Goal: Information Seeking & Learning: Learn about a topic

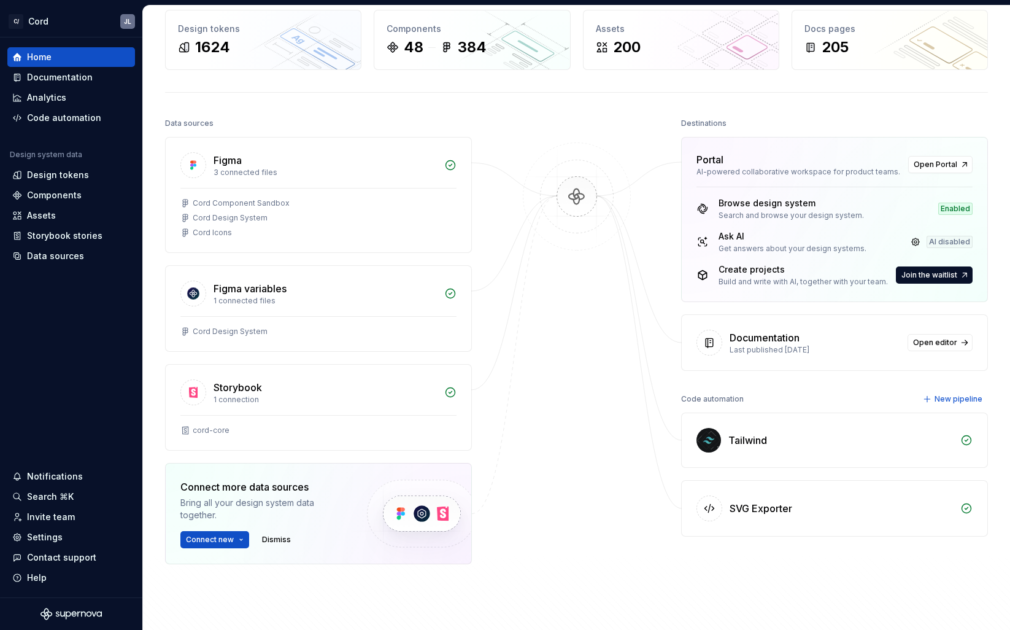
scroll to position [48, 0]
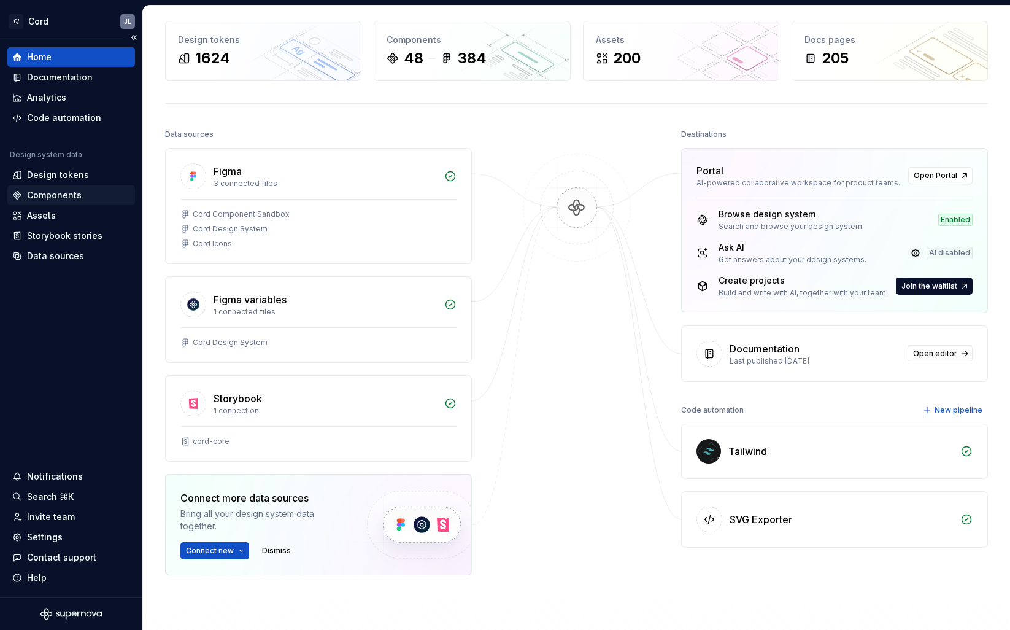
click at [45, 192] on div "Components" at bounding box center [54, 195] width 55 height 12
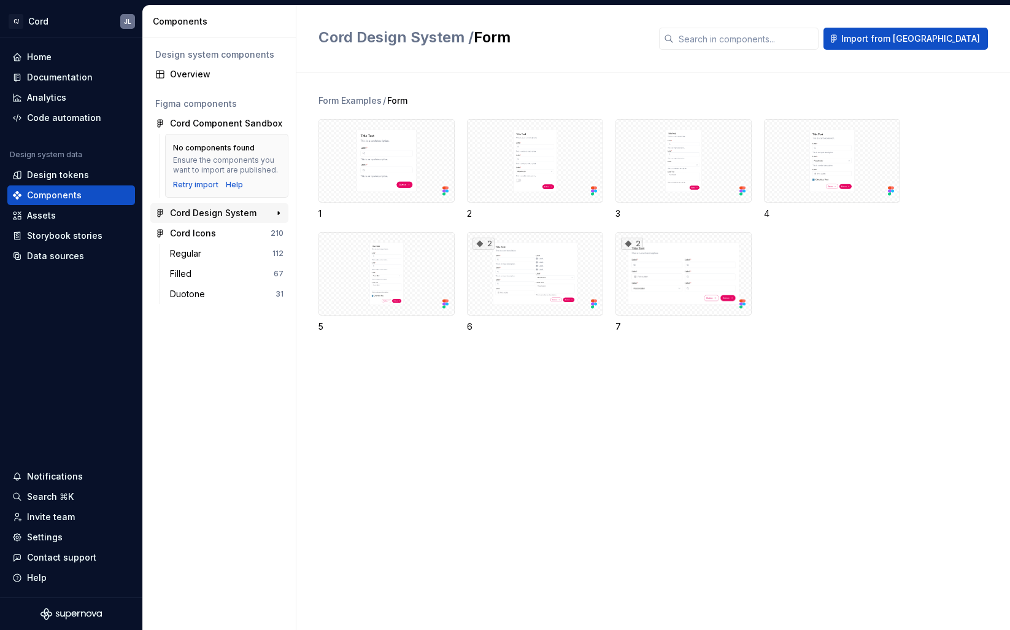
click at [199, 212] on div "Cord Design System" at bounding box center [213, 213] width 87 height 12
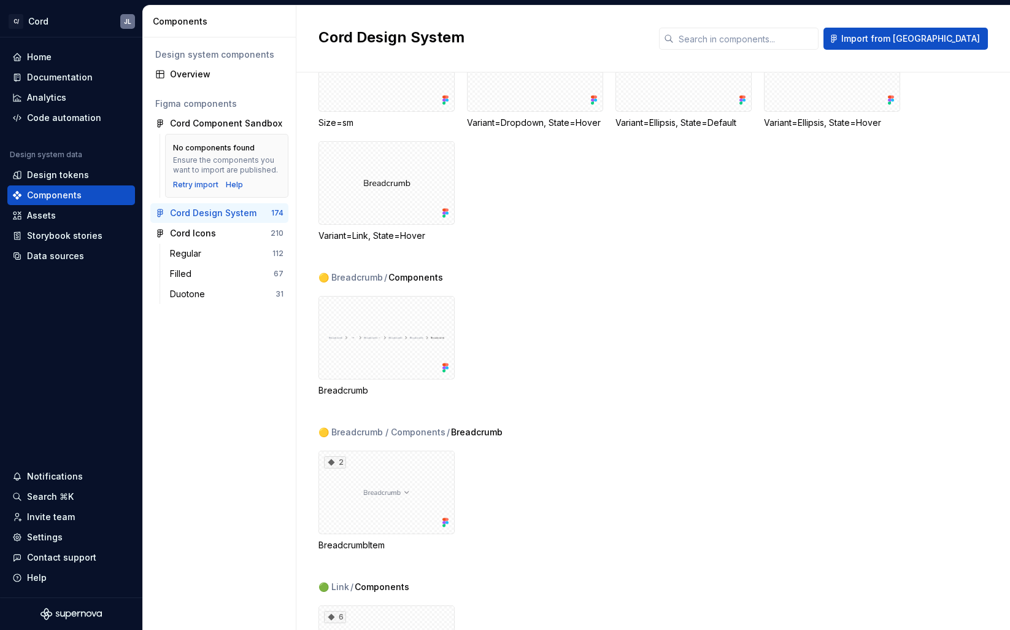
scroll to position [2108, 0]
click at [392, 339] on div at bounding box center [387, 337] width 136 height 83
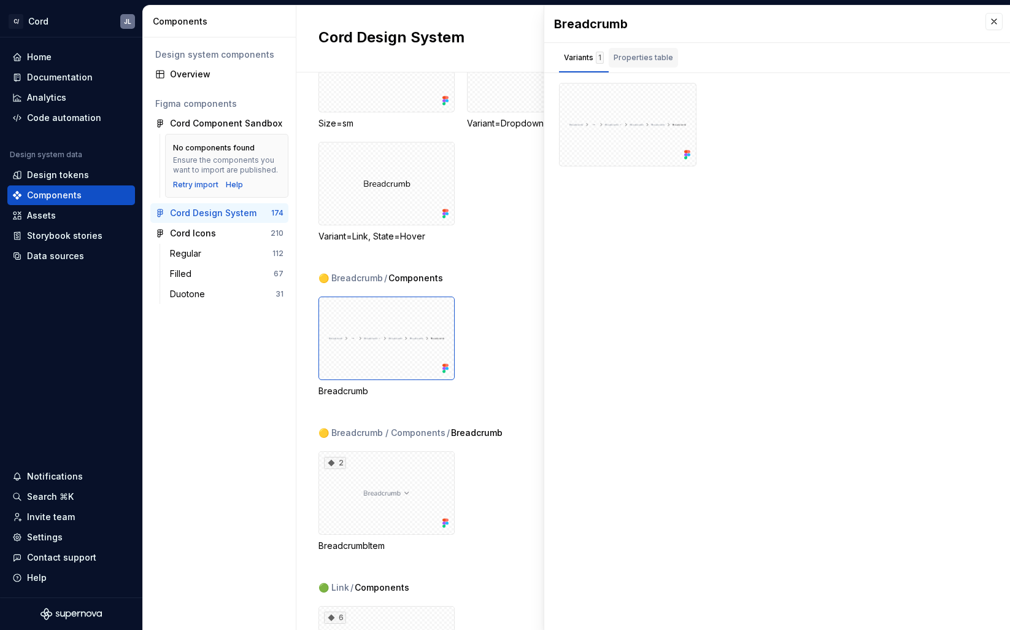
click at [643, 58] on div "Properties table" at bounding box center [644, 58] width 60 height 12
click at [576, 61] on div "Variants 1" at bounding box center [584, 58] width 40 height 12
click at [47, 77] on div "Documentation" at bounding box center [60, 77] width 66 height 12
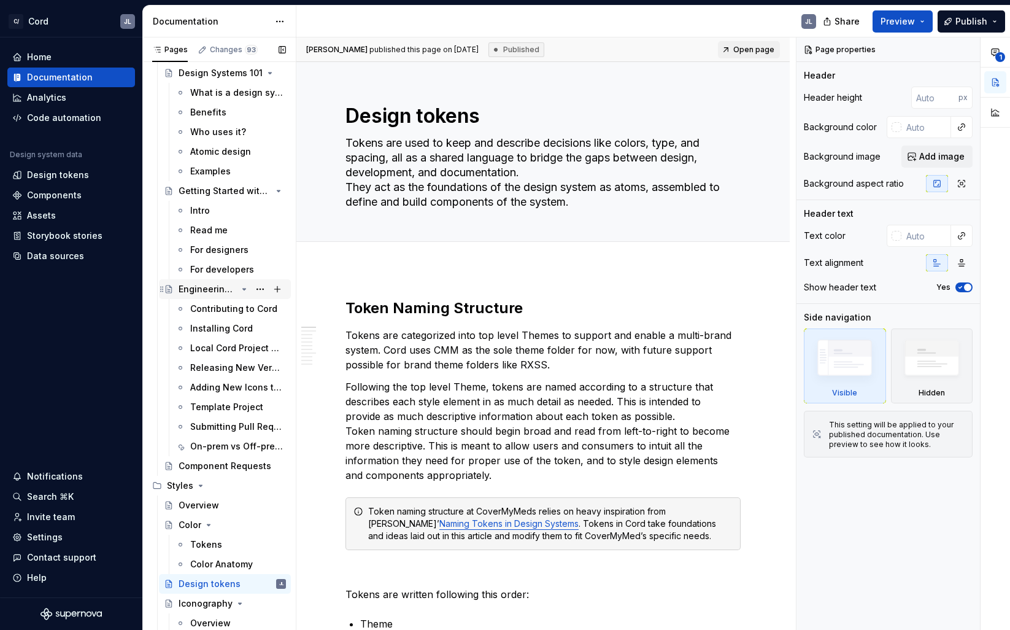
scroll to position [130, 0]
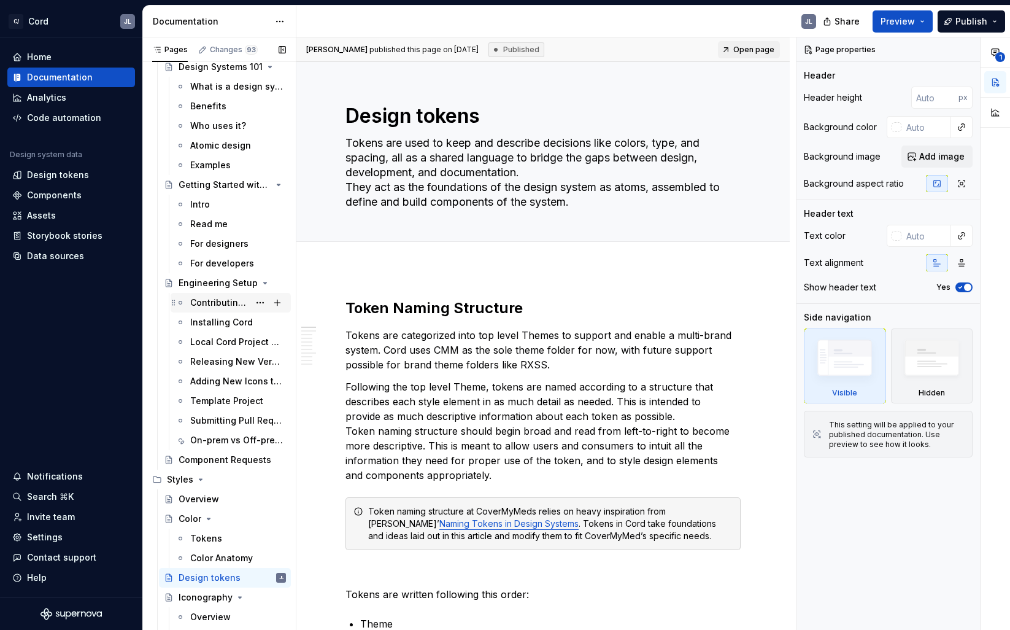
click at [204, 301] on div "Contributing to Cord" at bounding box center [219, 302] width 59 height 12
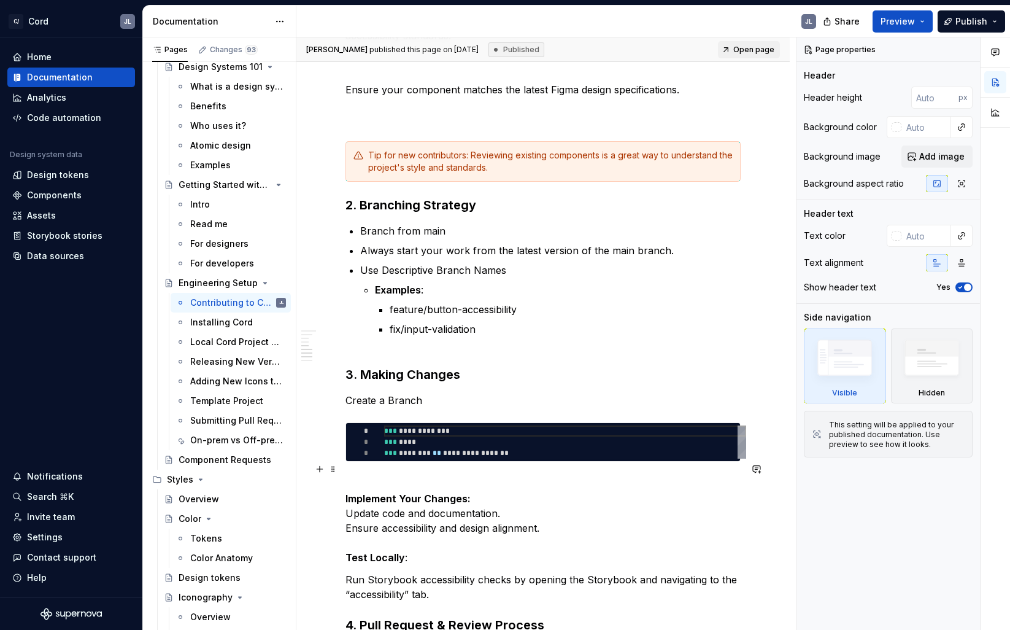
scroll to position [609, 0]
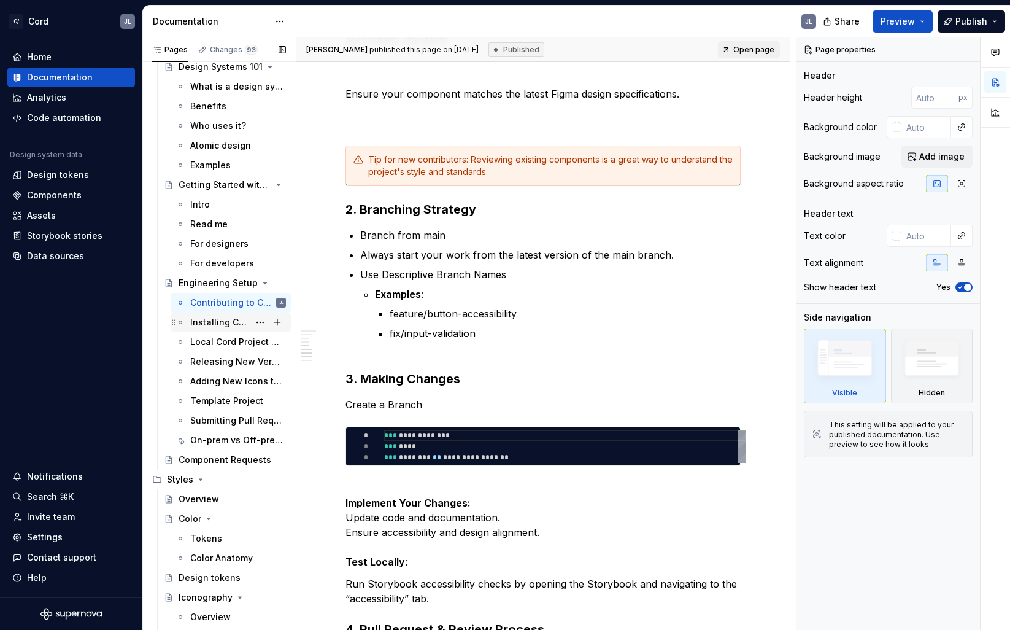
click at [209, 323] on div "Installing Cord" at bounding box center [219, 322] width 59 height 12
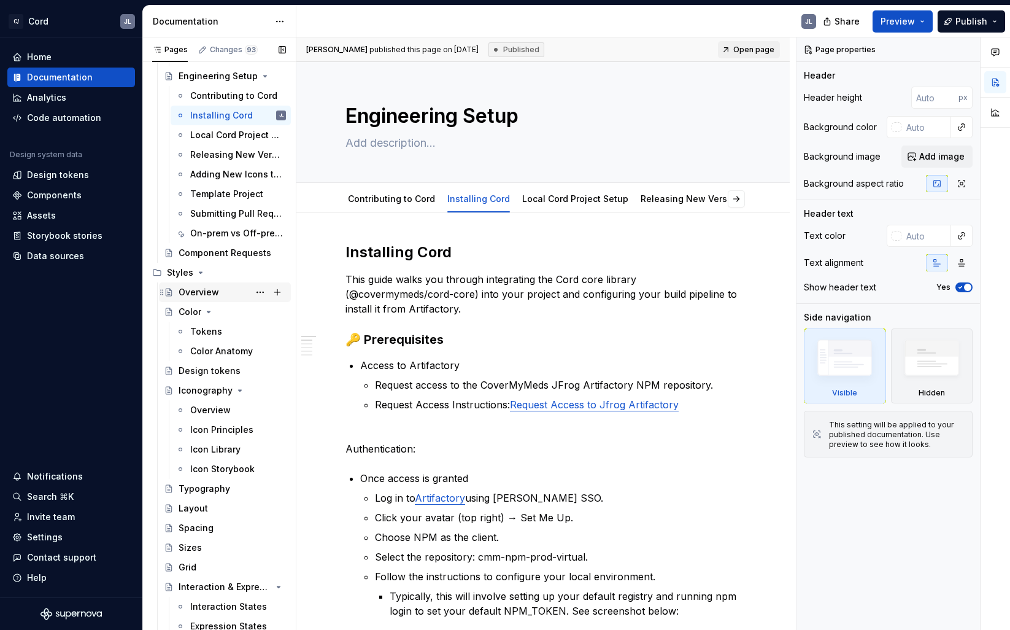
scroll to position [336, 0]
click at [199, 274] on icon "Page tree" at bounding box center [201, 274] width 10 height 10
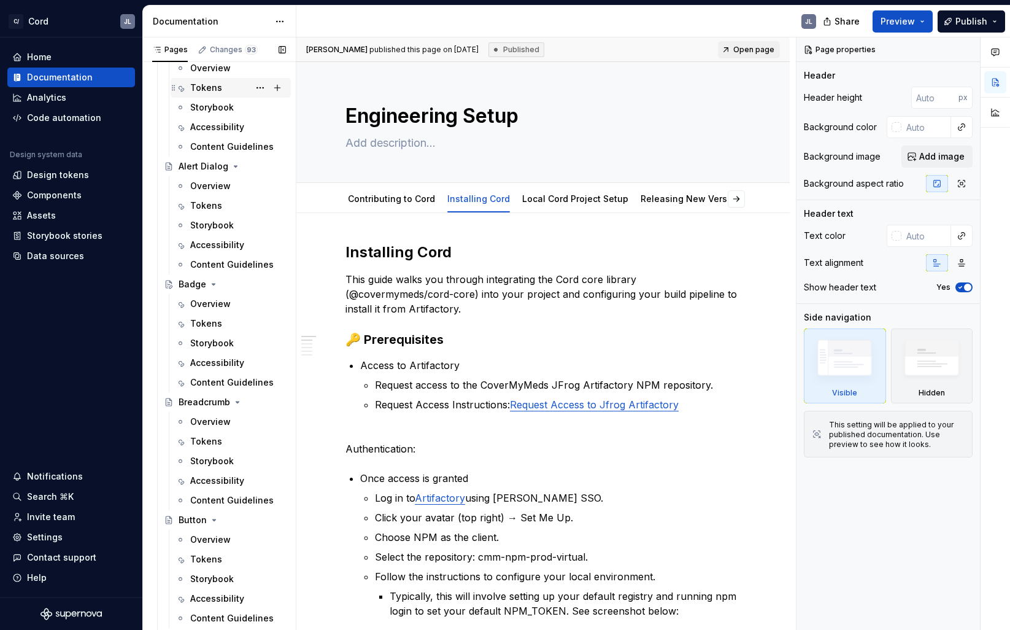
scroll to position [727, 0]
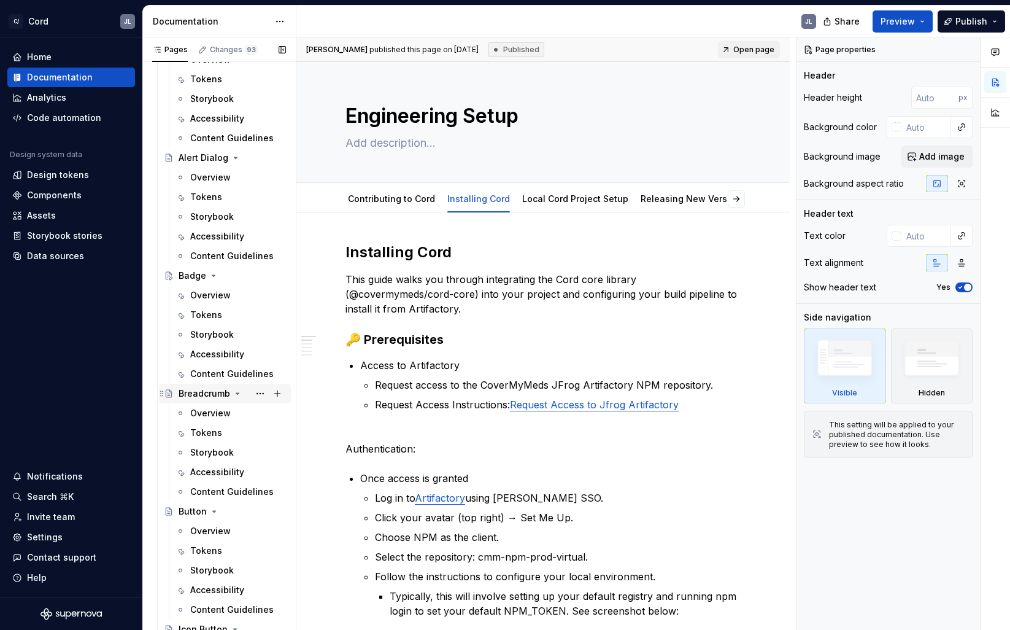
click at [200, 392] on div "Breadcrumb" at bounding box center [205, 393] width 52 height 12
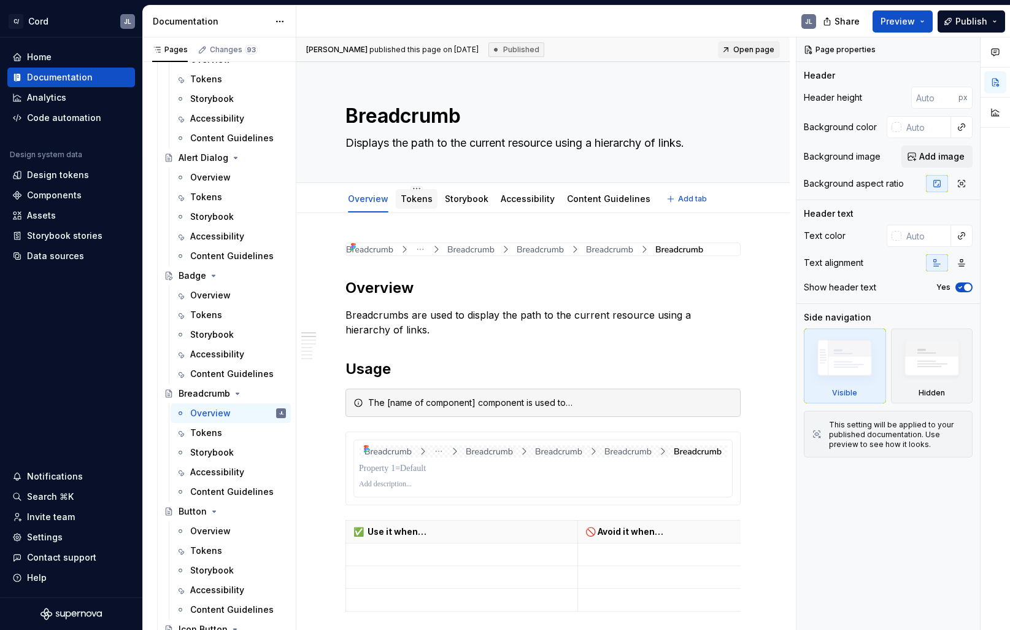
click at [410, 203] on link "Tokens" at bounding box center [417, 198] width 32 height 10
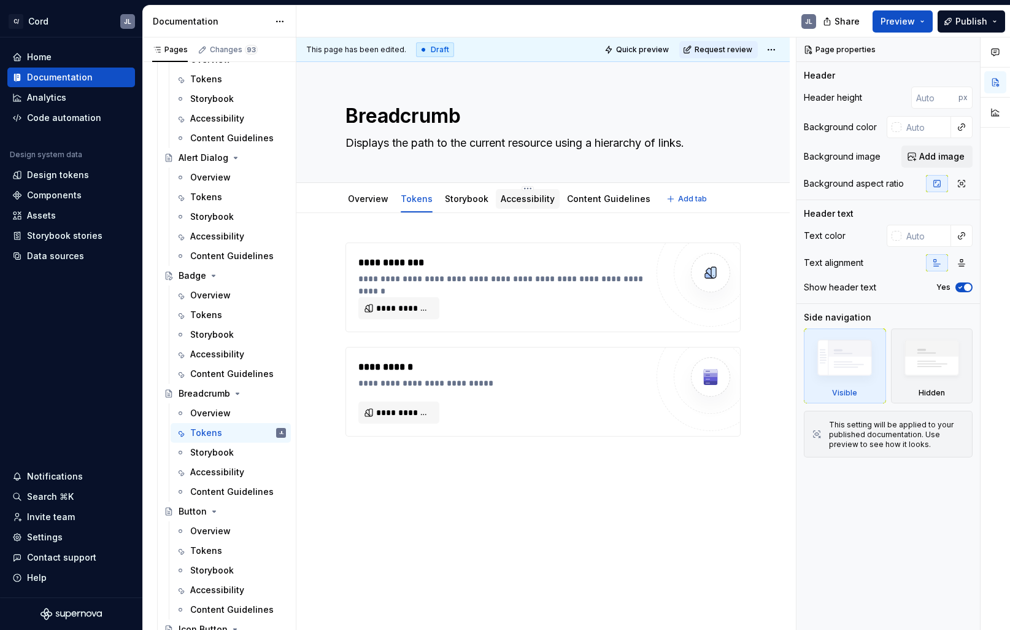
click at [533, 203] on link "Accessibility" at bounding box center [528, 198] width 54 height 10
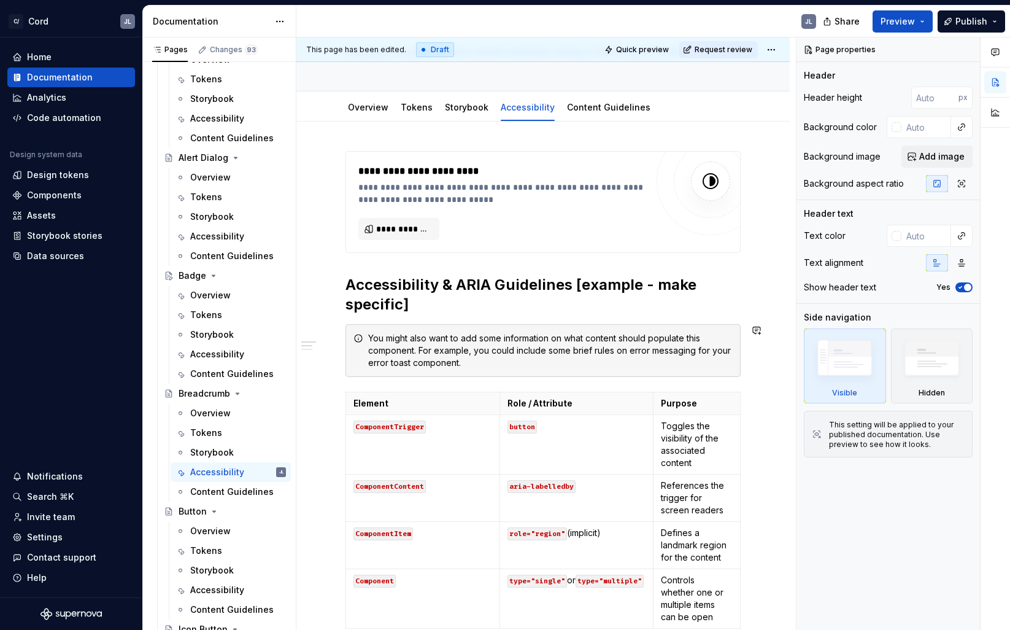
scroll to position [84, 0]
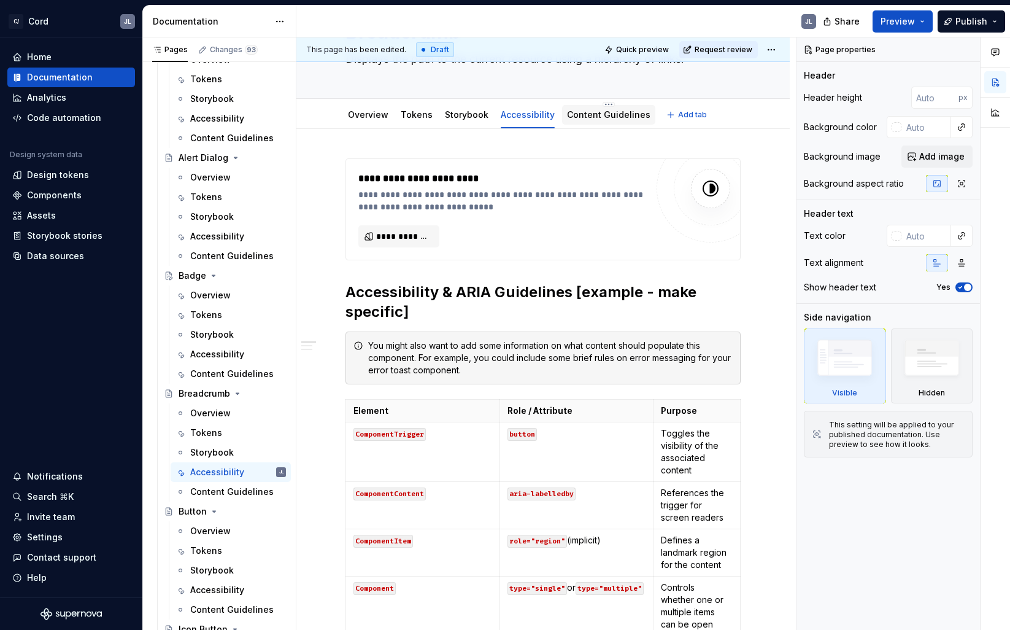
click at [605, 115] on link "Content Guidelines" at bounding box center [608, 114] width 83 height 10
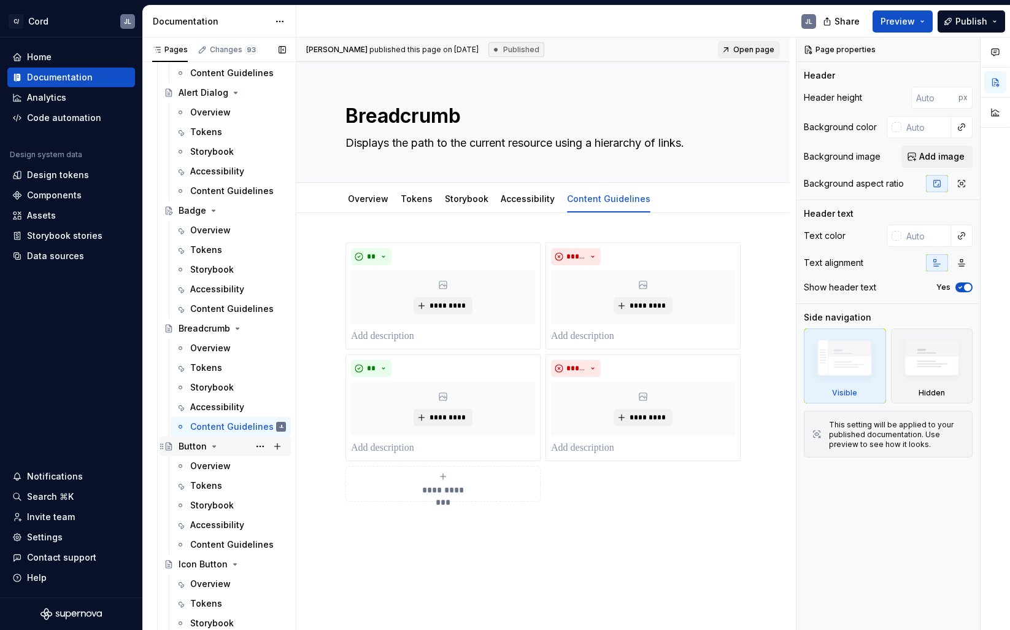
scroll to position [795, 0]
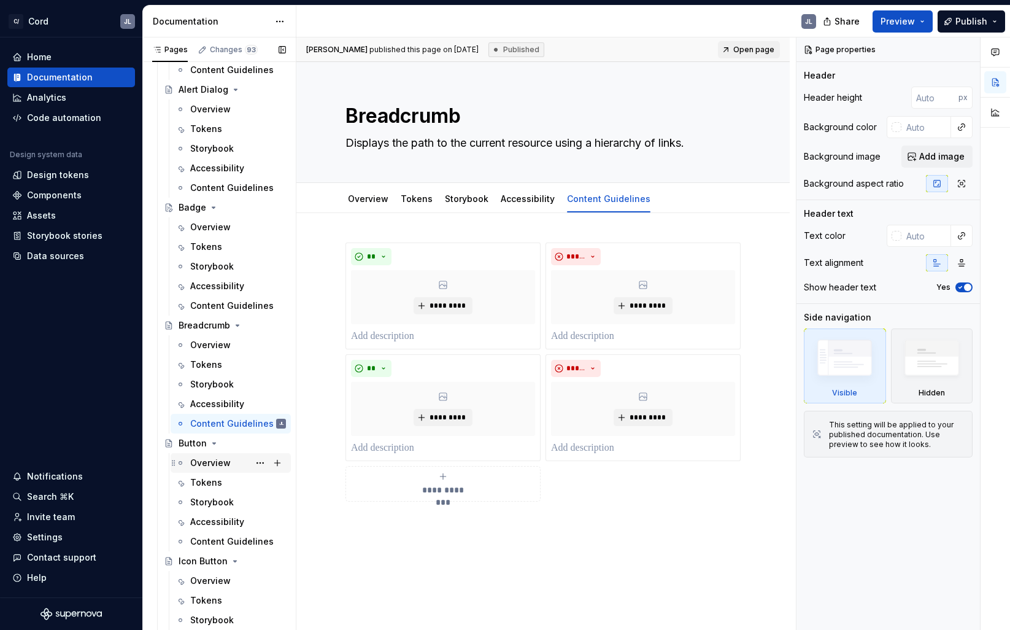
click at [215, 460] on div "Overview" at bounding box center [210, 463] width 41 height 12
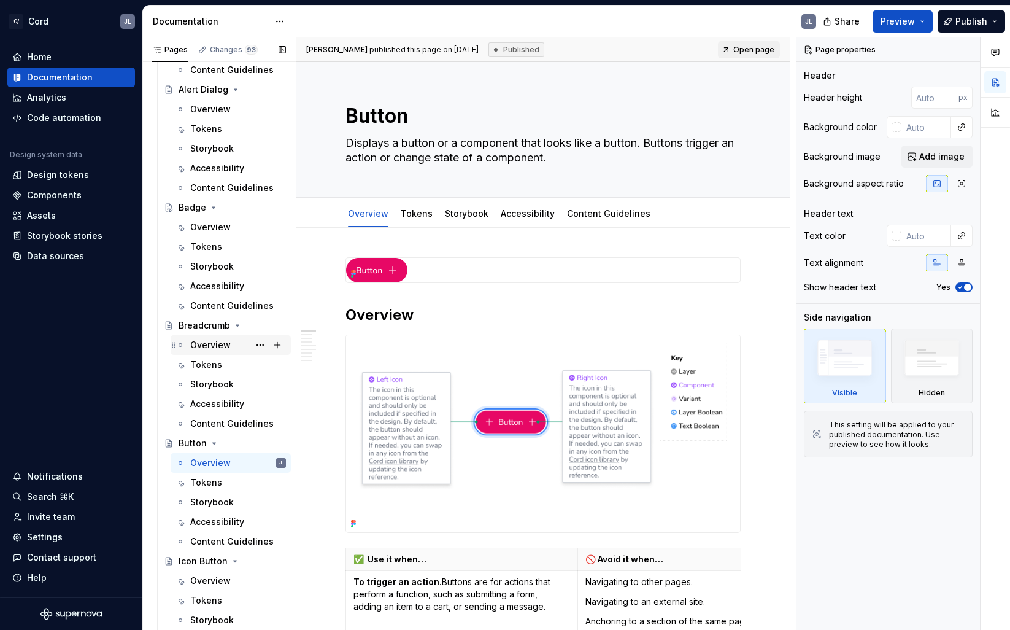
click at [209, 344] on div "Overview" at bounding box center [210, 345] width 41 height 12
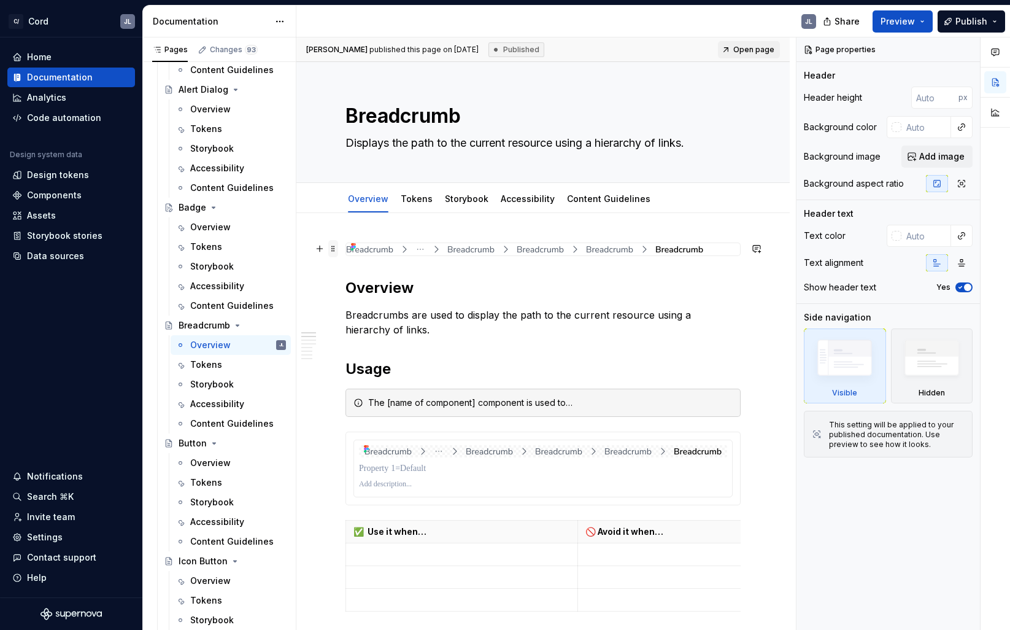
click at [333, 249] on span at bounding box center [333, 248] width 10 height 17
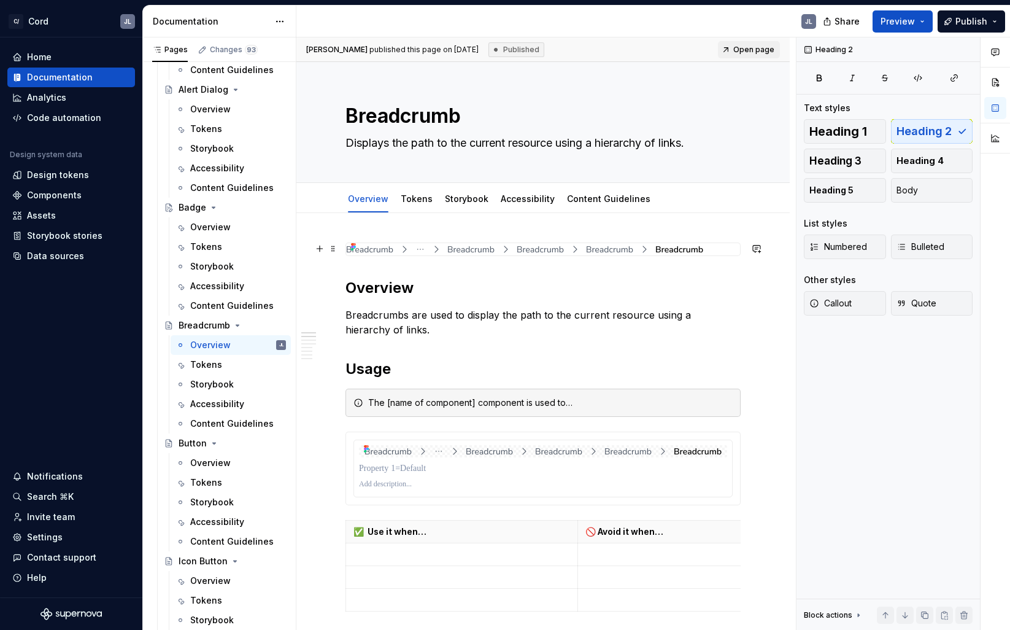
click at [489, 289] on h2 "Overview" at bounding box center [543, 288] width 395 height 20
click at [595, 249] on img at bounding box center [525, 249] width 358 height 12
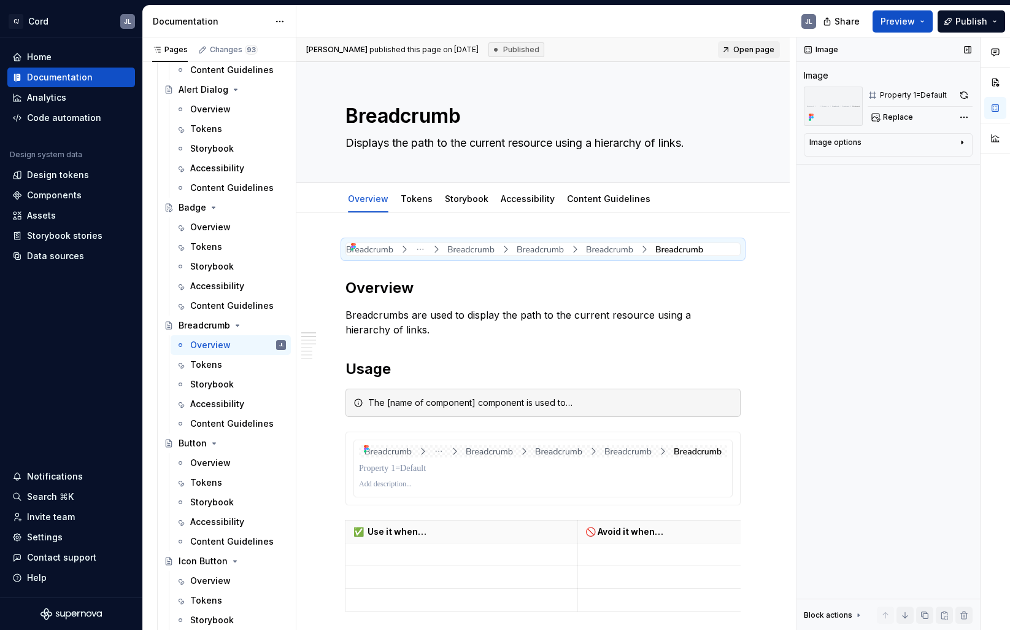
click at [963, 144] on icon "button" at bounding box center [962, 142] width 10 height 10
click at [932, 162] on icon "button" at bounding box center [932, 161] width 7 height 7
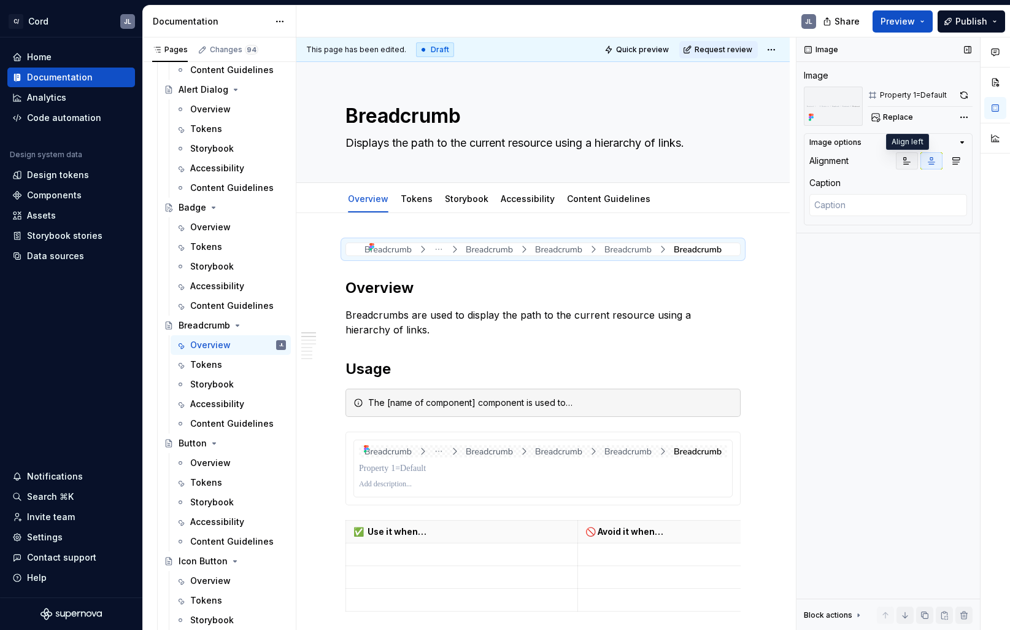
click at [907, 161] on icon "button" at bounding box center [907, 161] width 10 height 10
click at [833, 109] on img at bounding box center [833, 106] width 59 height 39
click at [964, 118] on div "Comments Open comments No comments yet Select ‘Comment’ from the block context …" at bounding box center [904, 333] width 214 height 593
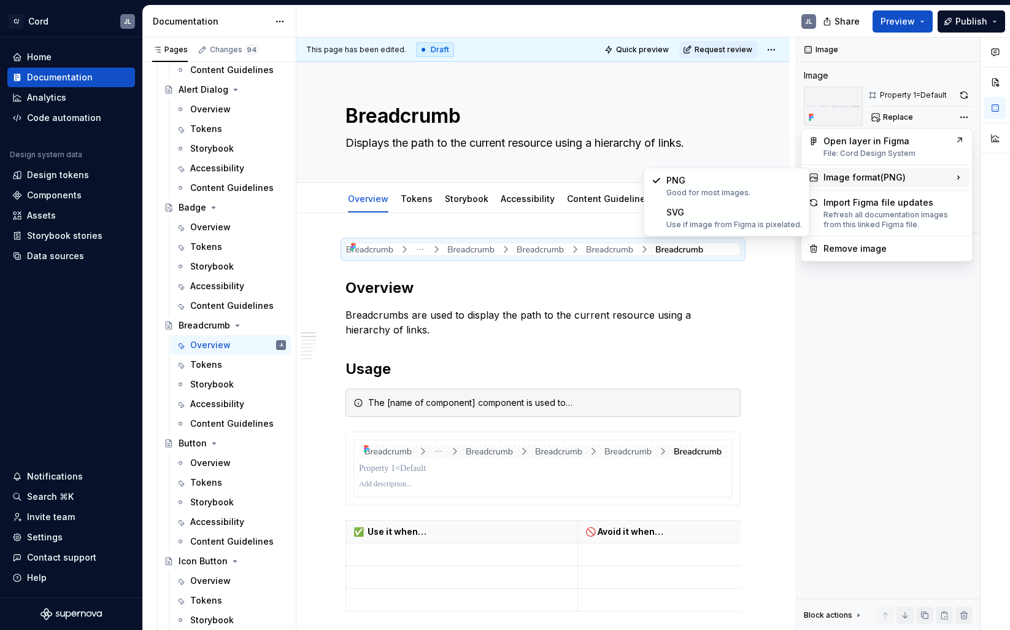
click at [959, 175] on icon at bounding box center [958, 177] width 12 height 12
click at [878, 321] on div "Comments Open comments No comments yet Select ‘Comment’ from the block context …" at bounding box center [904, 333] width 214 height 593
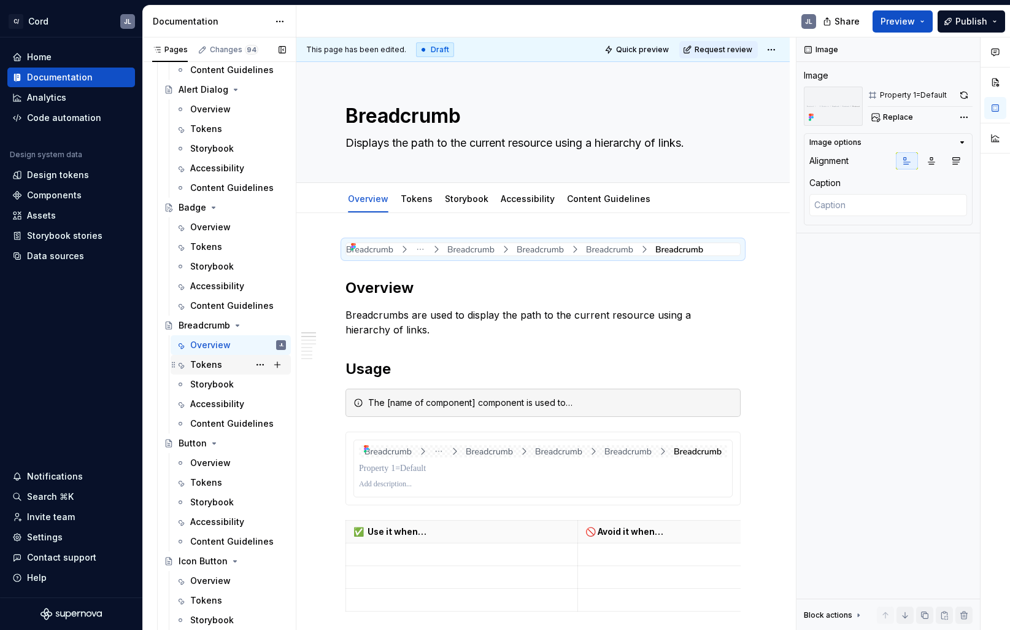
click at [207, 365] on div "Tokens" at bounding box center [206, 364] width 32 height 12
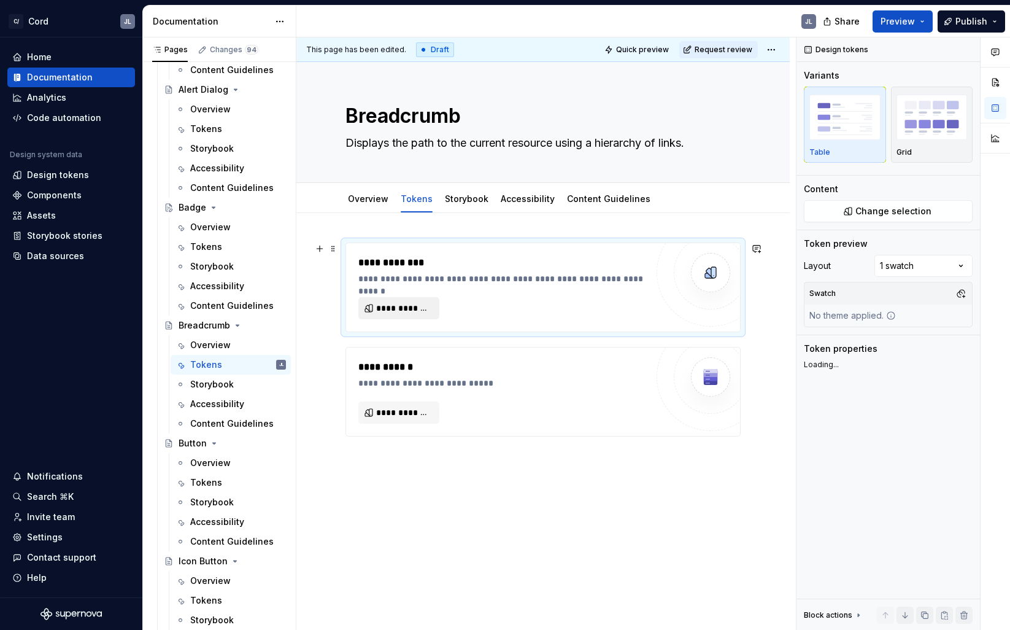
click at [411, 310] on span "**********" at bounding box center [403, 308] width 55 height 12
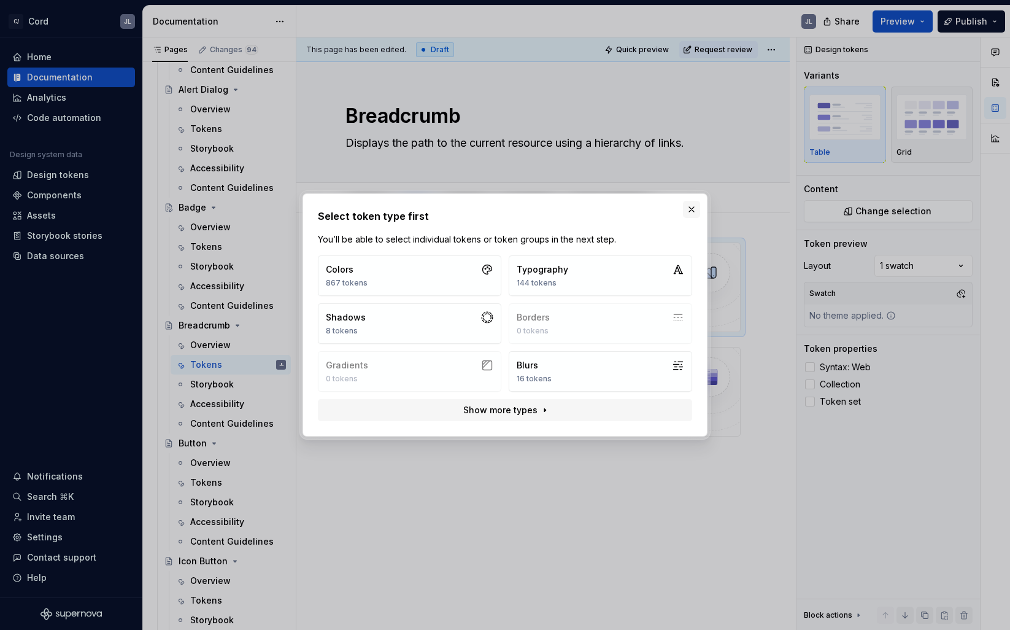
click at [692, 208] on button "button" at bounding box center [691, 209] width 17 height 17
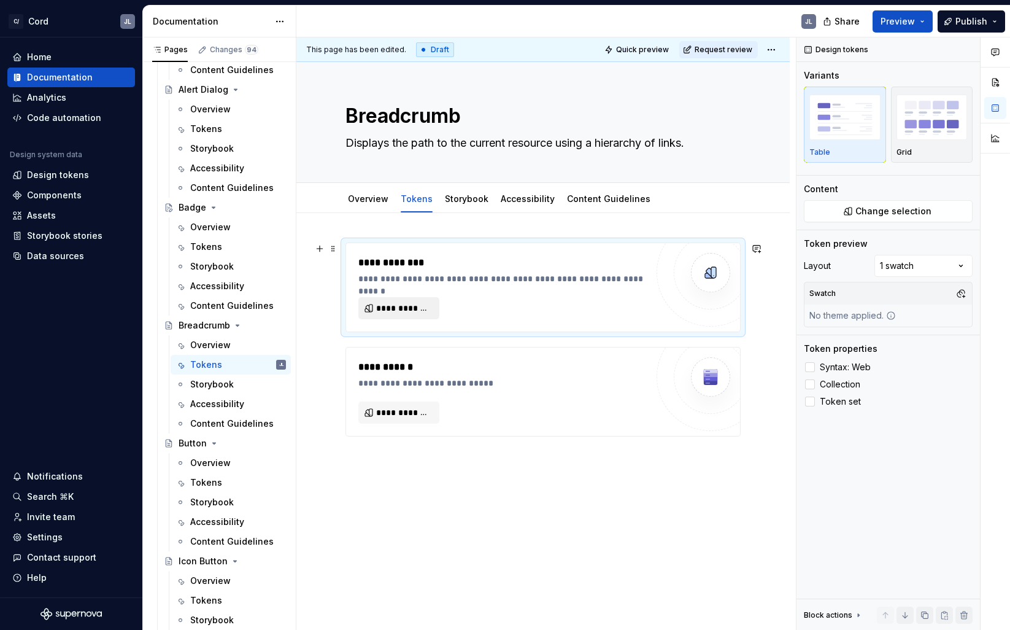
click at [411, 310] on span "**********" at bounding box center [403, 308] width 55 height 12
click at [205, 248] on div "Tokens" at bounding box center [206, 247] width 32 height 12
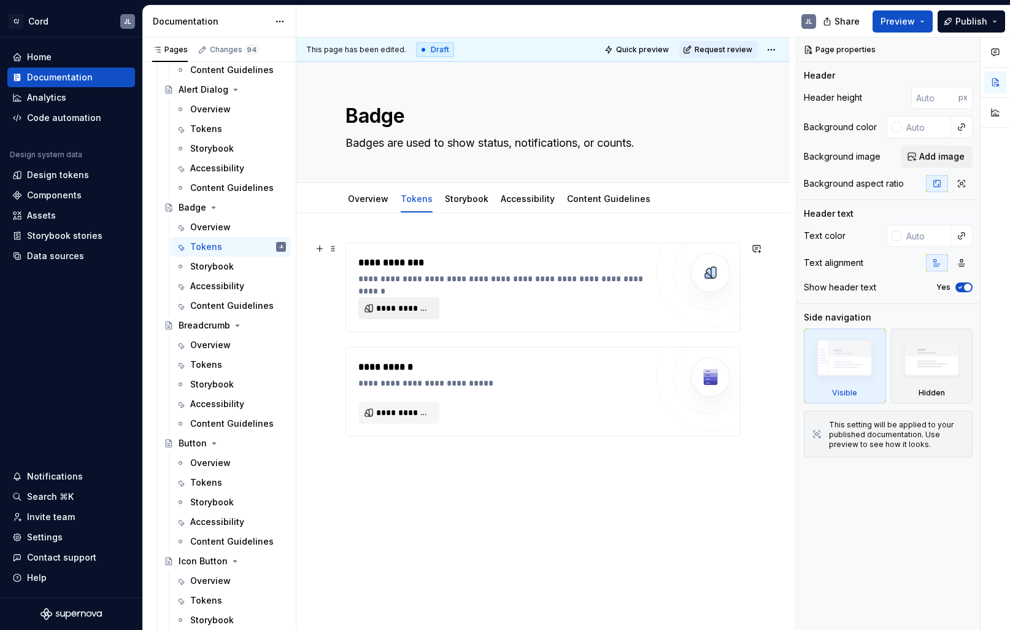
click at [411, 312] on span "**********" at bounding box center [403, 308] width 55 height 12
type textarea "*"
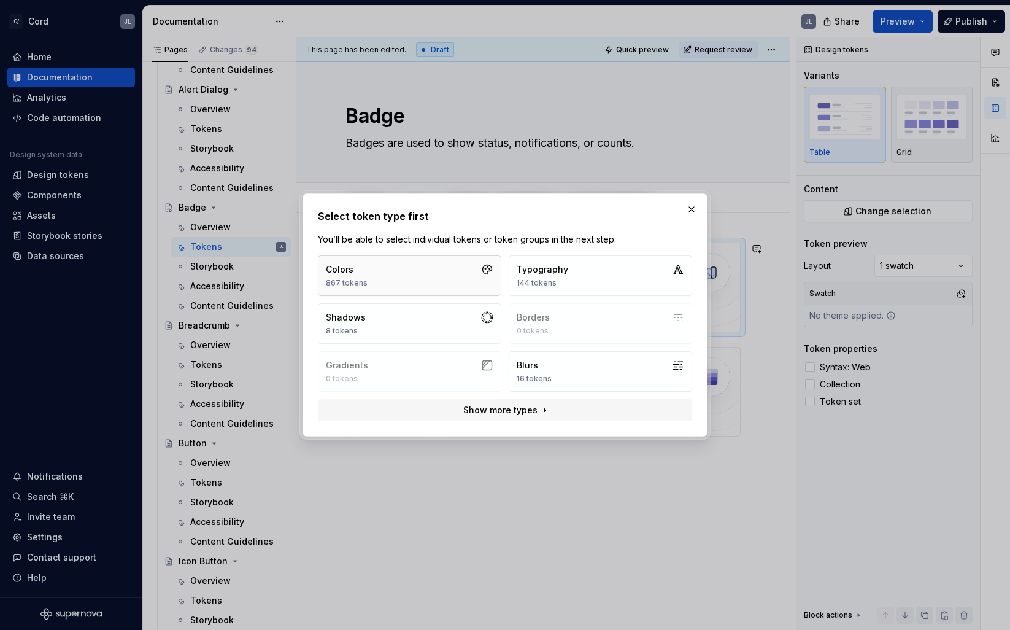
click at [395, 279] on button "Colors 867 tokens" at bounding box center [409, 275] width 183 height 41
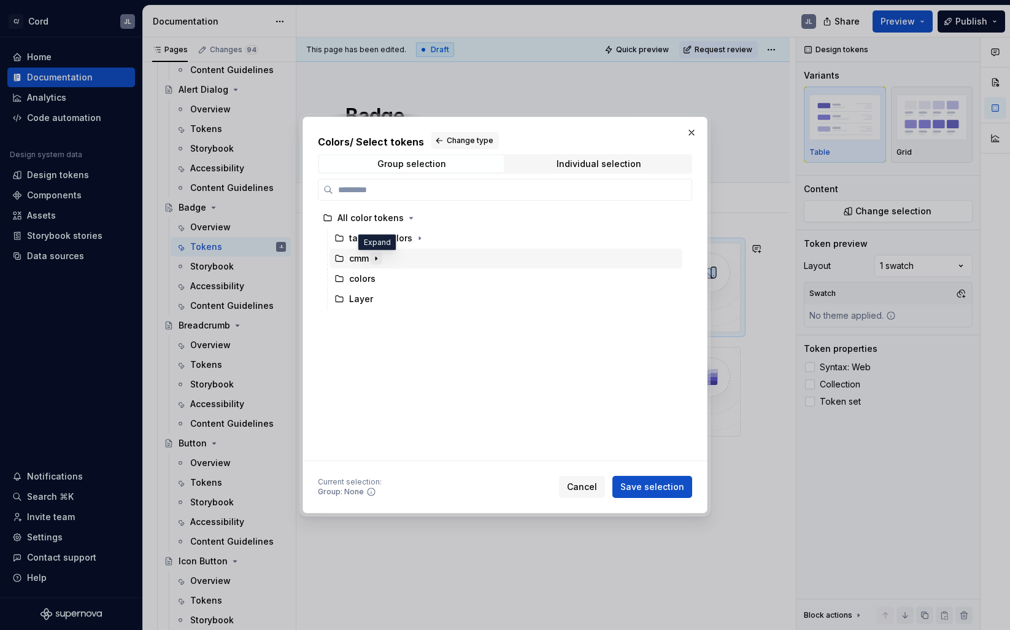
click at [377, 258] on icon "button" at bounding box center [376, 258] width 1 height 3
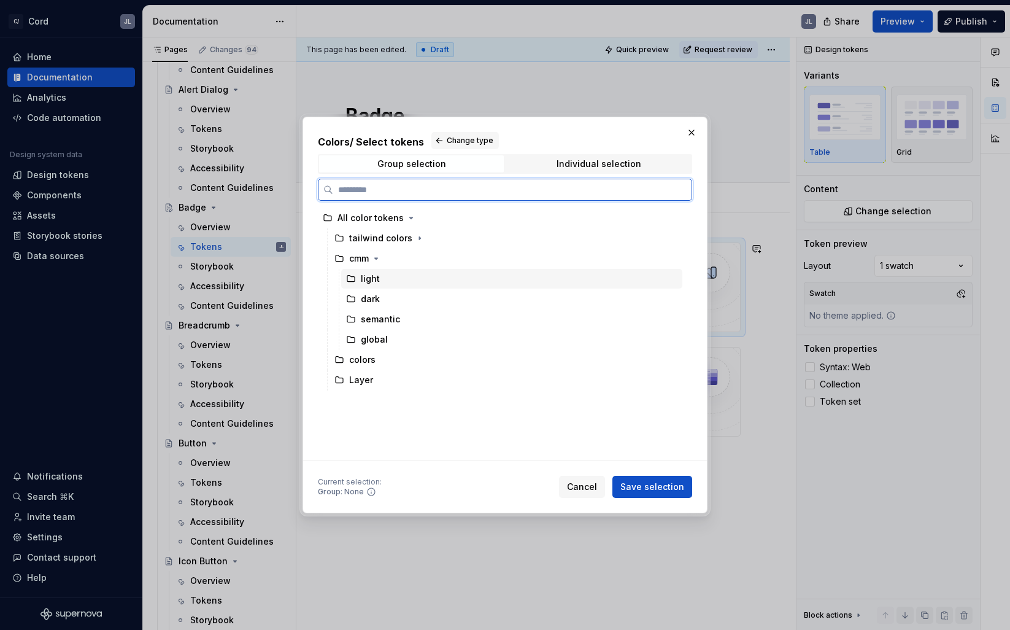
click at [372, 279] on div "light" at bounding box center [370, 278] width 19 height 12
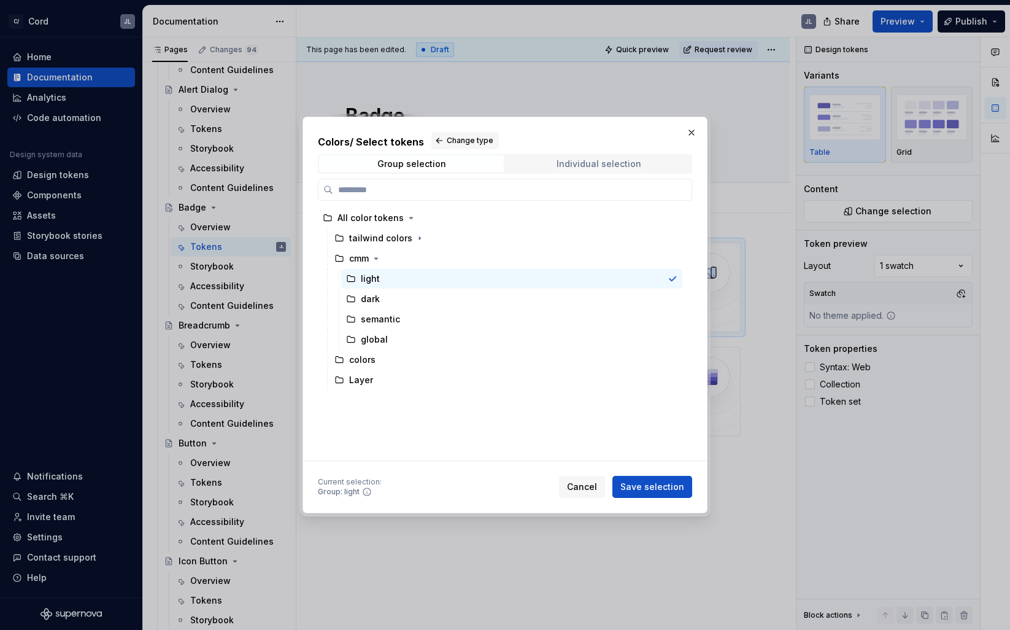
click at [582, 164] on div "Individual selection" at bounding box center [599, 164] width 85 height 10
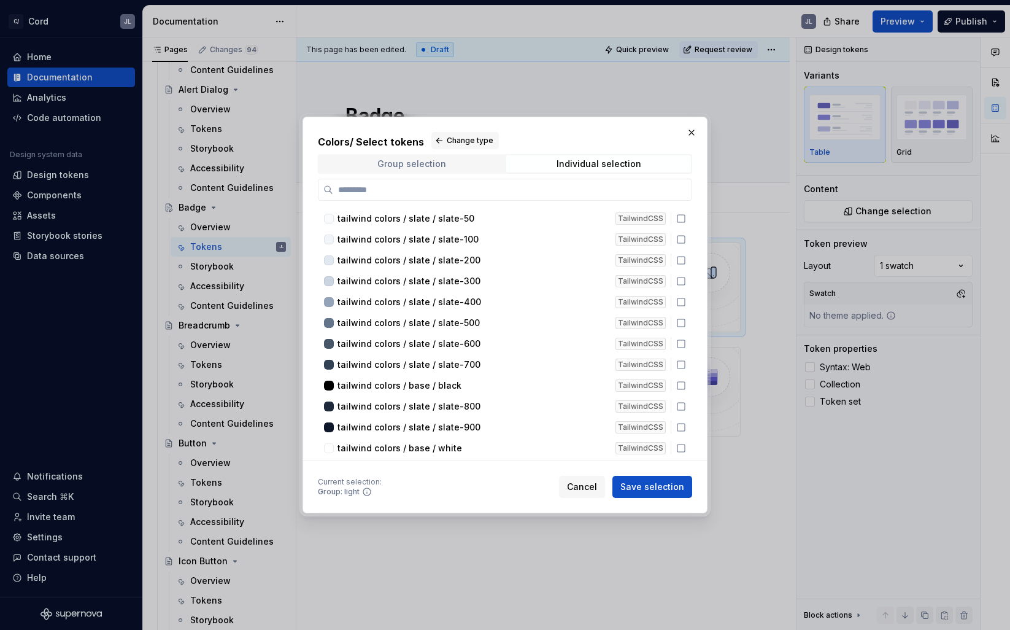
click at [431, 158] on span "Group selection" at bounding box center [411, 163] width 185 height 17
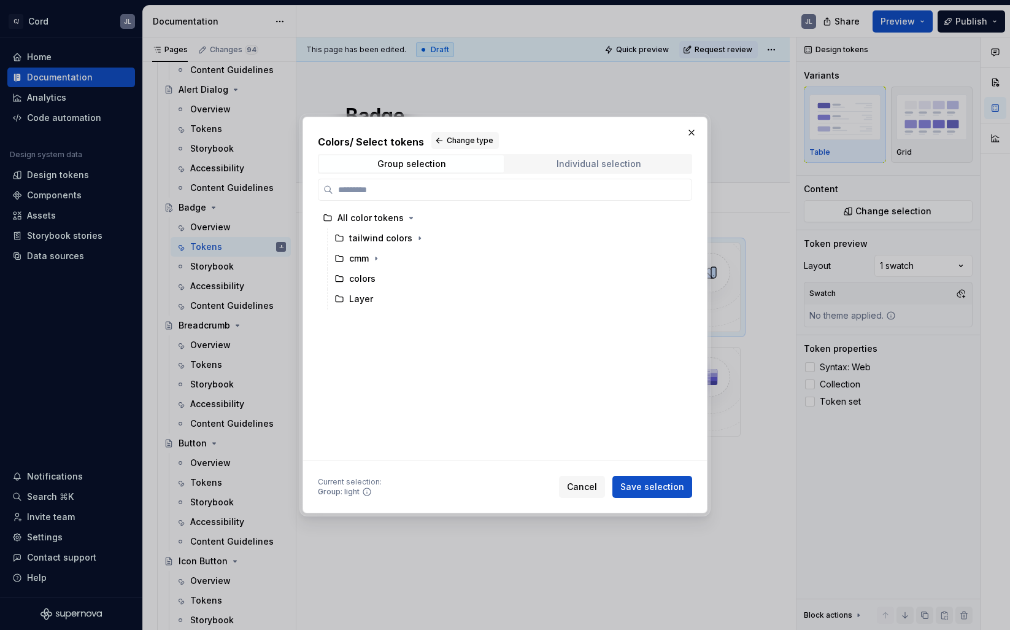
click at [551, 164] on span "Individual selection" at bounding box center [598, 163] width 185 height 17
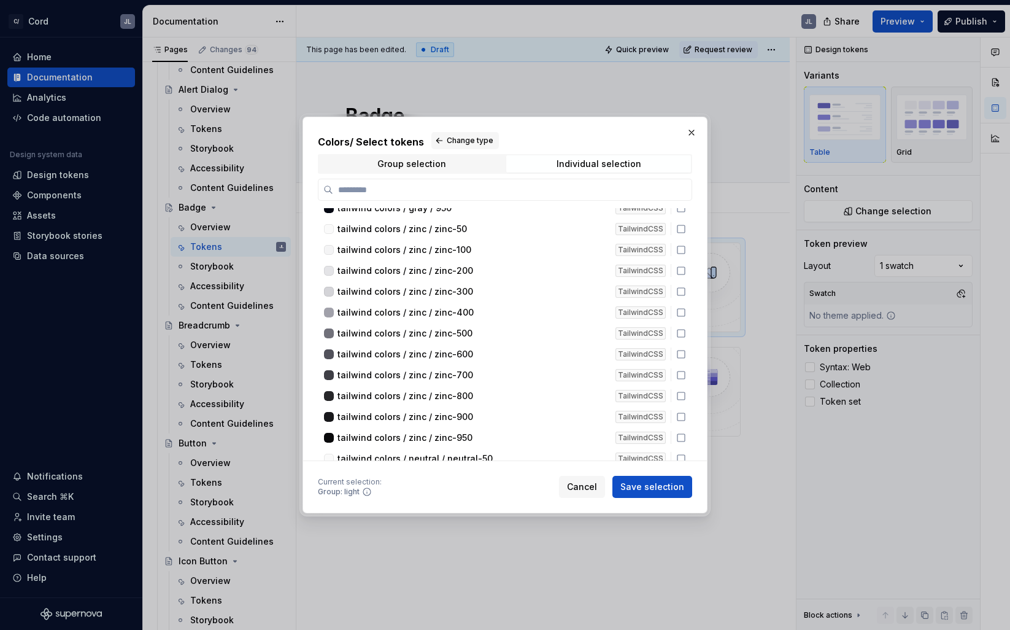
scroll to position [503, 0]
click at [431, 187] on input "search" at bounding box center [512, 189] width 358 height 12
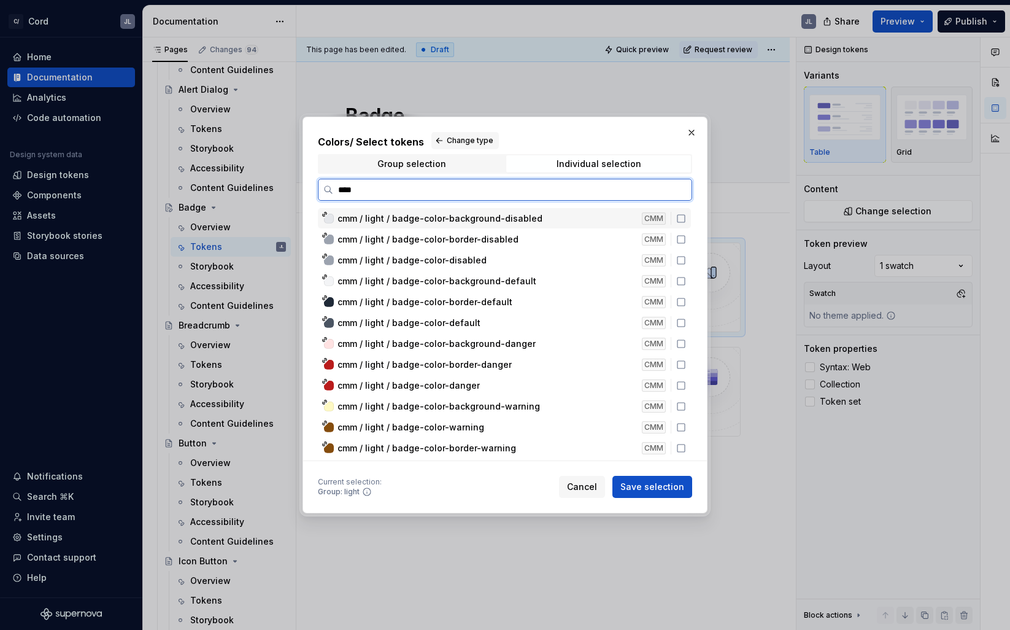
type input "*****"
click at [686, 218] on icon at bounding box center [681, 219] width 10 height 10
click at [686, 237] on icon at bounding box center [681, 239] width 10 height 10
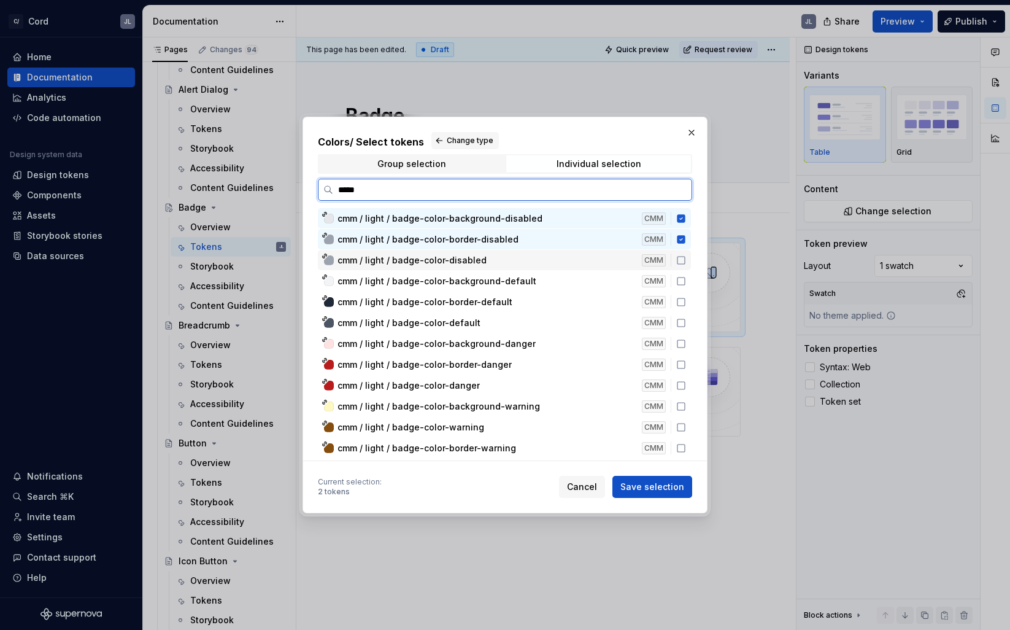
click at [685, 257] on icon at bounding box center [681, 260] width 7 height 7
click at [686, 282] on icon at bounding box center [681, 281] width 10 height 10
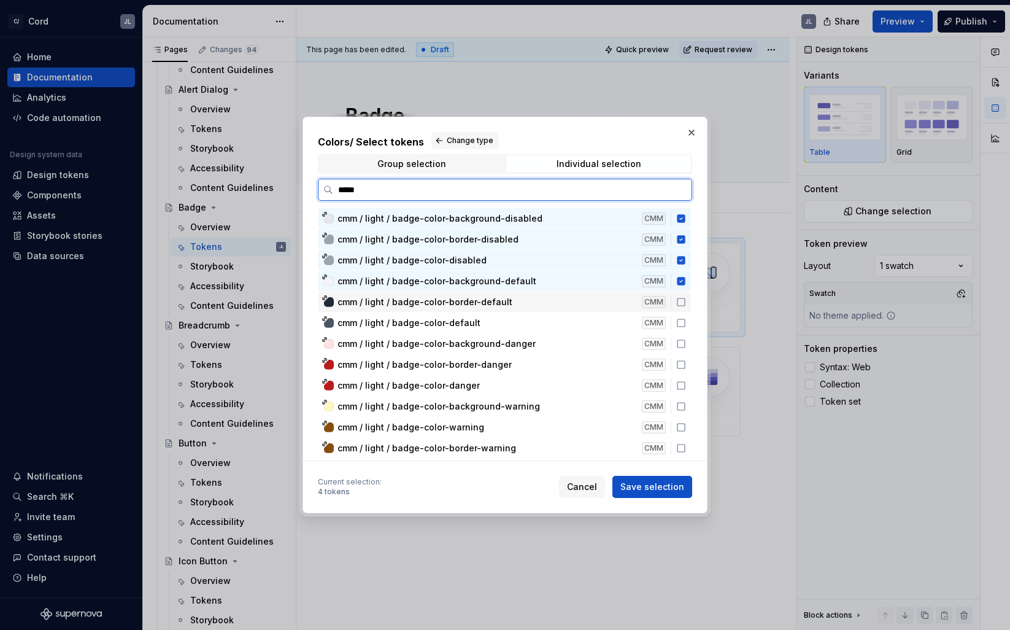
click at [686, 303] on icon at bounding box center [681, 302] width 10 height 10
click at [688, 328] on div "cmm / light / badge-color-default CMM" at bounding box center [504, 322] width 373 height 20
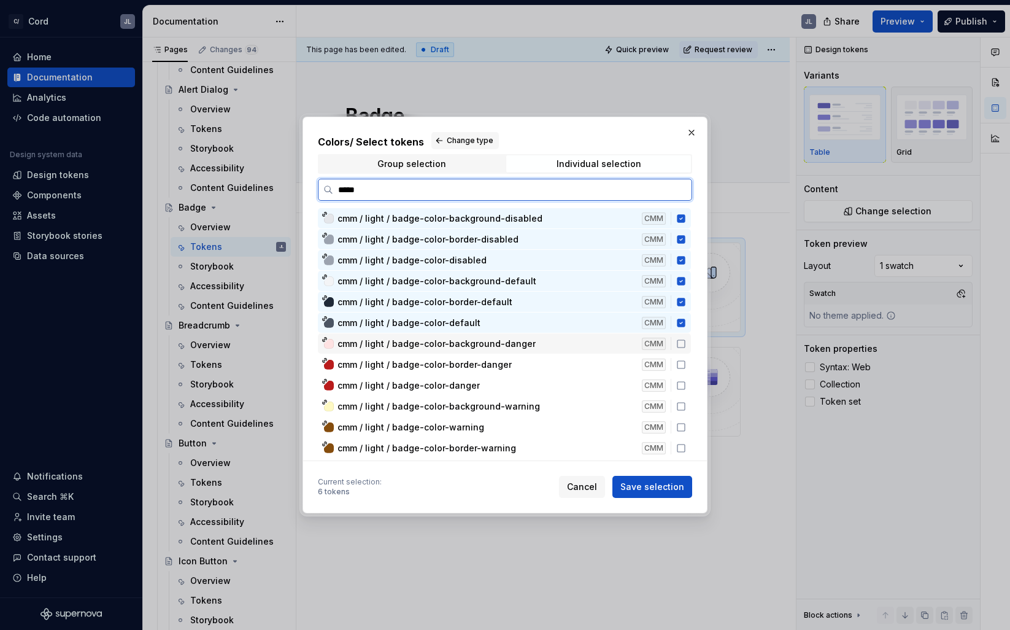
click at [686, 344] on icon at bounding box center [681, 344] width 10 height 10
click at [686, 363] on icon at bounding box center [681, 365] width 10 height 10
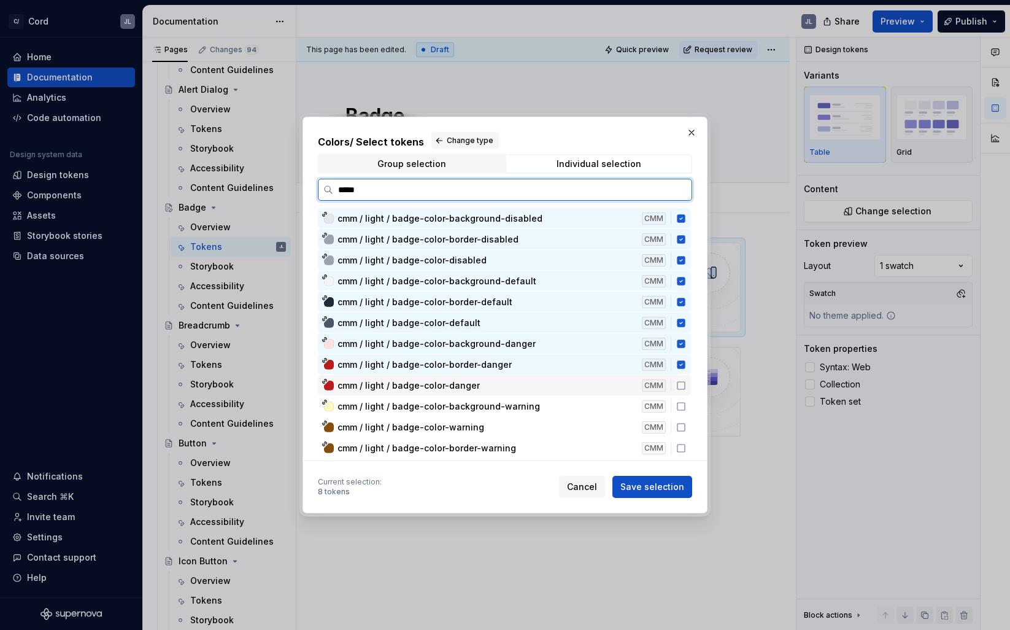
click at [686, 387] on icon at bounding box center [681, 385] width 10 height 10
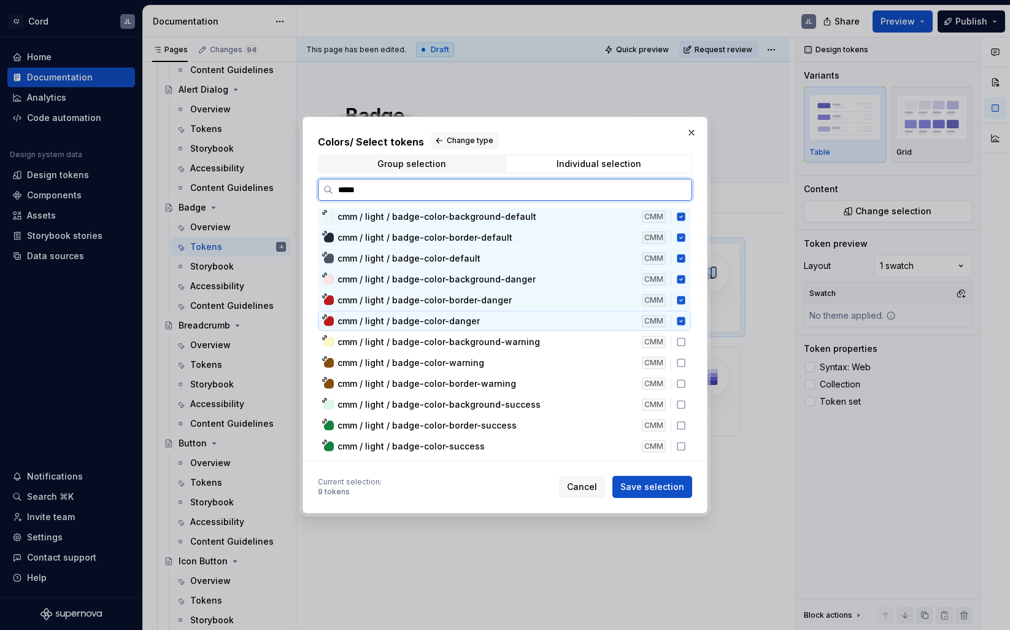
scroll to position [67, 0]
click at [685, 343] on icon at bounding box center [681, 339] width 7 height 7
click at [686, 360] on icon at bounding box center [681, 360] width 10 height 10
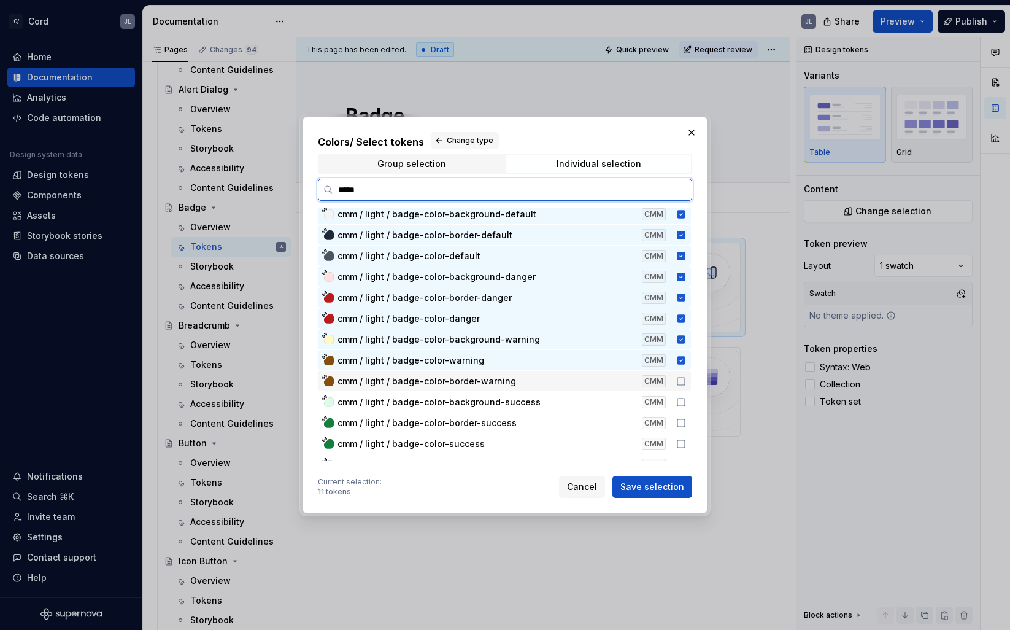
click at [686, 379] on icon at bounding box center [681, 381] width 10 height 10
click at [686, 403] on icon at bounding box center [681, 402] width 10 height 10
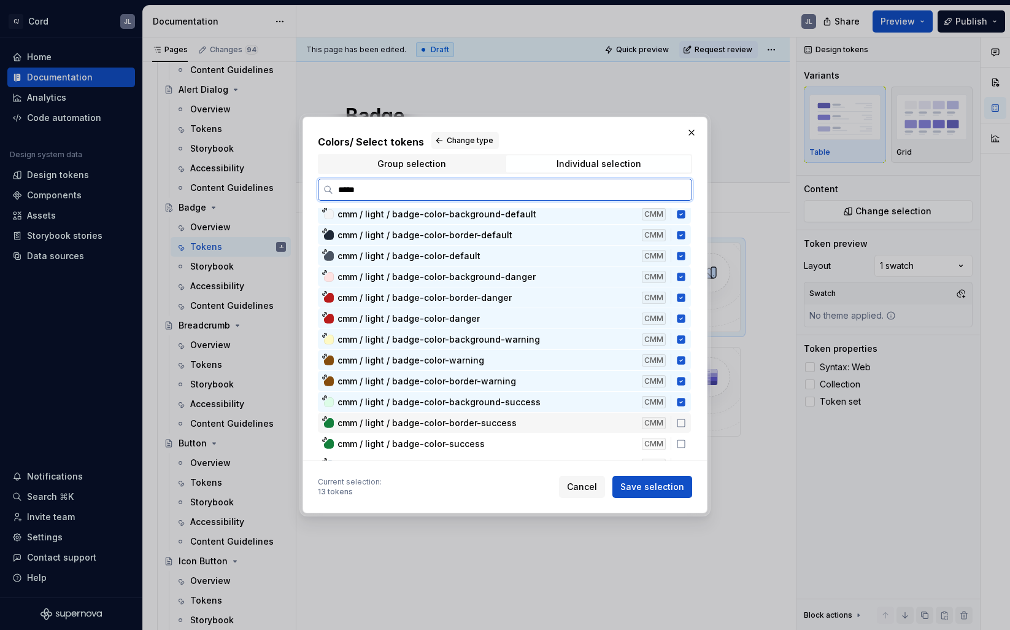
click at [686, 421] on icon at bounding box center [681, 423] width 10 height 10
click at [686, 444] on icon at bounding box center [681, 444] width 10 height 10
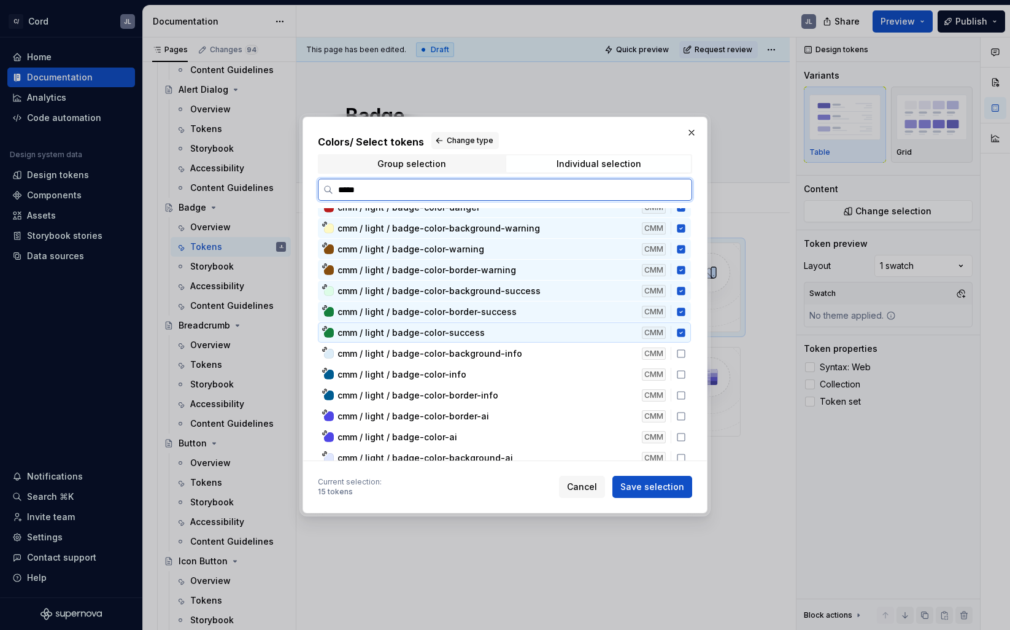
scroll to position [172, 0]
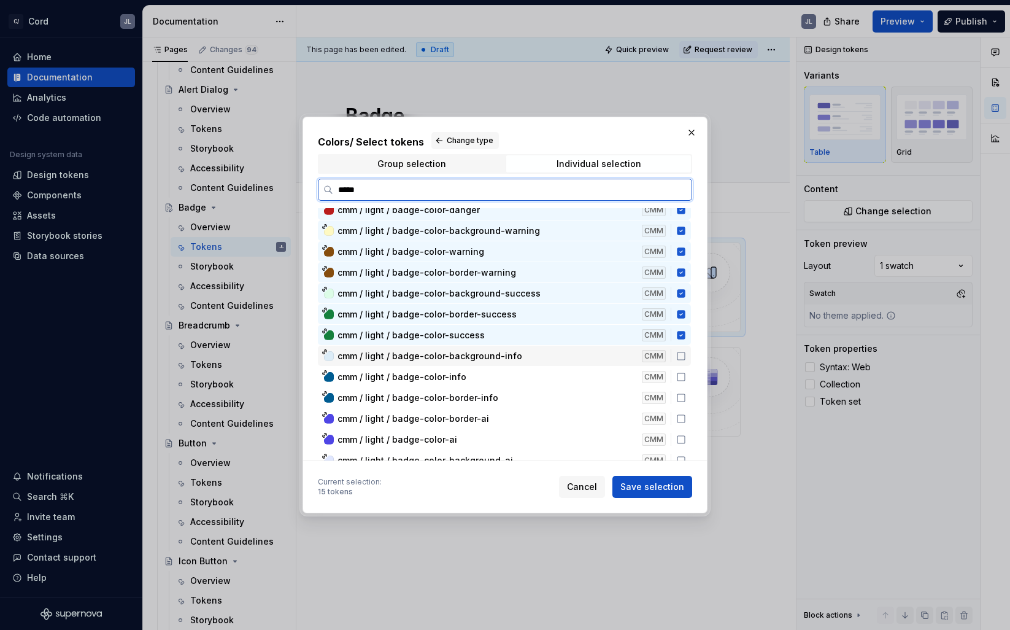
click at [686, 357] on icon at bounding box center [681, 356] width 10 height 10
click at [685, 380] on icon at bounding box center [681, 376] width 7 height 7
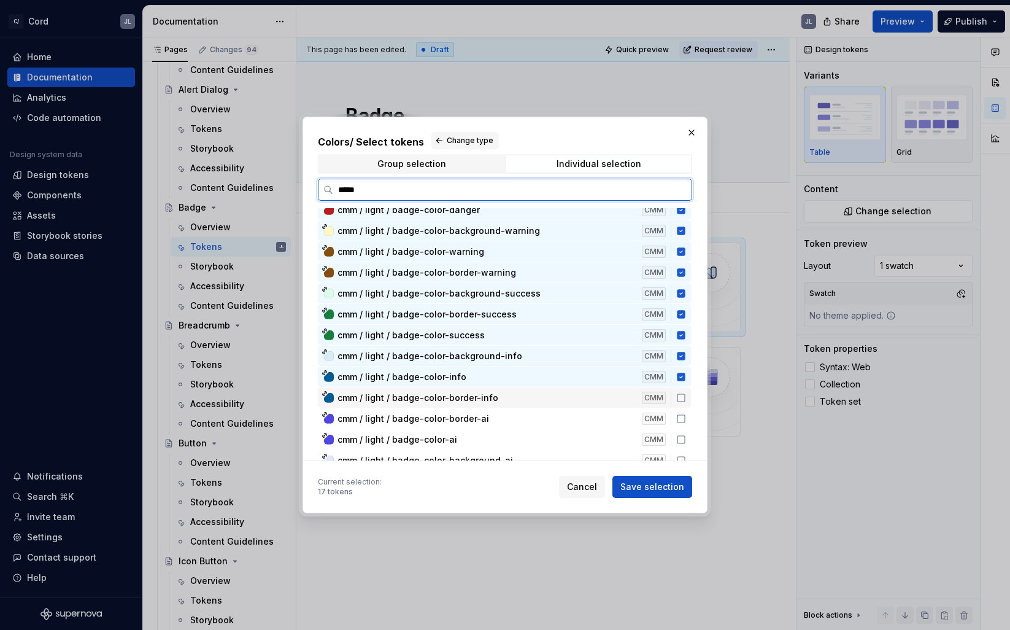
click at [686, 395] on icon at bounding box center [681, 398] width 10 height 10
click at [686, 419] on icon at bounding box center [681, 419] width 10 height 10
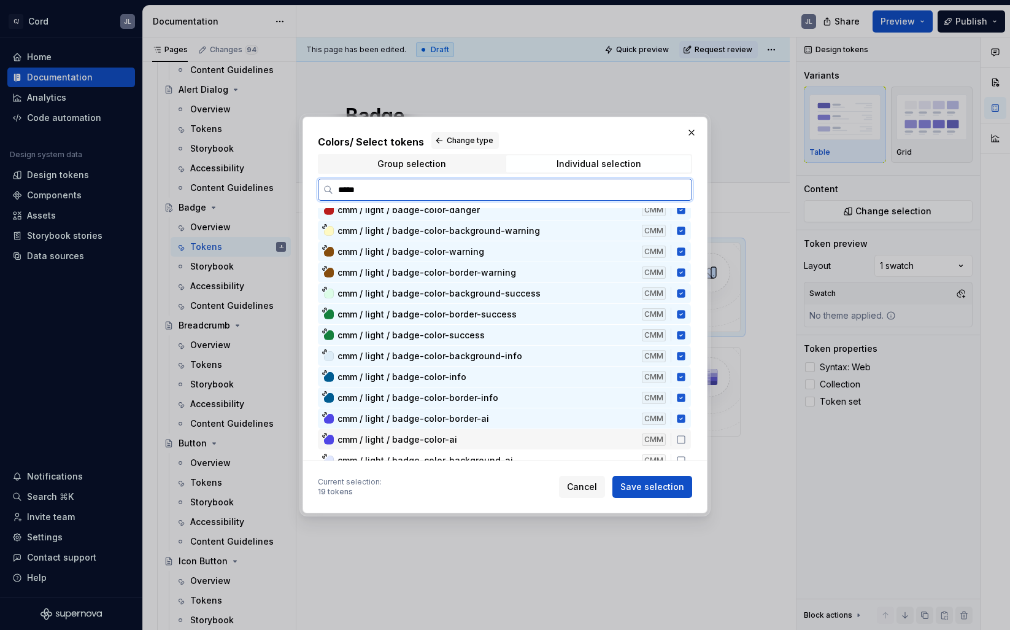
click at [686, 438] on icon at bounding box center [681, 439] width 10 height 10
click at [686, 455] on icon at bounding box center [681, 460] width 10 height 10
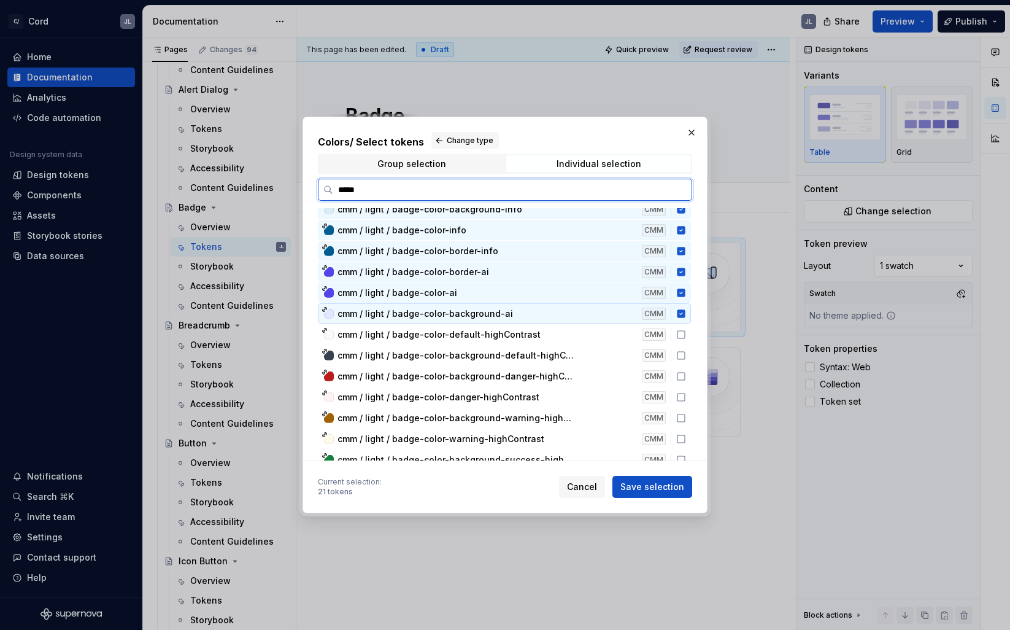
scroll to position [328, 0]
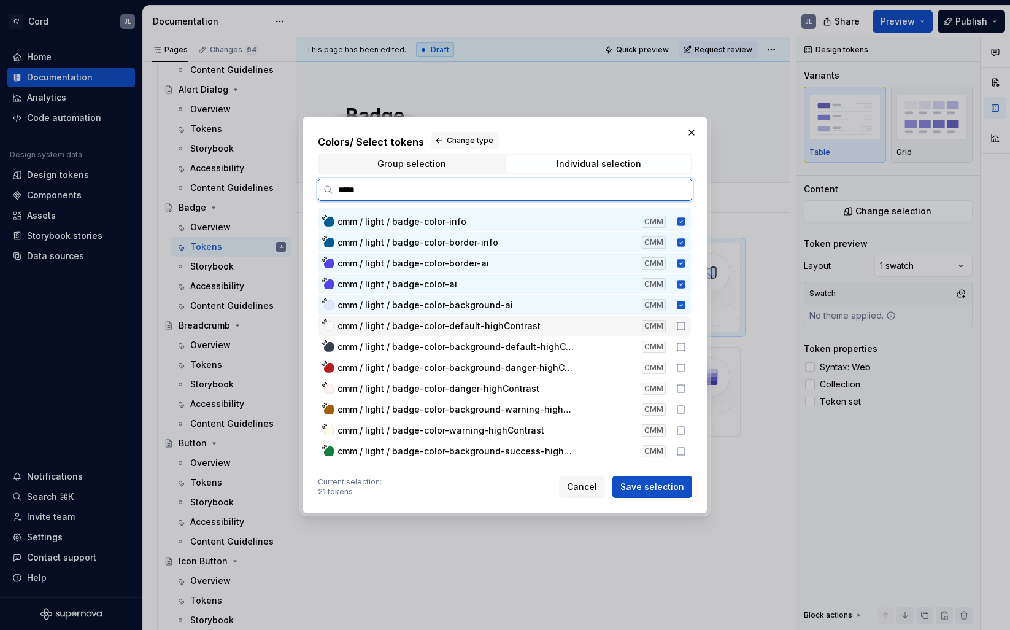
click at [686, 328] on icon at bounding box center [681, 326] width 10 height 10
click at [686, 347] on icon at bounding box center [681, 347] width 10 height 10
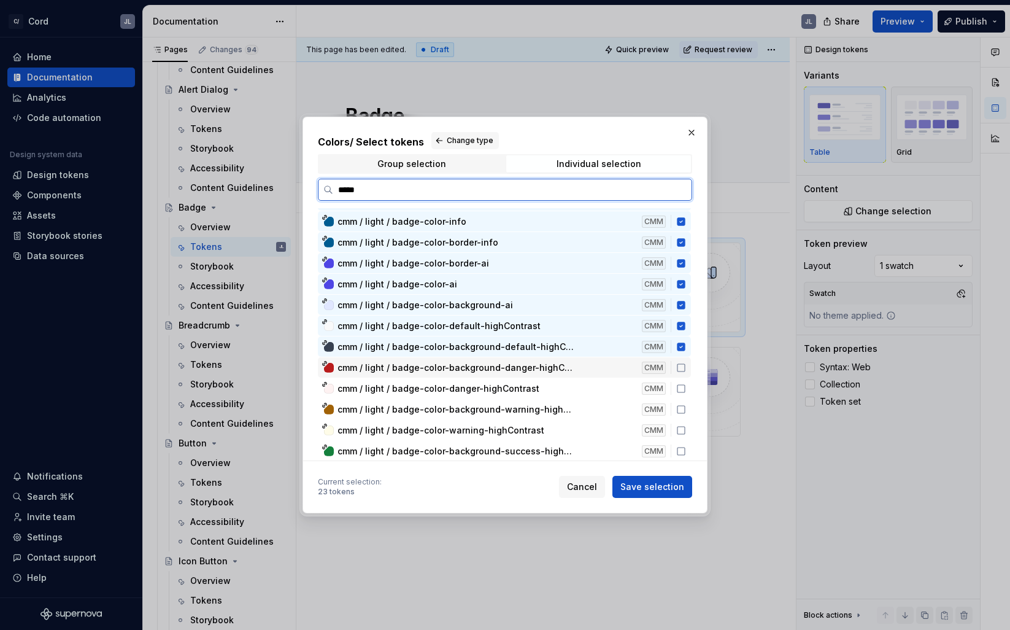
click at [686, 368] on icon at bounding box center [681, 368] width 10 height 10
click at [685, 392] on icon at bounding box center [681, 388] width 7 height 7
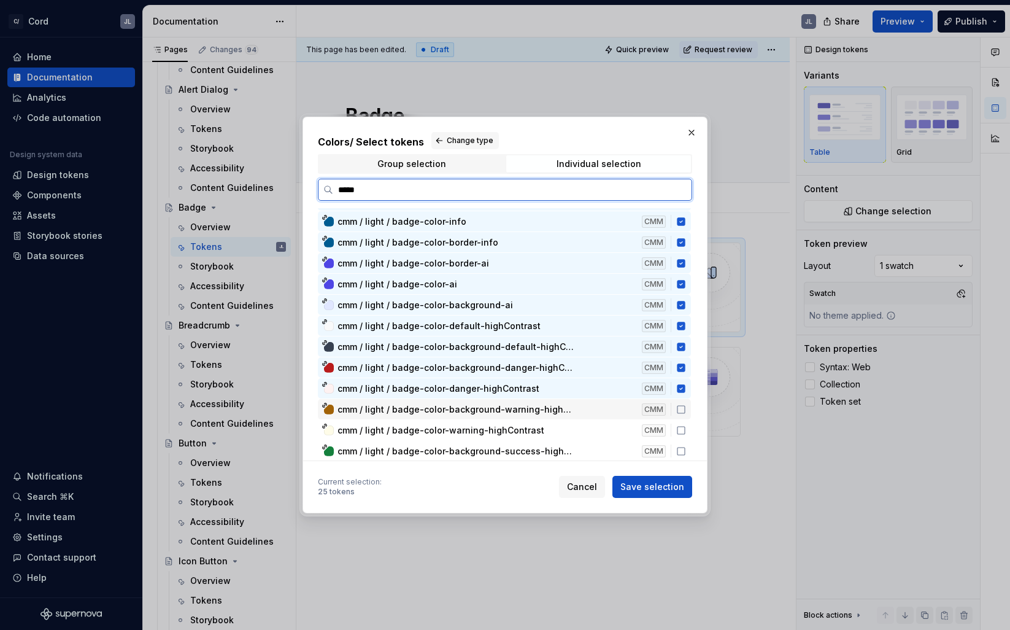
click at [686, 411] on icon at bounding box center [681, 409] width 10 height 10
click at [686, 429] on icon at bounding box center [681, 430] width 10 height 10
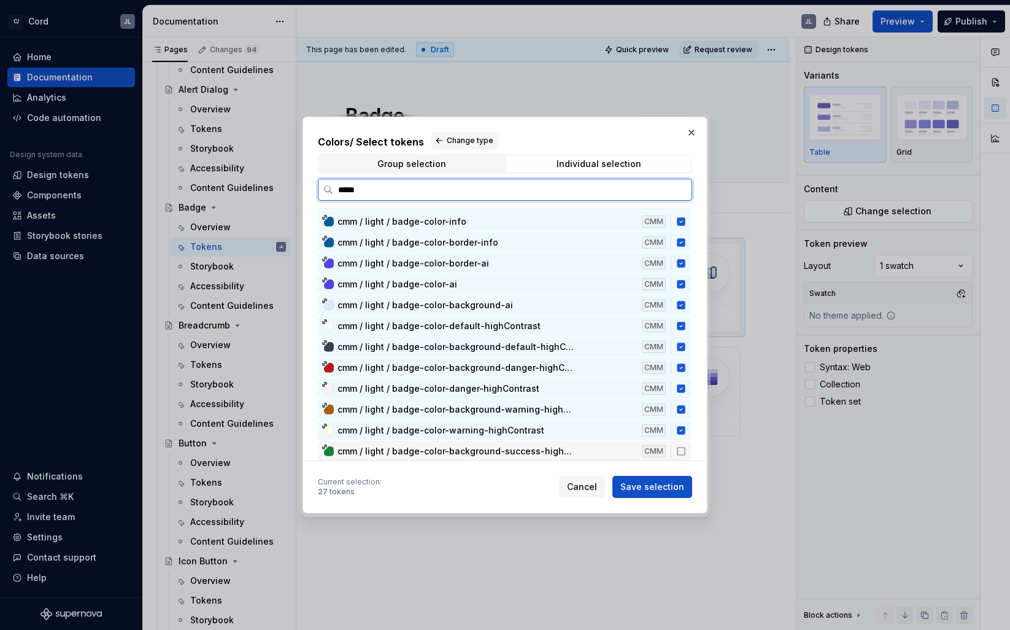
click at [686, 451] on icon at bounding box center [681, 451] width 10 height 10
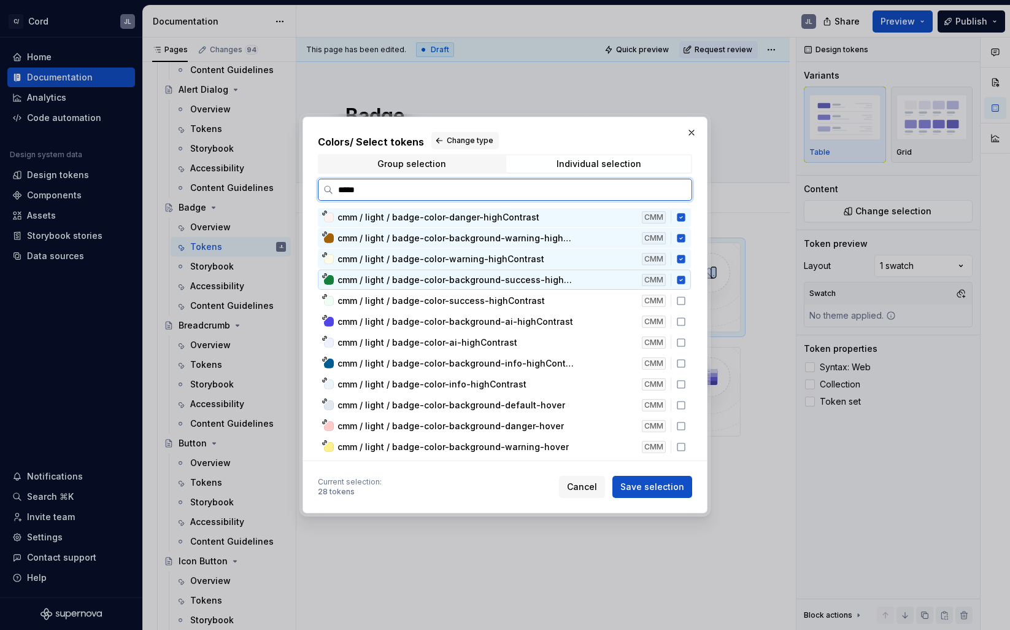
scroll to position [495, 0]
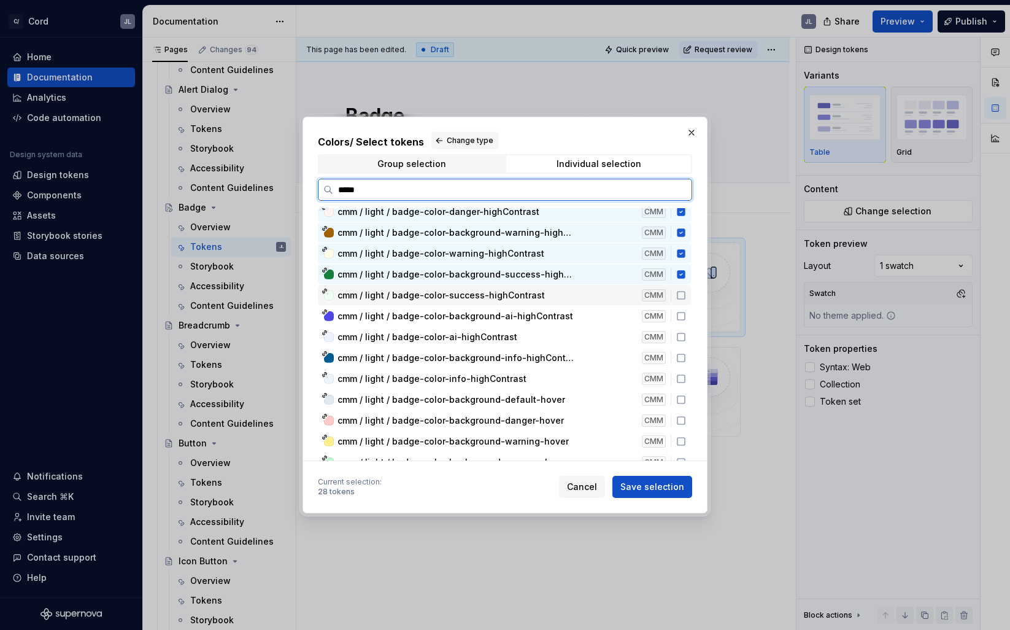
click at [686, 295] on icon at bounding box center [681, 295] width 10 height 10
click at [686, 315] on icon at bounding box center [681, 316] width 10 height 10
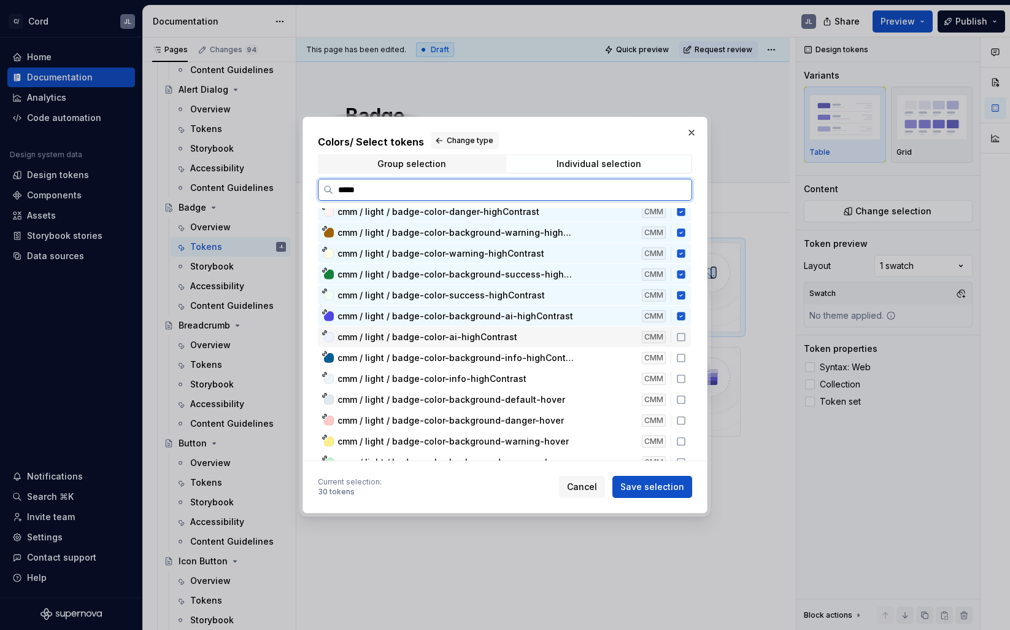
click at [684, 340] on icon at bounding box center [681, 337] width 10 height 10
click at [686, 360] on icon at bounding box center [681, 358] width 10 height 10
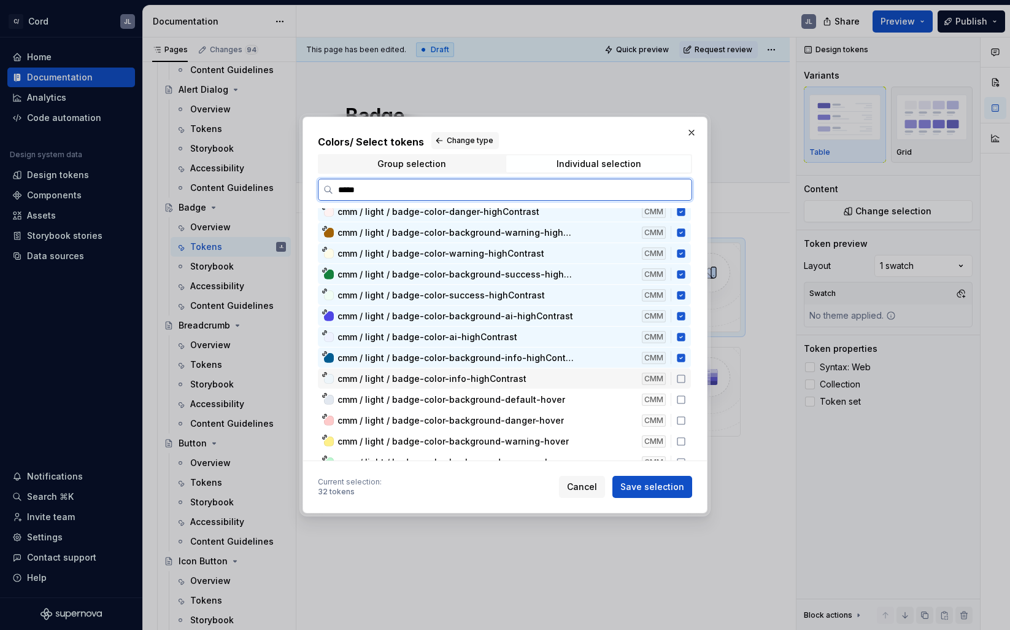
click at [686, 380] on icon at bounding box center [681, 379] width 10 height 10
click at [686, 397] on icon at bounding box center [681, 400] width 10 height 10
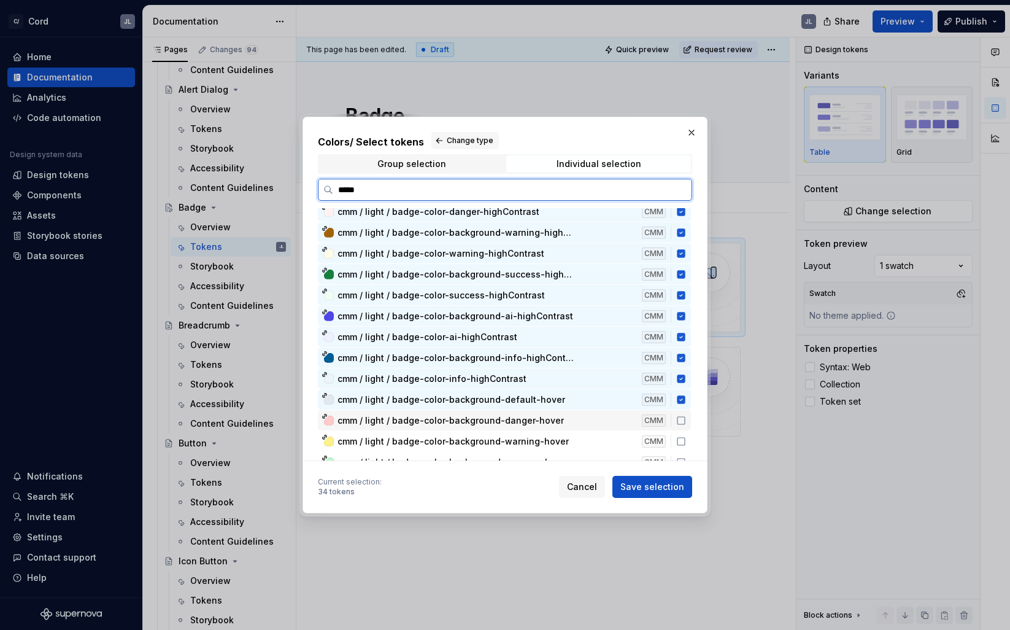
click at [686, 419] on icon at bounding box center [681, 420] width 10 height 10
click at [686, 438] on icon at bounding box center [681, 441] width 10 height 10
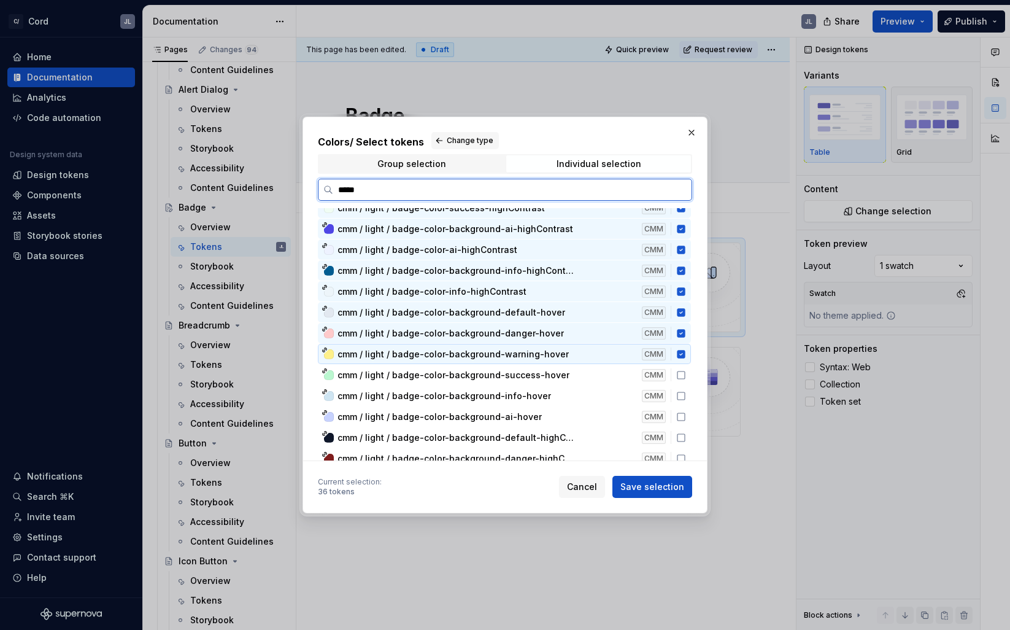
scroll to position [625, 0]
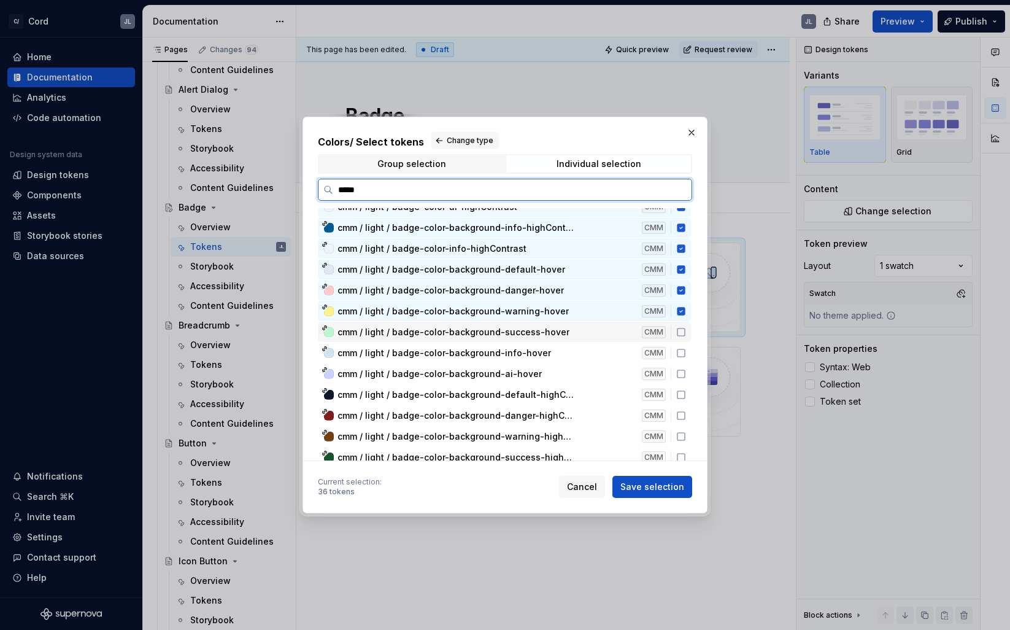
click at [686, 334] on icon at bounding box center [681, 332] width 10 height 10
click at [686, 352] on icon at bounding box center [681, 353] width 10 height 10
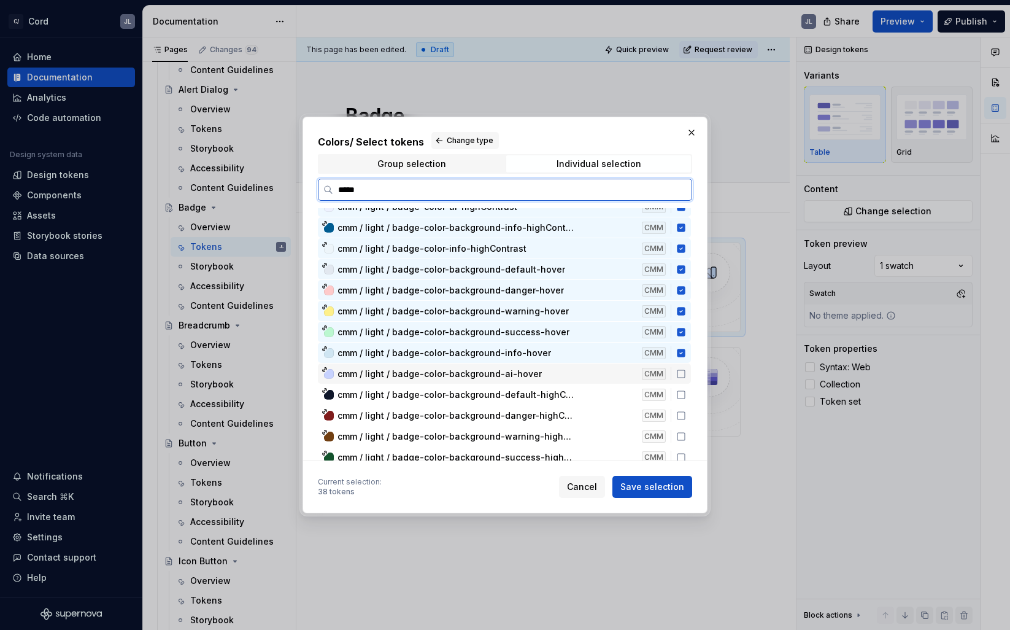
click at [686, 375] on icon at bounding box center [681, 374] width 10 height 10
click at [686, 394] on icon at bounding box center [681, 395] width 10 height 10
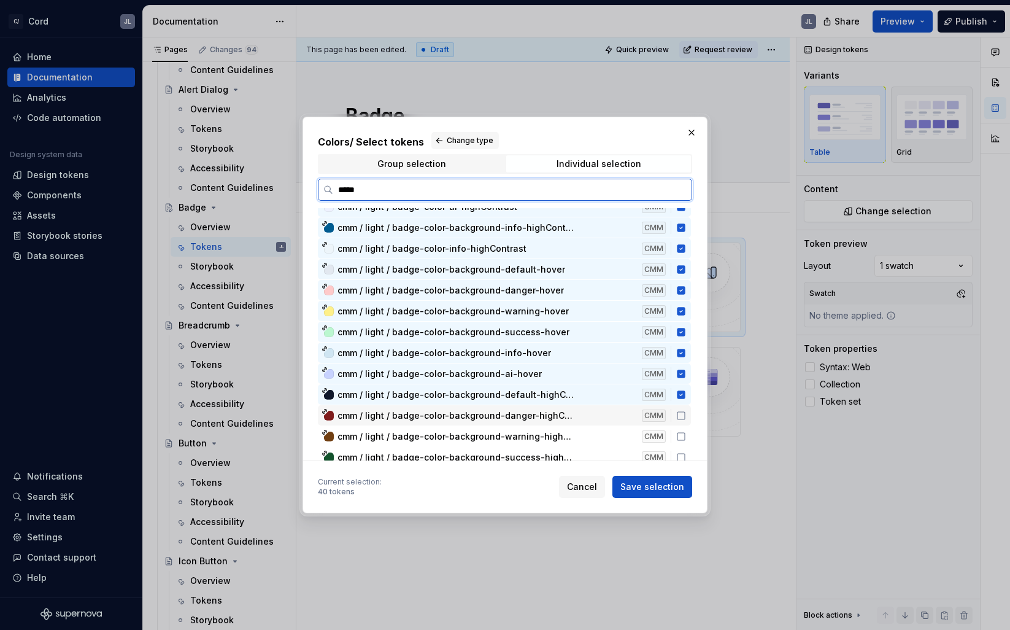
click at [686, 414] on icon at bounding box center [681, 416] width 10 height 10
click at [686, 436] on icon at bounding box center [681, 436] width 10 height 10
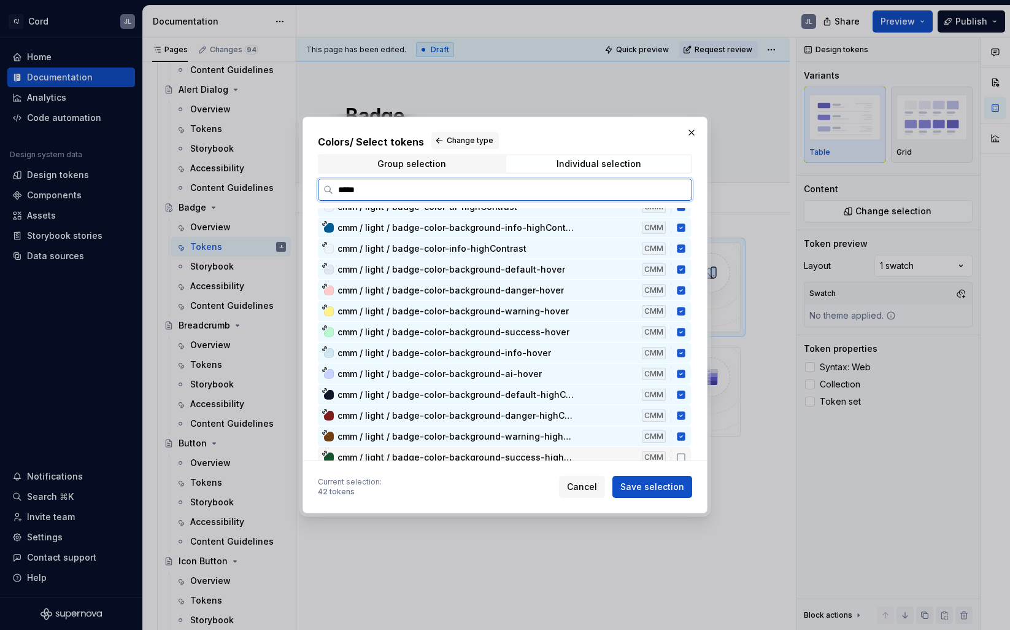
click at [686, 455] on icon at bounding box center [681, 457] width 10 height 10
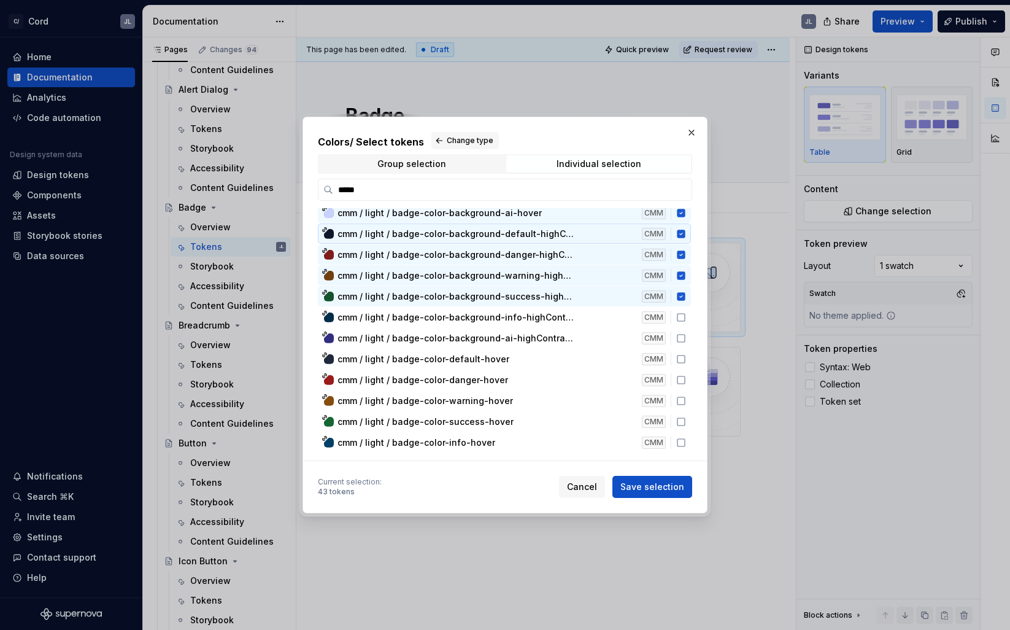
scroll to position [784, 0]
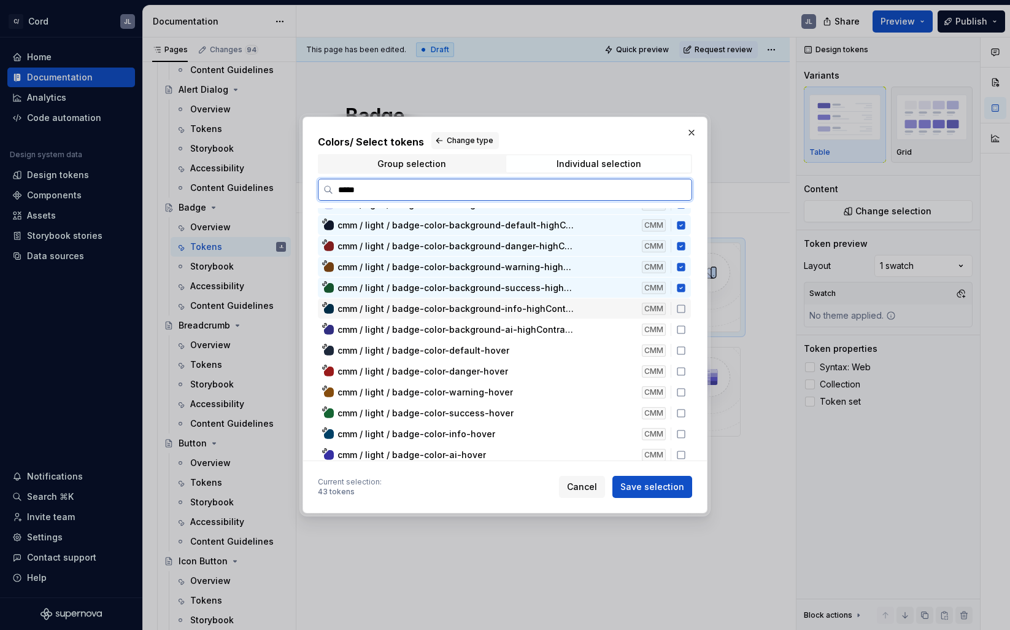
click at [686, 310] on icon at bounding box center [681, 309] width 10 height 10
click at [686, 328] on icon at bounding box center [681, 330] width 10 height 10
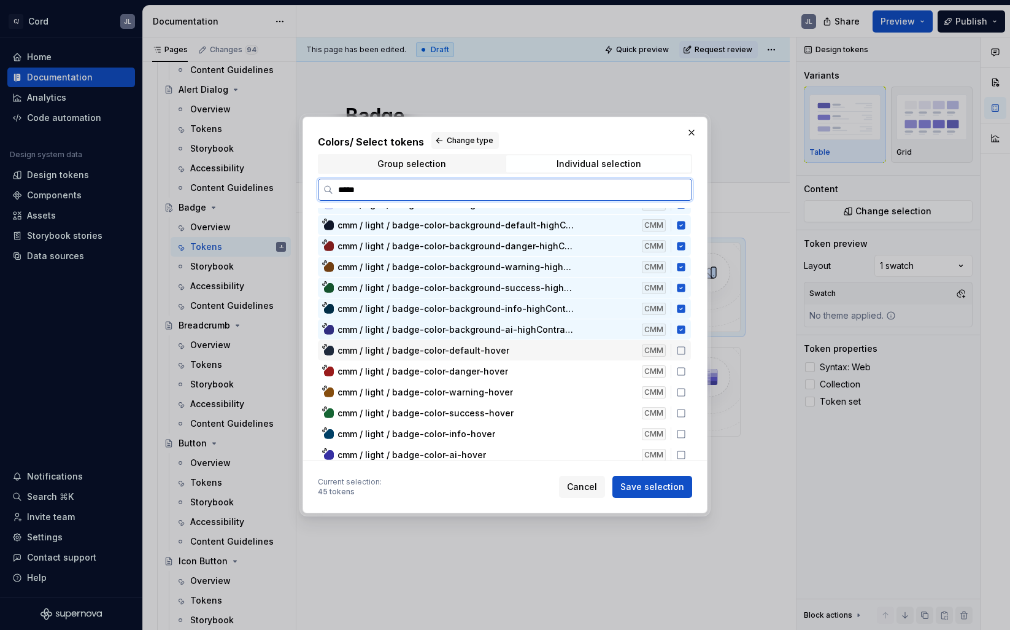
click at [686, 354] on icon at bounding box center [681, 351] width 10 height 10
click at [686, 373] on icon at bounding box center [681, 371] width 10 height 10
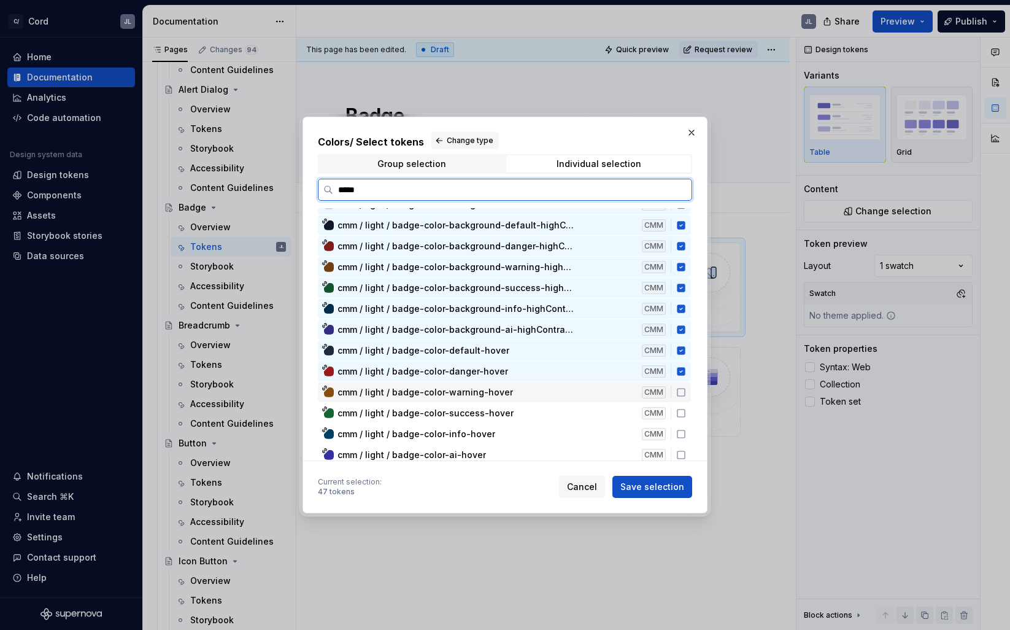
click at [686, 392] on icon at bounding box center [681, 392] width 10 height 10
click at [687, 407] on div "cmm / light / badge-color-success-hover CMM" at bounding box center [504, 413] width 373 height 20
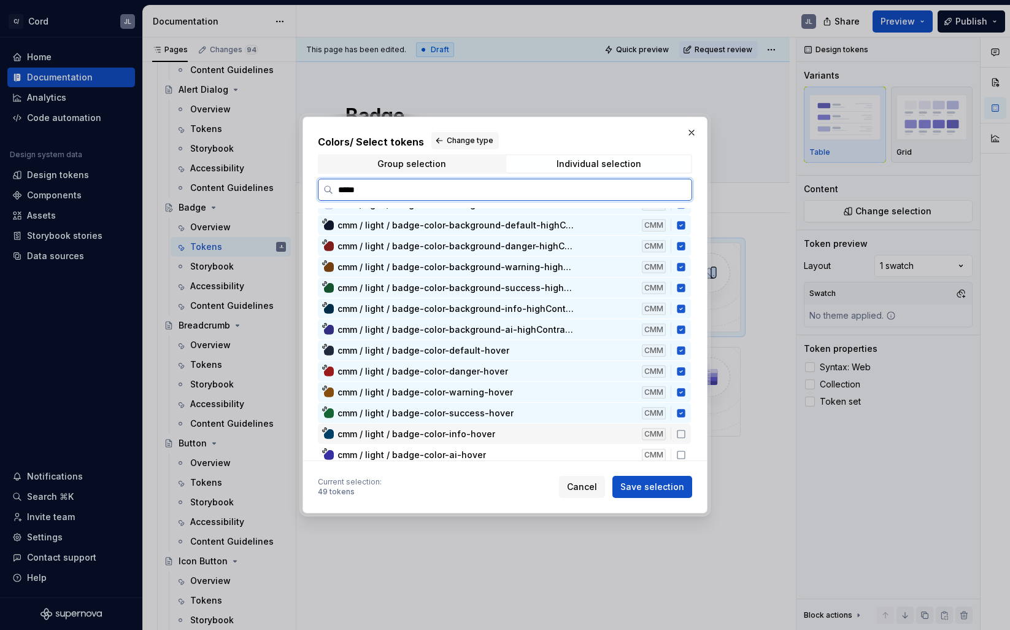
click at [686, 433] on icon at bounding box center [681, 434] width 10 height 10
click at [686, 454] on icon at bounding box center [681, 455] width 10 height 10
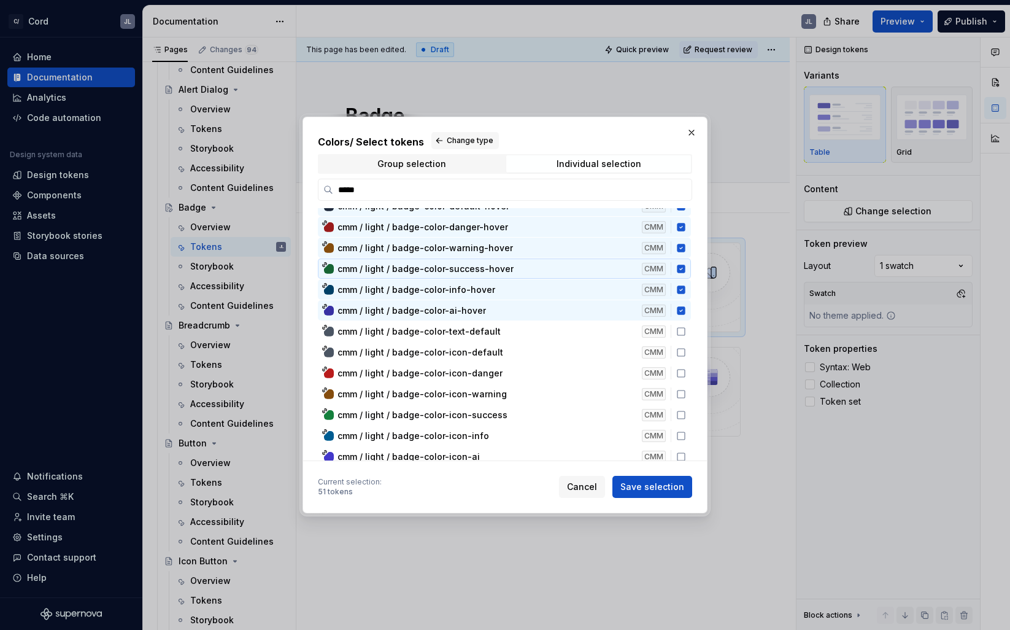
scroll to position [943, 0]
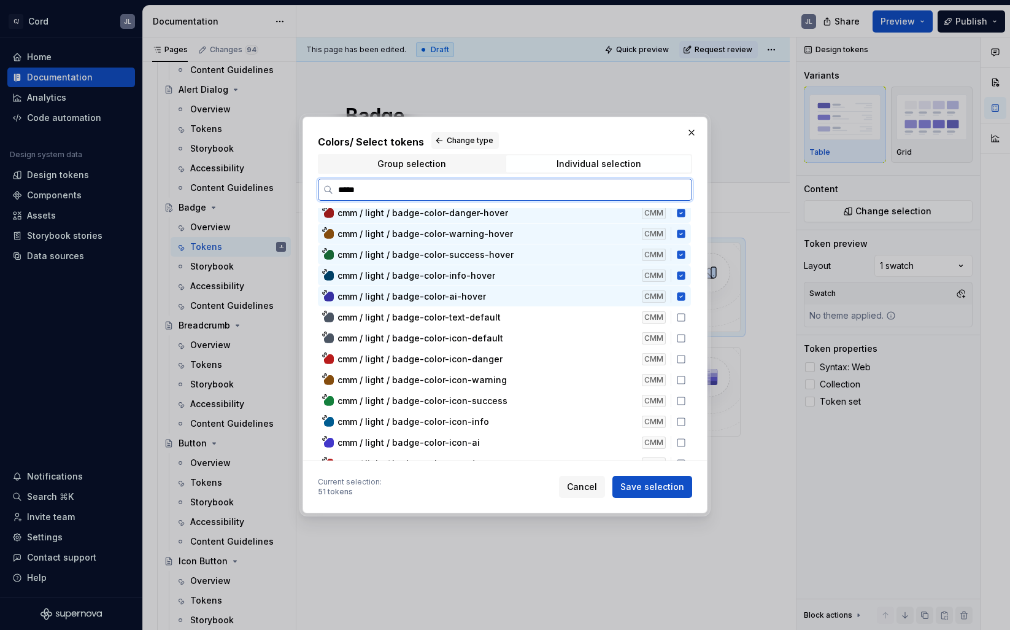
click at [686, 318] on icon at bounding box center [681, 317] width 10 height 10
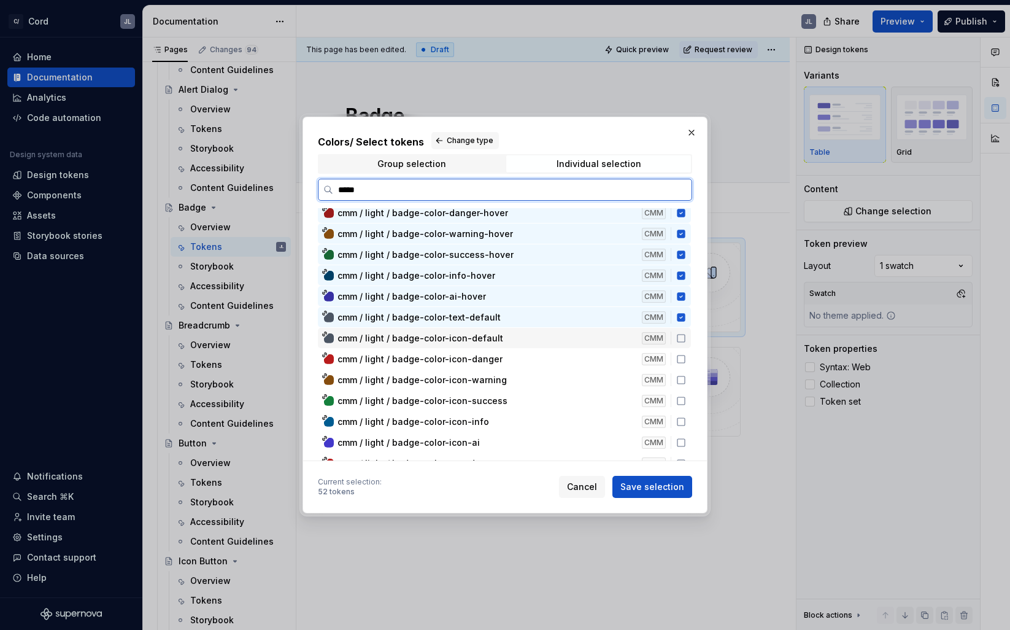
click at [686, 339] on icon at bounding box center [681, 338] width 10 height 10
click at [686, 361] on icon at bounding box center [681, 359] width 10 height 10
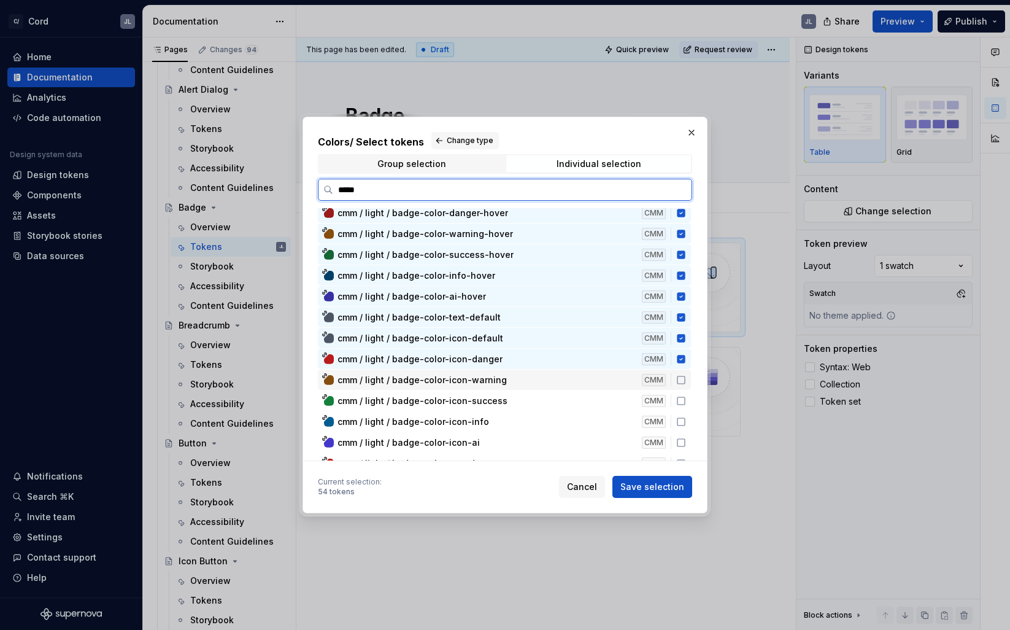
click at [686, 382] on icon at bounding box center [681, 380] width 10 height 10
click at [686, 398] on icon at bounding box center [681, 401] width 10 height 10
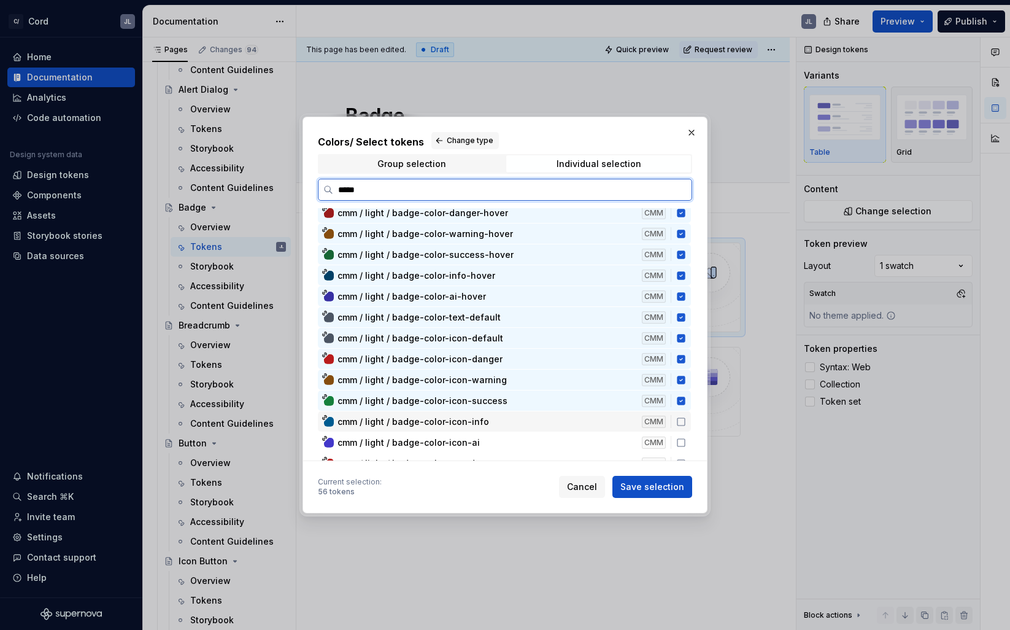
click at [687, 428] on div "cmm / light / badge-color-icon-info CMM" at bounding box center [504, 421] width 373 height 20
click at [686, 441] on icon at bounding box center [681, 443] width 10 height 10
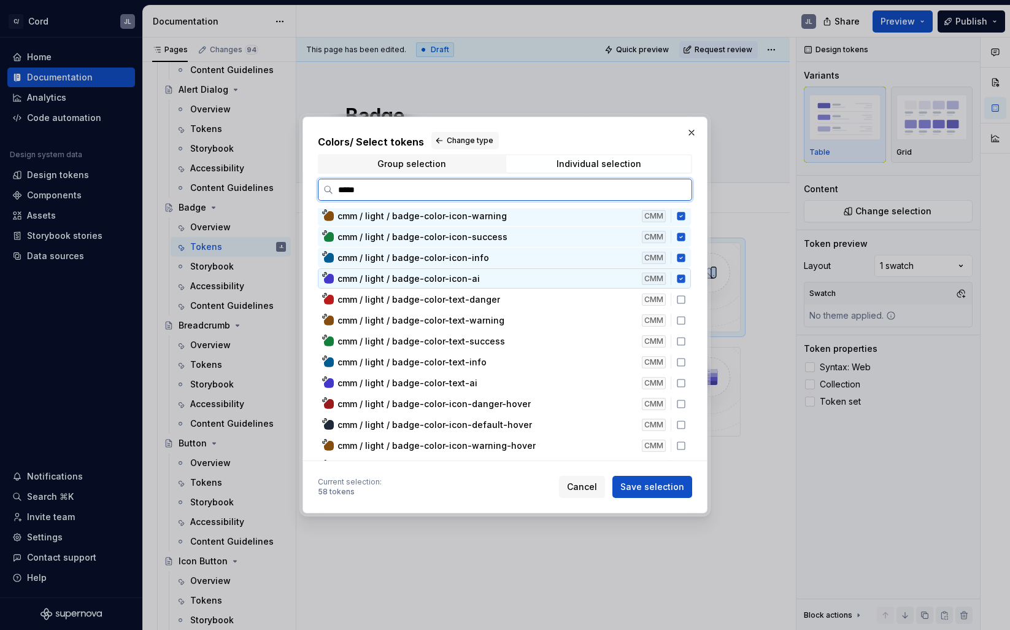
scroll to position [1095, 0]
click at [686, 301] on icon at bounding box center [681, 301] width 10 height 10
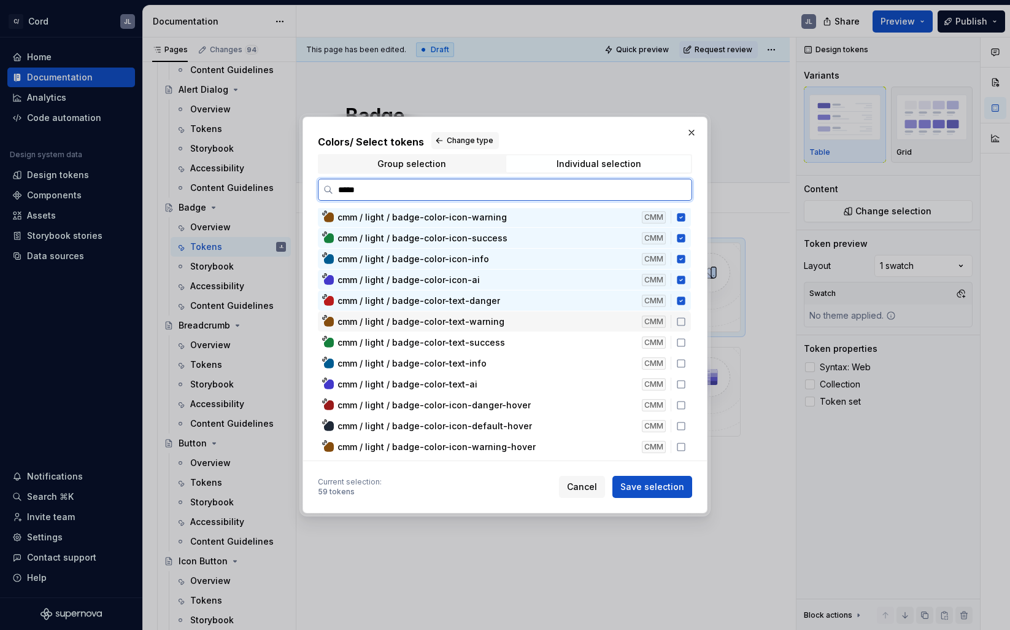
click at [686, 320] on icon at bounding box center [681, 322] width 10 height 10
click at [686, 346] on icon at bounding box center [681, 343] width 10 height 10
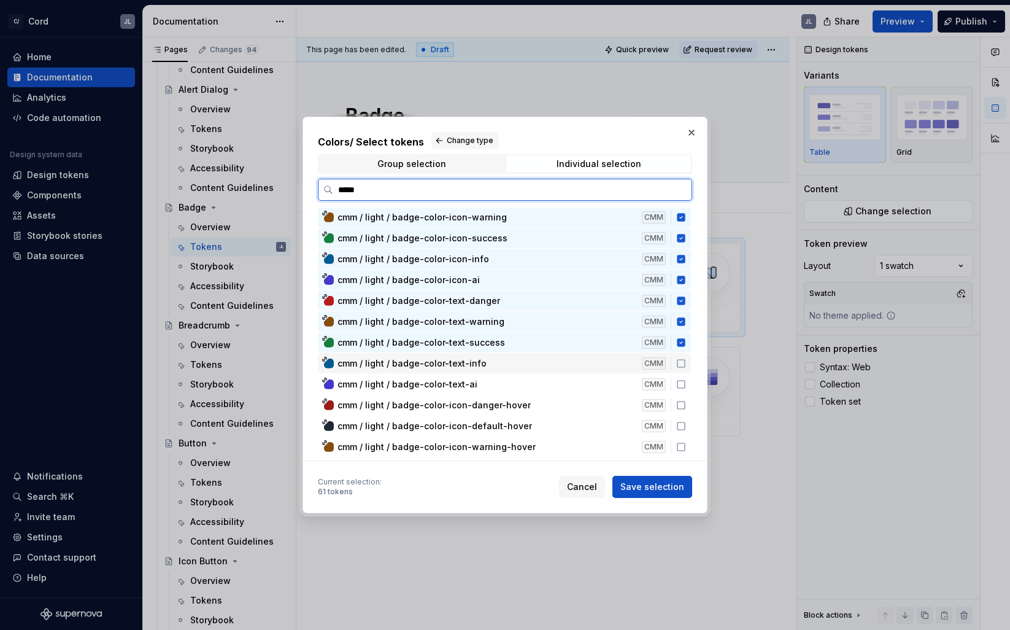
click at [685, 365] on icon at bounding box center [681, 363] width 10 height 10
click at [686, 385] on icon at bounding box center [681, 384] width 10 height 10
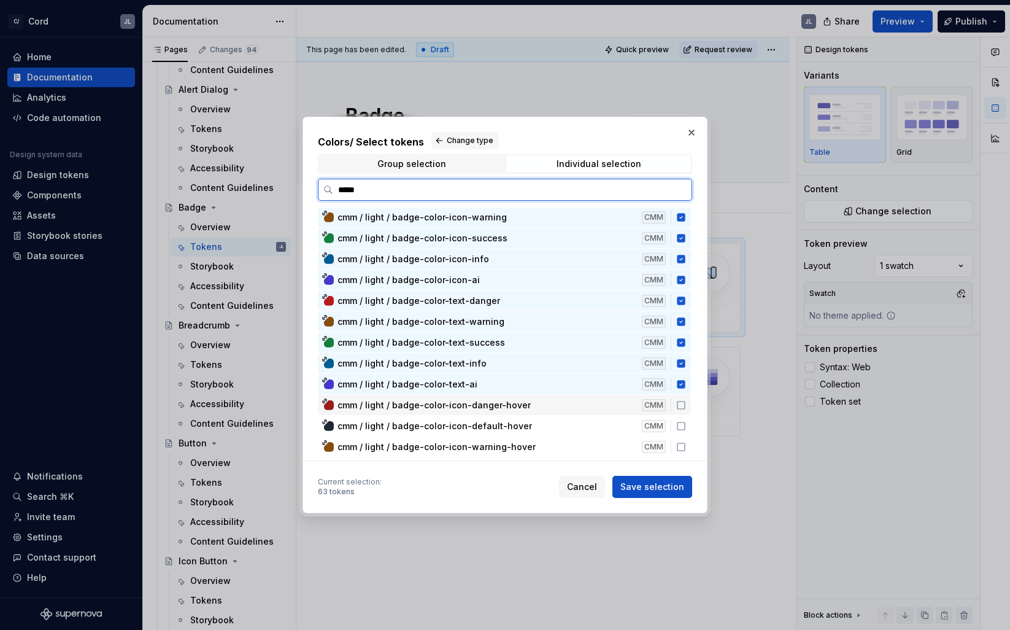
click at [685, 409] on icon at bounding box center [681, 405] width 10 height 10
click at [686, 427] on icon at bounding box center [681, 426] width 10 height 10
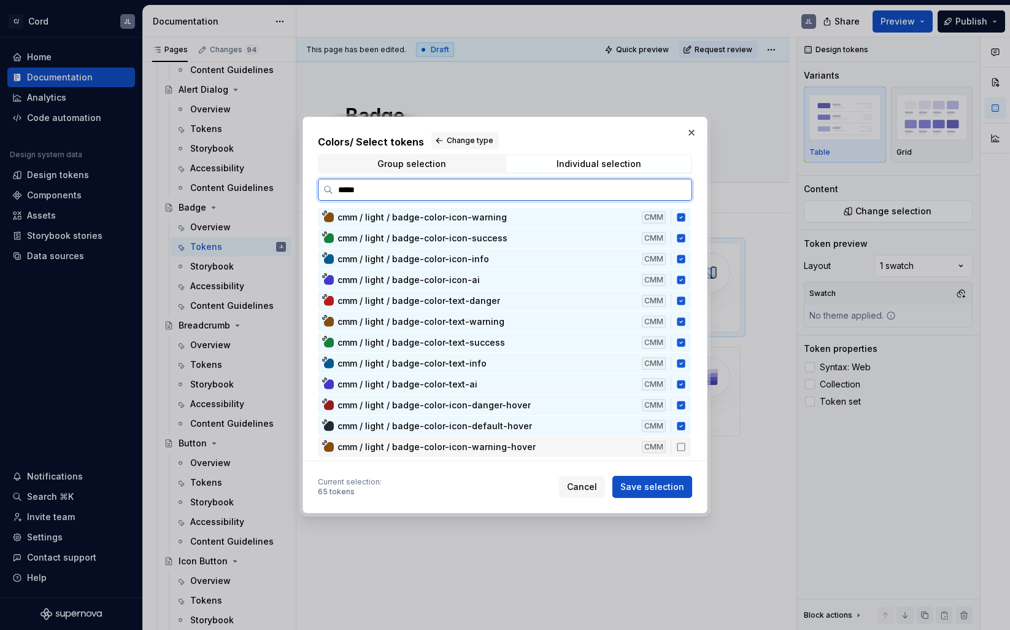
click at [686, 445] on icon at bounding box center [681, 447] width 10 height 10
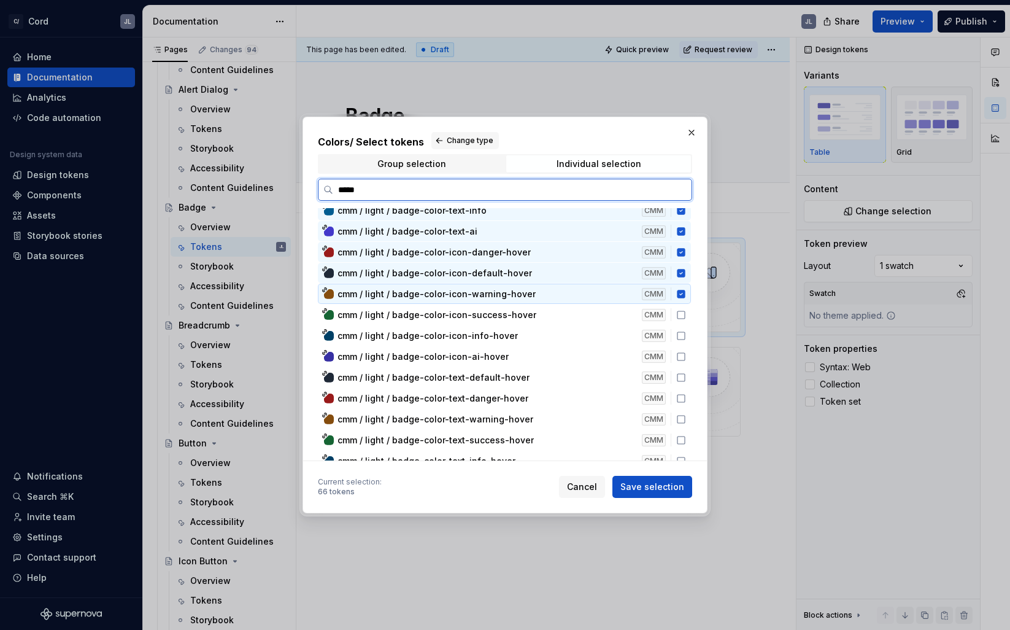
scroll to position [1279, 0]
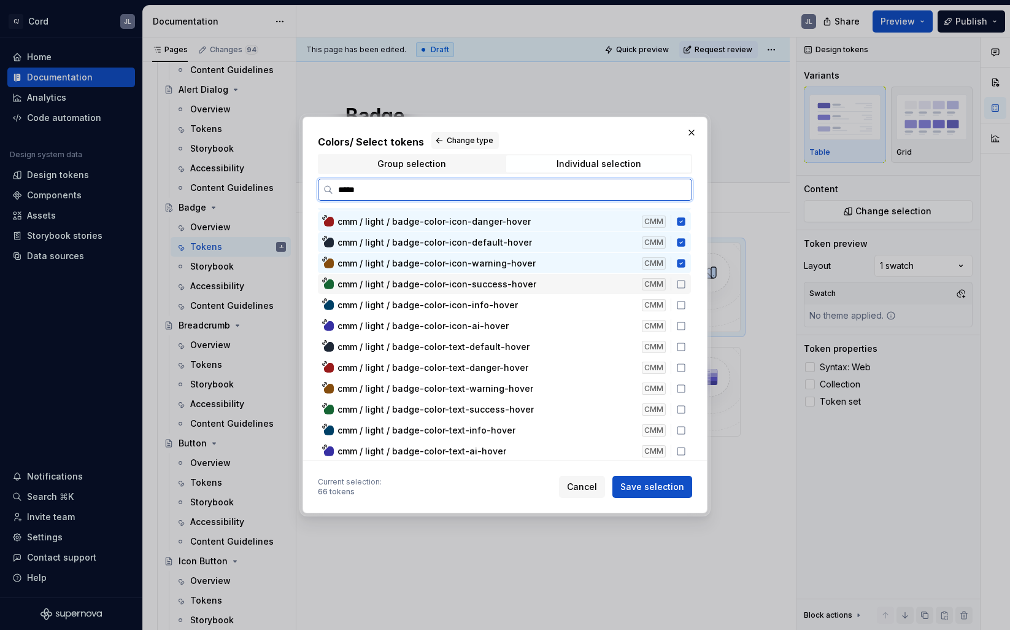
click at [686, 282] on icon at bounding box center [681, 284] width 10 height 10
click at [686, 305] on icon at bounding box center [681, 305] width 10 height 10
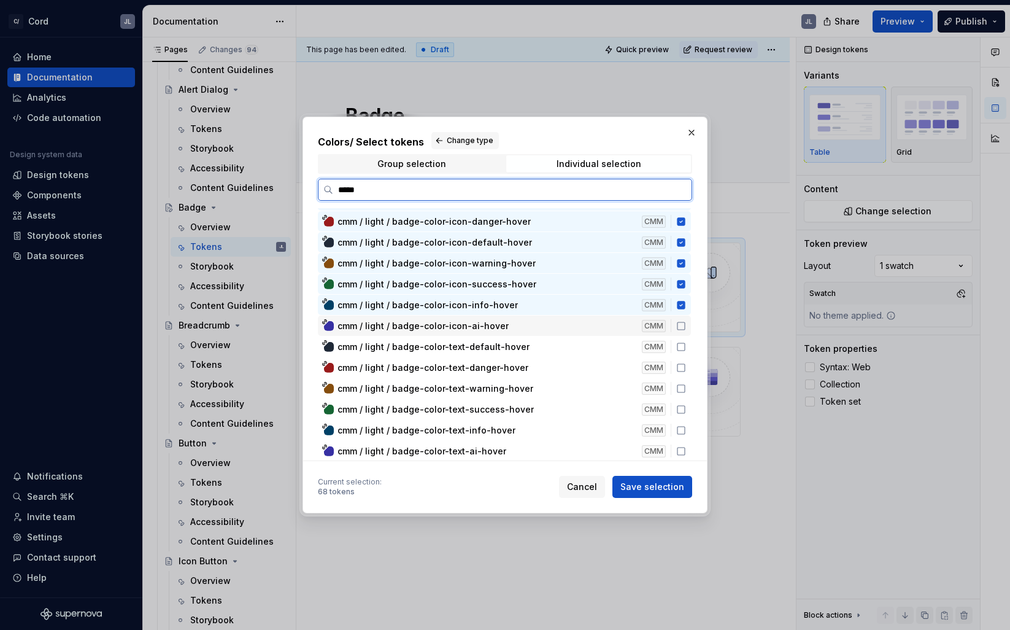
click at [686, 325] on icon at bounding box center [681, 326] width 10 height 10
click at [686, 349] on icon at bounding box center [681, 347] width 10 height 10
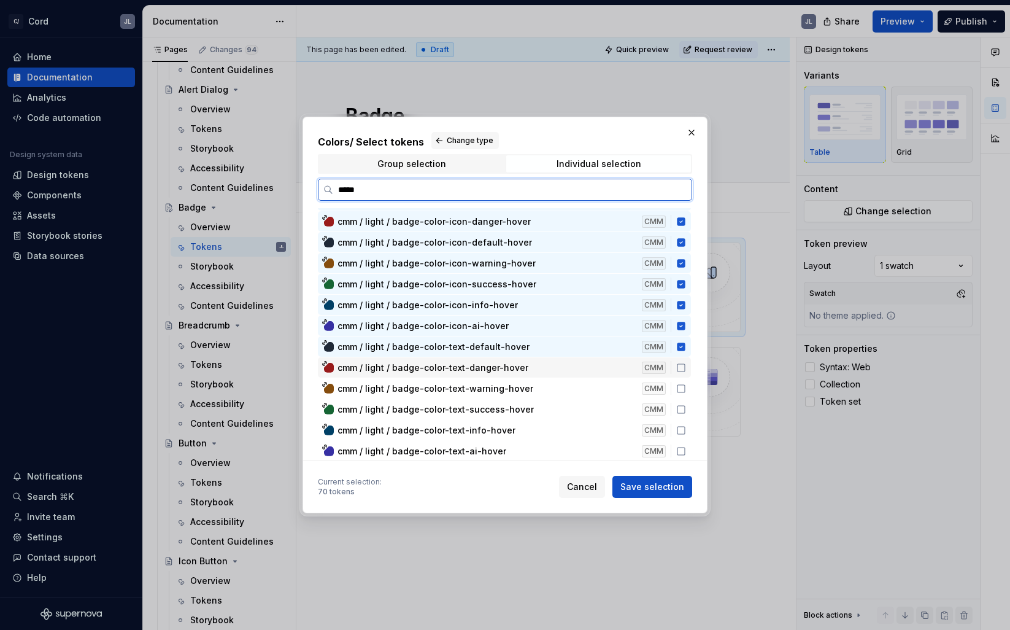
click at [685, 368] on icon at bounding box center [681, 368] width 10 height 10
click at [686, 391] on icon at bounding box center [681, 389] width 10 height 10
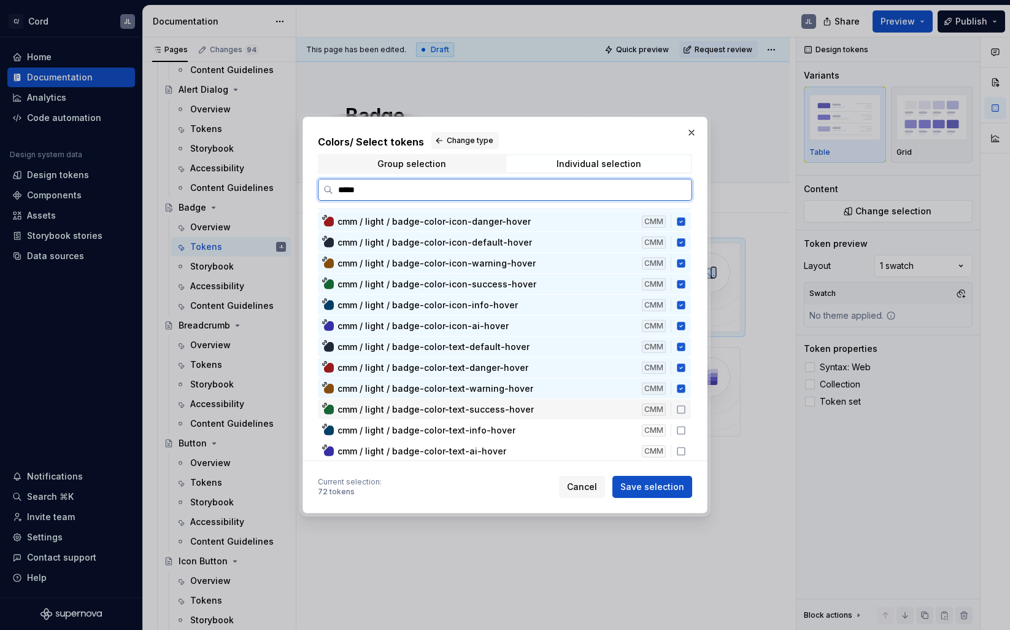
click at [686, 409] on icon at bounding box center [681, 409] width 10 height 10
click at [686, 433] on icon at bounding box center [681, 430] width 10 height 10
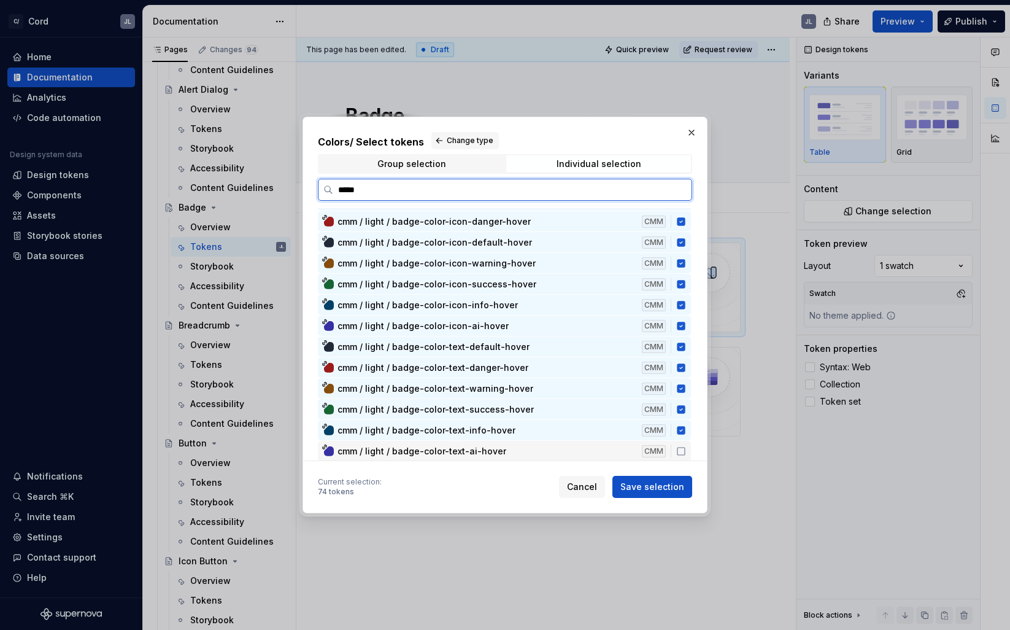
click at [686, 452] on icon at bounding box center [681, 451] width 10 height 10
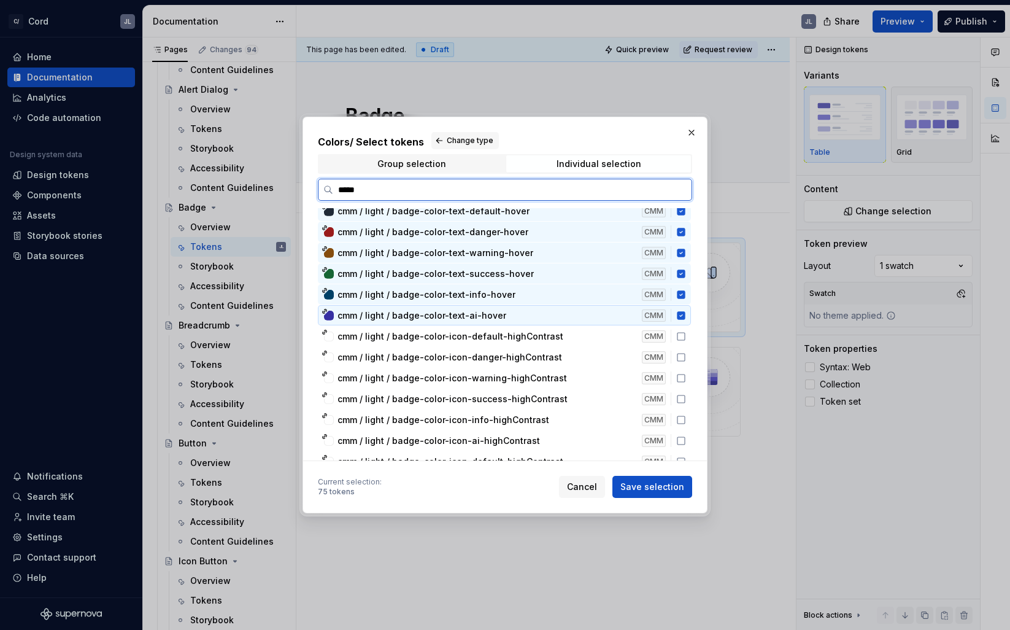
scroll to position [1462, 0]
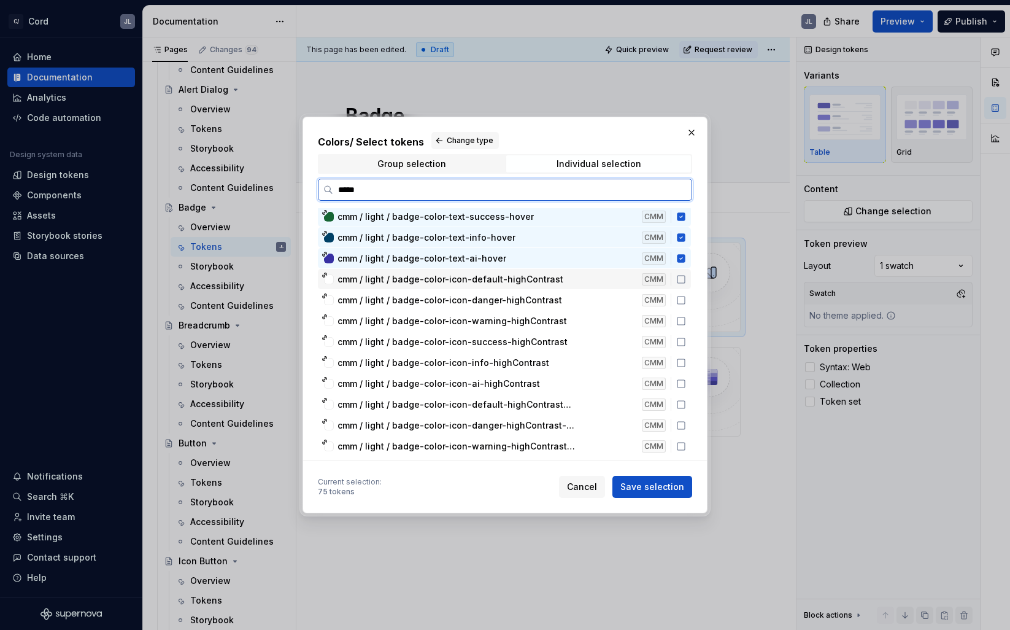
click at [686, 280] on icon at bounding box center [681, 279] width 10 height 10
click at [687, 294] on div "cmm / light / badge-color-icon-danger-highContrast CMM" at bounding box center [504, 300] width 373 height 20
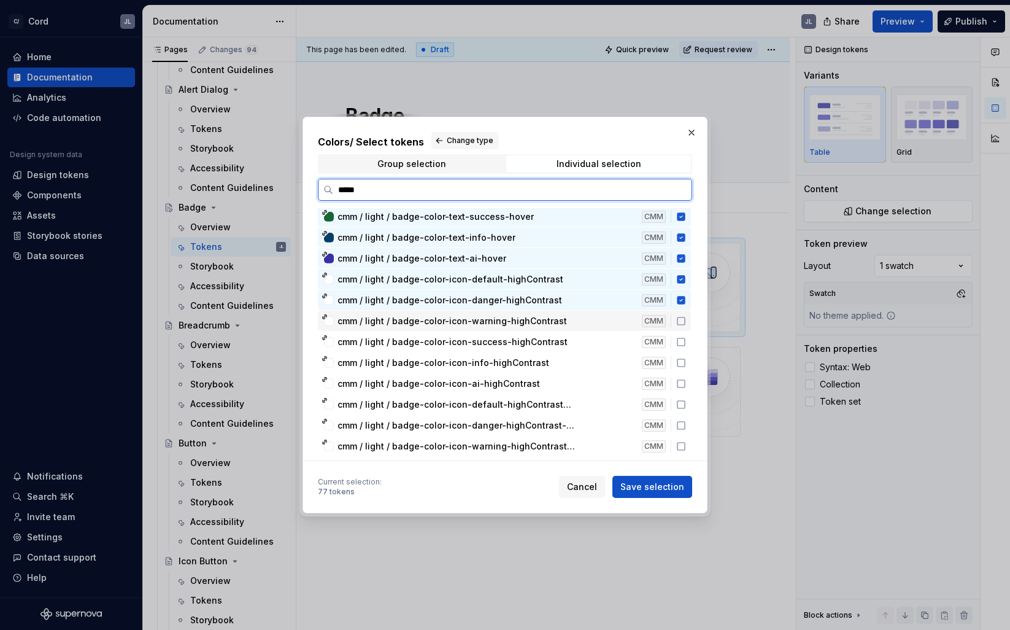
click at [686, 320] on icon at bounding box center [681, 321] width 10 height 10
click at [686, 340] on icon at bounding box center [681, 342] width 10 height 10
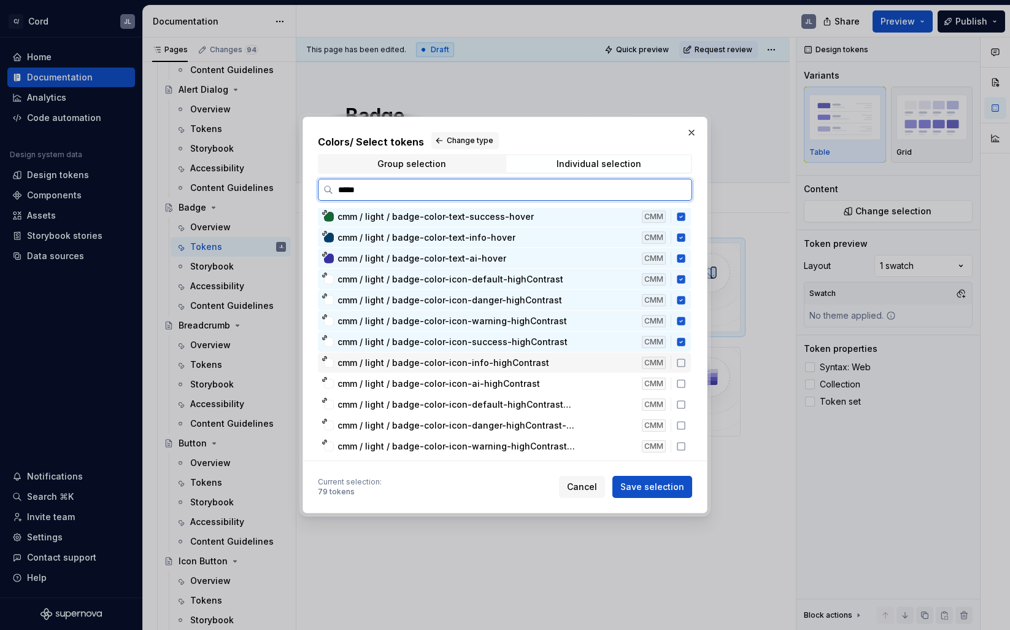
click at [686, 357] on div "cmm / light / badge-color-icon-info-highContrast CMM" at bounding box center [504, 362] width 373 height 20
click at [686, 379] on icon at bounding box center [681, 384] width 10 height 10
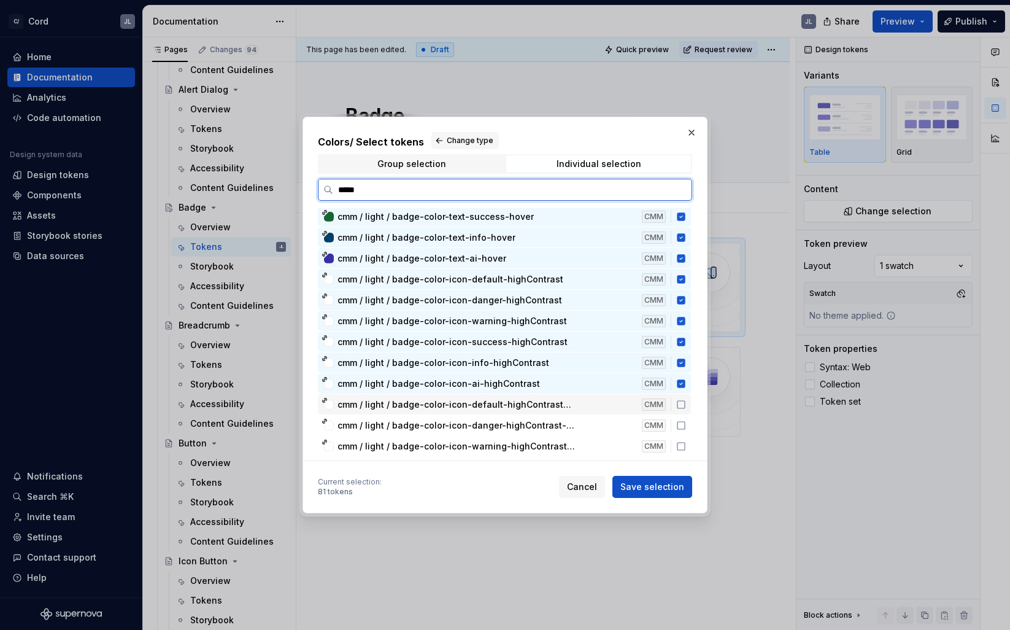
click at [686, 400] on icon at bounding box center [681, 405] width 10 height 10
click at [686, 421] on icon at bounding box center [681, 425] width 10 height 10
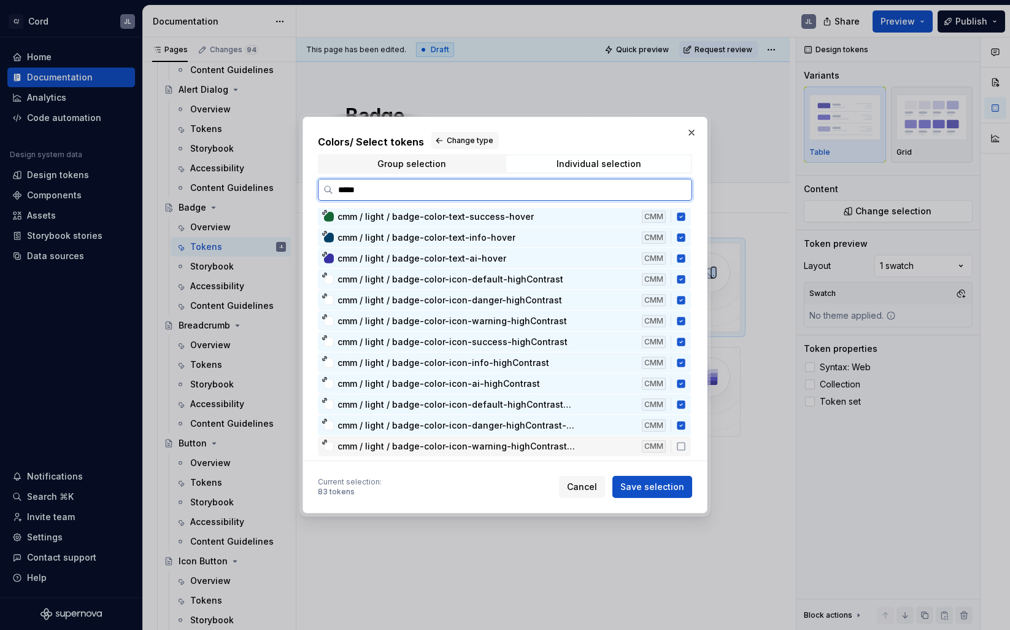
click at [686, 444] on icon at bounding box center [681, 446] width 10 height 10
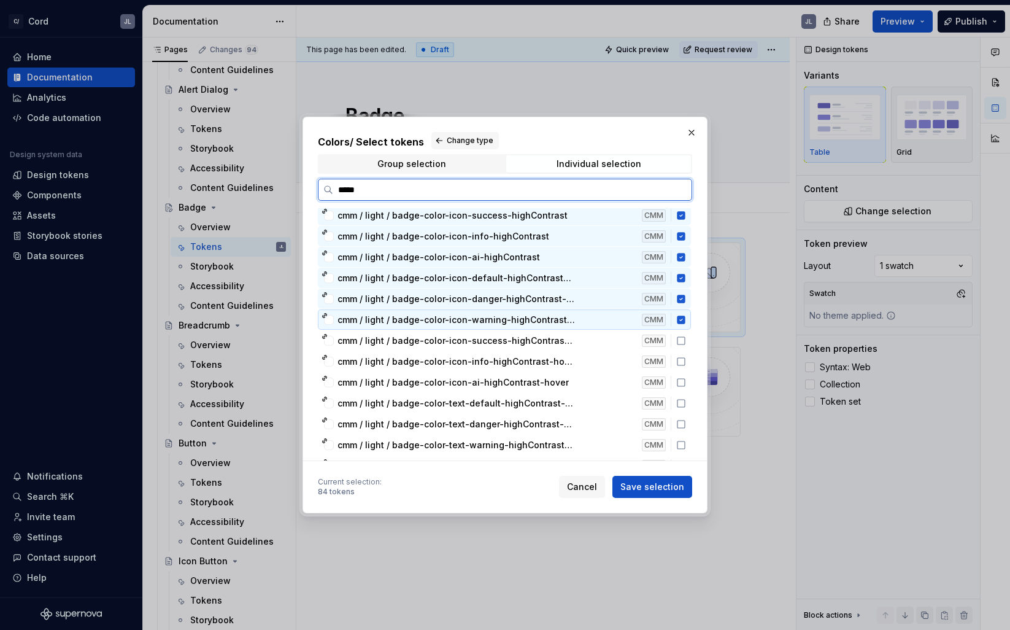
scroll to position [1597, 0]
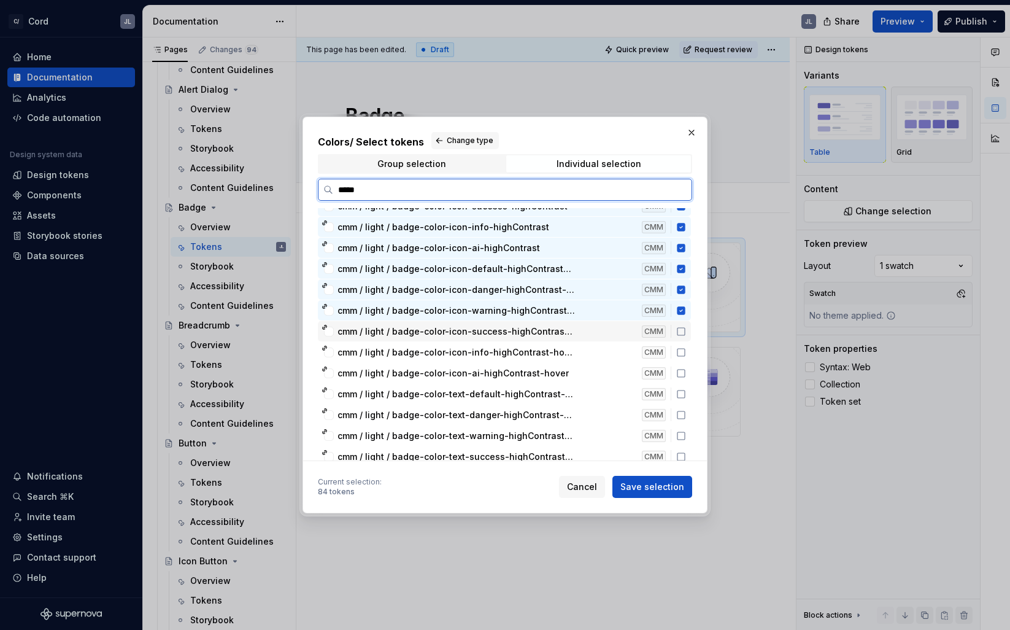
click at [686, 333] on icon at bounding box center [681, 331] width 10 height 10
click at [686, 350] on icon at bounding box center [681, 352] width 10 height 10
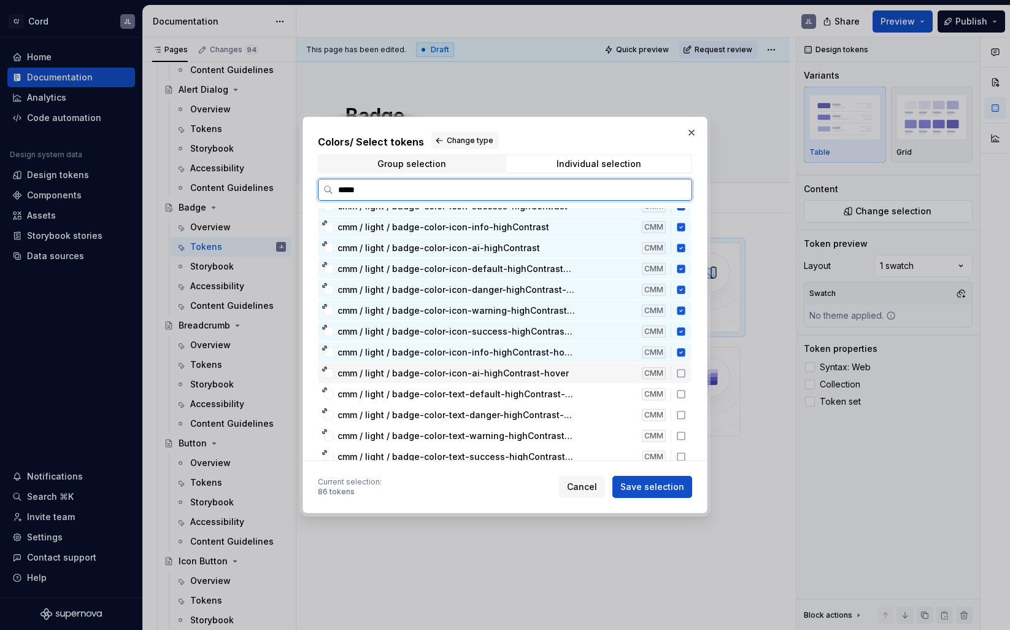
click at [689, 367] on div "cmm / light / badge-color-icon-ai-highContrast-hover CMM" at bounding box center [504, 373] width 373 height 20
click at [686, 395] on icon at bounding box center [681, 394] width 10 height 10
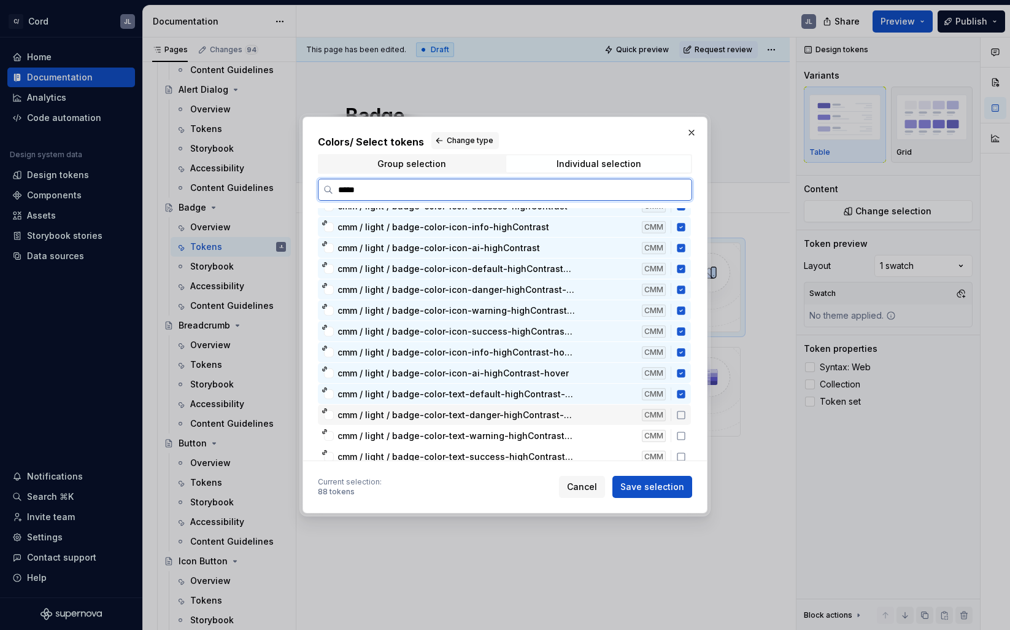
click at [686, 417] on icon at bounding box center [681, 415] width 10 height 10
click at [686, 433] on icon at bounding box center [681, 436] width 10 height 10
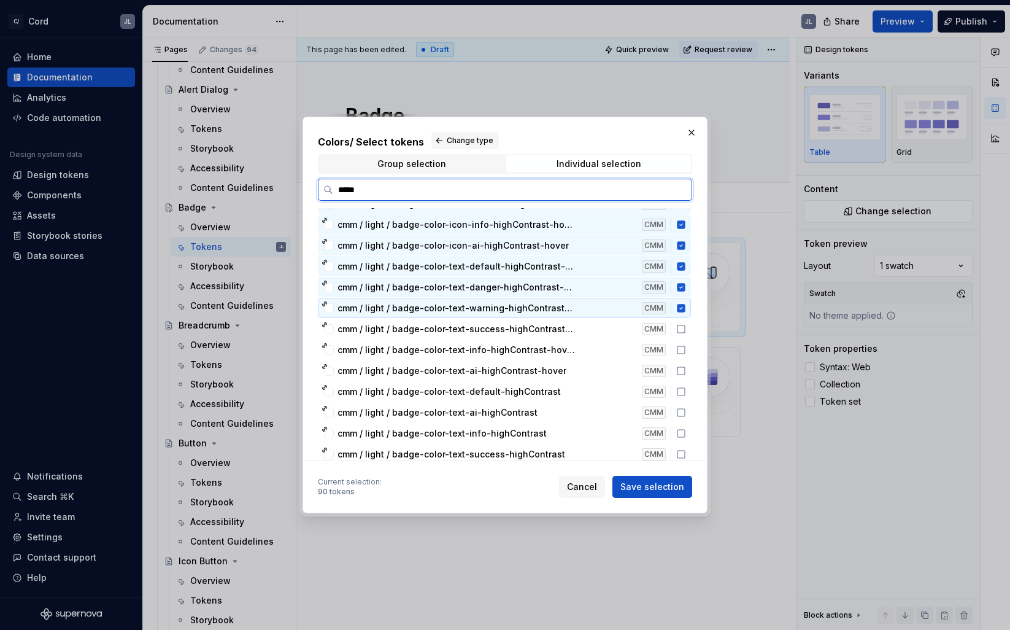
scroll to position [1739, 0]
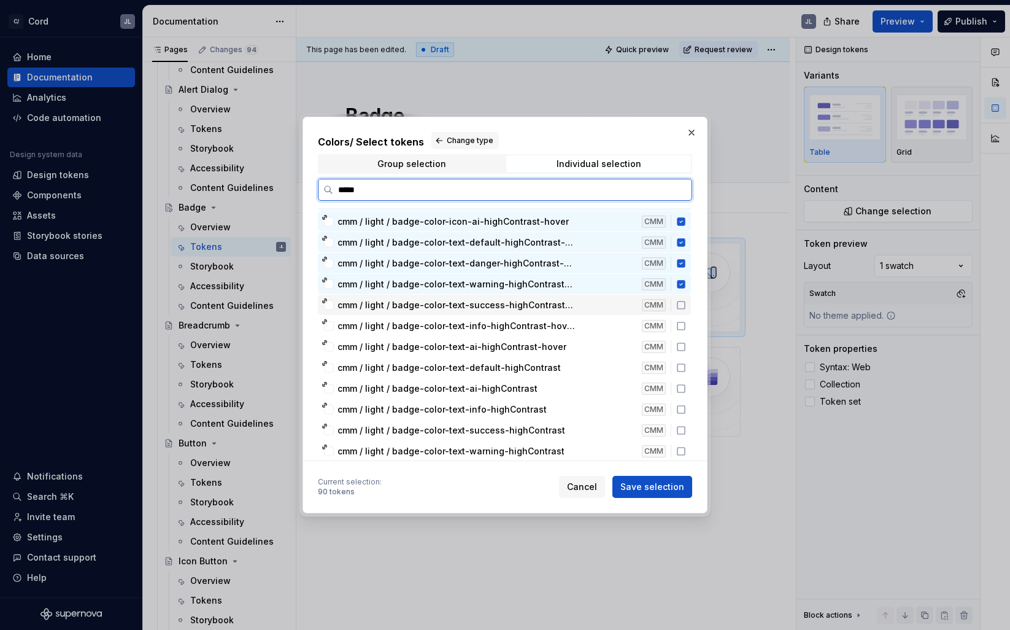
click at [686, 307] on icon at bounding box center [681, 305] width 10 height 10
click at [686, 327] on icon at bounding box center [681, 326] width 10 height 10
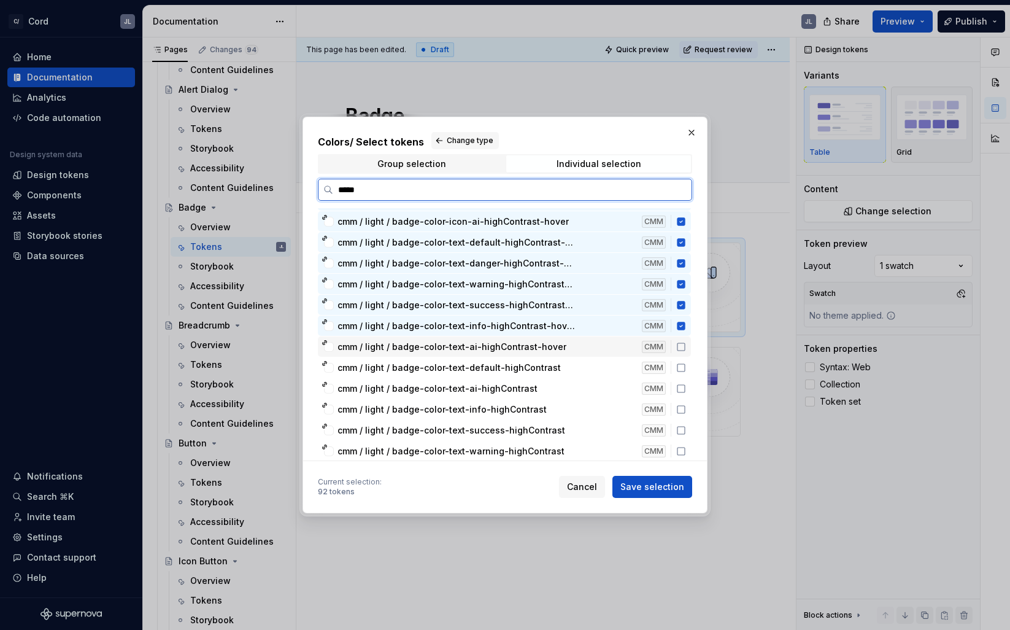
click at [686, 351] on icon at bounding box center [681, 347] width 10 height 10
click at [686, 368] on icon at bounding box center [681, 368] width 10 height 10
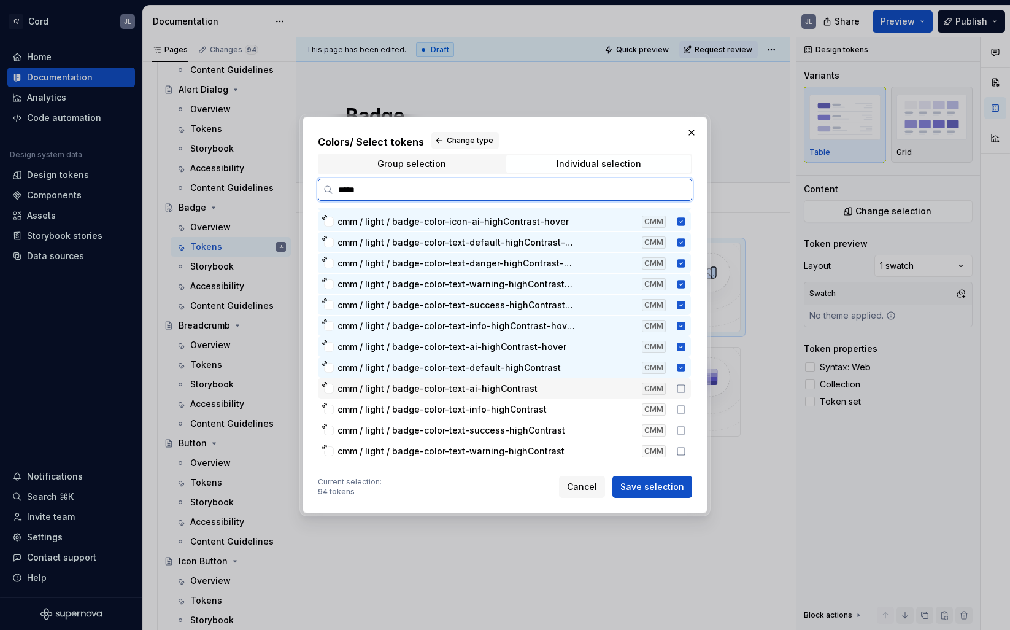
click at [686, 390] on icon at bounding box center [681, 389] width 10 height 10
click at [686, 410] on icon at bounding box center [681, 409] width 10 height 10
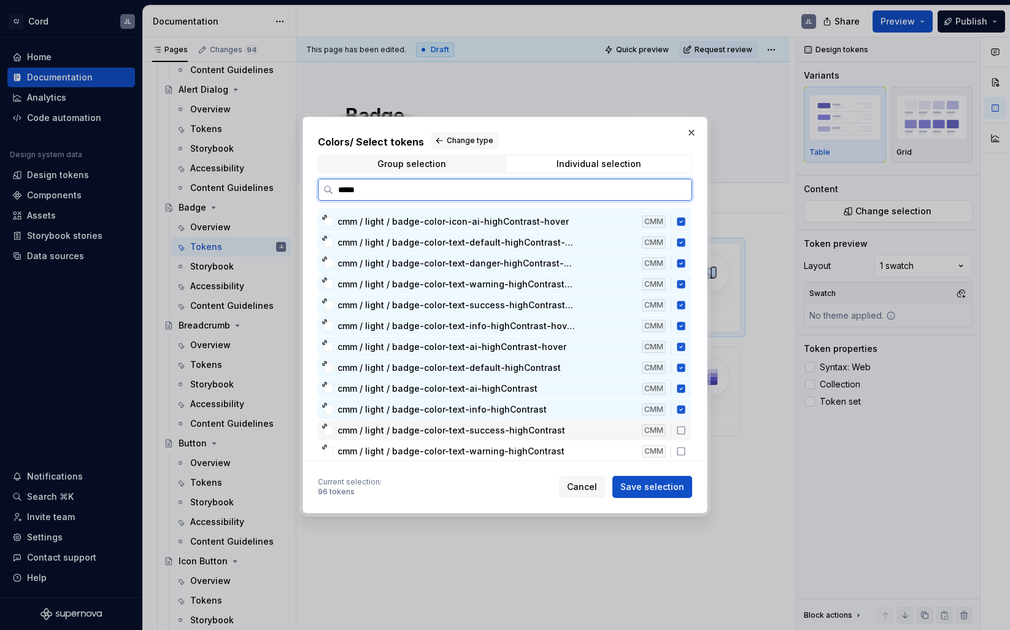
click at [687, 425] on div "cmm / light / badge-color-text-success-highContrast CMM" at bounding box center [504, 430] width 373 height 20
click at [686, 449] on icon at bounding box center [681, 451] width 10 height 10
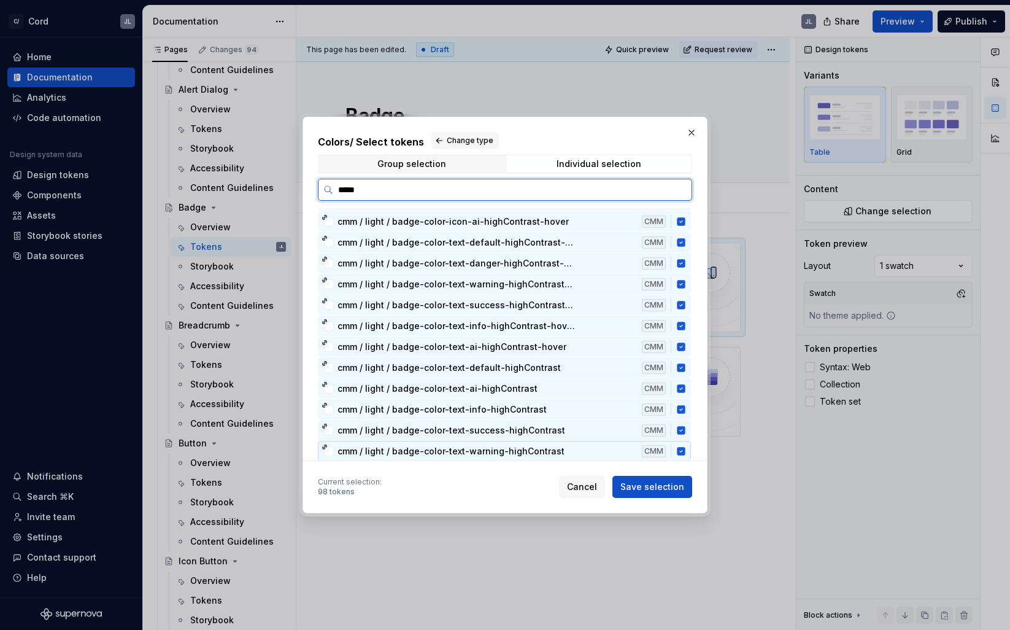
scroll to position [1760, 0]
click at [686, 449] on icon at bounding box center [681, 451] width 10 height 10
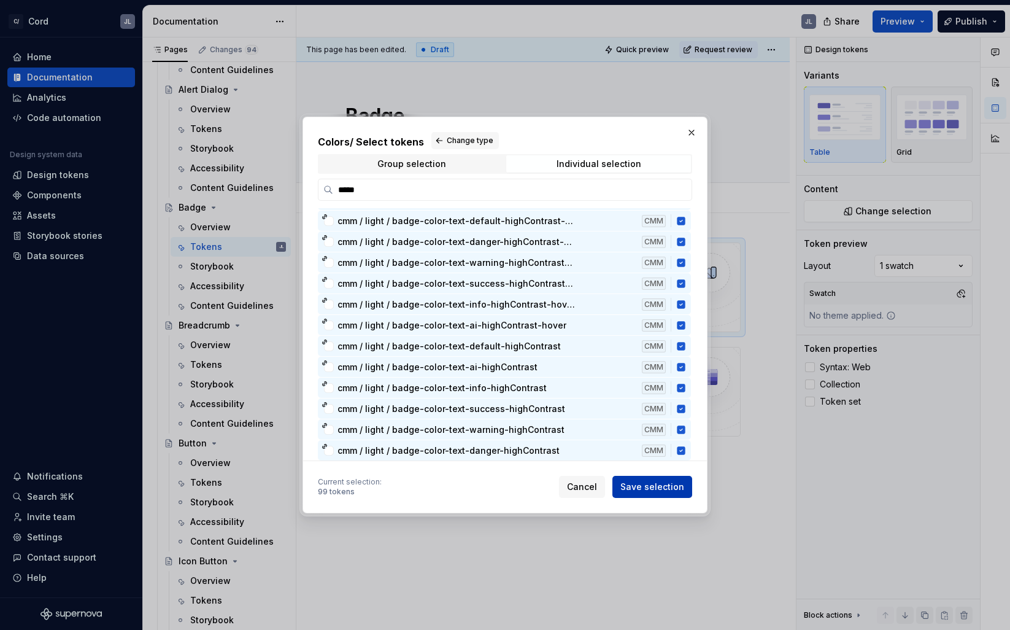
click at [645, 489] on span "Save selection" at bounding box center [652, 487] width 64 height 12
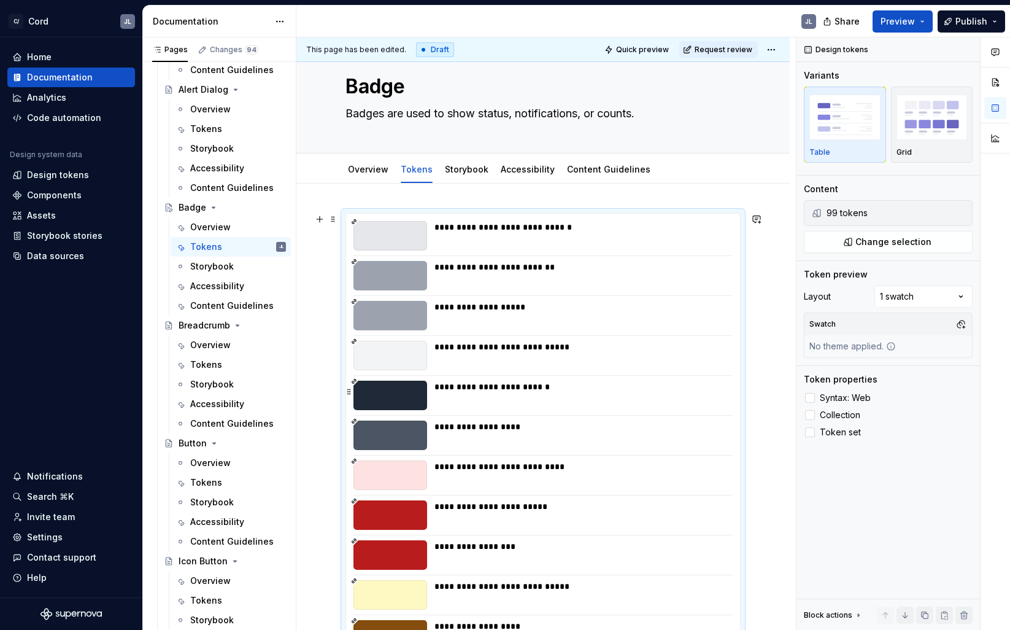
scroll to position [39, 0]
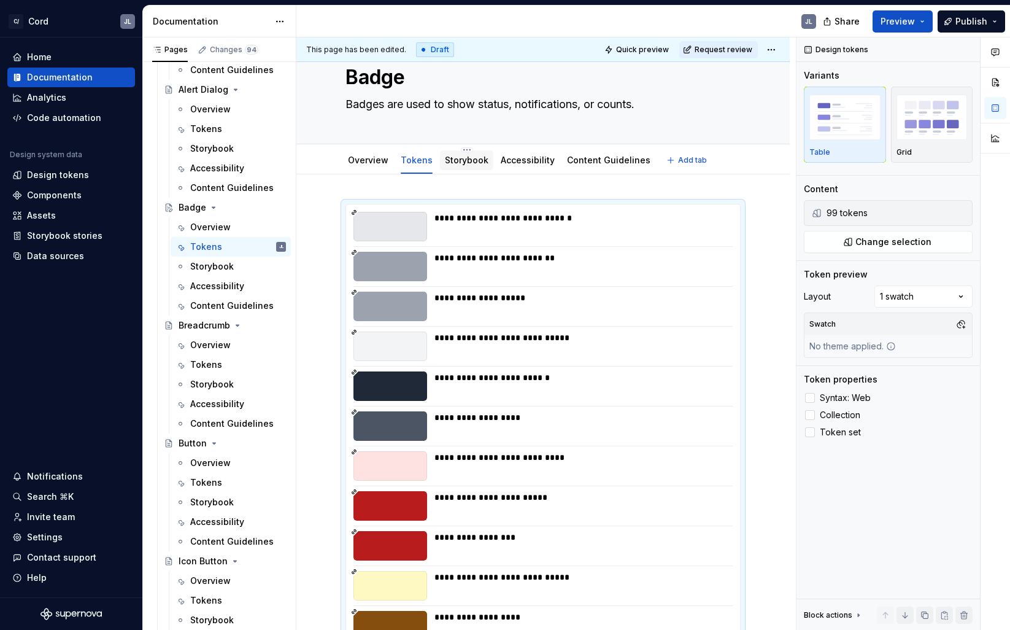
click at [469, 163] on link "Storybook" at bounding box center [467, 160] width 44 height 10
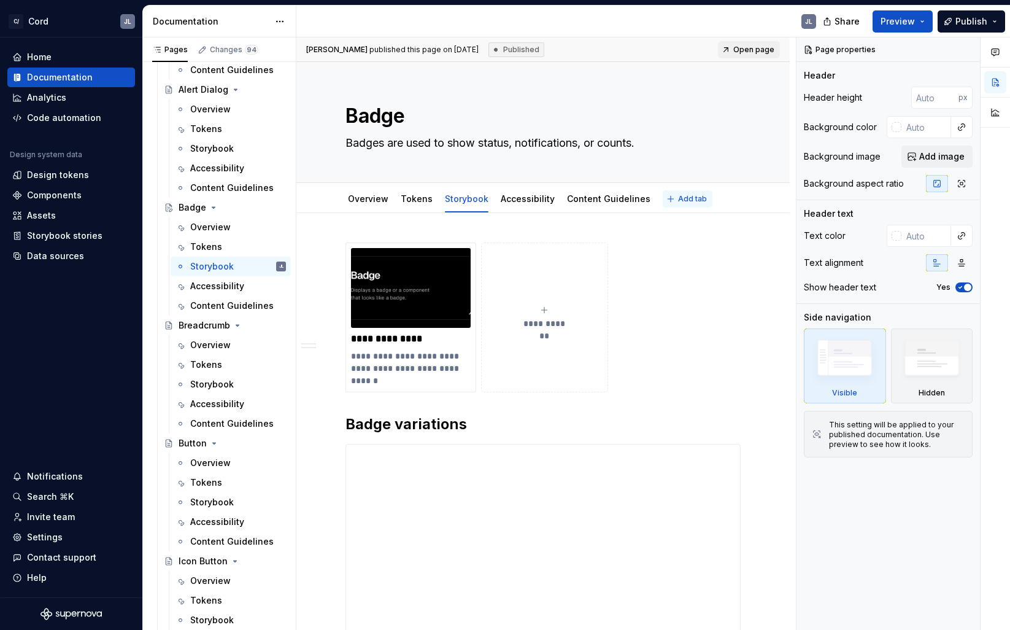
click at [680, 195] on span "Add tab" at bounding box center [692, 199] width 29 height 10
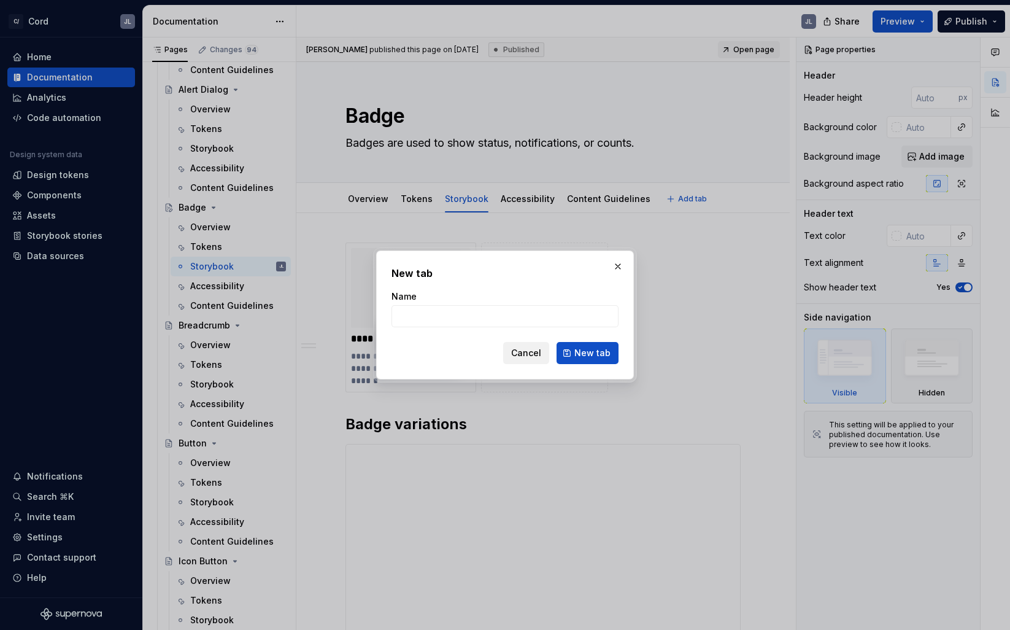
click at [528, 353] on span "Cancel" at bounding box center [526, 353] width 30 height 12
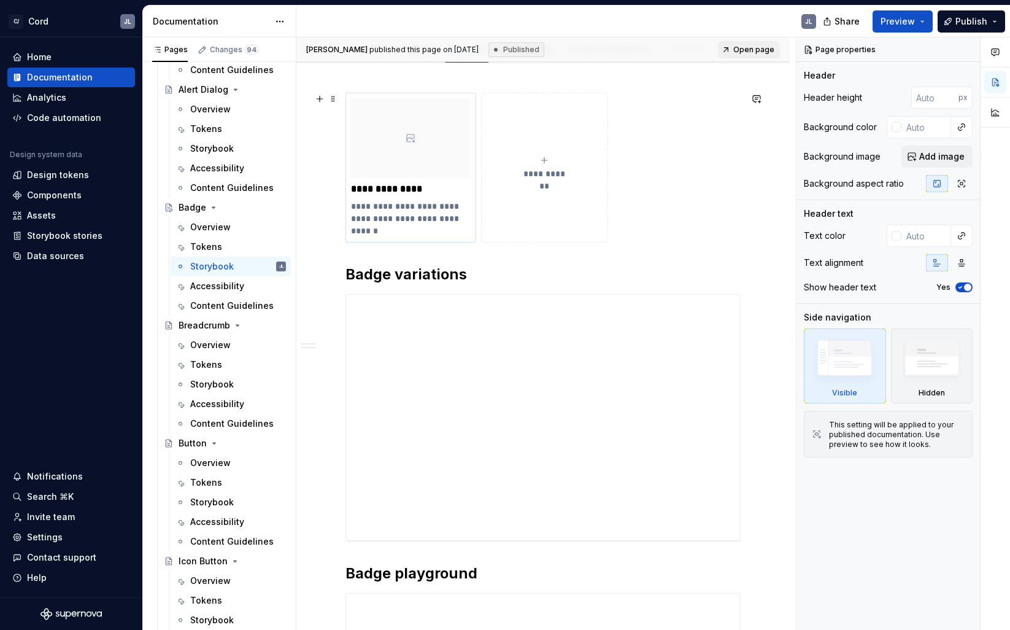
scroll to position [44, 0]
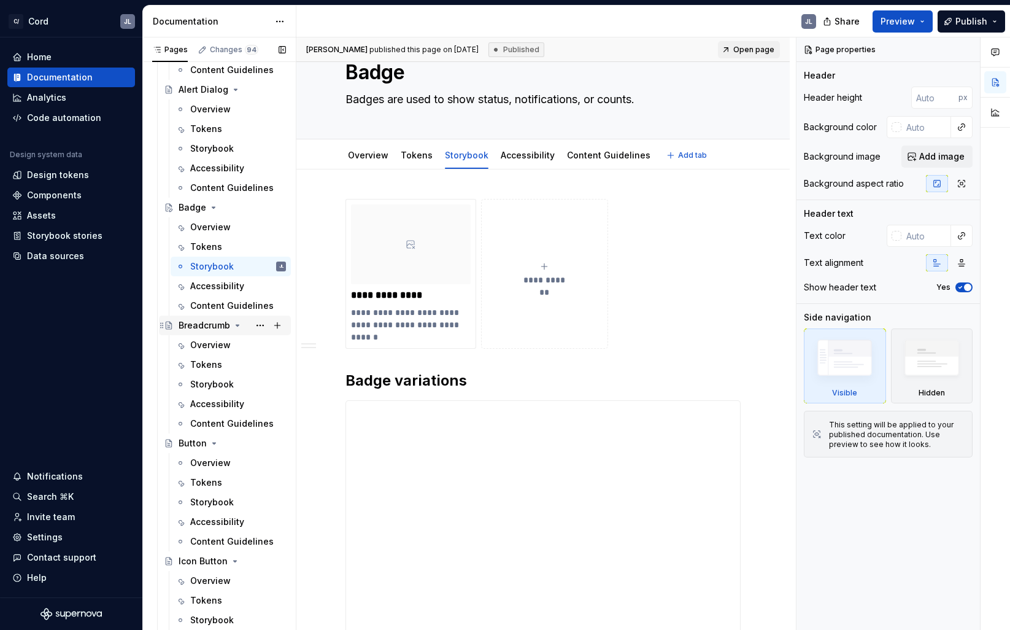
click at [204, 328] on div "Breadcrumb" at bounding box center [205, 325] width 52 height 12
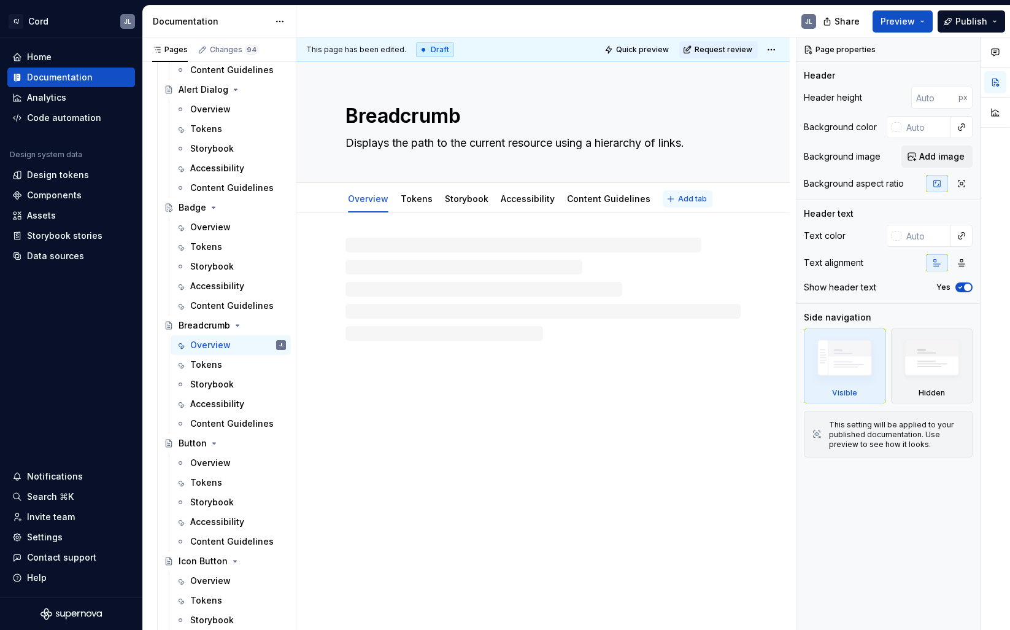
click at [692, 198] on span "Add tab" at bounding box center [692, 199] width 29 height 10
type textarea "*"
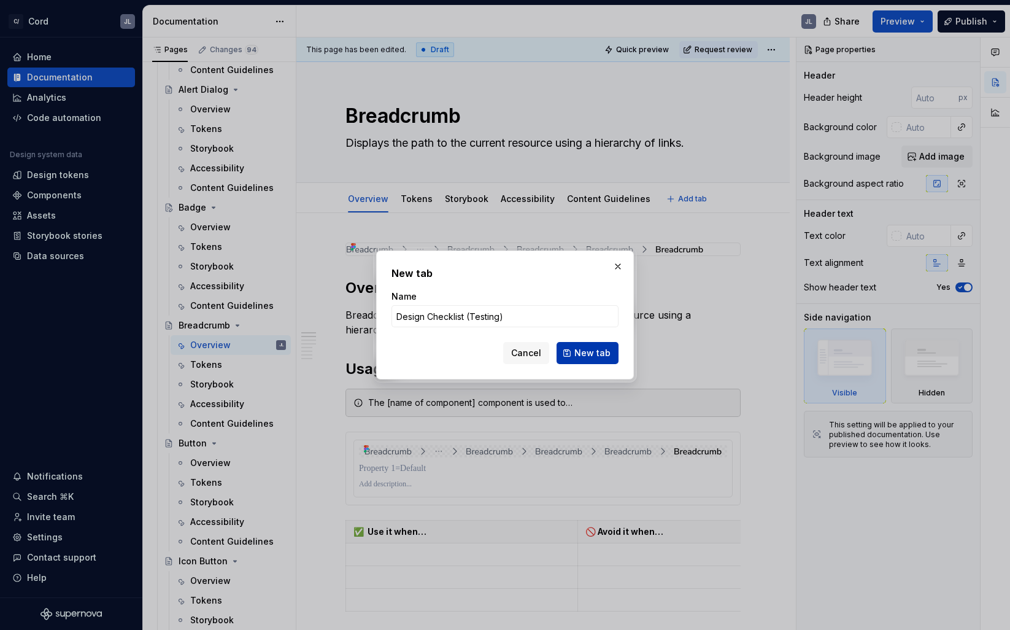
type input "Design Checklist (Testing)"
click at [588, 355] on span "New tab" at bounding box center [592, 353] width 36 height 12
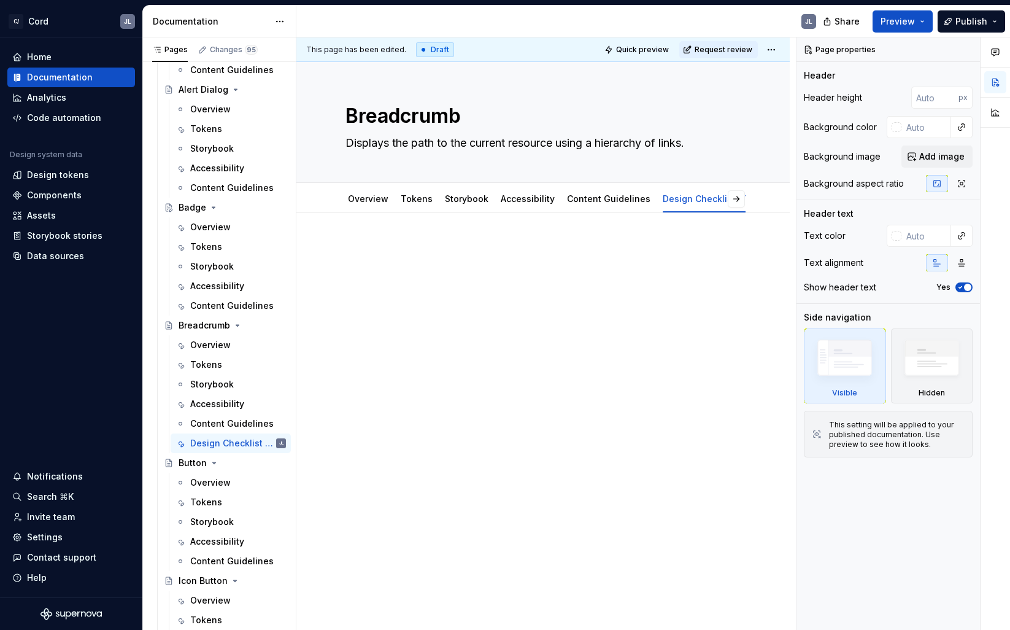
click at [431, 299] on div at bounding box center [543, 272] width 395 height 61
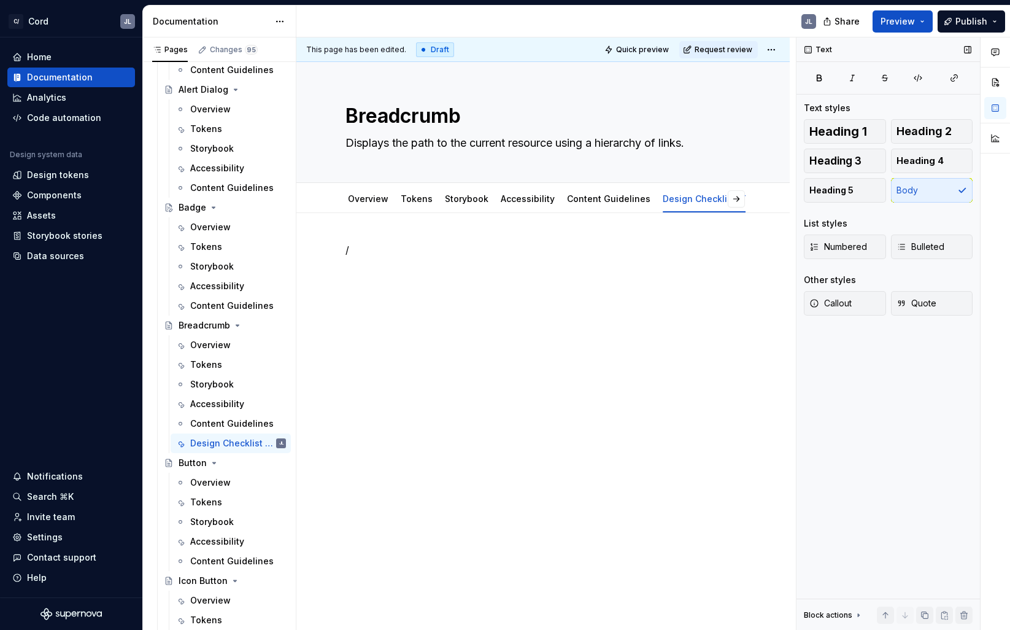
click at [818, 48] on div "Text" at bounding box center [818, 49] width 37 height 17
type textarea "*"
click at [367, 249] on p "/" at bounding box center [543, 249] width 395 height 15
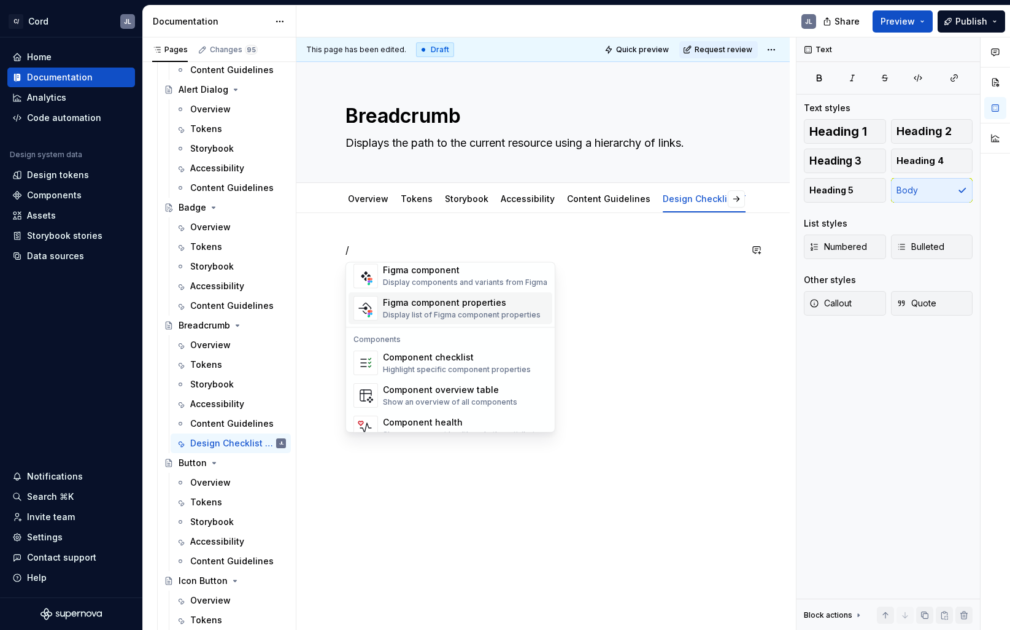
scroll to position [1222, 0]
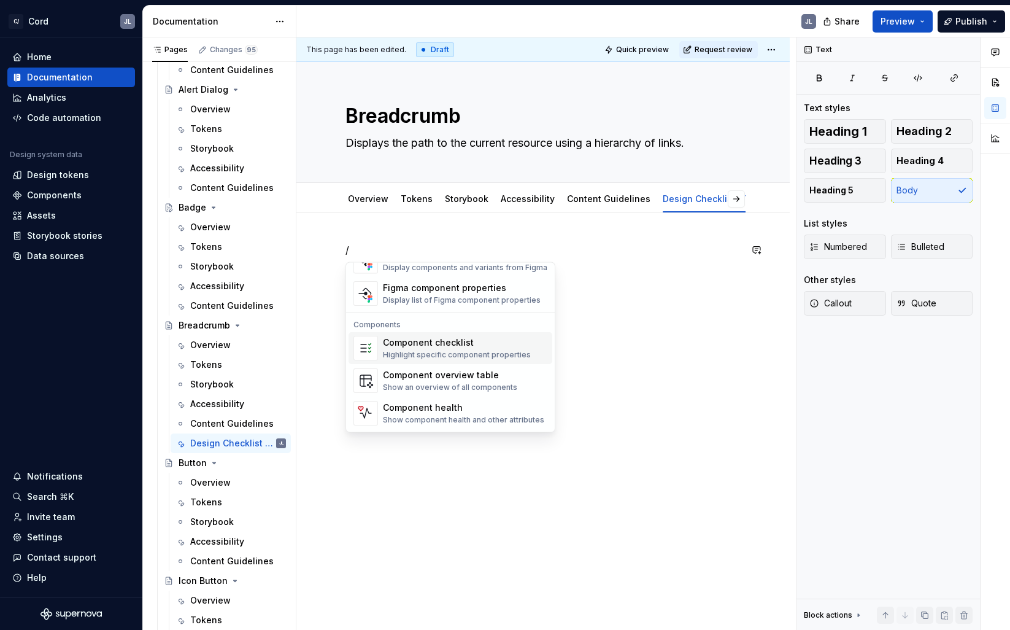
click at [413, 351] on div "Highlight specific component properties" at bounding box center [457, 355] width 148 height 10
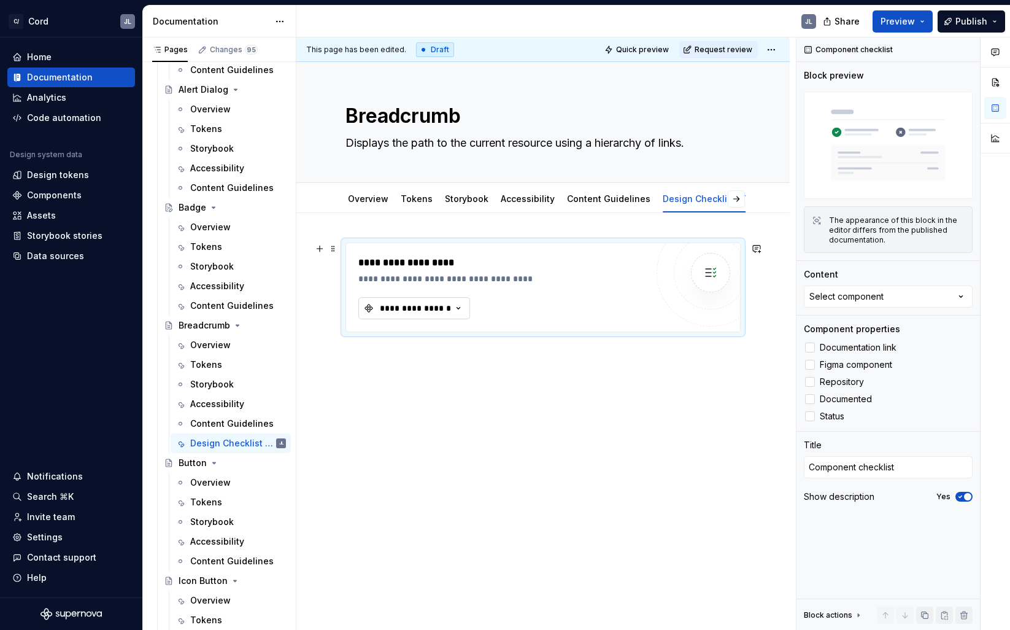
click at [458, 310] on icon "button" at bounding box center [458, 308] width 12 height 12
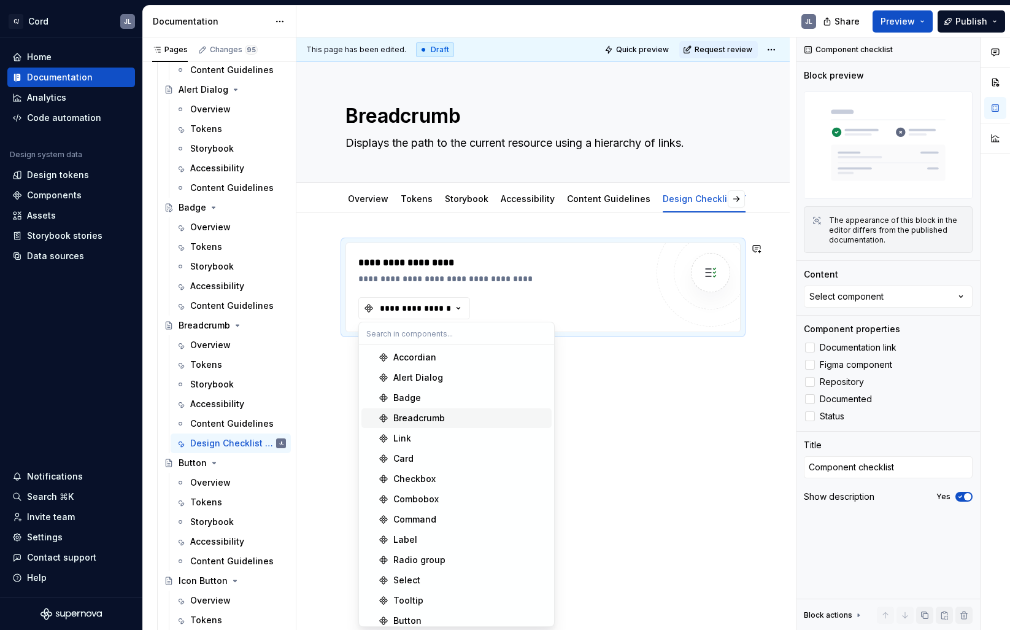
click at [422, 420] on div "Breadcrumb" at bounding box center [419, 418] width 52 height 12
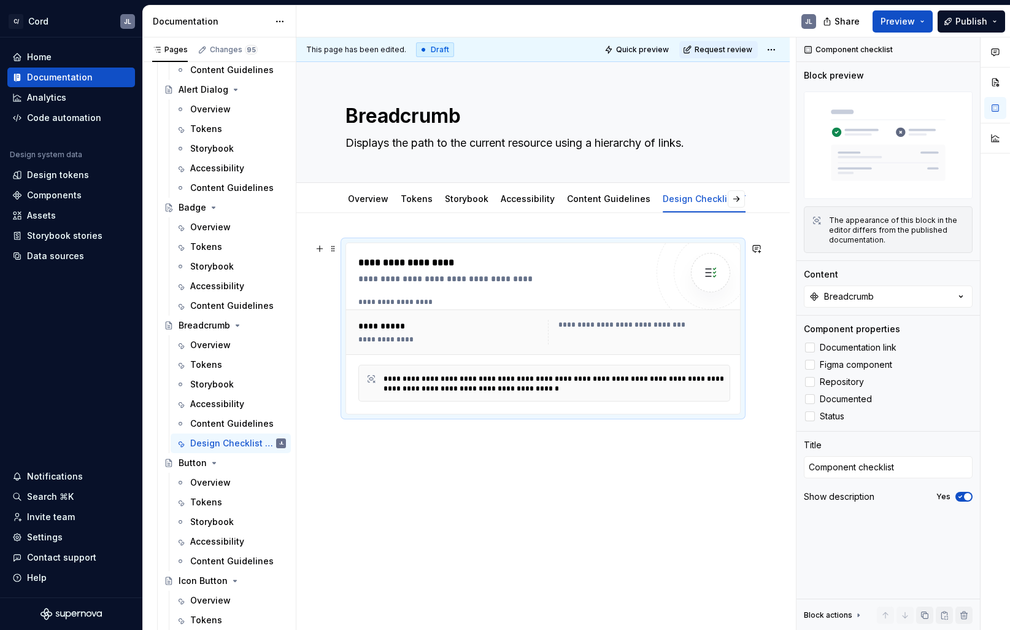
click at [385, 341] on div "**********" at bounding box center [450, 339] width 185 height 10
click at [515, 390] on div "**********" at bounding box center [556, 384] width 345 height 20
click at [387, 298] on div "**********" at bounding box center [547, 302] width 378 height 10
click at [719, 274] on img at bounding box center [710, 272] width 25 height 25
click at [368, 342] on div "**********" at bounding box center [450, 339] width 185 height 10
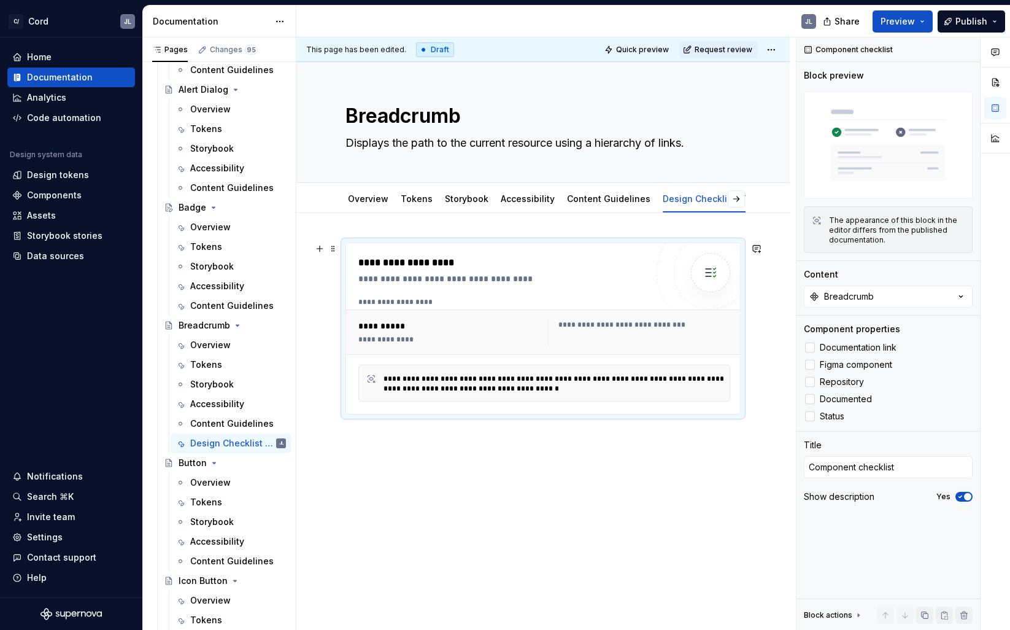
click at [375, 328] on div "**********" at bounding box center [450, 326] width 185 height 12
click at [614, 325] on div "**********" at bounding box center [645, 325] width 175 height 10
click at [524, 388] on div "**********" at bounding box center [556, 384] width 345 height 20
click at [371, 380] on icon at bounding box center [371, 379] width 7 height 7
click at [334, 249] on span at bounding box center [333, 248] width 10 height 17
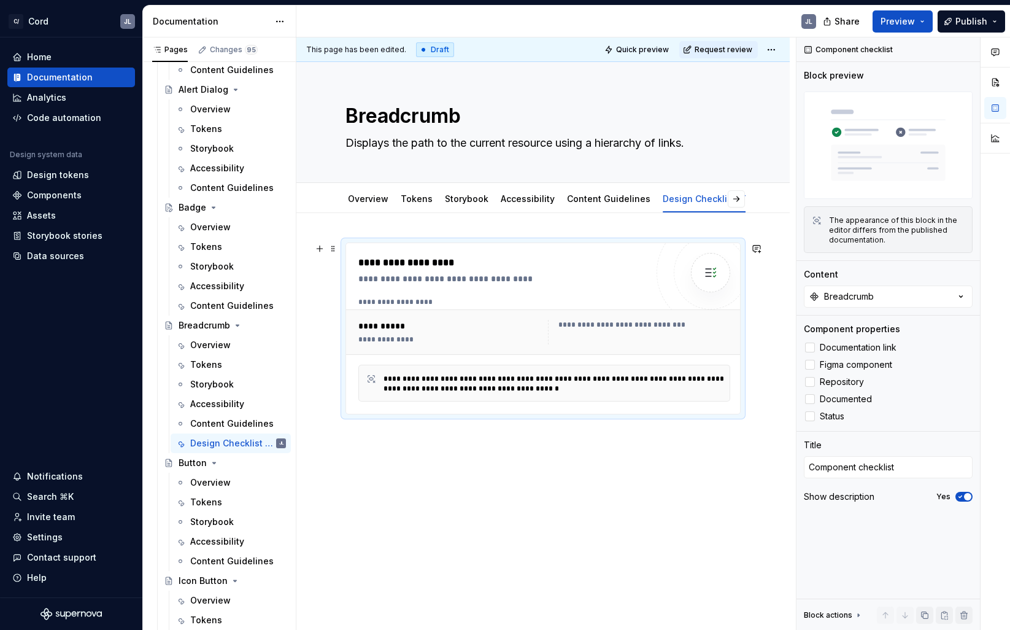
click at [628, 261] on div "**********" at bounding box center [505, 262] width 295 height 15
click at [328, 247] on span at bounding box center [333, 248] width 10 height 17
click at [352, 268] on div "Duplicate" at bounding box center [391, 267] width 80 height 12
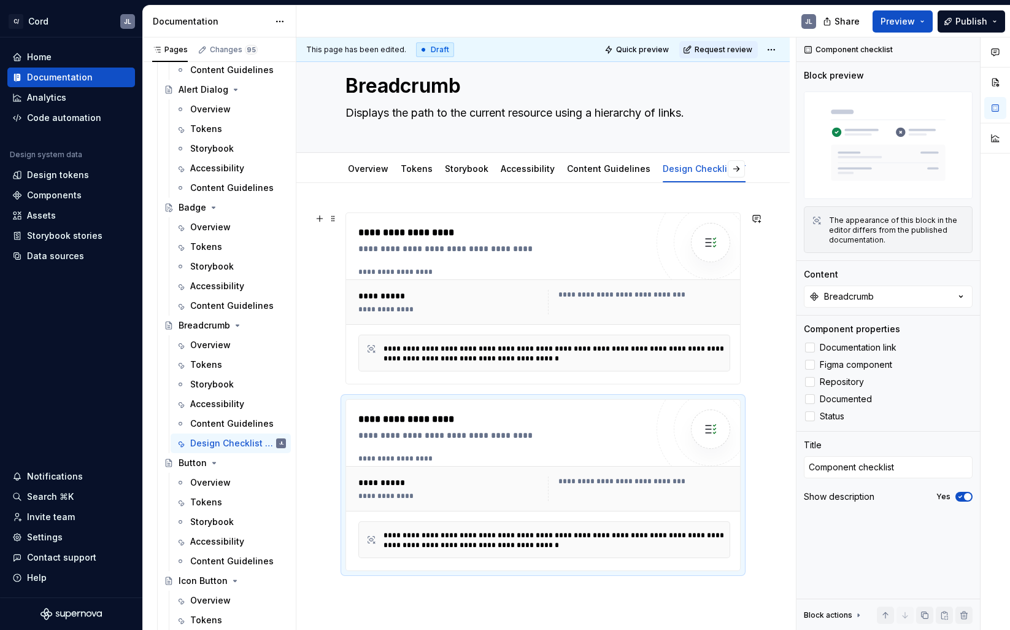
scroll to position [41, 0]
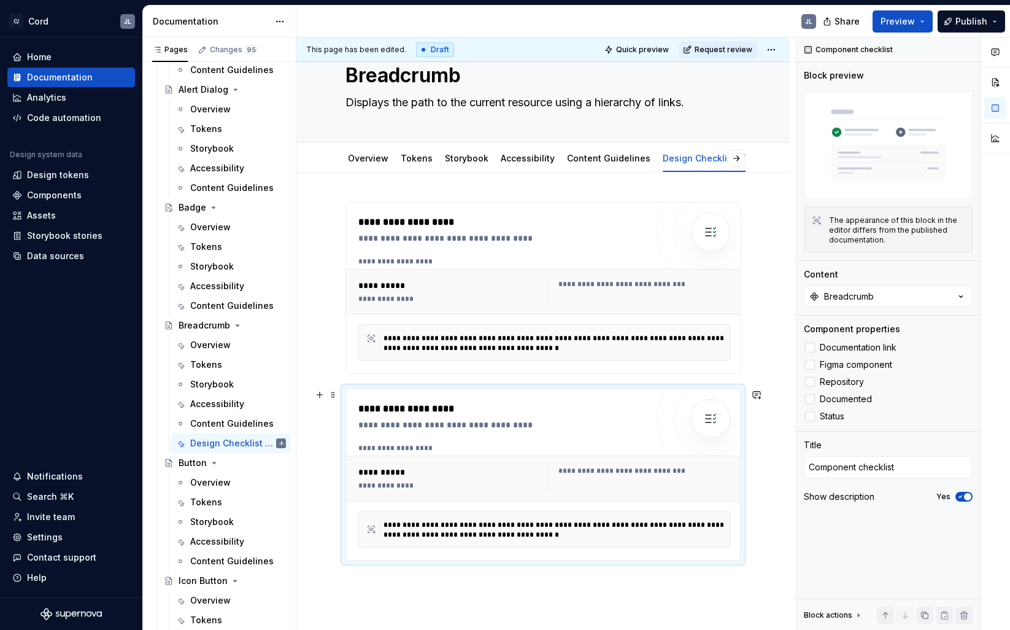
click at [417, 410] on div "**********" at bounding box center [505, 408] width 295 height 15
click at [334, 389] on span at bounding box center [333, 394] width 10 height 17
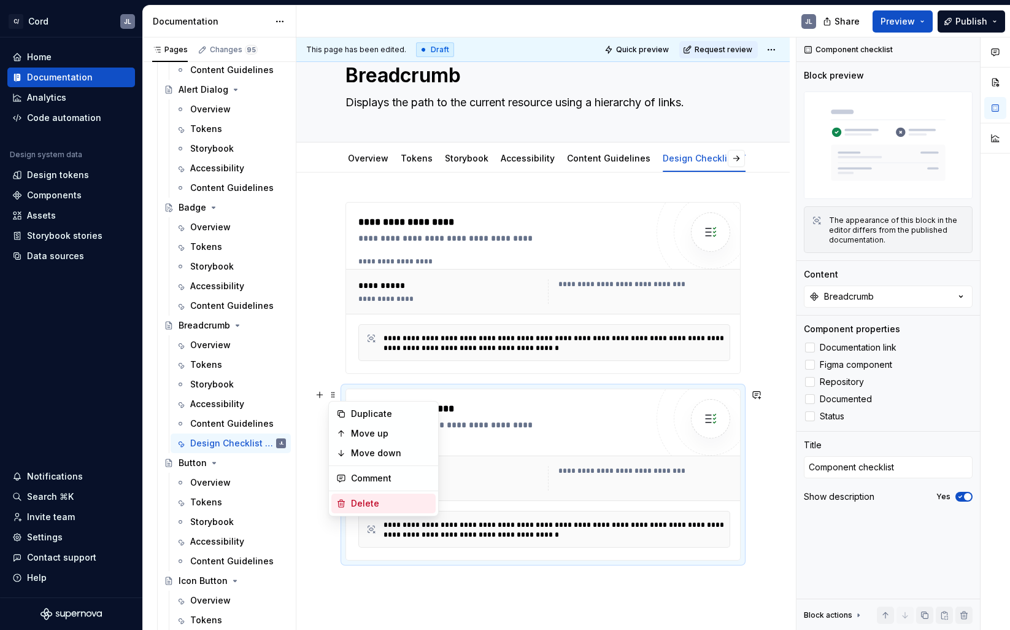
click at [358, 504] on div "Delete" at bounding box center [391, 503] width 80 height 12
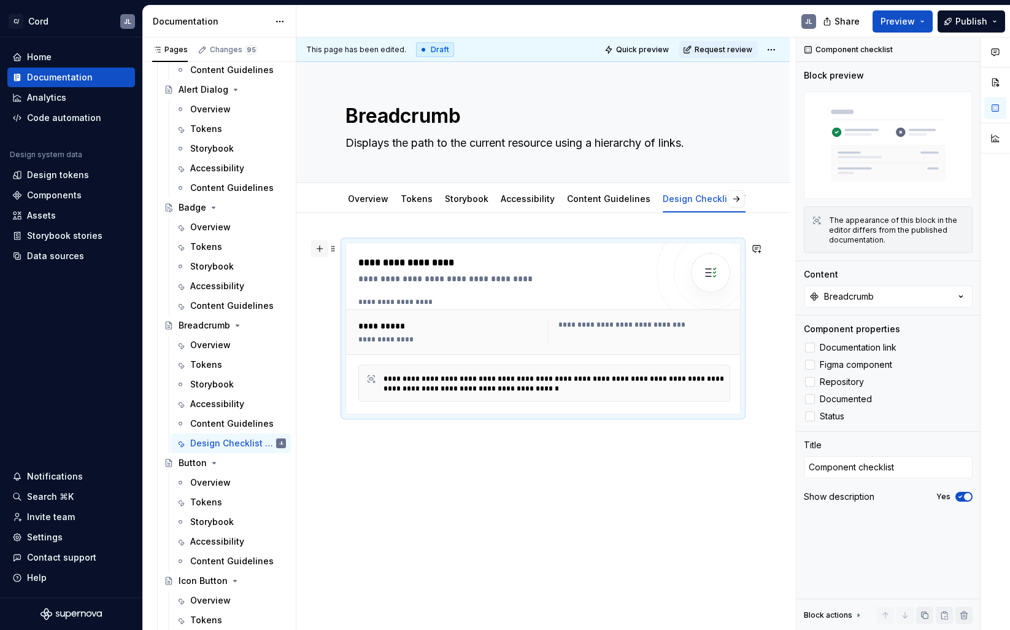
click at [317, 251] on button "button" at bounding box center [319, 248] width 17 height 17
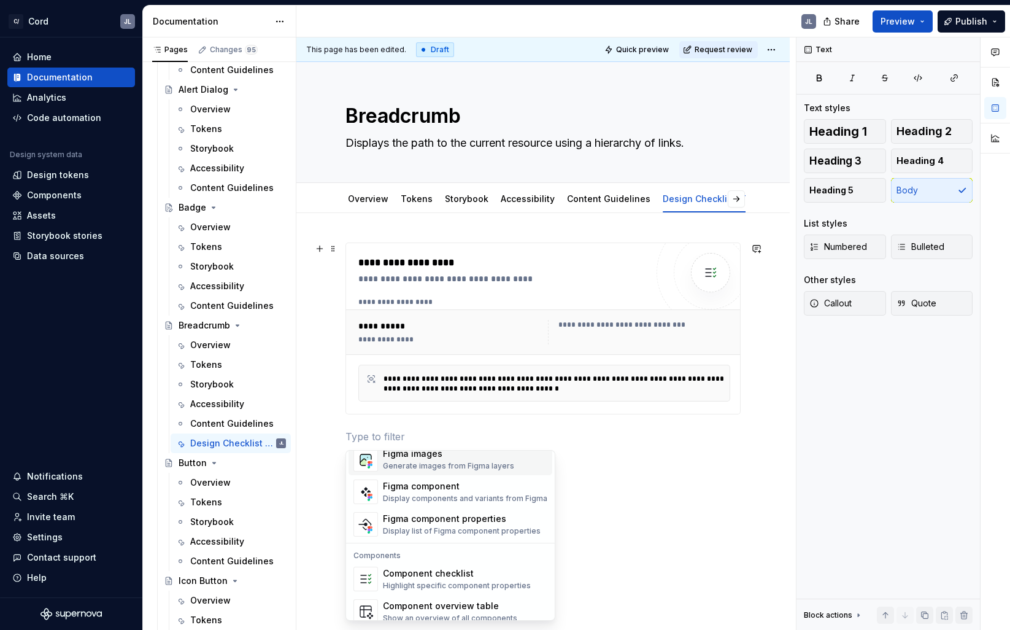
scroll to position [1222, 0]
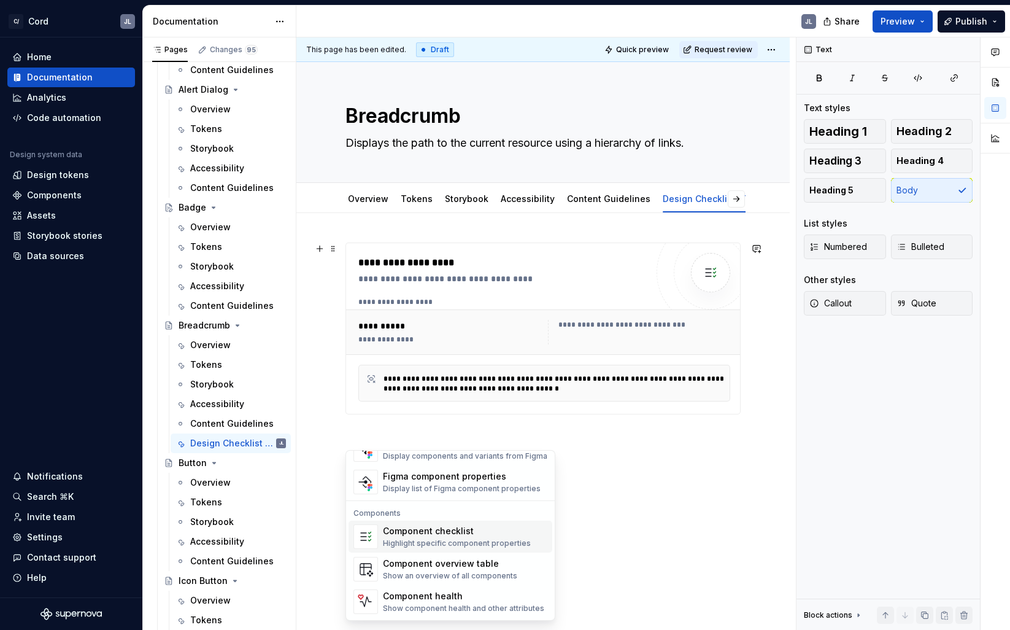
click at [413, 535] on div "Component checklist" at bounding box center [457, 531] width 148 height 12
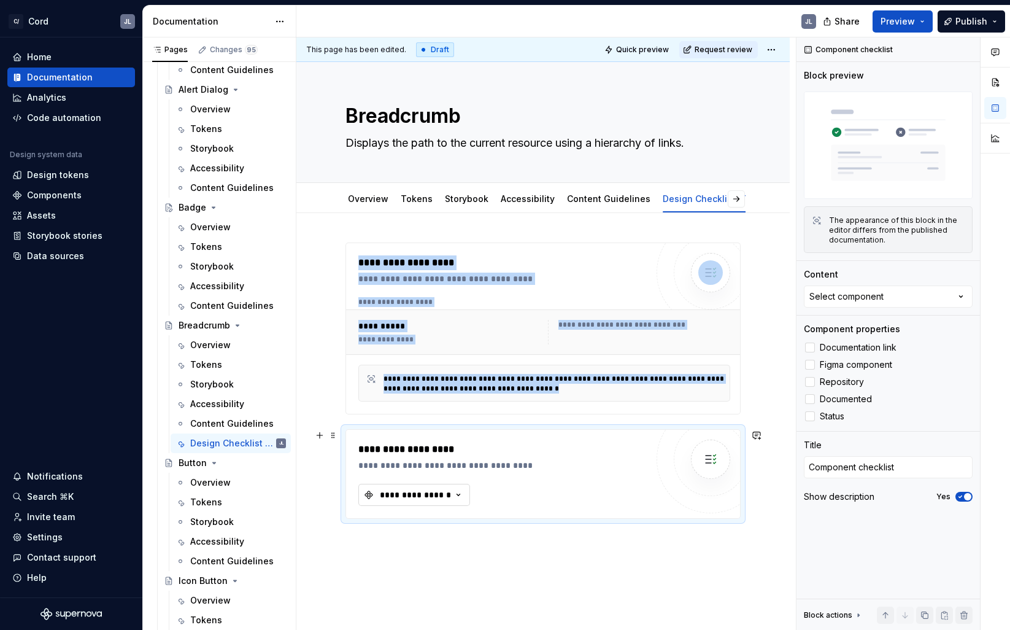
click at [454, 495] on icon "button" at bounding box center [458, 495] width 12 height 12
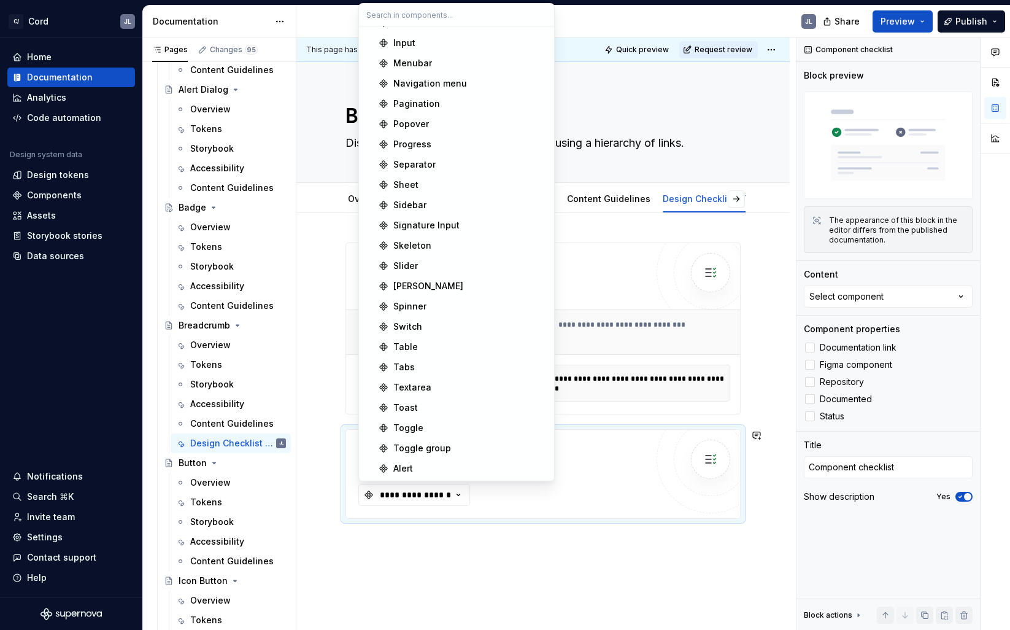
scroll to position [0, 0]
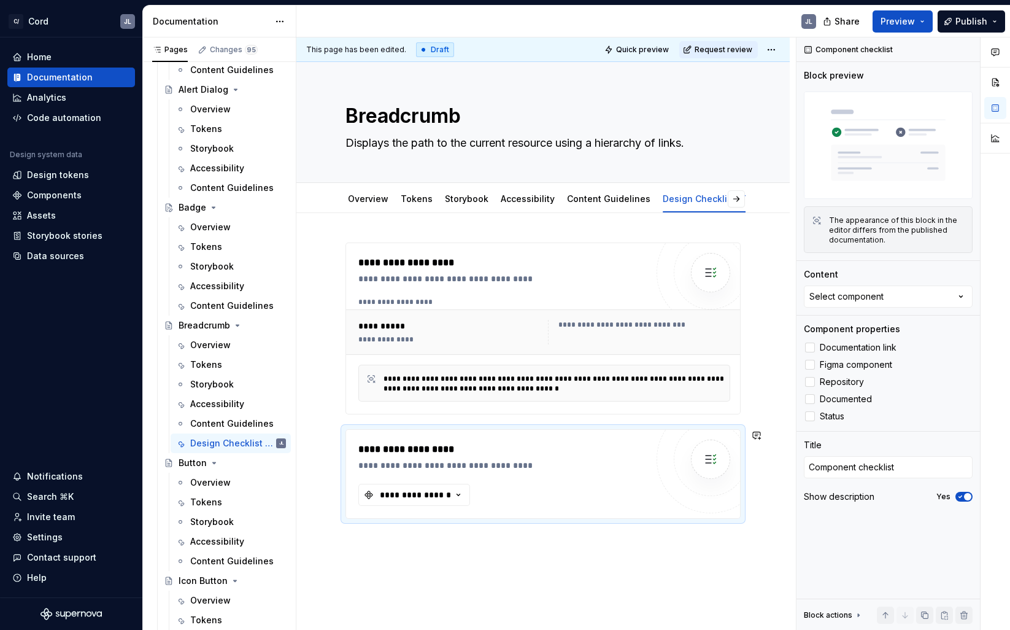
click at [576, 580] on div "**********" at bounding box center [542, 467] width 493 height 509
click at [608, 291] on div "**********" at bounding box center [502, 328] width 288 height 146
click at [588, 274] on div "**********" at bounding box center [505, 278] width 295 height 12
click at [810, 347] on div at bounding box center [810, 347] width 10 height 10
click at [810, 347] on polyline at bounding box center [810, 347] width 0 height 0
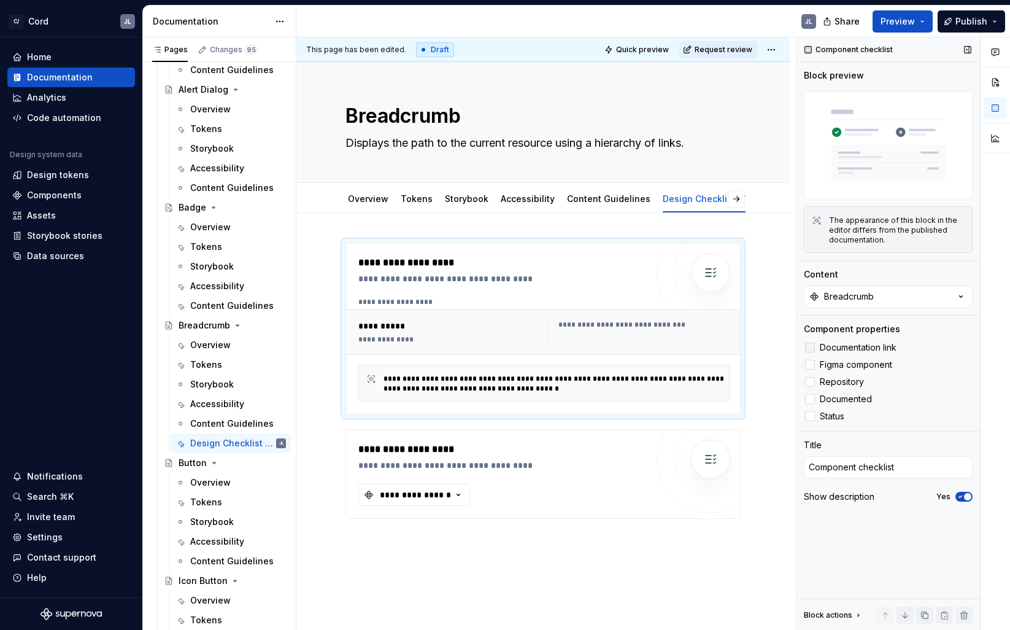
click at [810, 347] on div at bounding box center [810, 347] width 10 height 10
click at [810, 347] on polyline at bounding box center [810, 347] width 0 height 0
click at [812, 365] on div at bounding box center [810, 365] width 10 height 10
click at [810, 365] on icon at bounding box center [810, 365] width 0 height 0
click at [813, 385] on div at bounding box center [810, 382] width 10 height 10
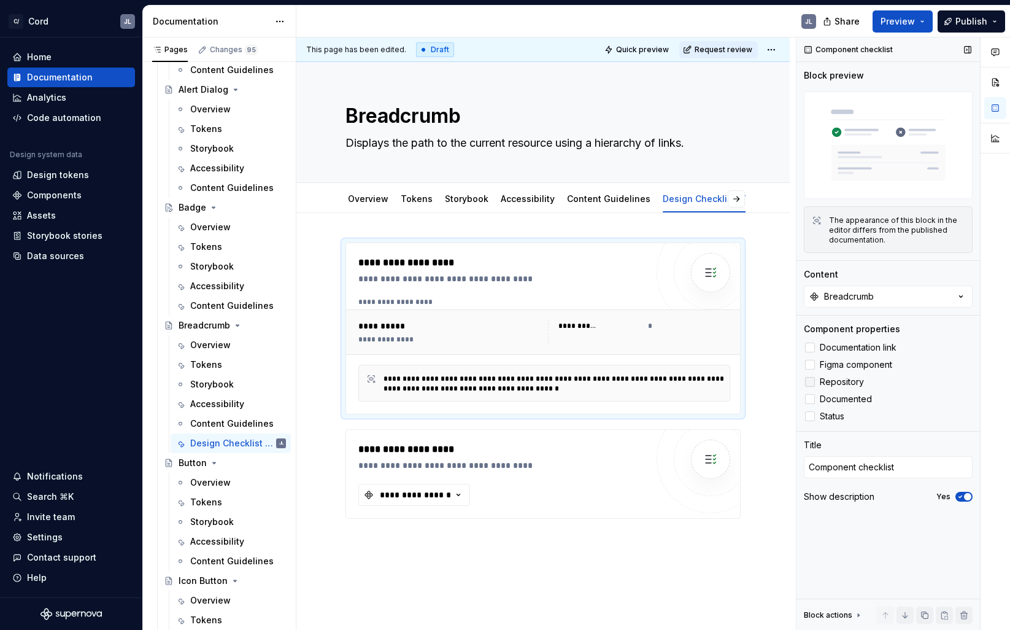
click at [810, 382] on icon at bounding box center [810, 382] width 0 height 0
click at [812, 400] on div at bounding box center [810, 399] width 10 height 10
click at [810, 399] on icon at bounding box center [810, 399] width 0 height 0
click at [810, 417] on div at bounding box center [810, 416] width 10 height 10
click at [810, 416] on icon at bounding box center [810, 416] width 0 height 0
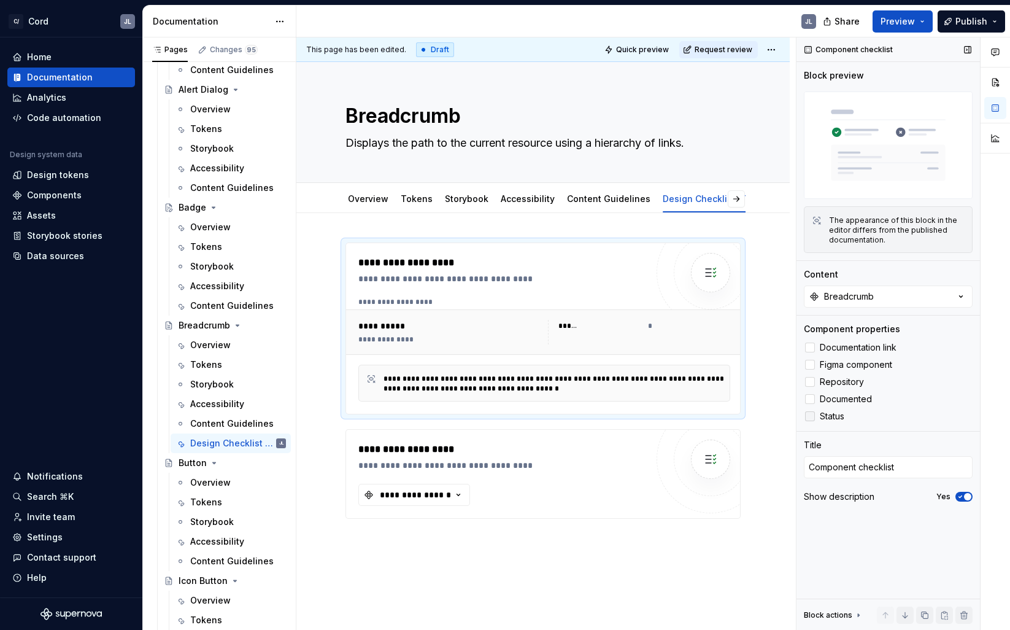
type textarea "*"
click at [825, 471] on textarea "Component checklist" at bounding box center [888, 467] width 169 height 22
click at [859, 465] on textarea "Component checklist" at bounding box center [888, 467] width 169 height 22
type textarea "Component dchecklist"
type textarea "*"
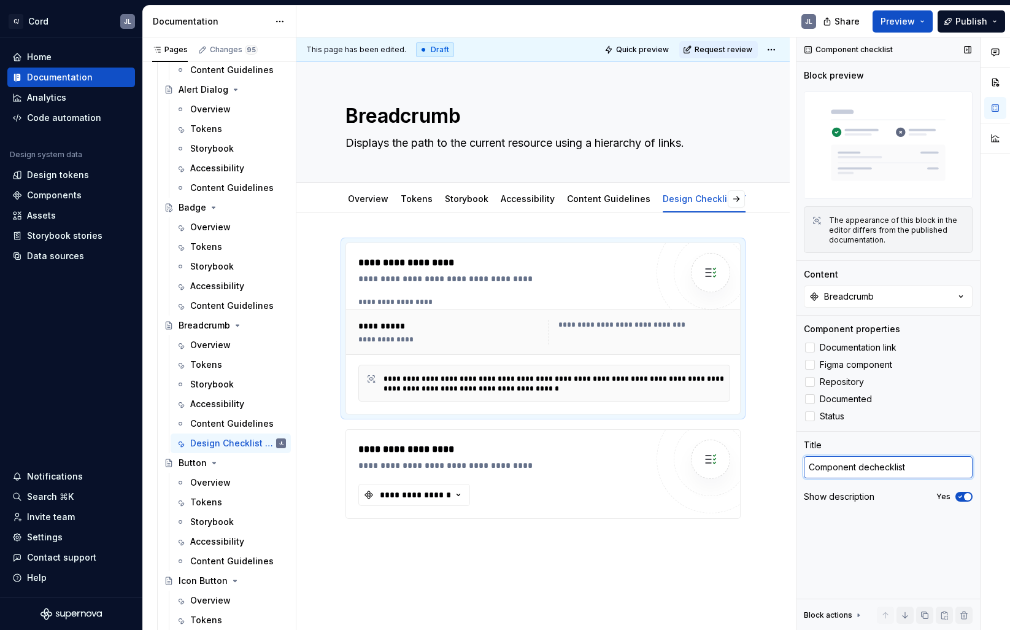
type textarea "Component deschecklist"
type textarea "*"
type textarea "Component desichecklist"
type textarea "*"
type textarea "Component desigchecklist"
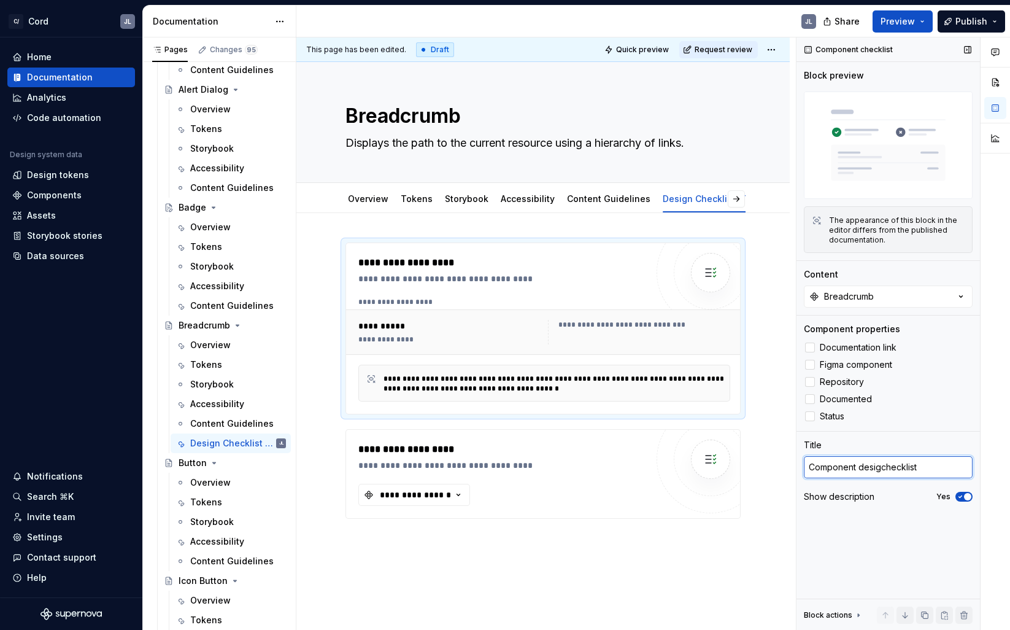
type textarea "*"
type textarea "Component designchecklist"
type textarea "*"
type textarea "Component design checklist"
click at [967, 495] on span "button" at bounding box center [967, 496] width 7 height 7
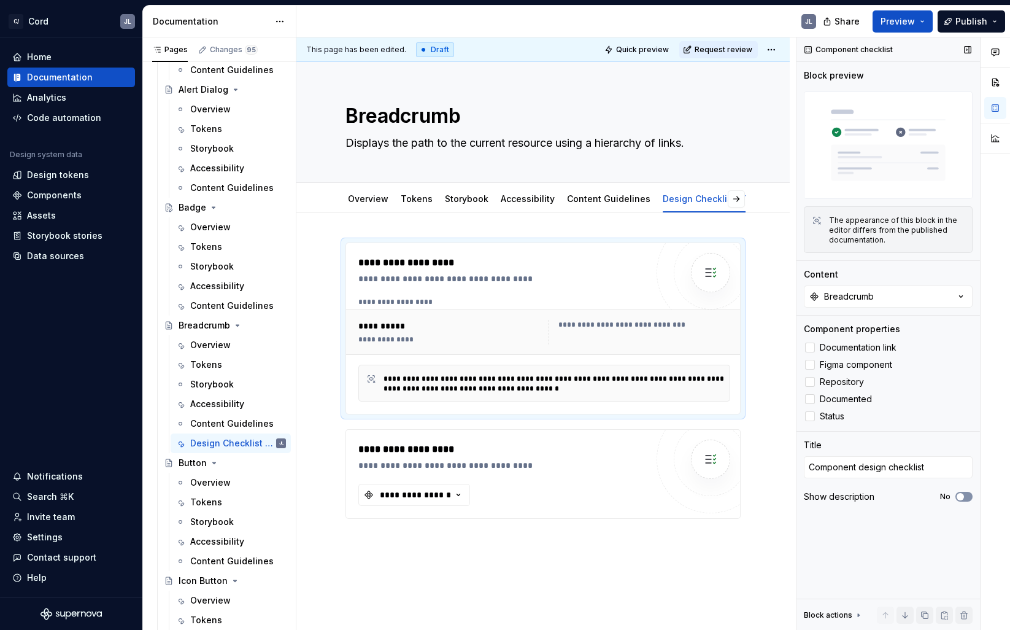
click at [967, 495] on button "No" at bounding box center [964, 497] width 17 height 10
click at [962, 296] on icon "button" at bounding box center [961, 297] width 3 height 2
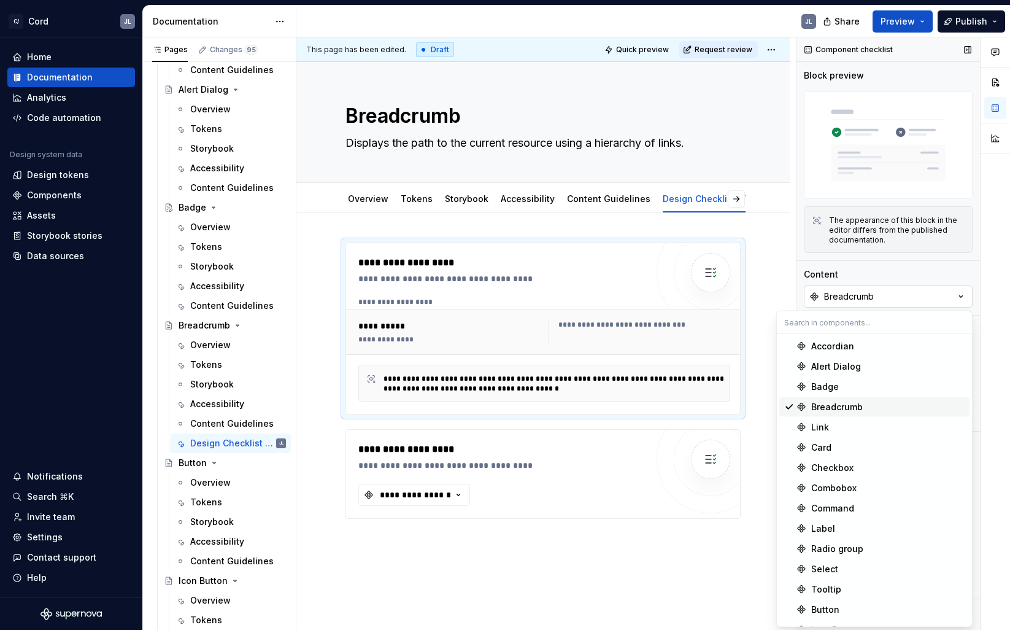
click at [962, 296] on icon "button" at bounding box center [961, 297] width 3 height 2
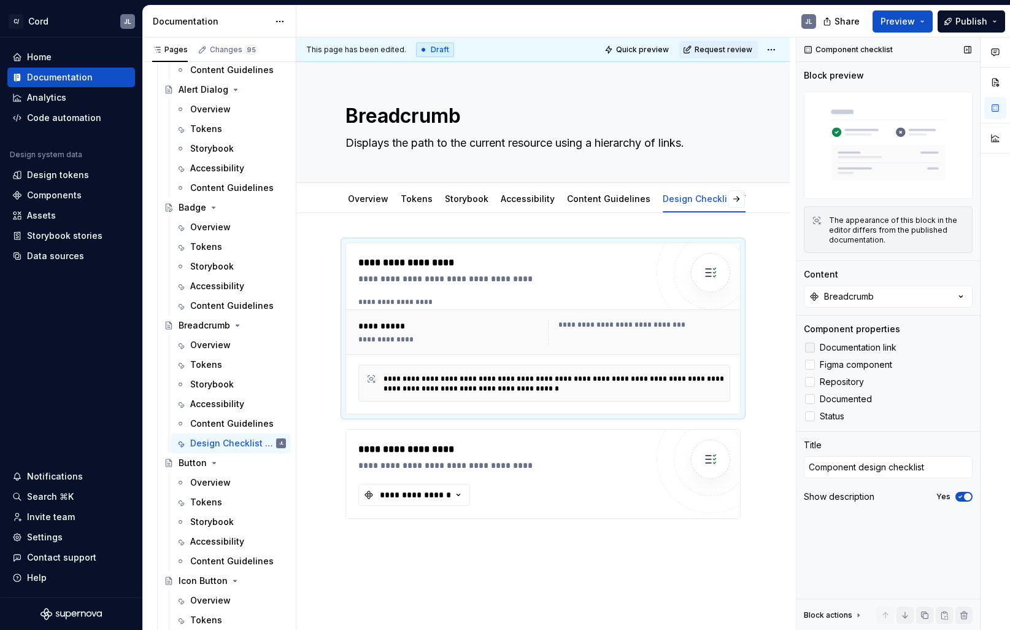
click at [809, 347] on div at bounding box center [810, 347] width 10 height 10
click at [813, 371] on label "Figma component" at bounding box center [888, 364] width 169 height 15
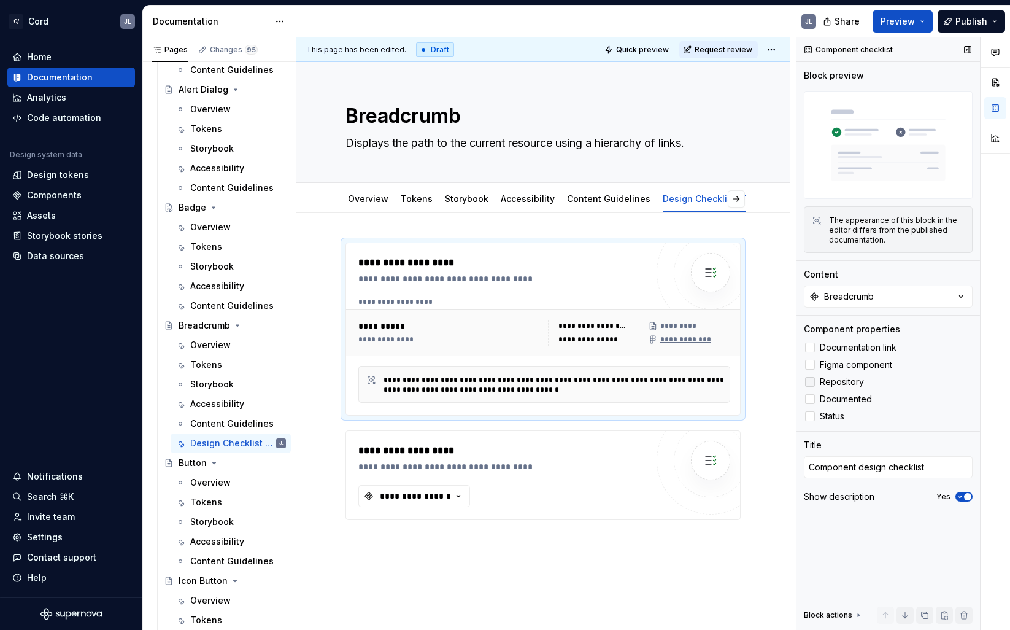
click at [812, 382] on div at bounding box center [810, 382] width 10 height 10
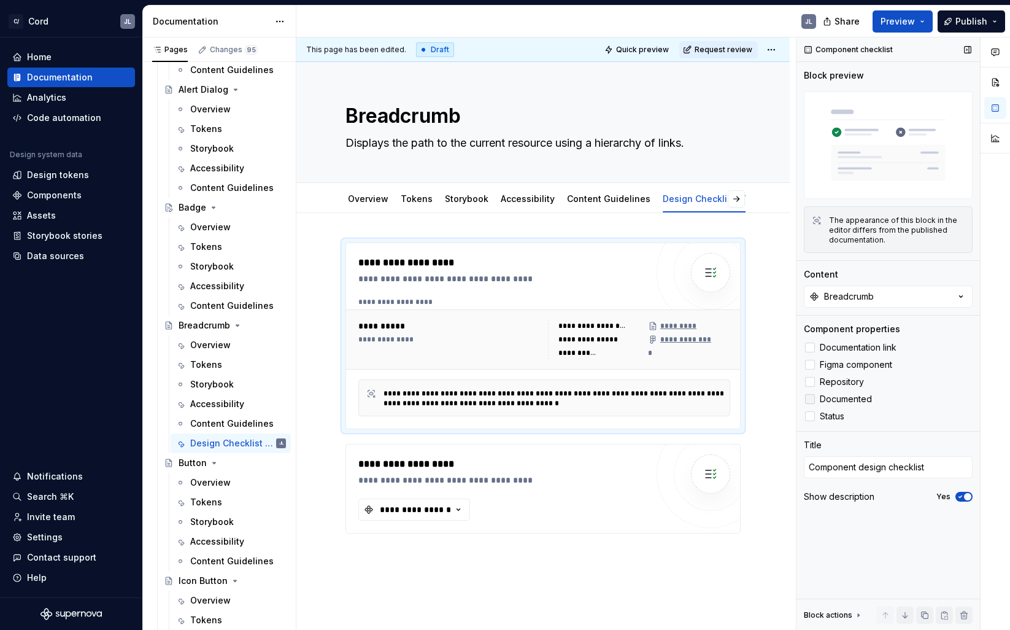
click at [811, 400] on div at bounding box center [810, 399] width 10 height 10
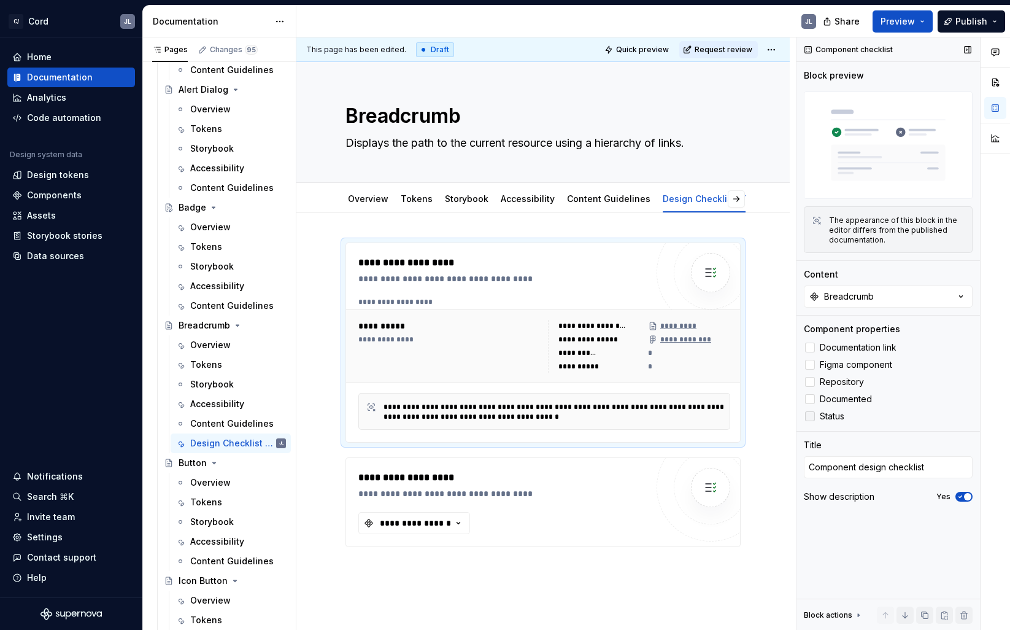
click at [811, 418] on div at bounding box center [810, 416] width 10 height 10
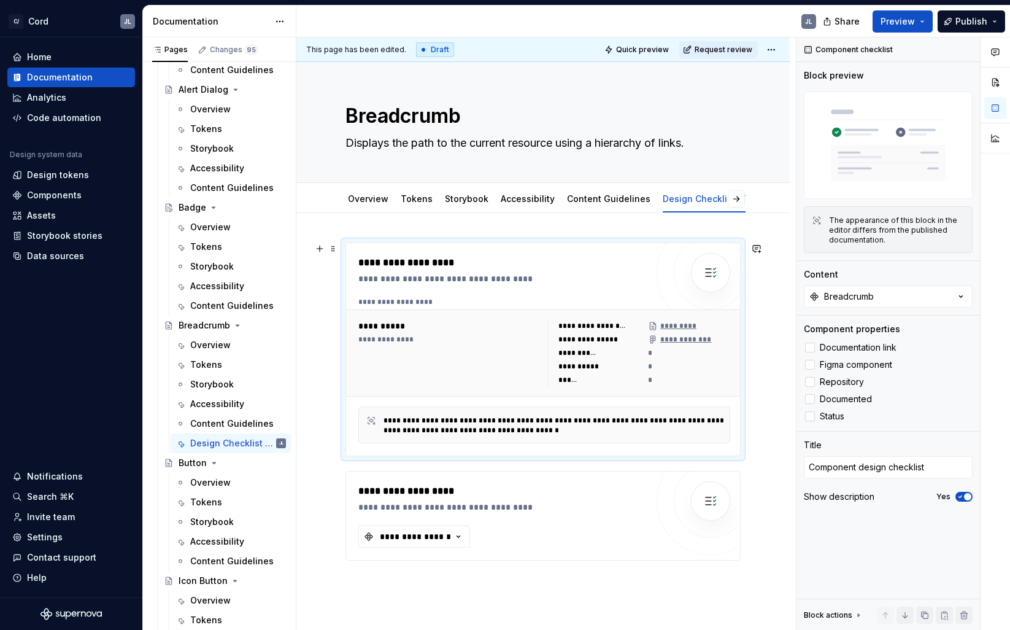
click at [590, 341] on div "**********" at bounding box center [589, 339] width 63 height 10
click at [867, 125] on img at bounding box center [888, 144] width 169 height 107
click at [858, 234] on div "The appearance of this block in the editor differs from the published documenta…" at bounding box center [897, 229] width 136 height 29
click at [855, 616] on icon at bounding box center [859, 615] width 10 height 10
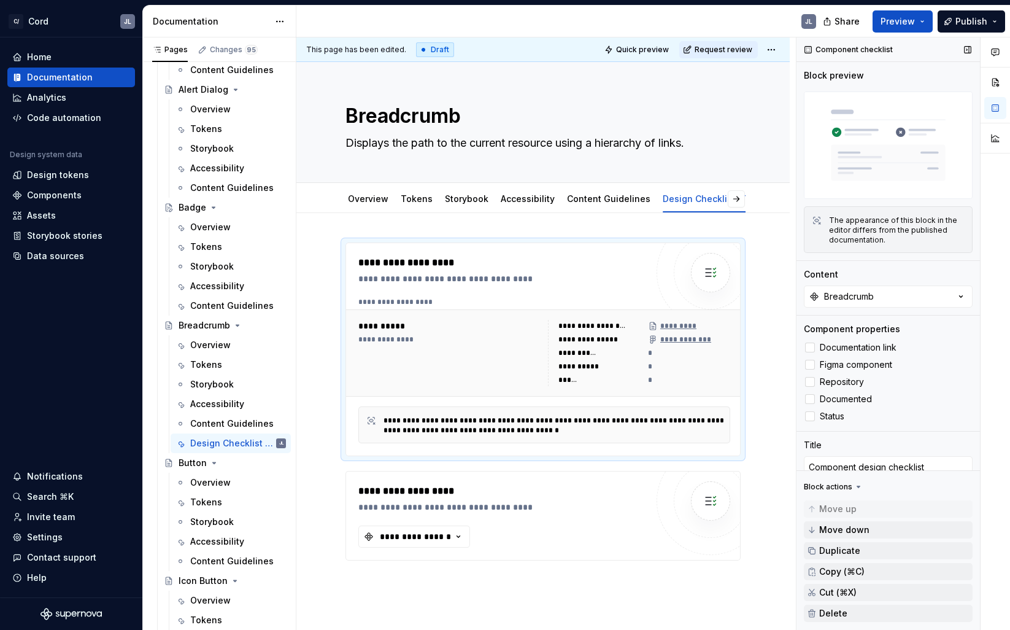
click at [910, 482] on div "Block actions" at bounding box center [888, 486] width 169 height 17
click at [905, 430] on div "Component checklist Block preview The appearance of this block in the editor di…" at bounding box center [888, 333] width 183 height 593
click at [836, 485] on div "Block actions" at bounding box center [828, 487] width 48 height 10
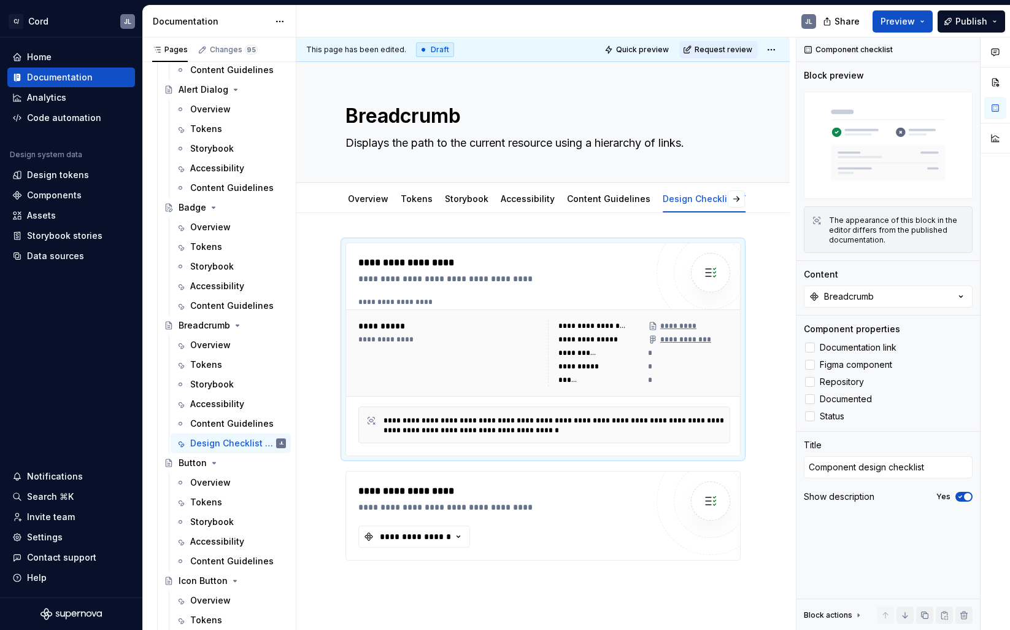
click at [967, 492] on button "Yes" at bounding box center [964, 497] width 17 height 10
type textarea "*"
type textarea "Component checklist"
click at [597, 489] on div "**********" at bounding box center [505, 491] width 295 height 15
click at [333, 478] on span at bounding box center [333, 476] width 10 height 17
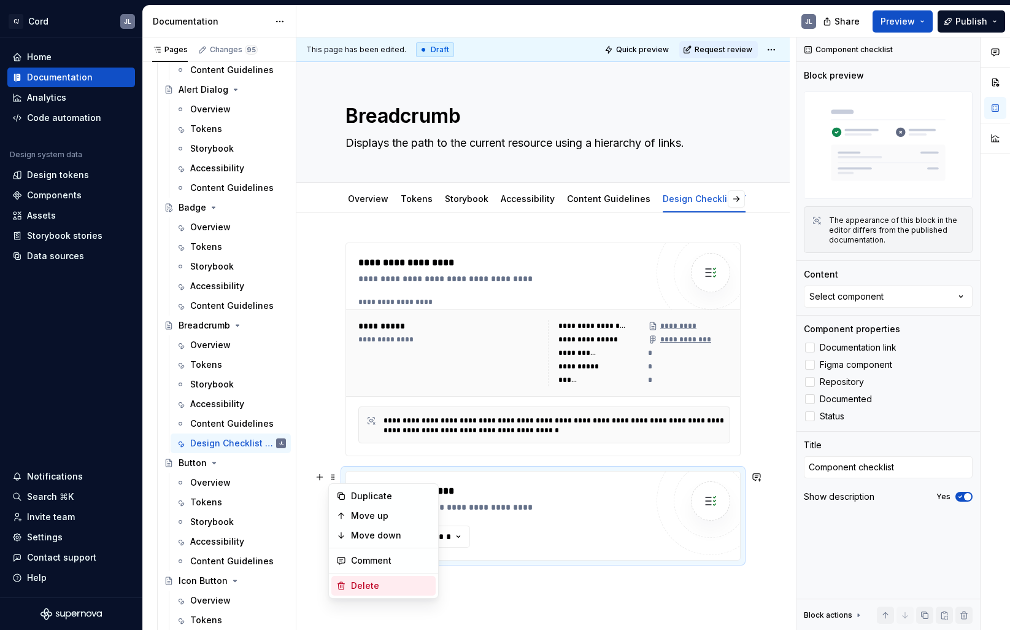
click at [366, 589] on div "Delete" at bounding box center [391, 585] width 80 height 12
type textarea "*"
type textarea "Component design checklist"
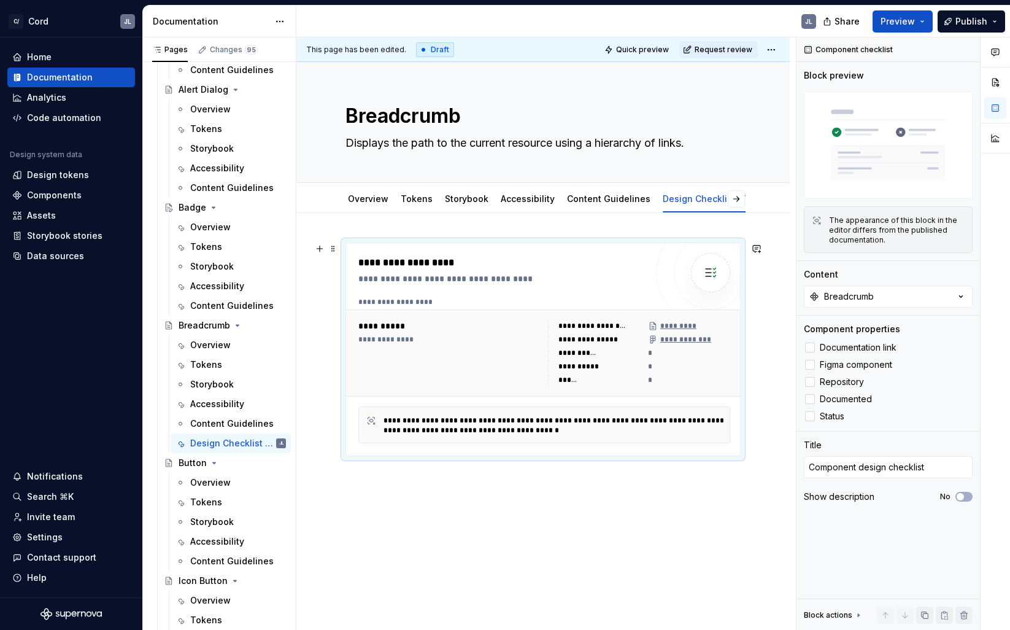
click at [506, 365] on div "**********" at bounding box center [449, 353] width 182 height 66
click at [384, 328] on div "**********" at bounding box center [450, 326] width 185 height 12
click at [382, 342] on div "**********" at bounding box center [450, 339] width 185 height 10
click at [206, 328] on div "Breadcrumb" at bounding box center [205, 325] width 52 height 12
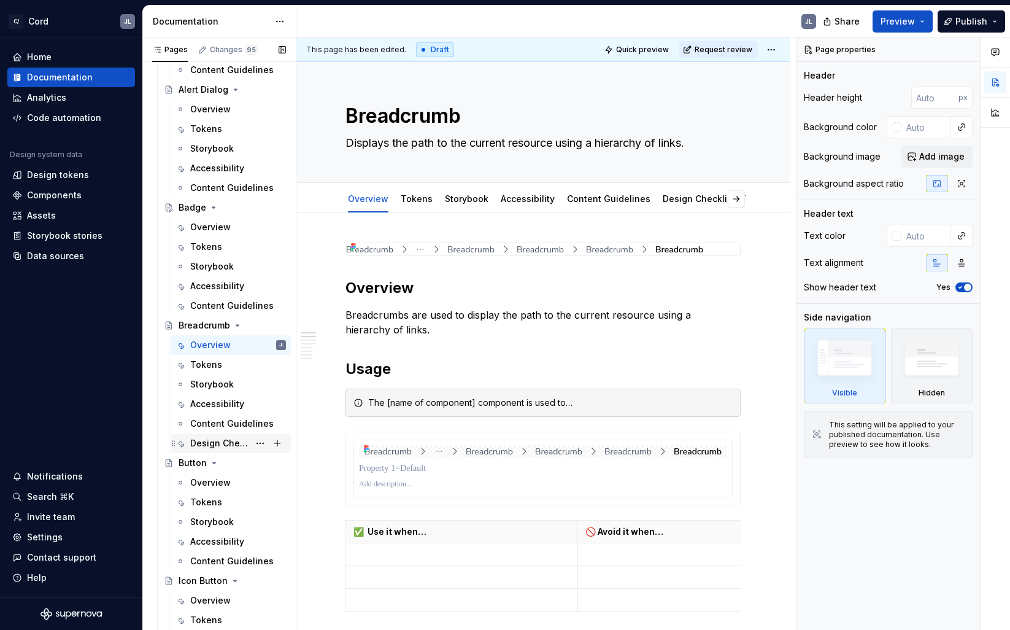
click at [210, 444] on div "Design Checklist (Testing)" at bounding box center [219, 443] width 59 height 12
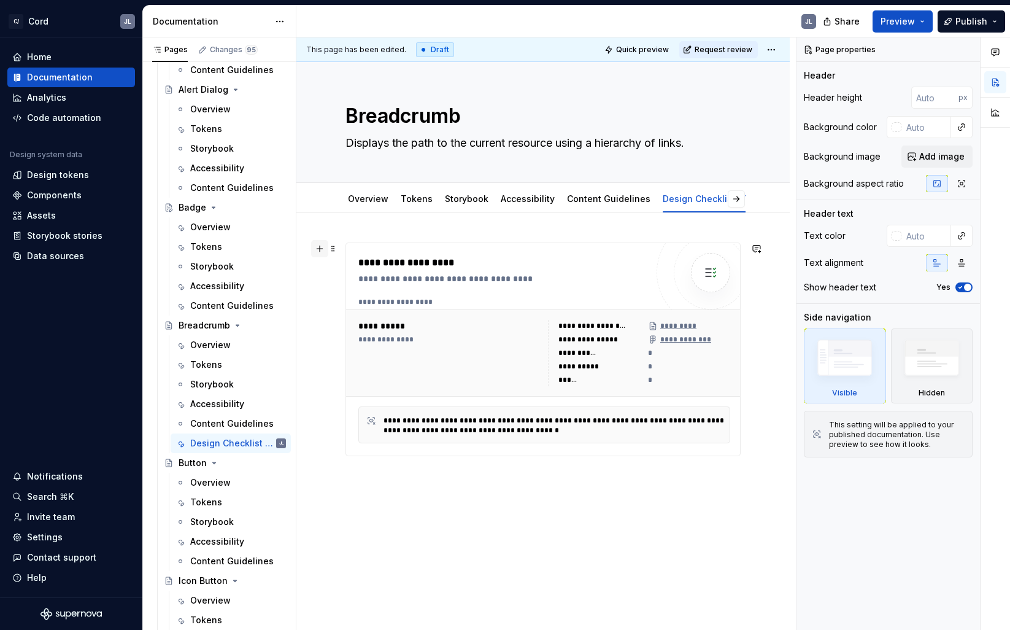
click at [318, 253] on button "button" at bounding box center [319, 248] width 17 height 17
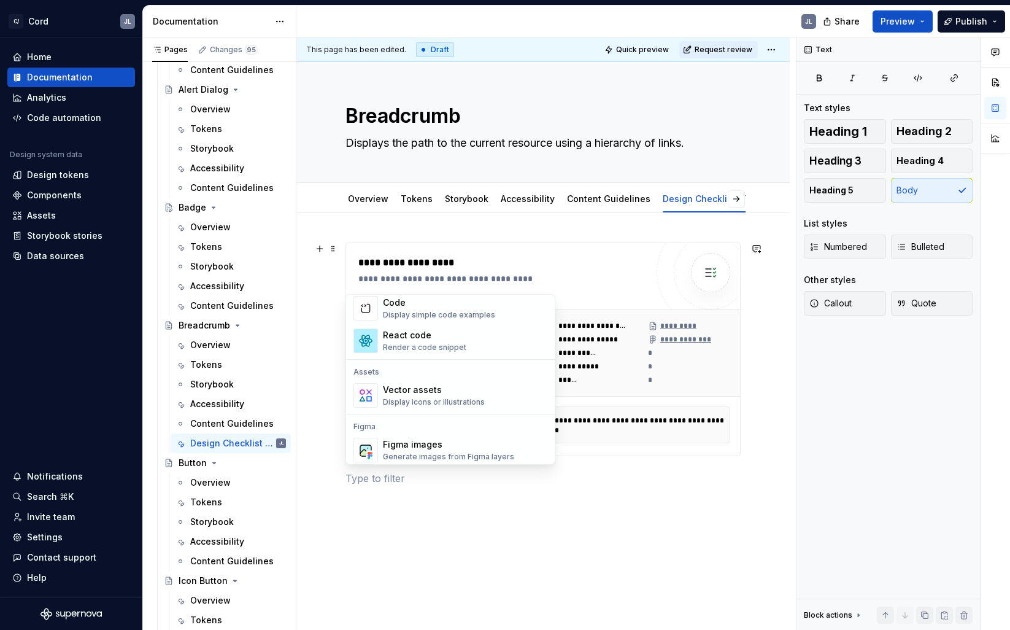
scroll to position [1222, 0]
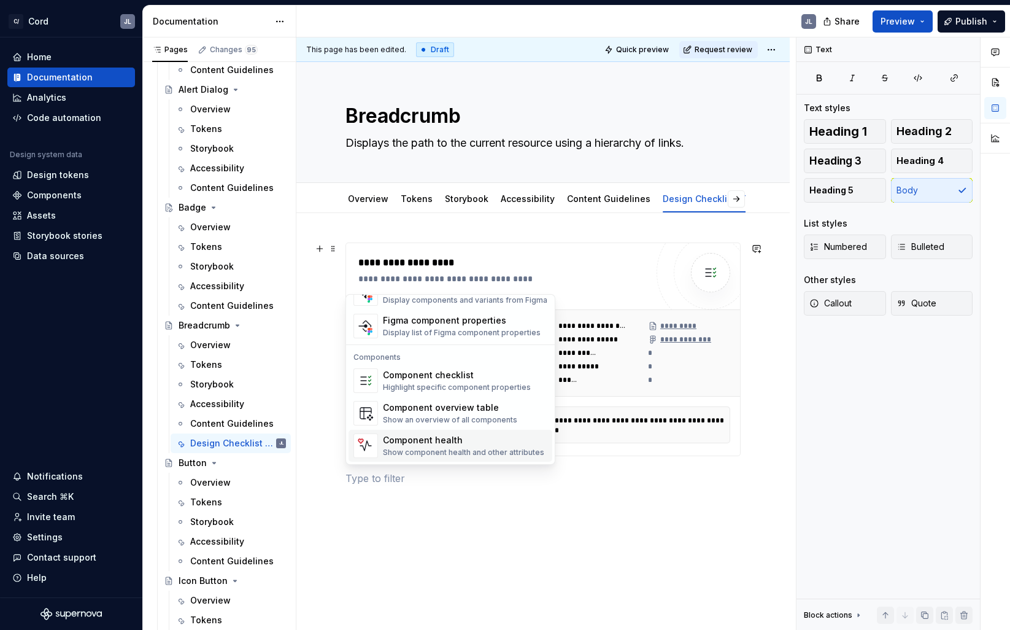
click at [409, 450] on div "Show component health and other attributes" at bounding box center [463, 452] width 161 height 10
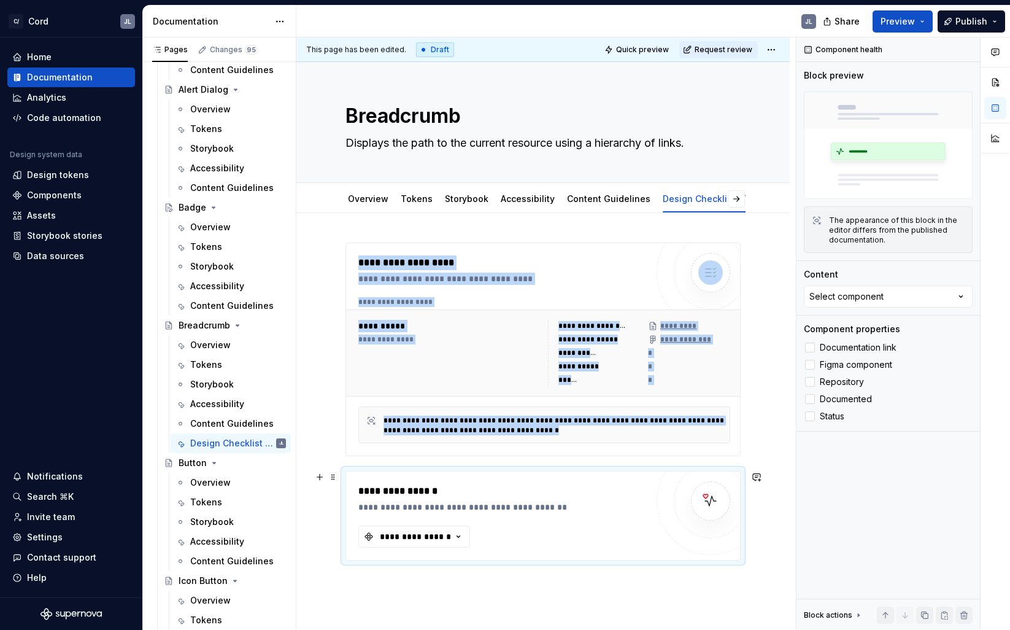
scroll to position [42, 0]
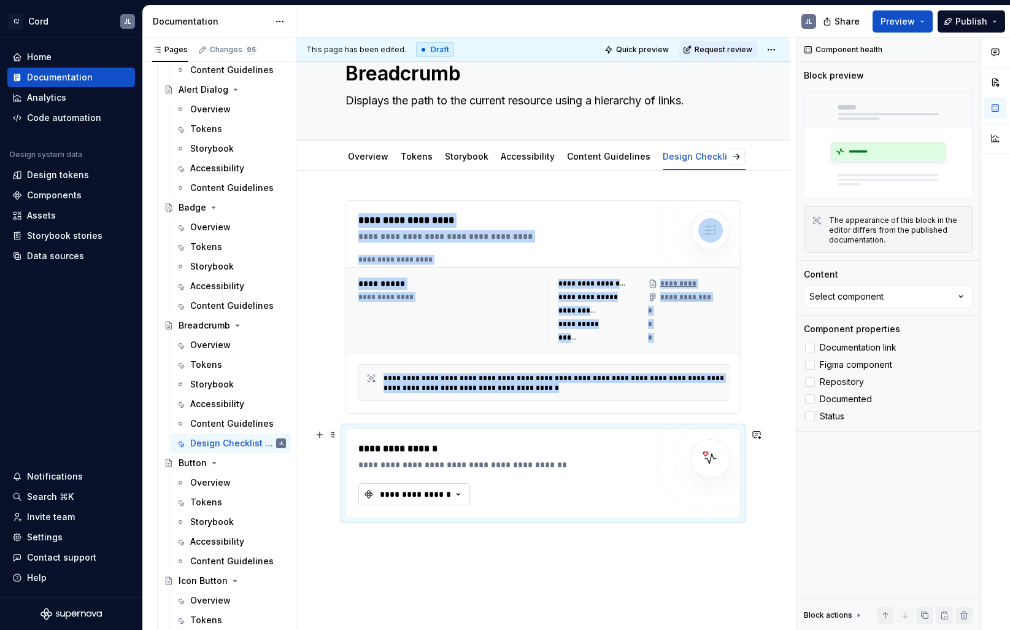
click at [420, 494] on div "**********" at bounding box center [416, 494] width 74 height 12
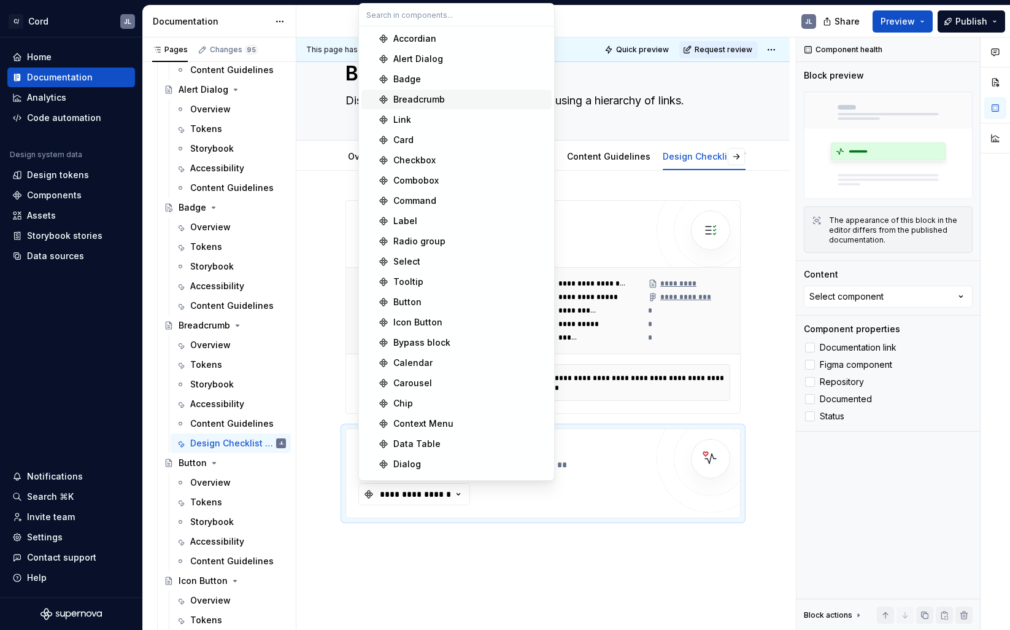
click at [423, 101] on div "Breadcrumb" at bounding box center [419, 99] width 52 height 12
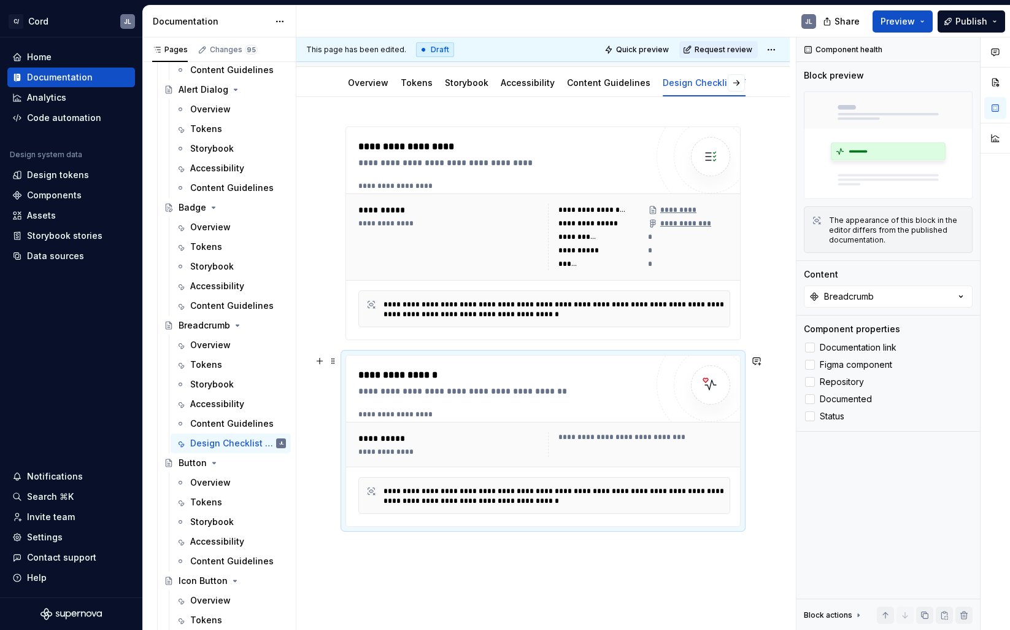
scroll to position [123, 0]
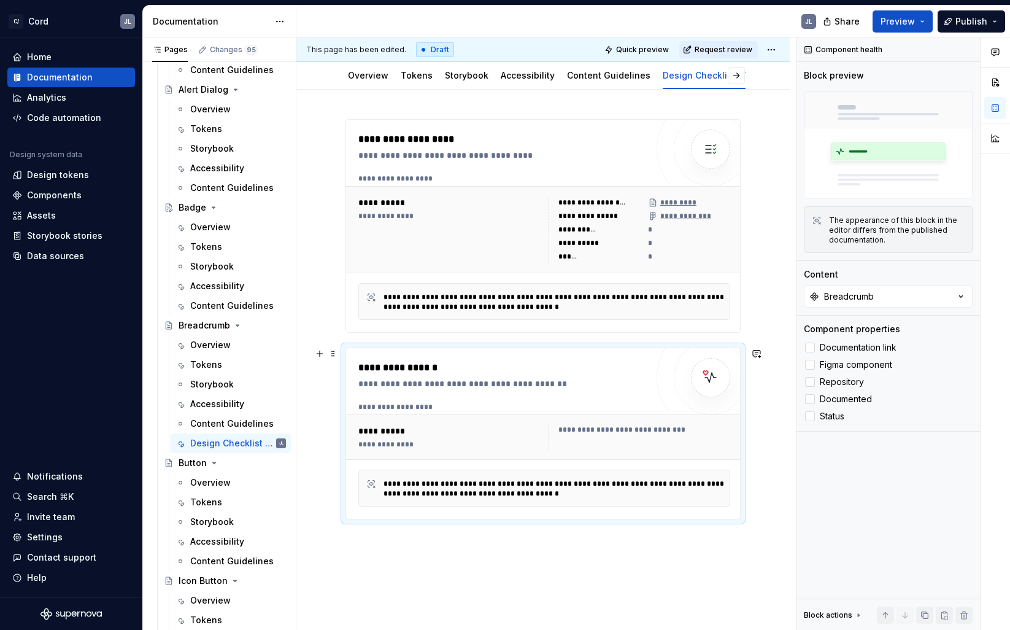
click at [614, 438] on div "**********" at bounding box center [639, 437] width 182 height 25
click at [811, 348] on div at bounding box center [810, 347] width 10 height 10
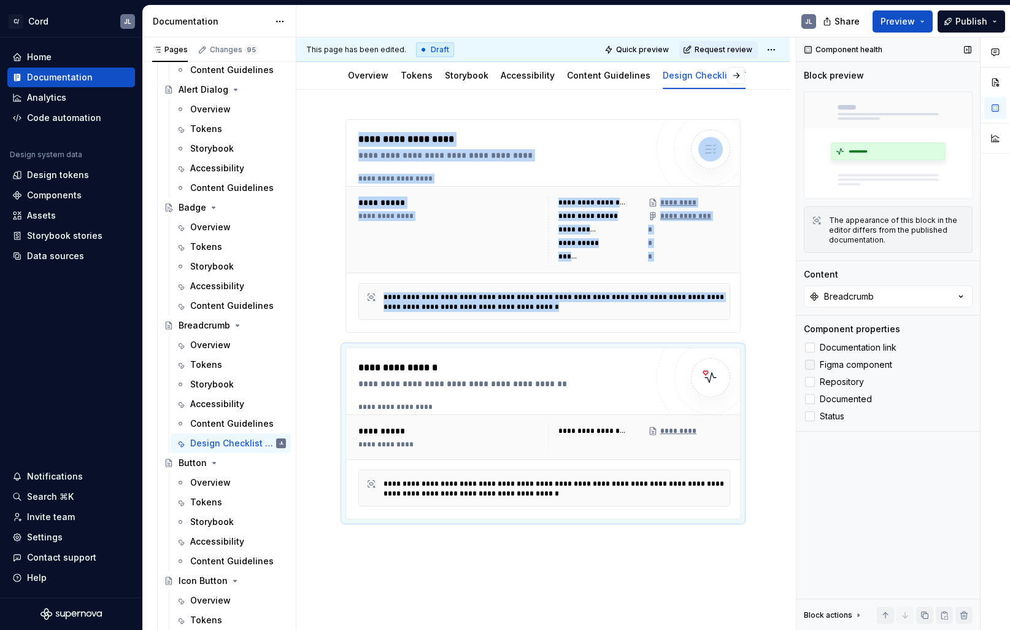
click at [813, 363] on div at bounding box center [810, 365] width 10 height 10
click at [812, 384] on div at bounding box center [810, 382] width 10 height 10
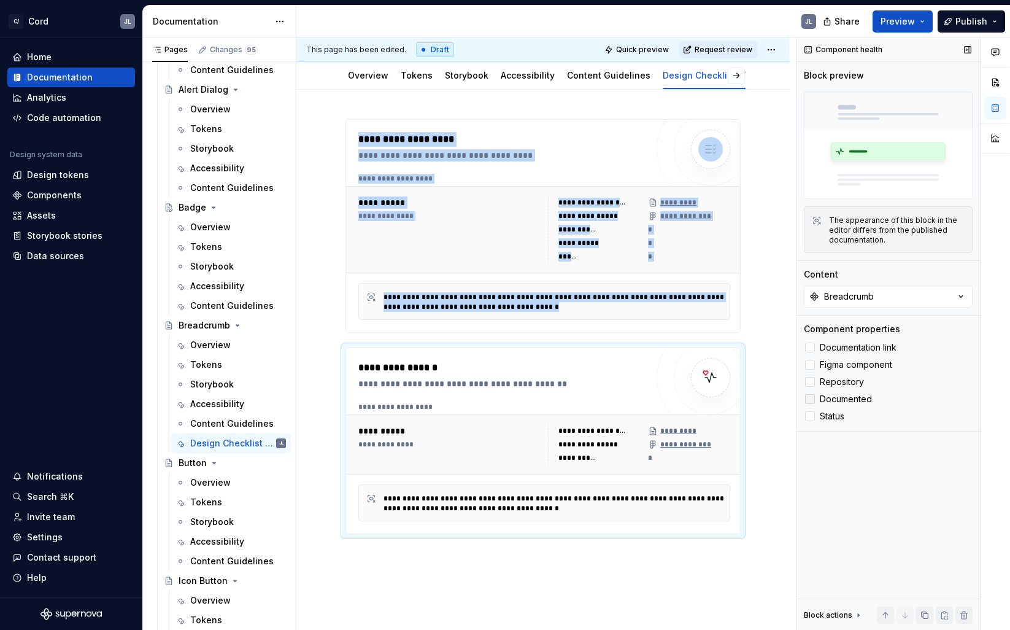
click at [809, 399] on div at bounding box center [810, 399] width 10 height 10
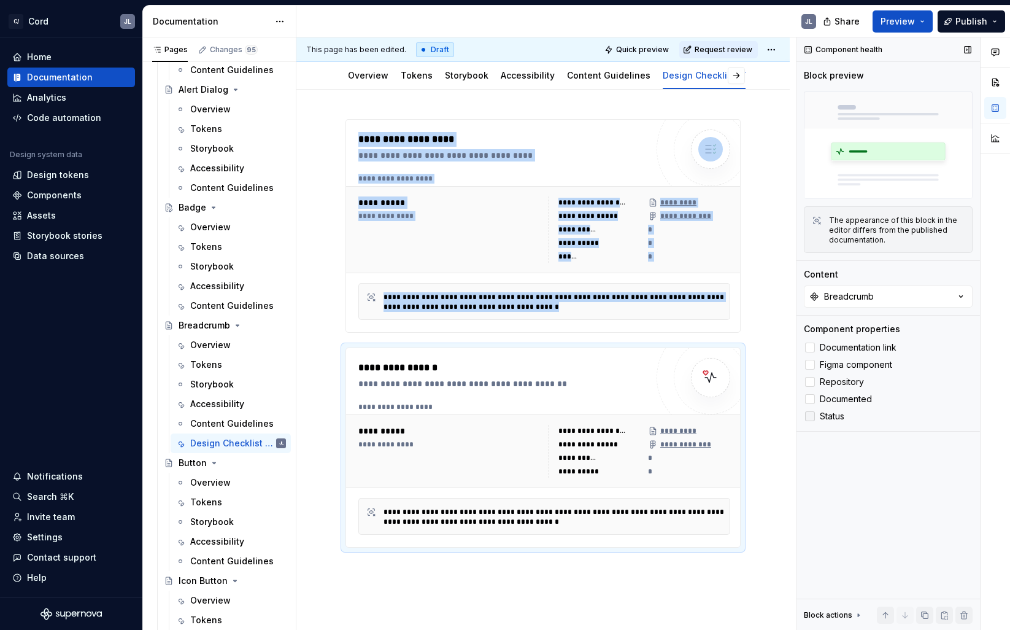
click at [809, 419] on div at bounding box center [810, 416] width 10 height 10
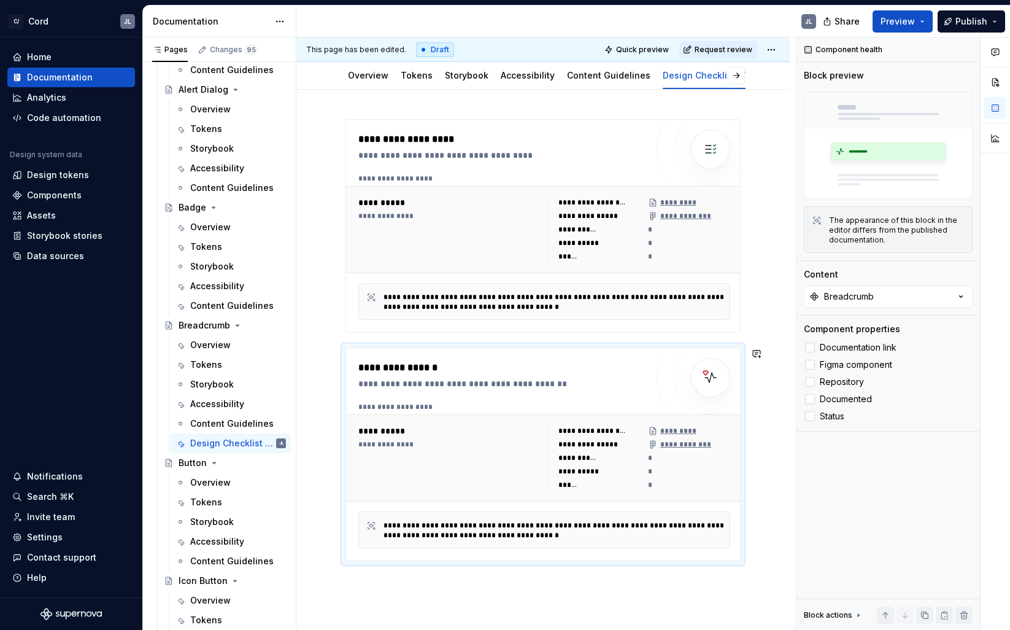
click at [615, 567] on div "**********" at bounding box center [543, 347] width 395 height 457
click at [481, 449] on div "**********" at bounding box center [449, 458] width 182 height 66
click at [390, 446] on div "**********" at bounding box center [450, 444] width 185 height 10
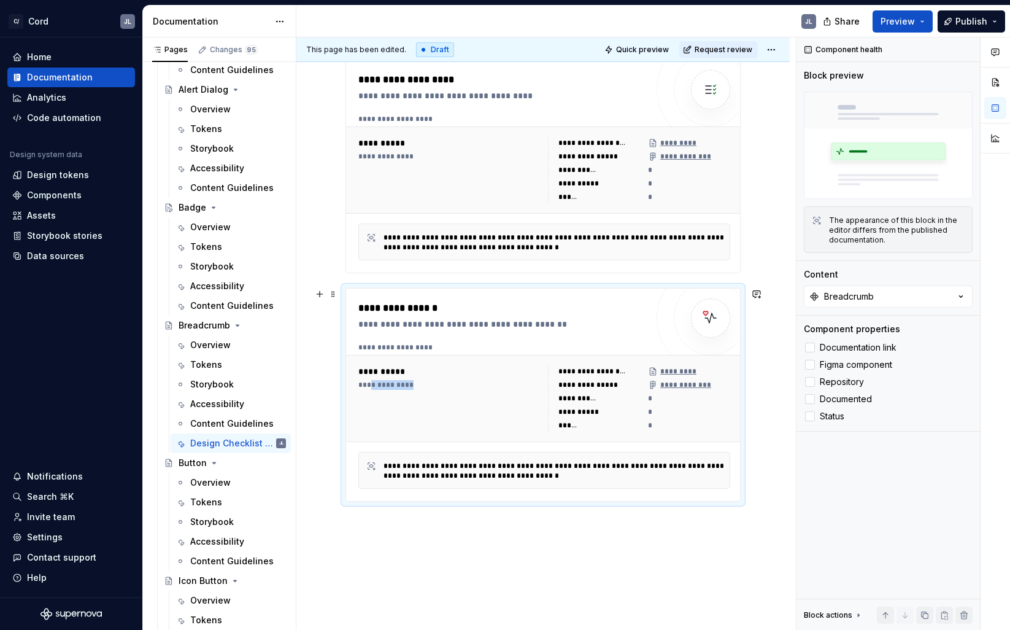
scroll to position [182, 0]
click at [333, 298] on span at bounding box center [333, 295] width 10 height 17
click at [332, 272] on div "**********" at bounding box center [542, 368] width 493 height 675
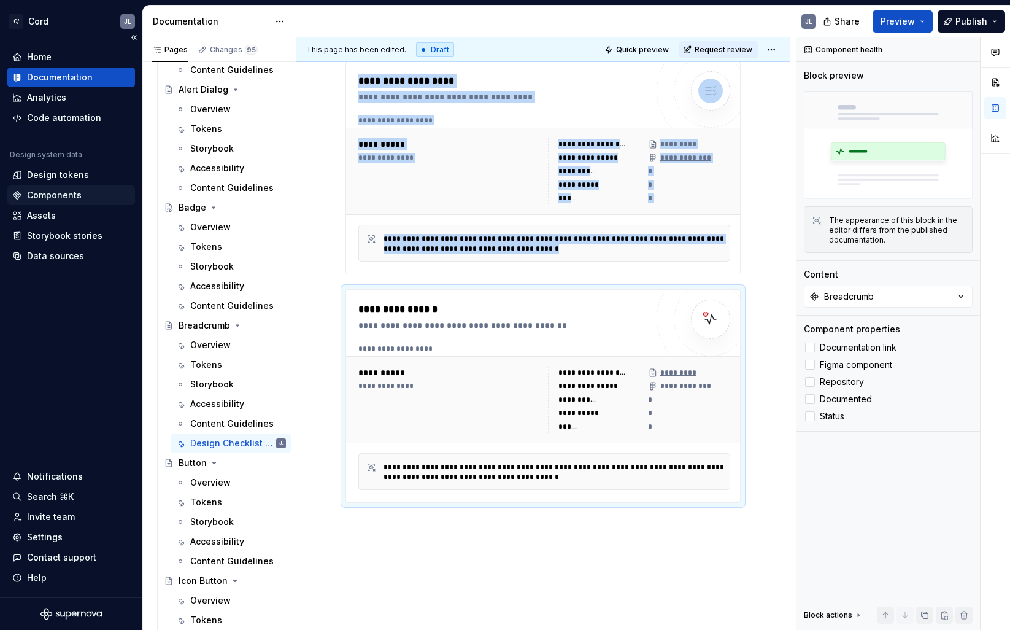
click at [48, 201] on div "Components" at bounding box center [54, 195] width 55 height 12
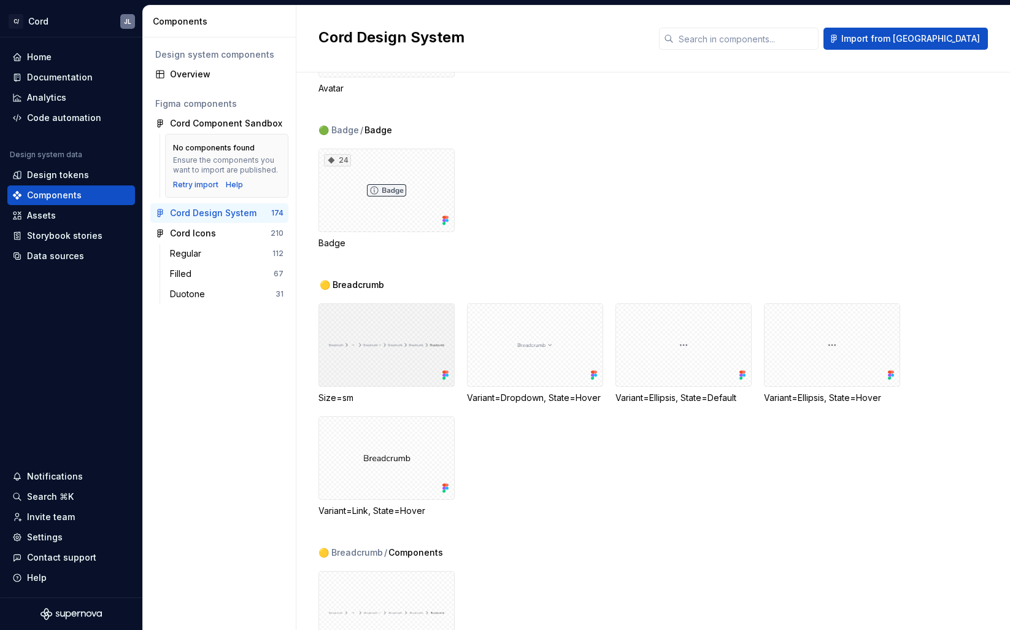
scroll to position [1832, 0]
click at [360, 287] on span "🟡 Breadcrumb" at bounding box center [352, 286] width 64 height 12
click at [355, 288] on span "🟡 Breadcrumb" at bounding box center [352, 286] width 64 height 12
click at [396, 355] on div at bounding box center [387, 345] width 136 height 83
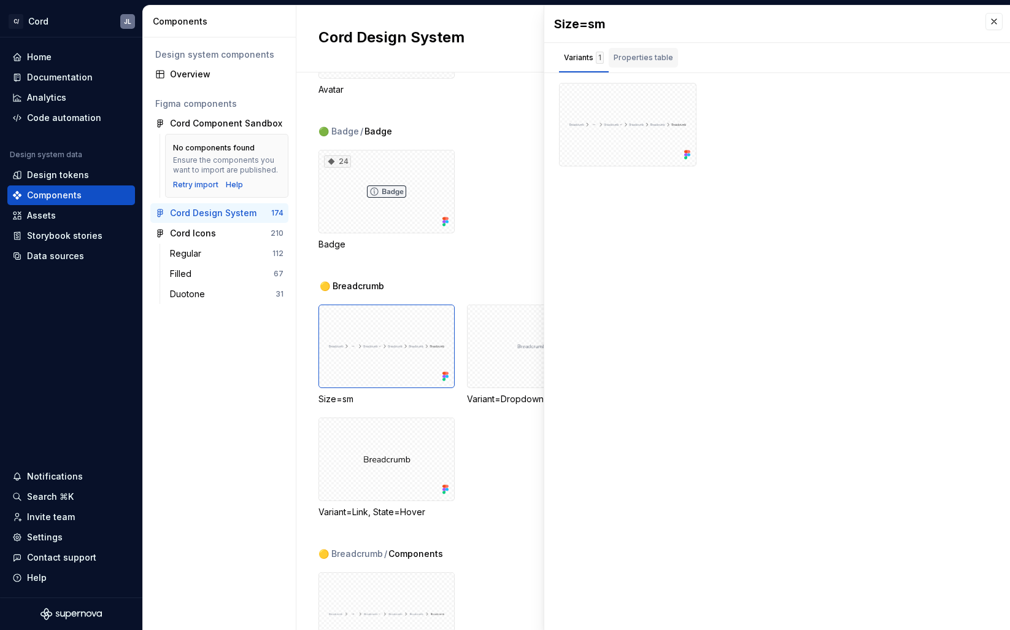
click at [646, 58] on div "Properties table" at bounding box center [644, 58] width 60 height 12
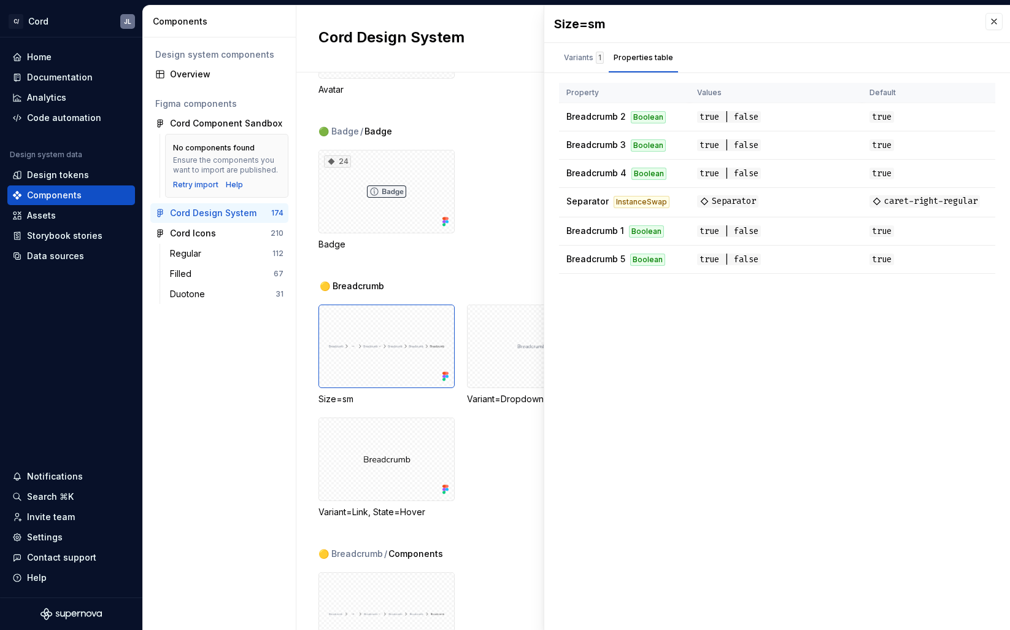
click at [325, 260] on div "🟢 Badge / Badge 24 Badge" at bounding box center [665, 202] width 692 height 155
click at [44, 176] on div "Design tokens" at bounding box center [58, 175] width 62 height 12
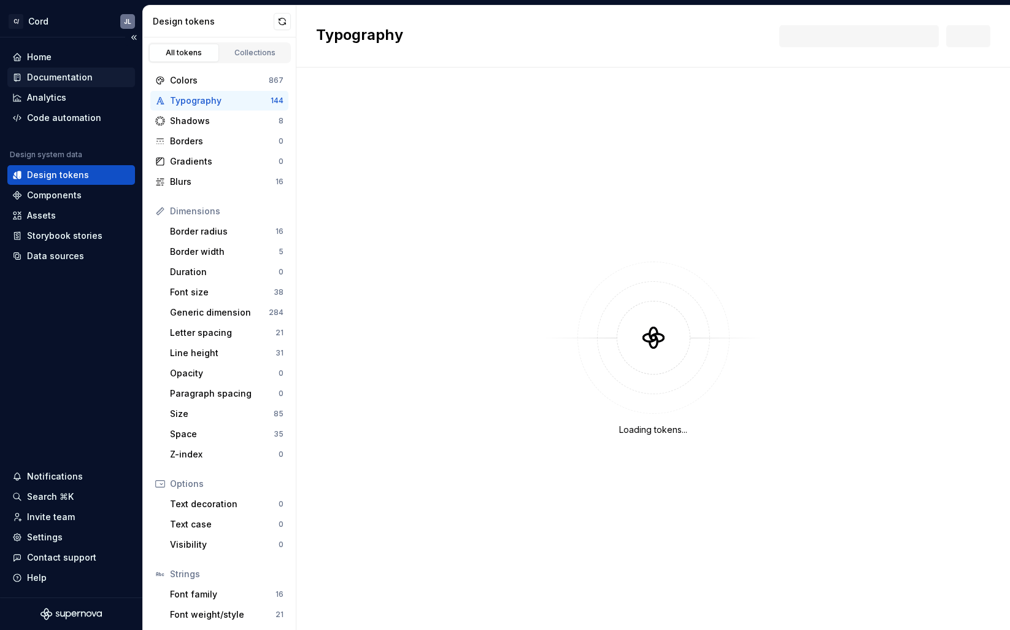
click at [50, 78] on div "Documentation" at bounding box center [60, 77] width 66 height 12
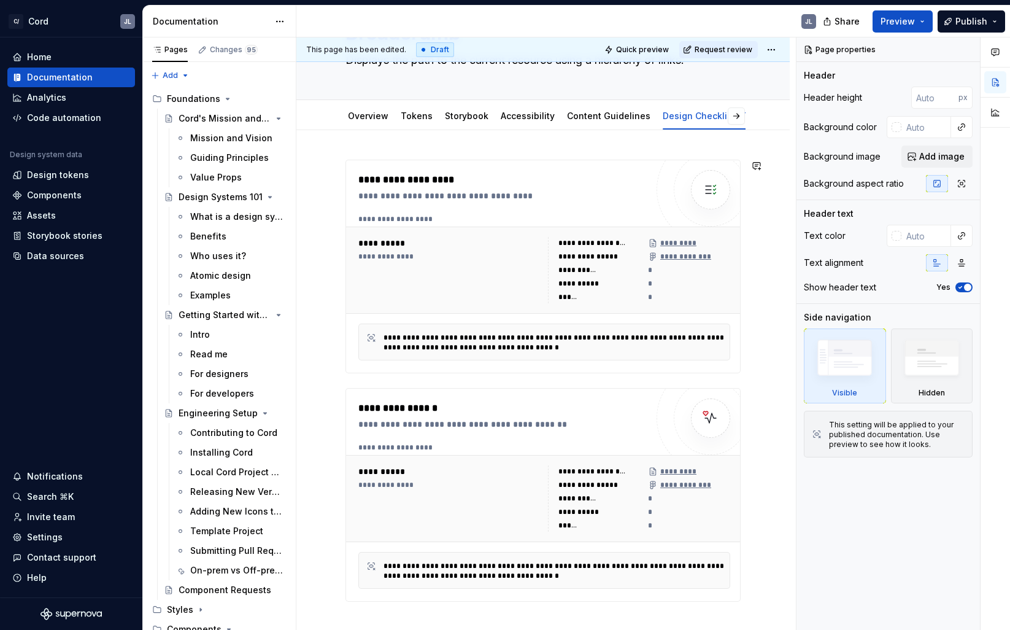
scroll to position [82, 0]
click at [631, 416] on div "**********" at bounding box center [502, 415] width 288 height 29
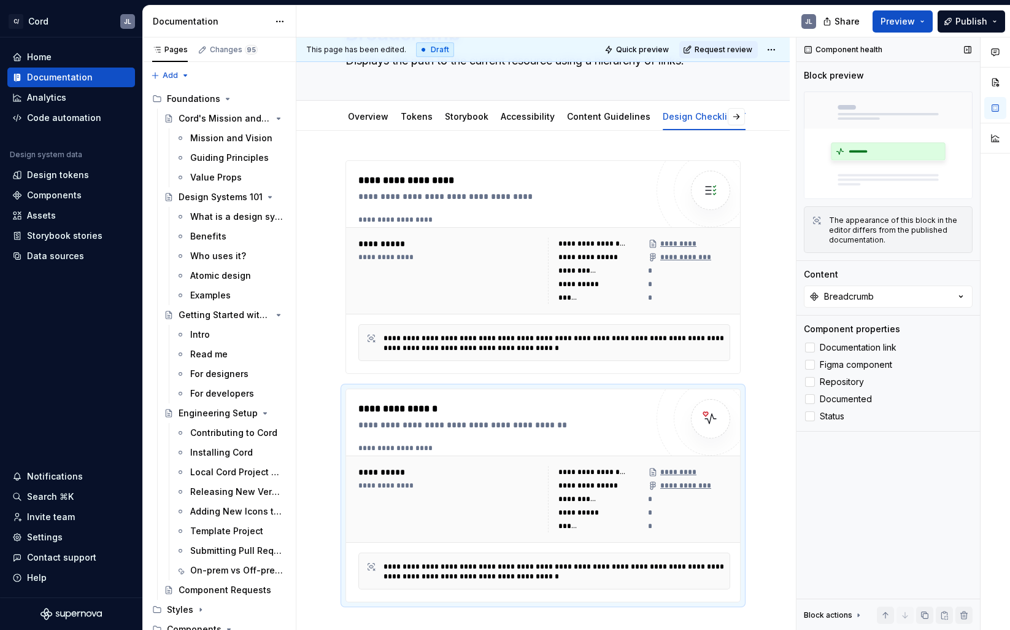
click at [875, 150] on img at bounding box center [888, 144] width 169 height 107
click at [48, 193] on div "Components" at bounding box center [54, 195] width 55 height 12
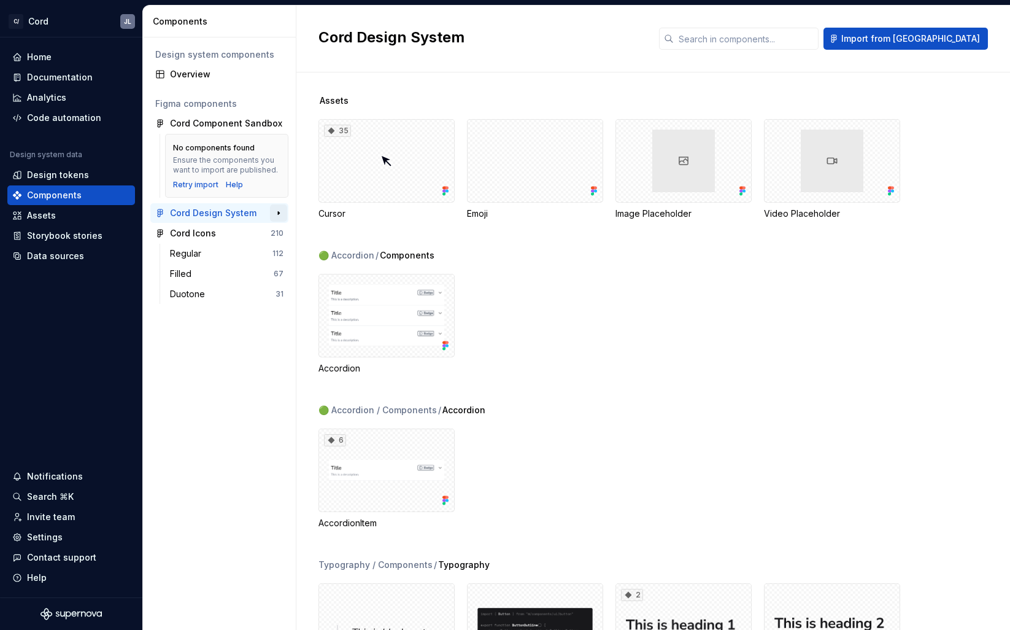
click at [280, 214] on button "button" at bounding box center [278, 212] width 17 height 17
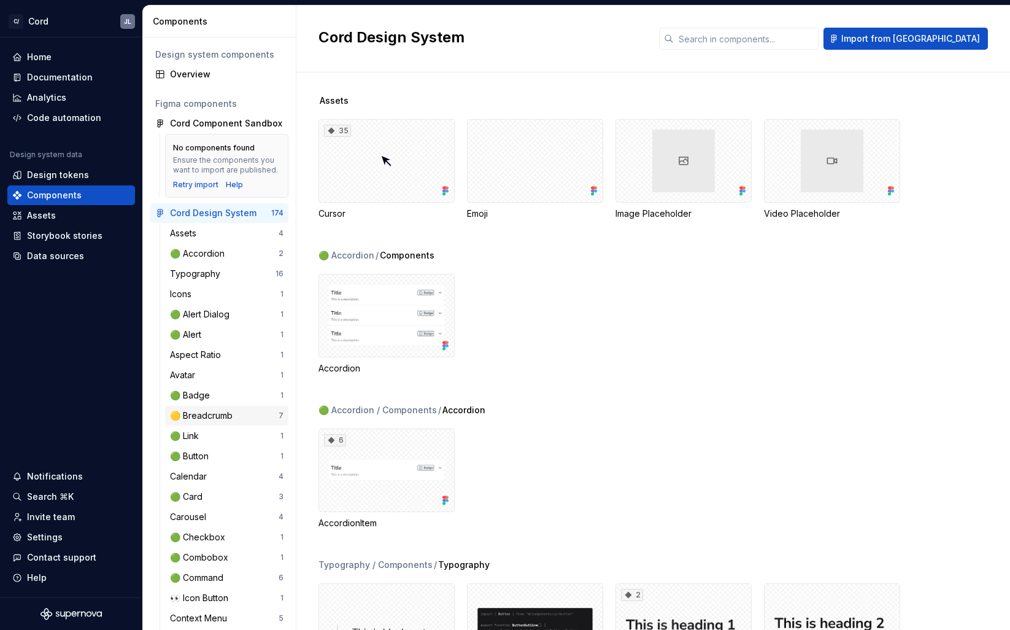
click at [204, 411] on div "🟡 Breadcrumb" at bounding box center [204, 415] width 68 height 12
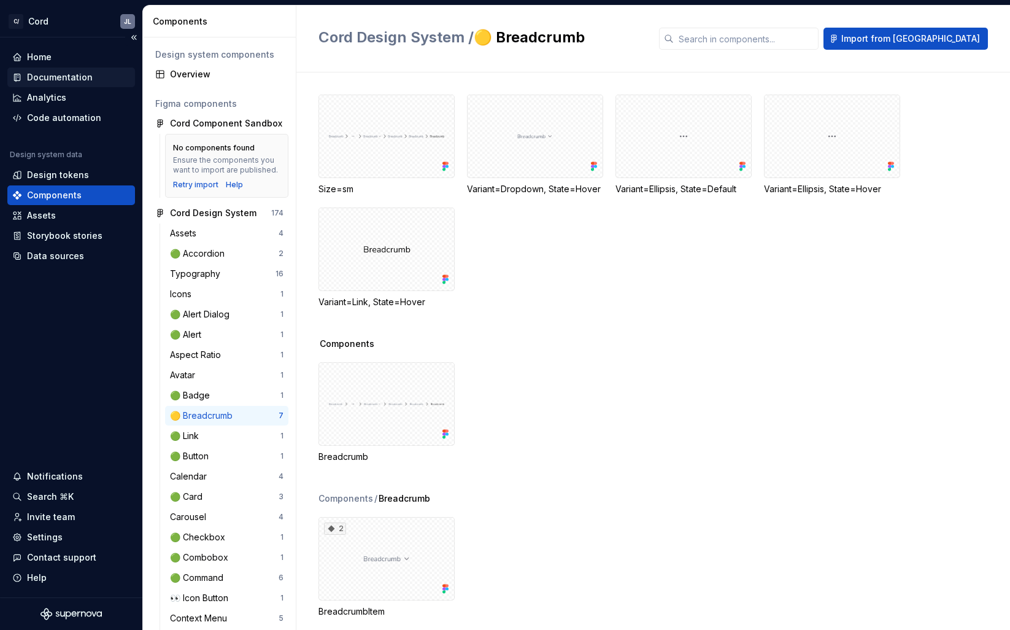
click at [50, 72] on div "Documentation" at bounding box center [60, 77] width 66 height 12
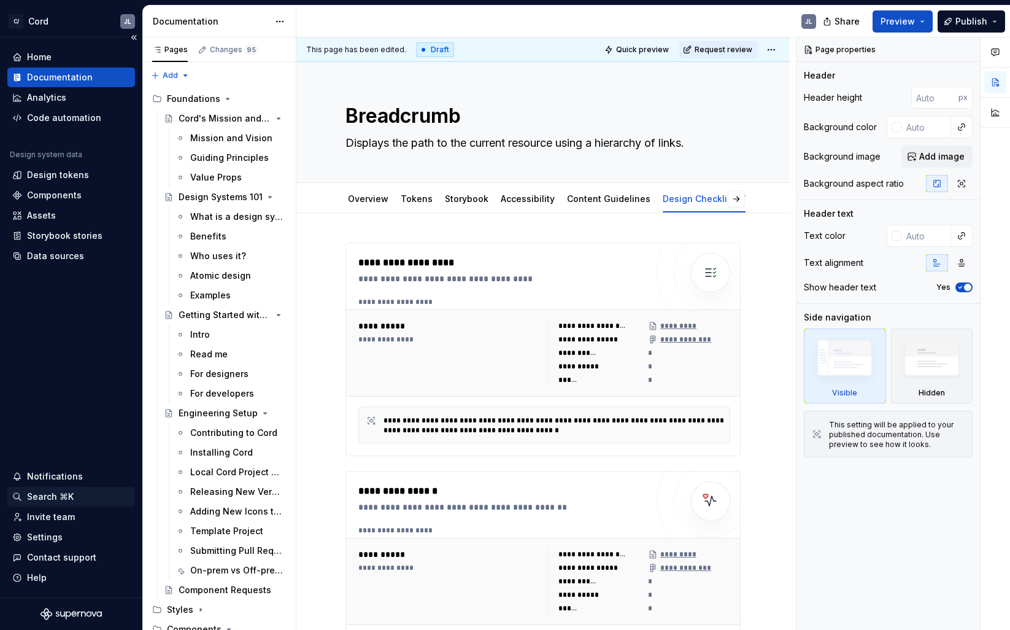
click at [47, 493] on div "Search ⌘K" at bounding box center [50, 496] width 47 height 12
type textarea "*"
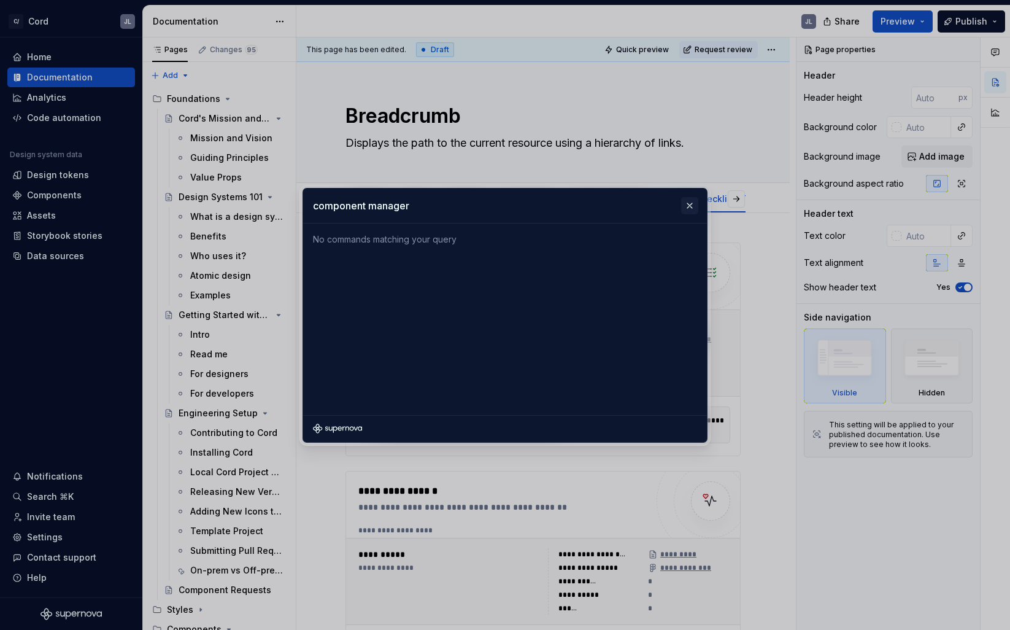
type input "component manager"
click at [692, 200] on button "button" at bounding box center [689, 205] width 17 height 17
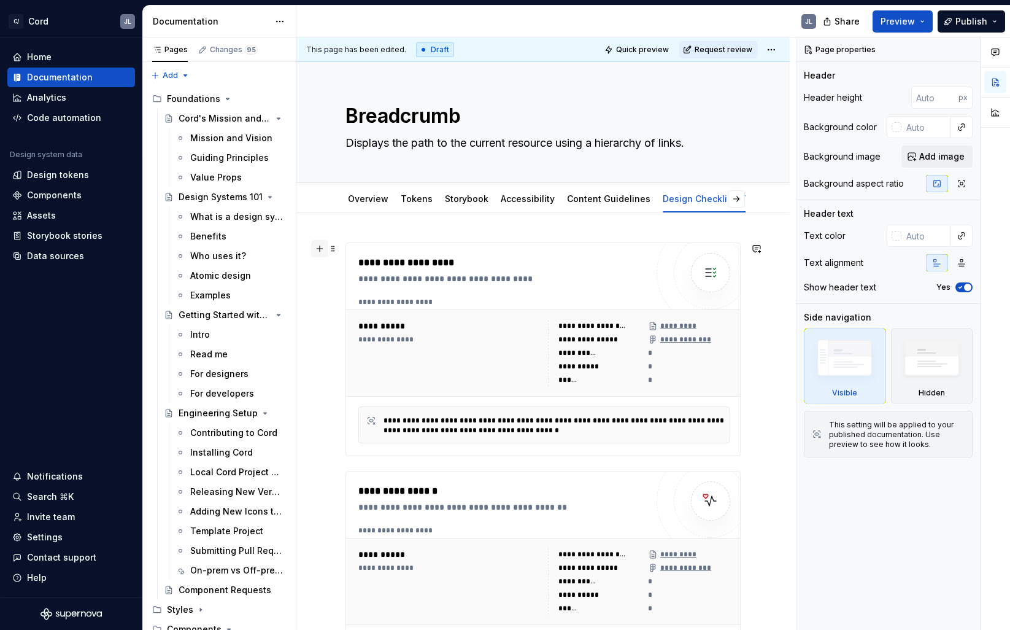
click at [325, 247] on button "button" at bounding box center [319, 248] width 17 height 17
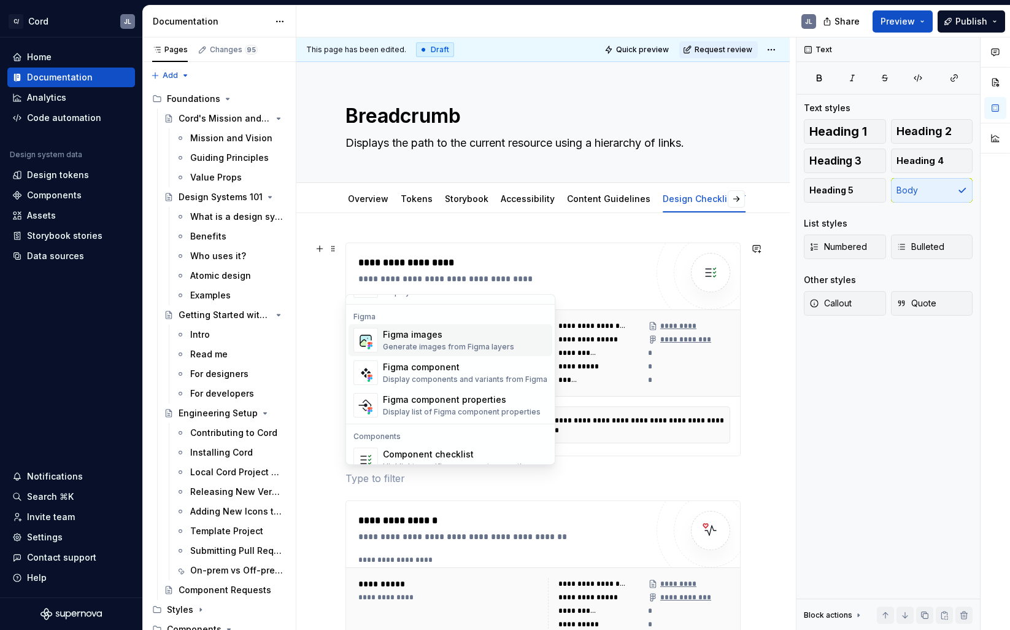
scroll to position [1148, 0]
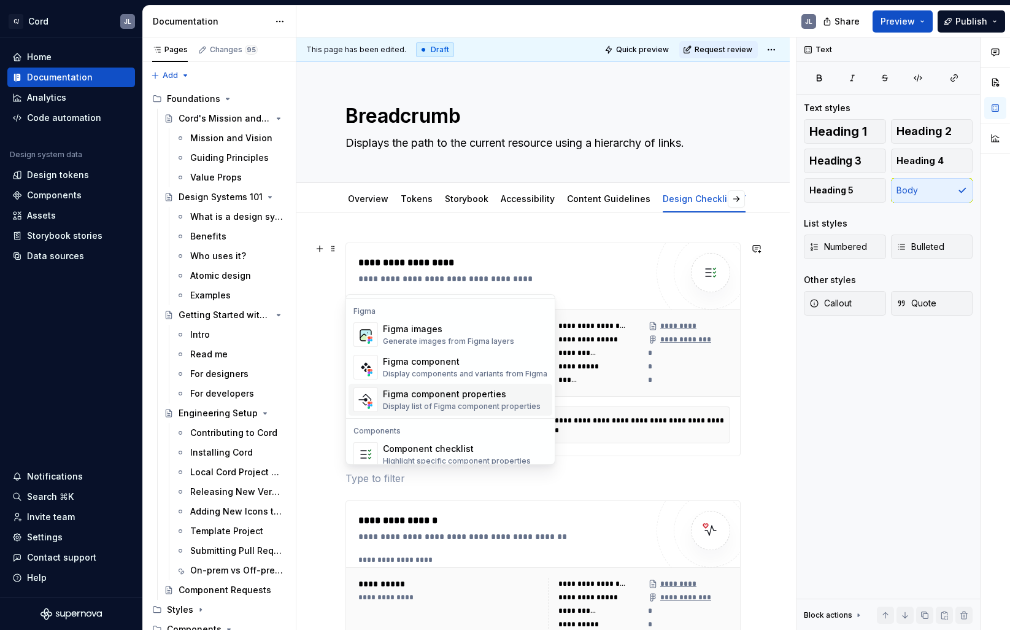
click at [428, 398] on div "Figma component properties" at bounding box center [462, 394] width 158 height 12
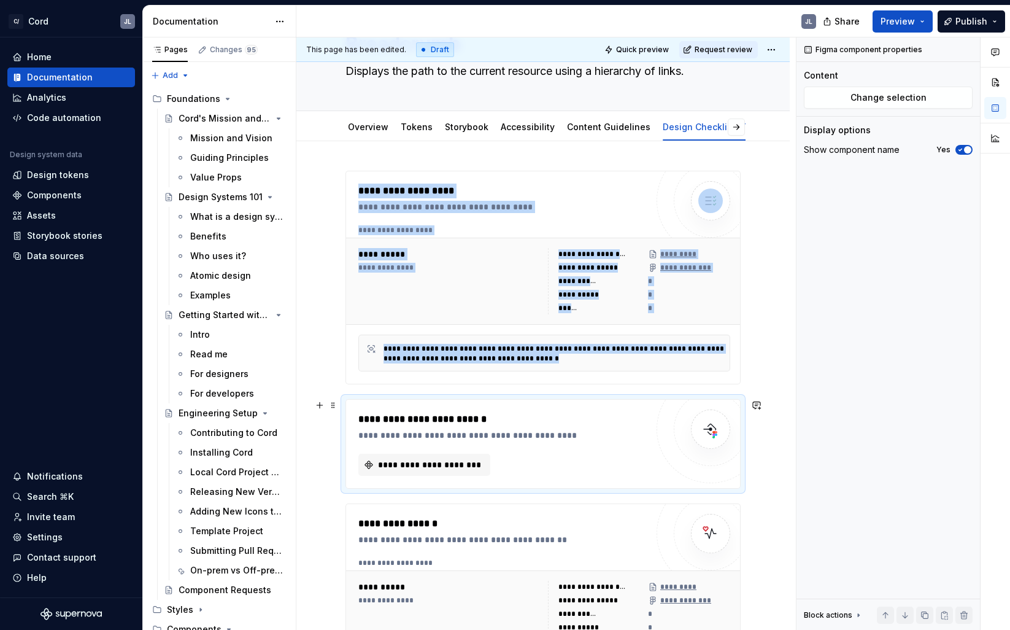
scroll to position [96, 0]
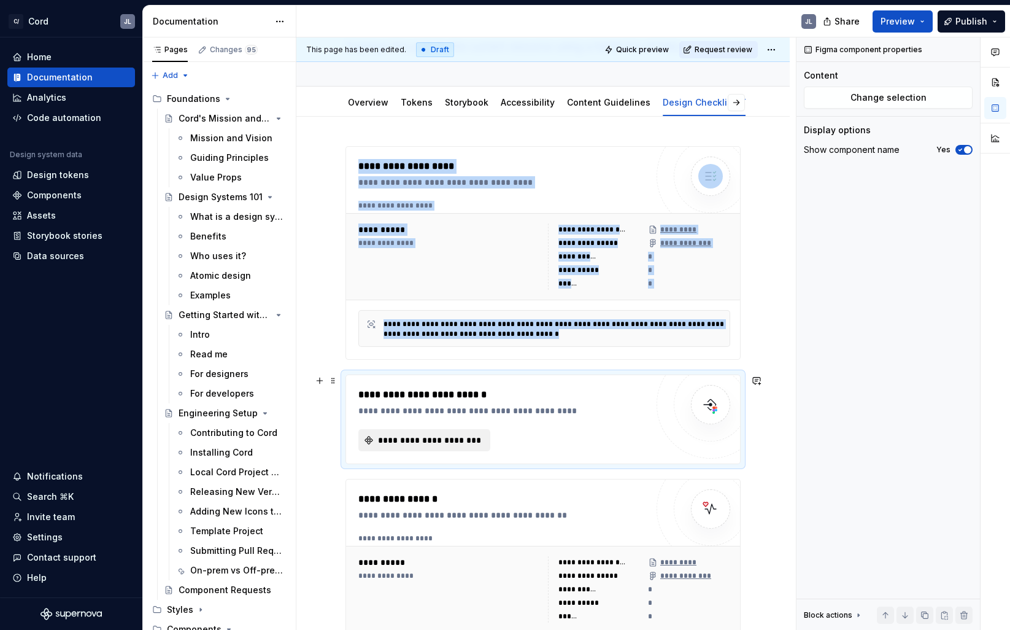
click at [424, 440] on span "**********" at bounding box center [429, 440] width 106 height 12
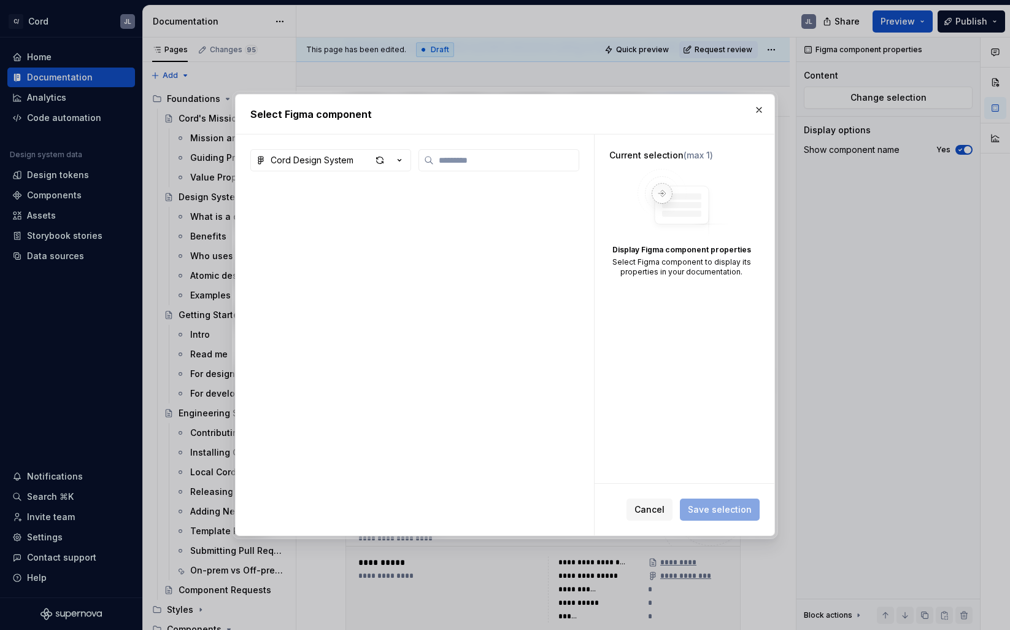
type textarea "*"
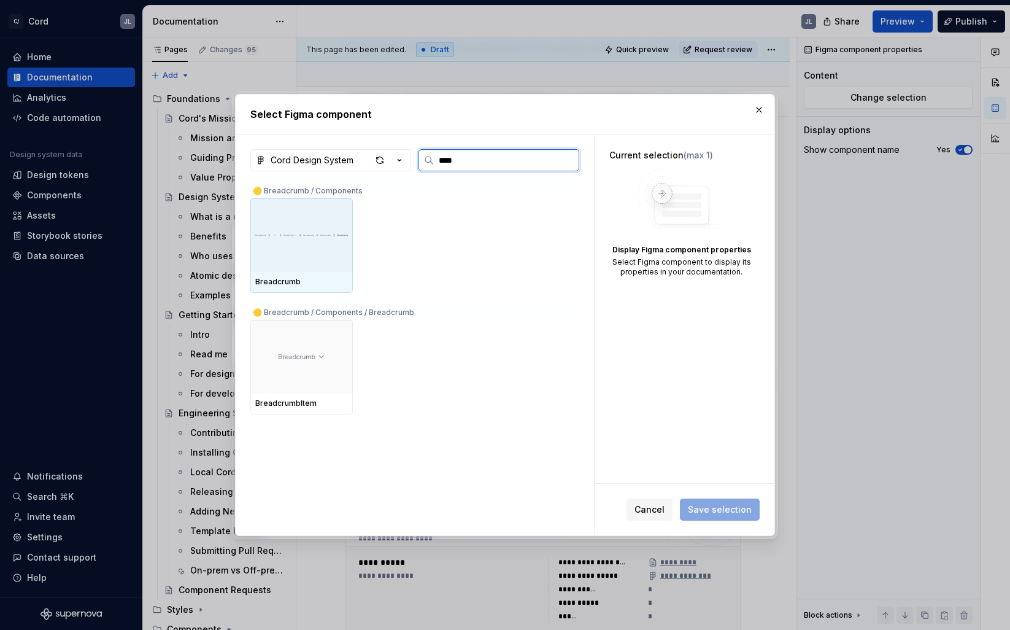
type input "*****"
click at [305, 215] on div at bounding box center [301, 235] width 102 height 74
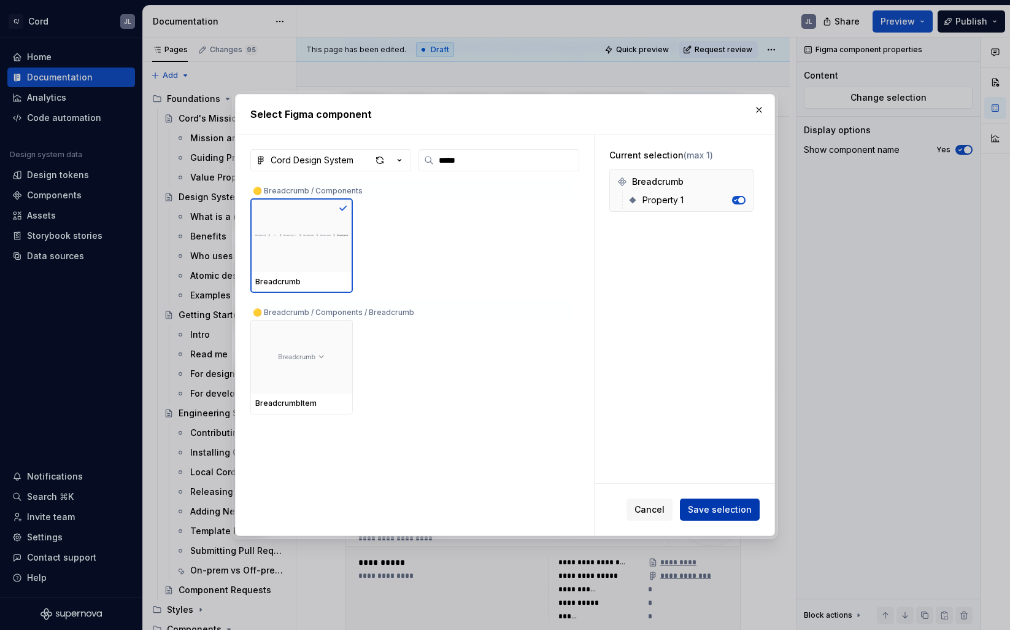
click at [715, 510] on span "Save selection" at bounding box center [720, 509] width 64 height 12
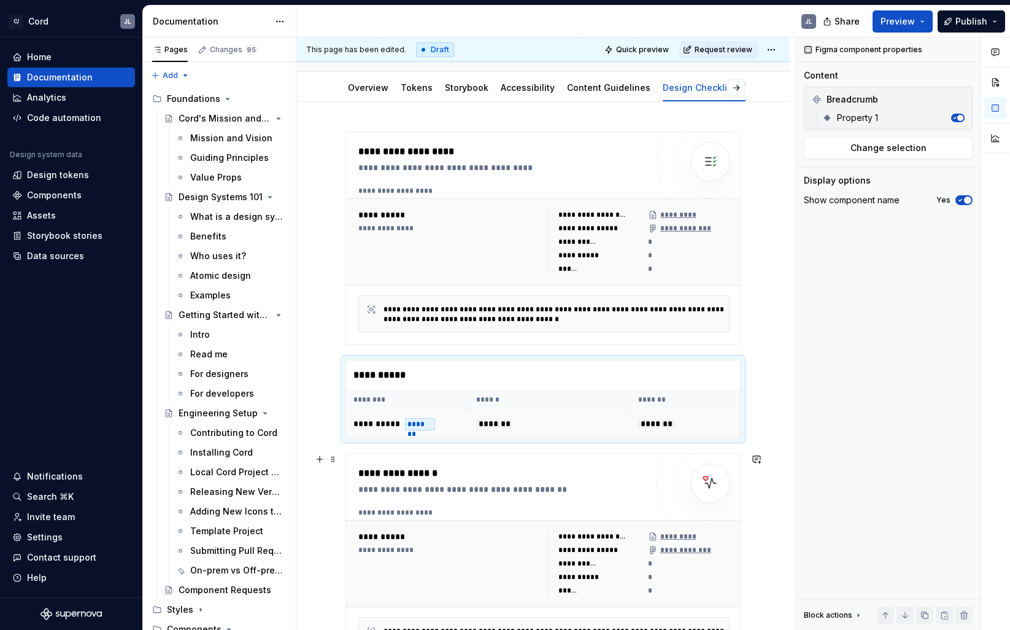
scroll to position [110, 0]
click at [424, 256] on div "**********" at bounding box center [449, 243] width 182 height 66
click at [441, 396] on th "********" at bounding box center [407, 401] width 123 height 20
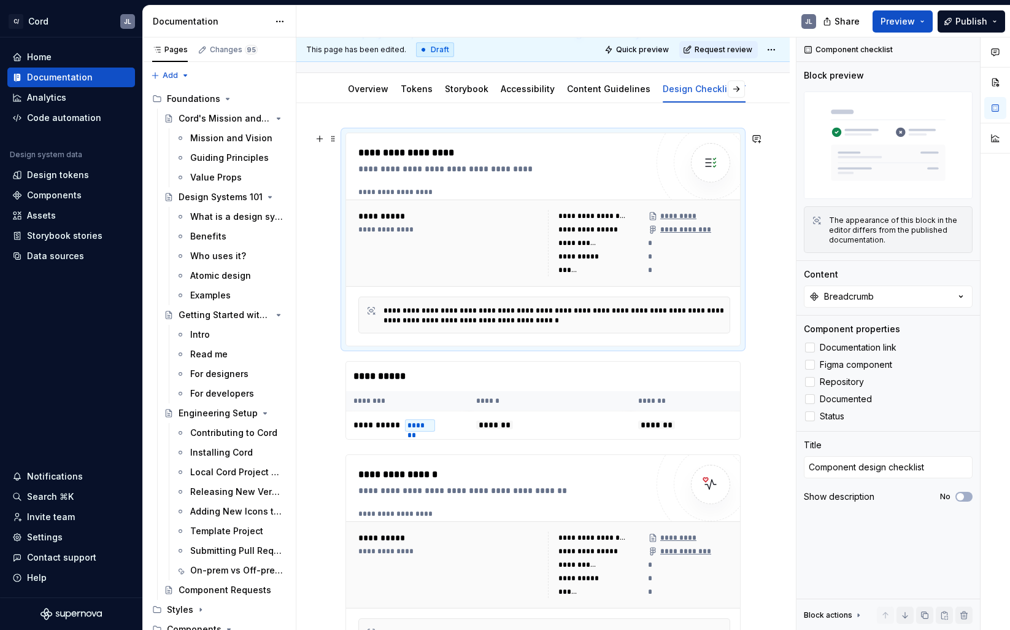
click at [424, 271] on div "**********" at bounding box center [449, 243] width 182 height 66
click at [36, 57] on div "Home" at bounding box center [39, 57] width 25 height 12
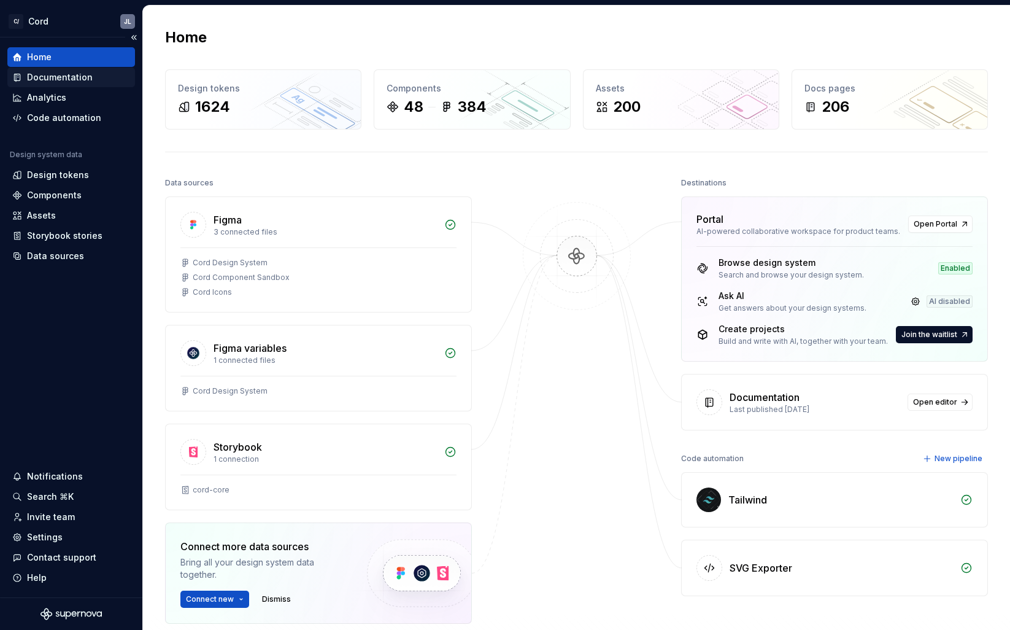
click at [43, 80] on div "Documentation" at bounding box center [60, 77] width 66 height 12
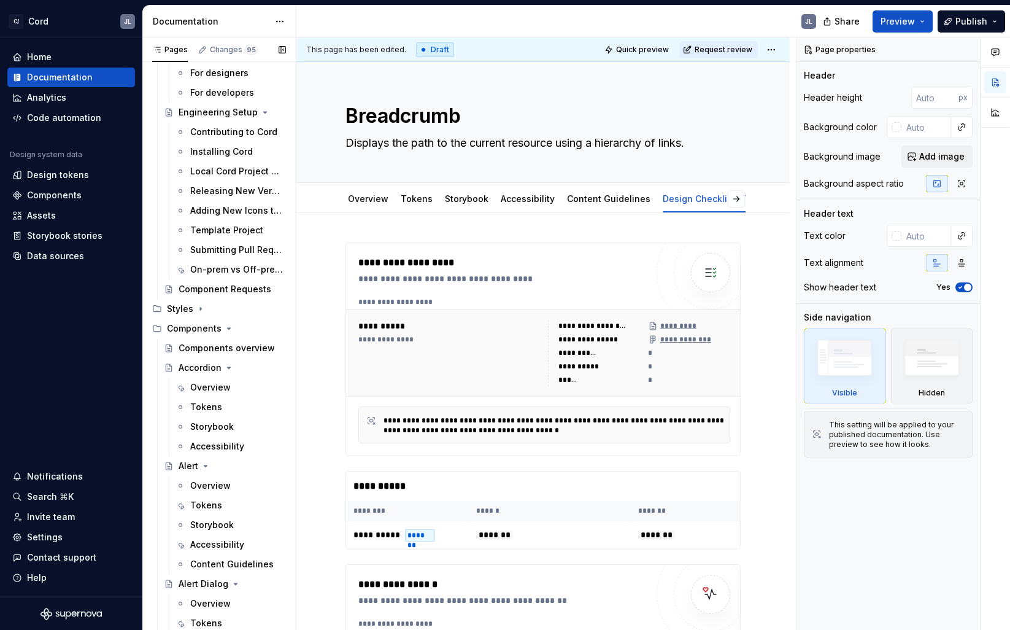
scroll to position [299, 0]
click at [191, 329] on div "Components" at bounding box center [194, 329] width 55 height 12
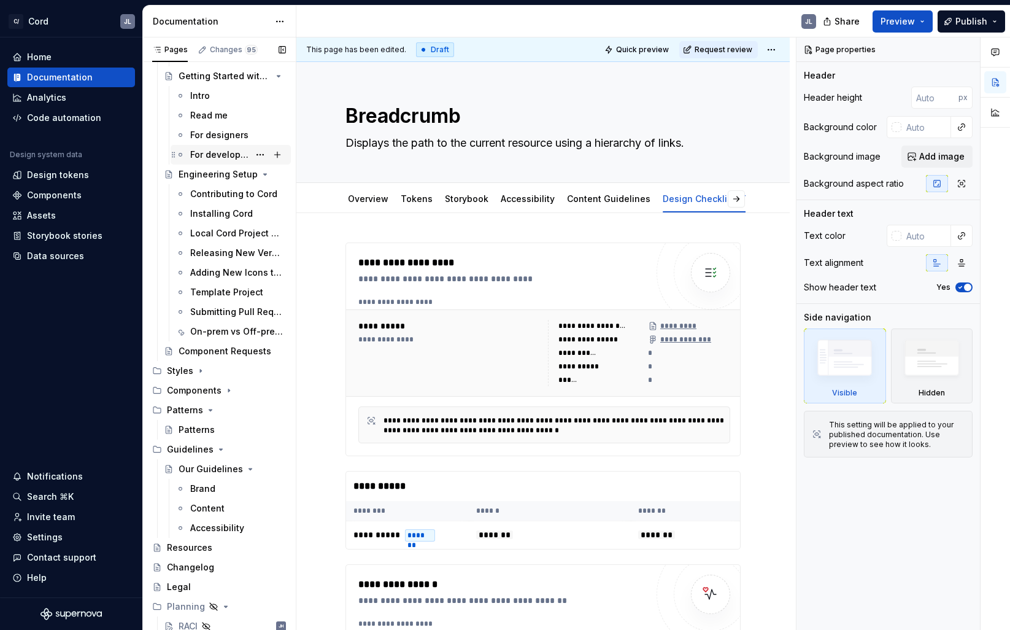
scroll to position [243, 0]
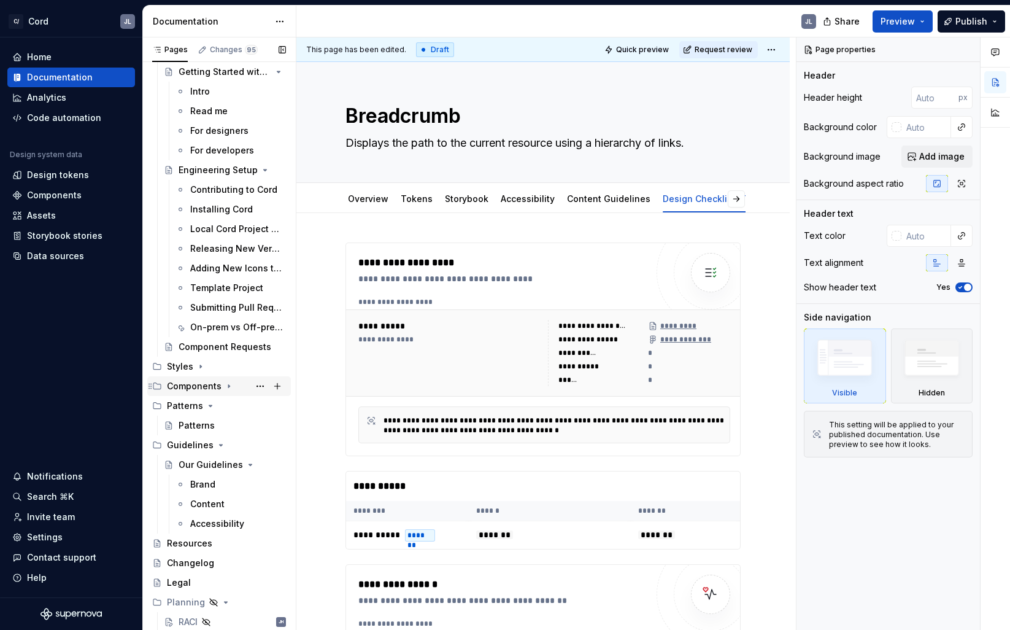
click at [194, 386] on div "Components" at bounding box center [194, 386] width 55 height 12
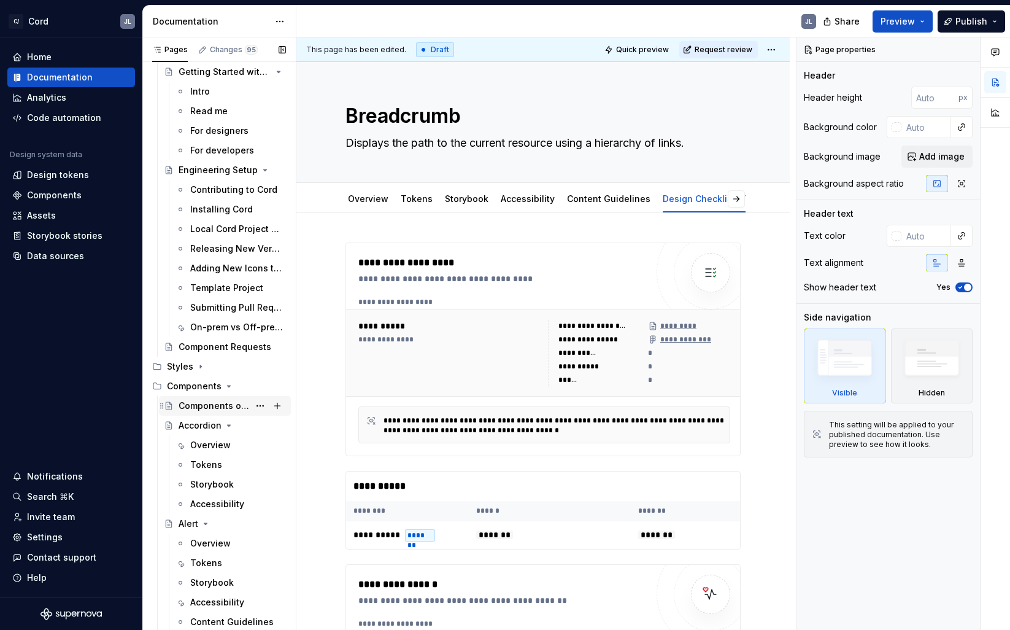
click at [202, 409] on div "Components overview" at bounding box center [214, 406] width 71 height 12
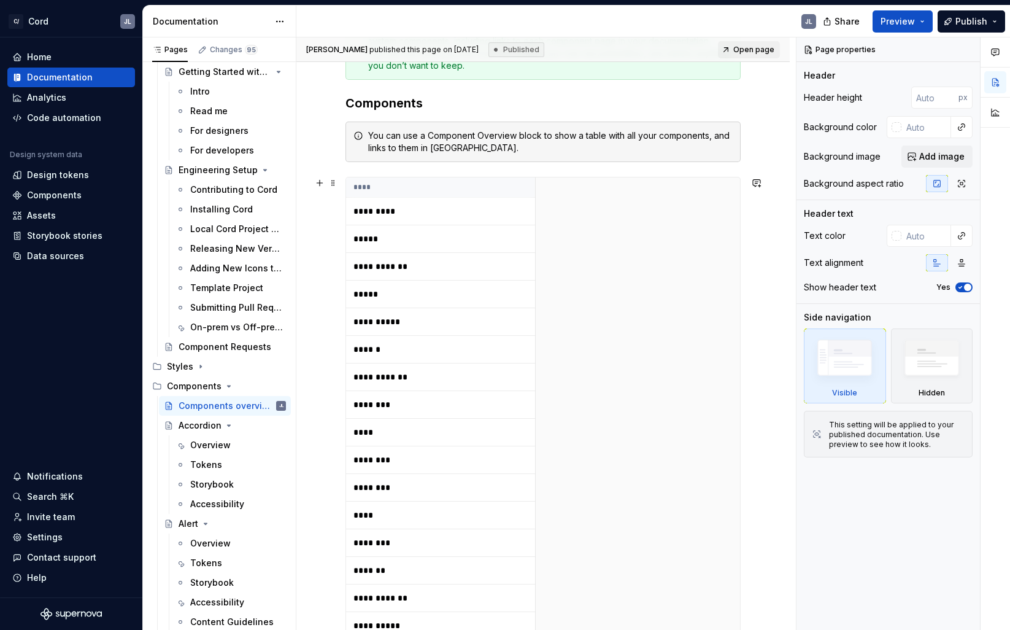
scroll to position [222, 0]
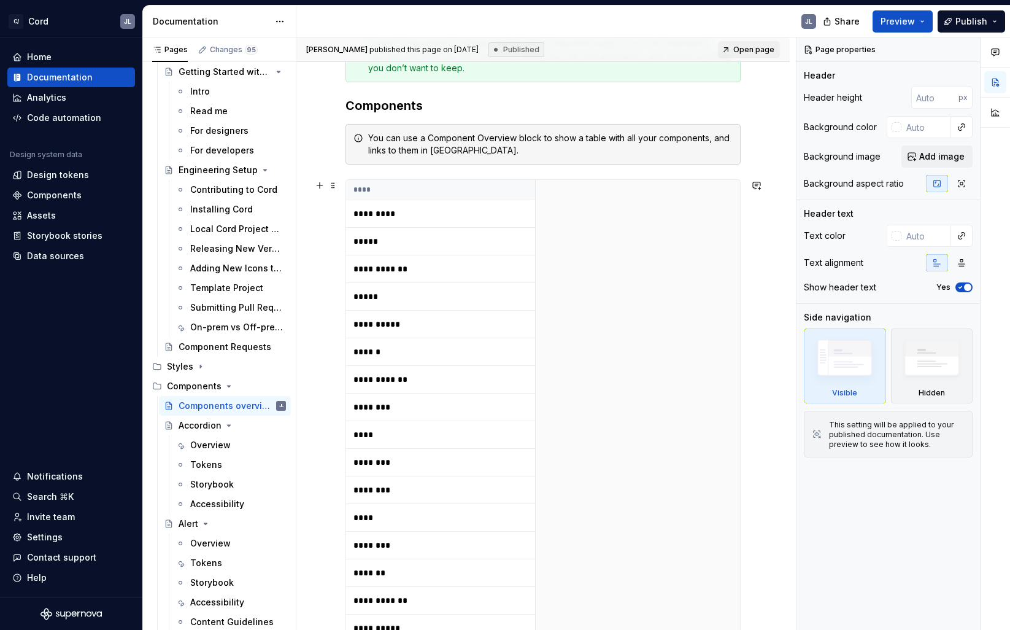
click at [460, 211] on p "*********" at bounding box center [429, 213] width 153 height 12
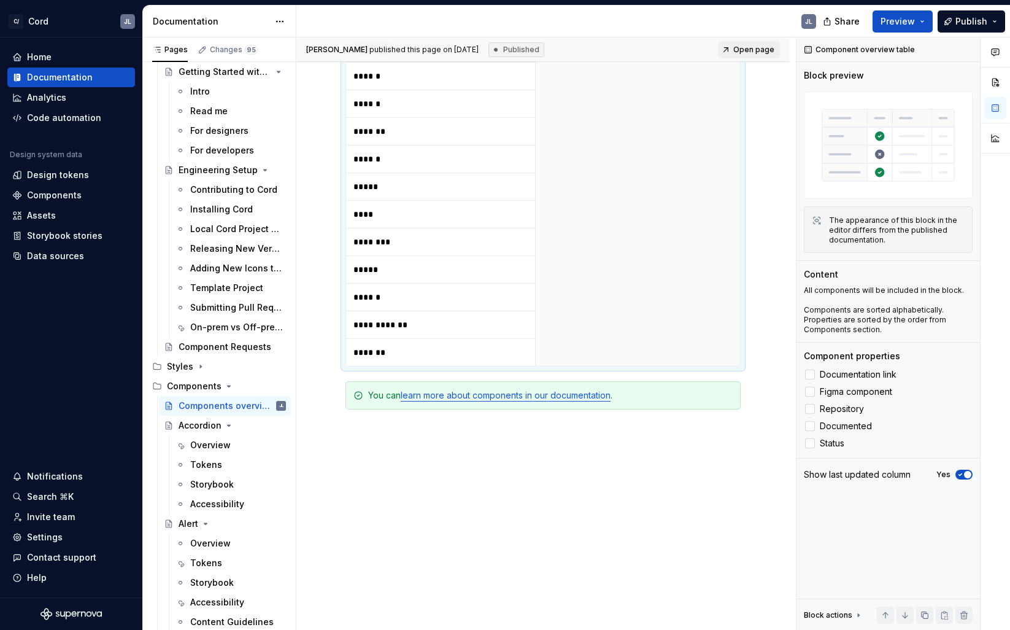
scroll to position [1394, 0]
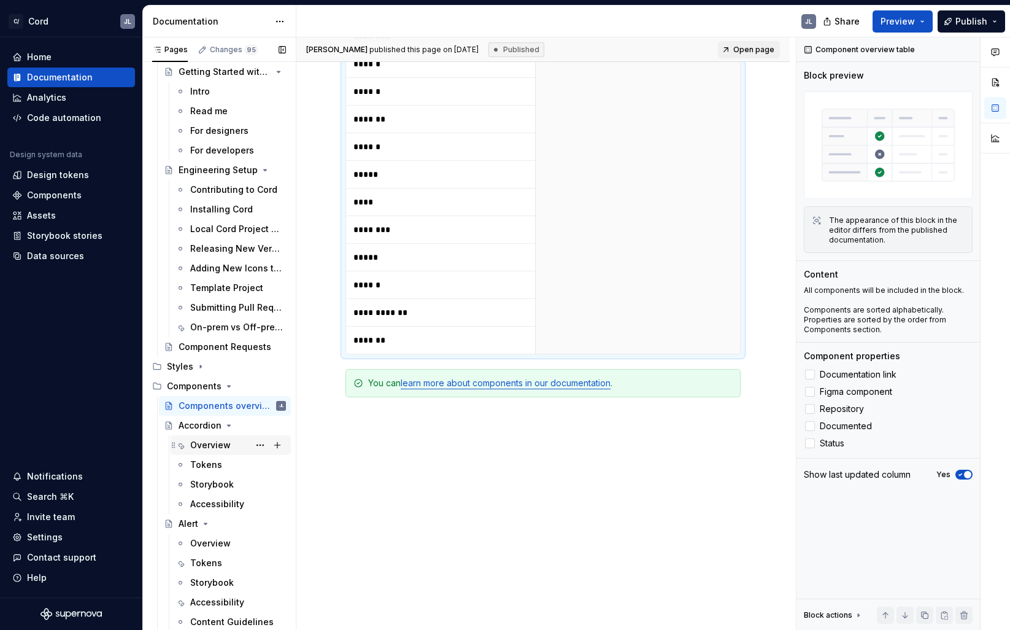
click at [209, 446] on div "Overview" at bounding box center [210, 445] width 41 height 12
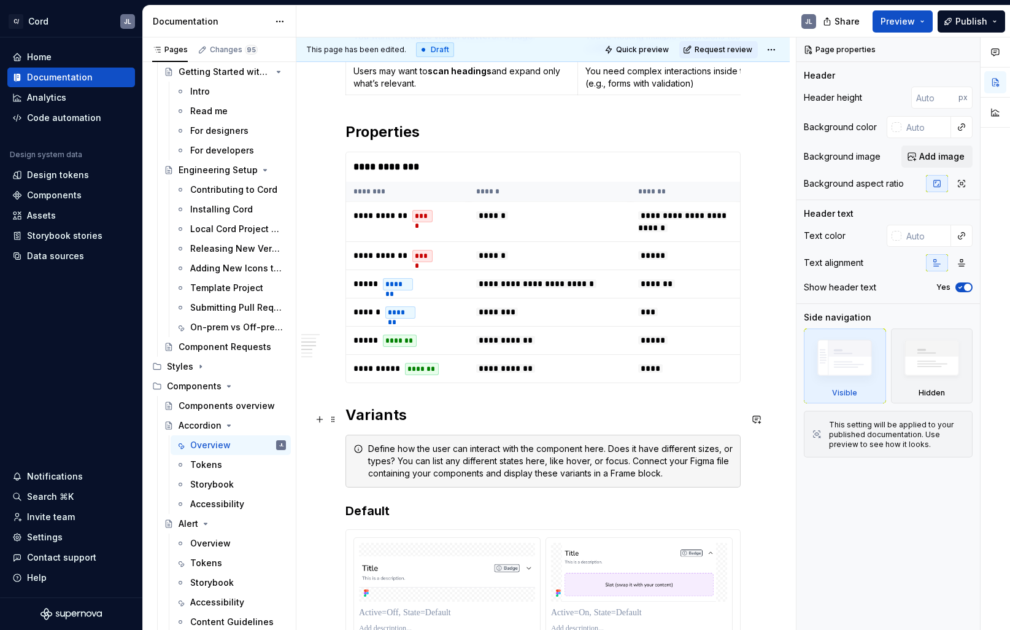
scroll to position [857, 0]
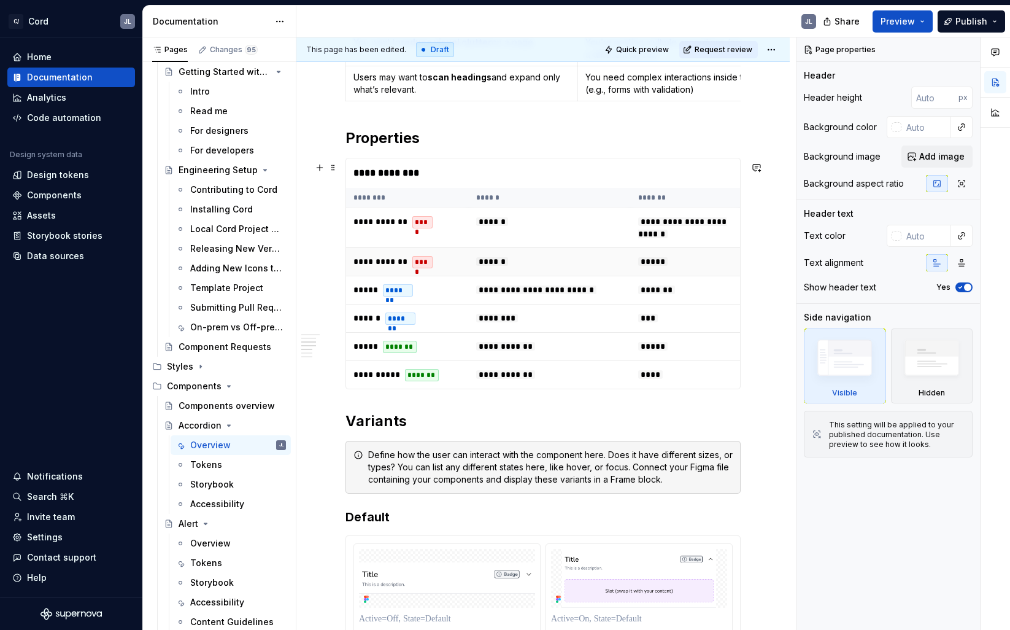
click at [400, 266] on span "**********" at bounding box center [380, 261] width 54 height 9
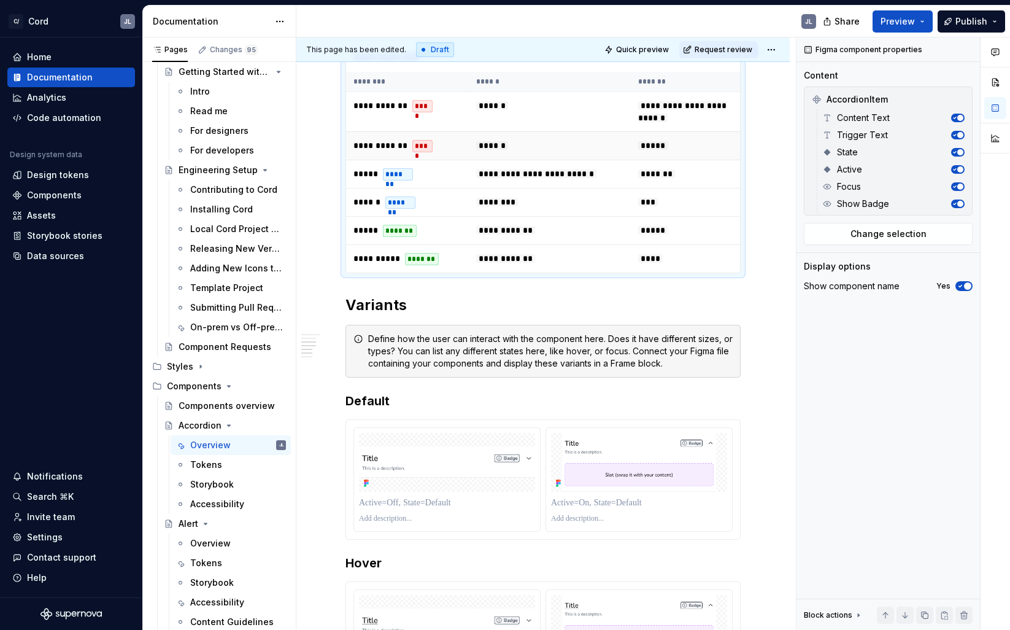
scroll to position [898, 0]
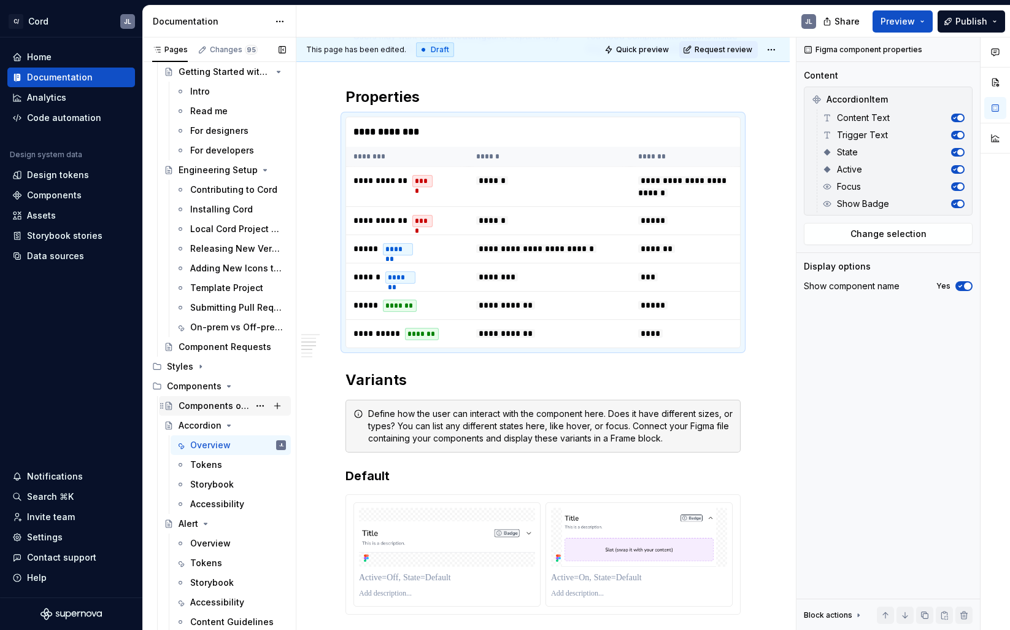
click at [199, 402] on div "Components overview" at bounding box center [214, 406] width 71 height 12
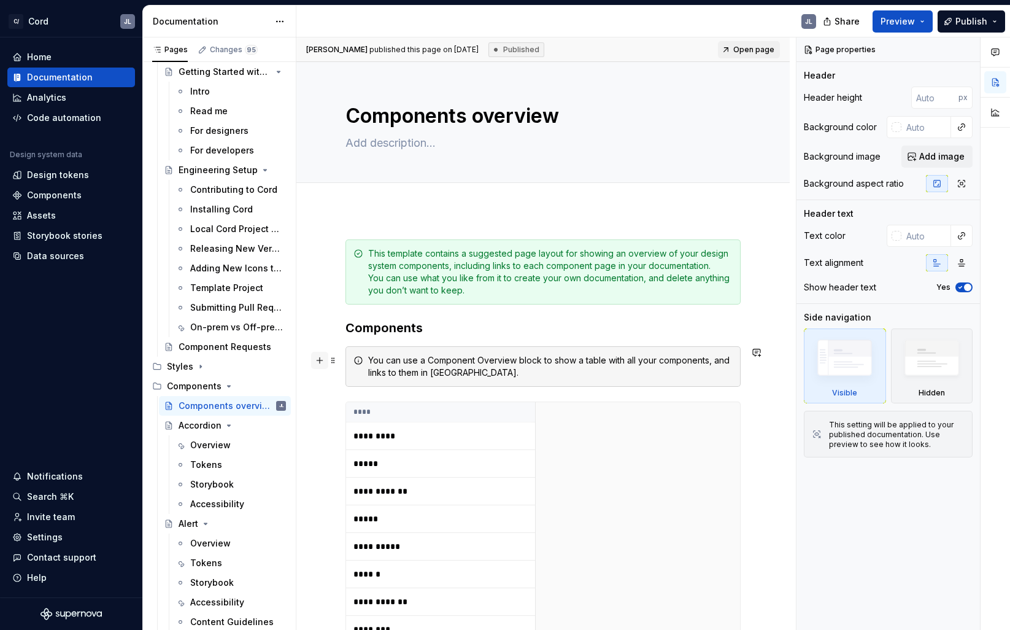
click at [320, 362] on button "button" at bounding box center [319, 360] width 17 height 17
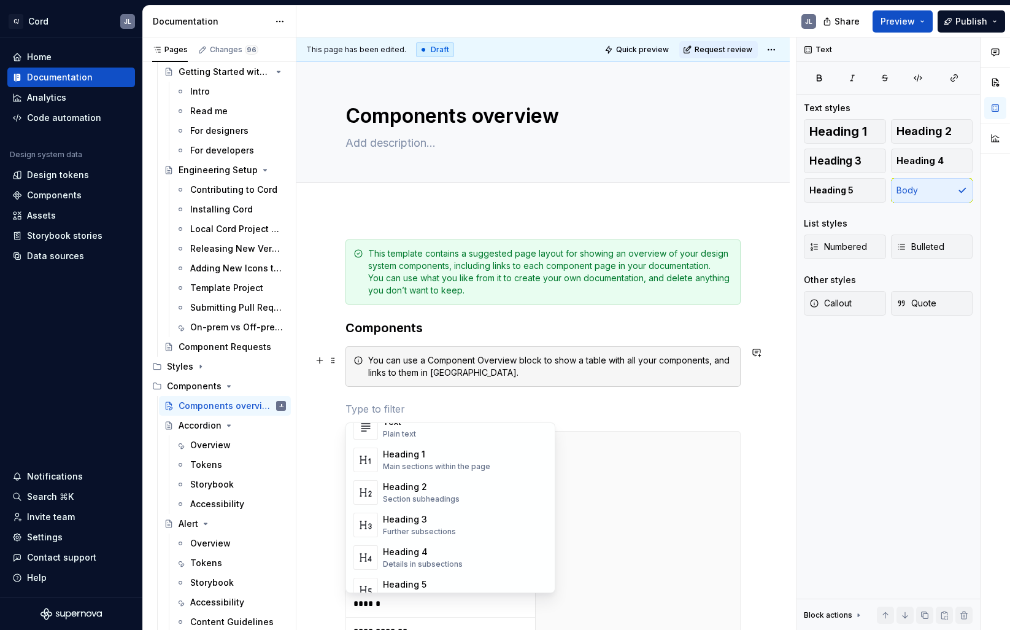
scroll to position [28, 0]
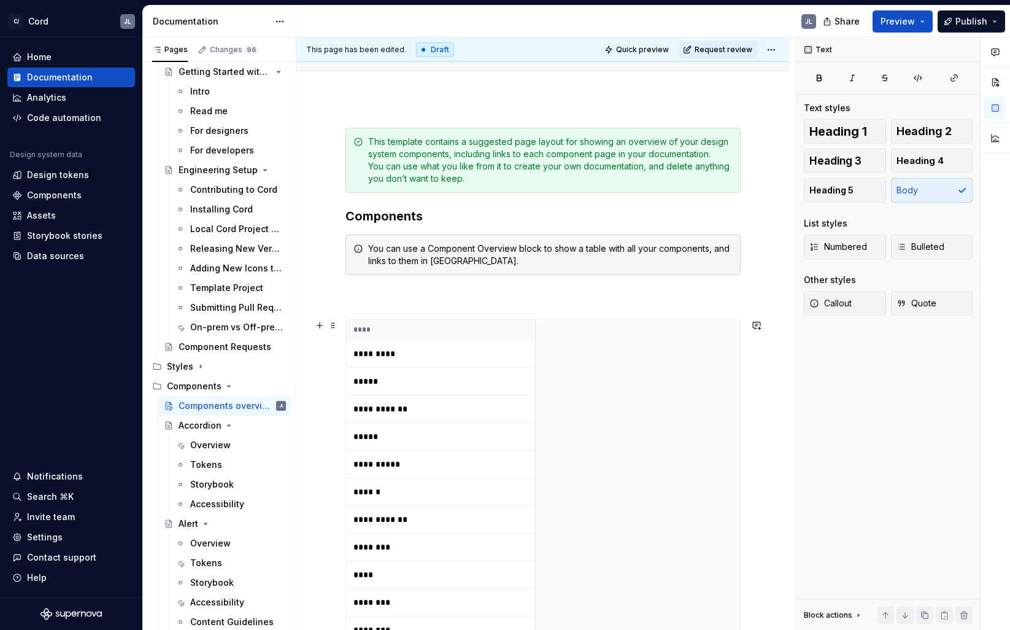
scroll to position [115, 0]
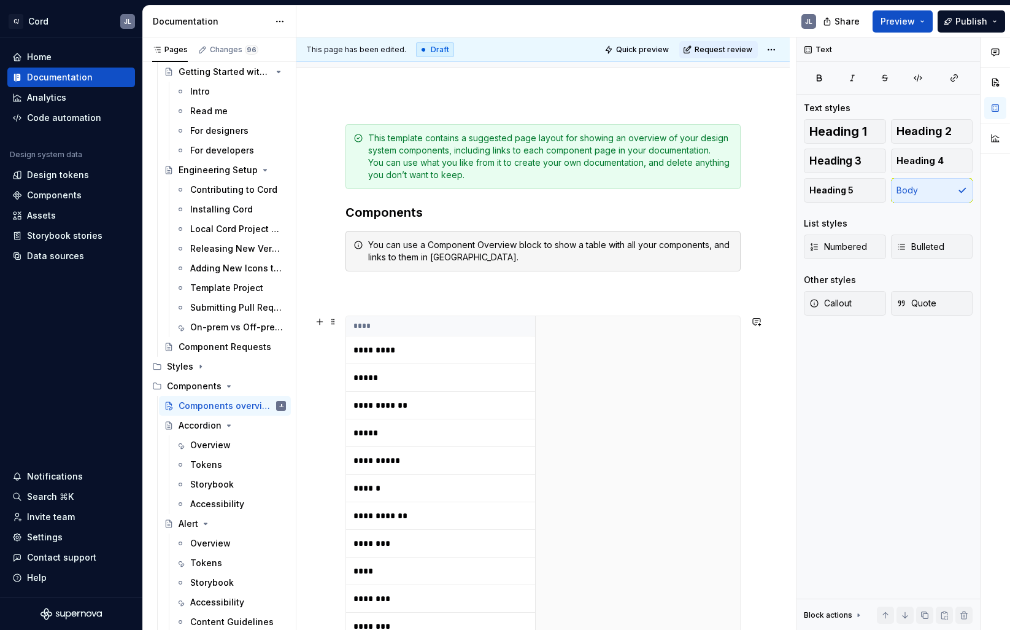
click at [472, 410] on p "**********" at bounding box center [429, 405] width 153 height 12
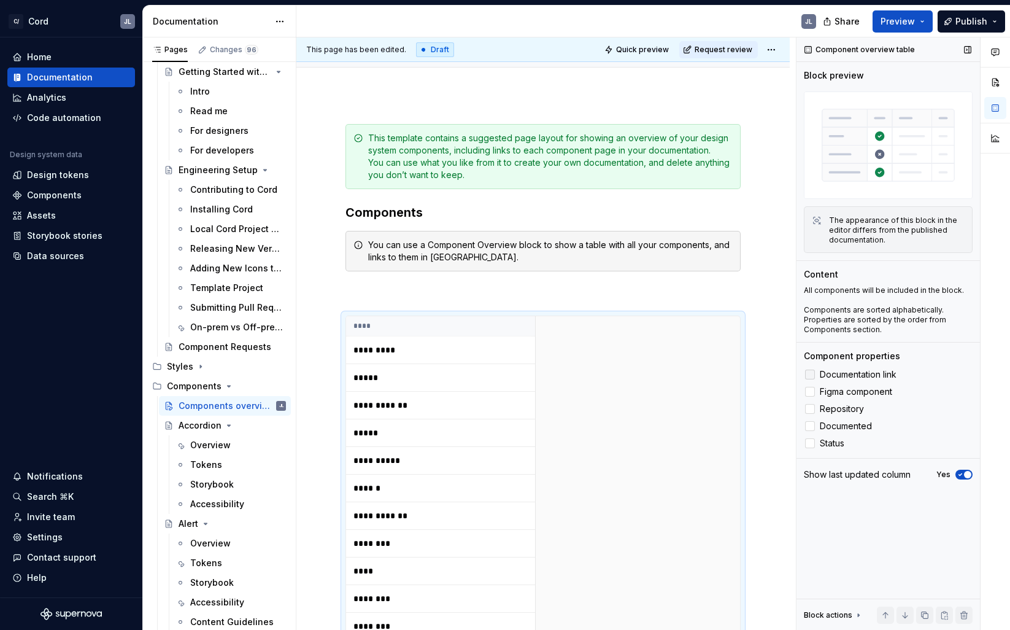
click at [813, 373] on div at bounding box center [810, 374] width 10 height 10
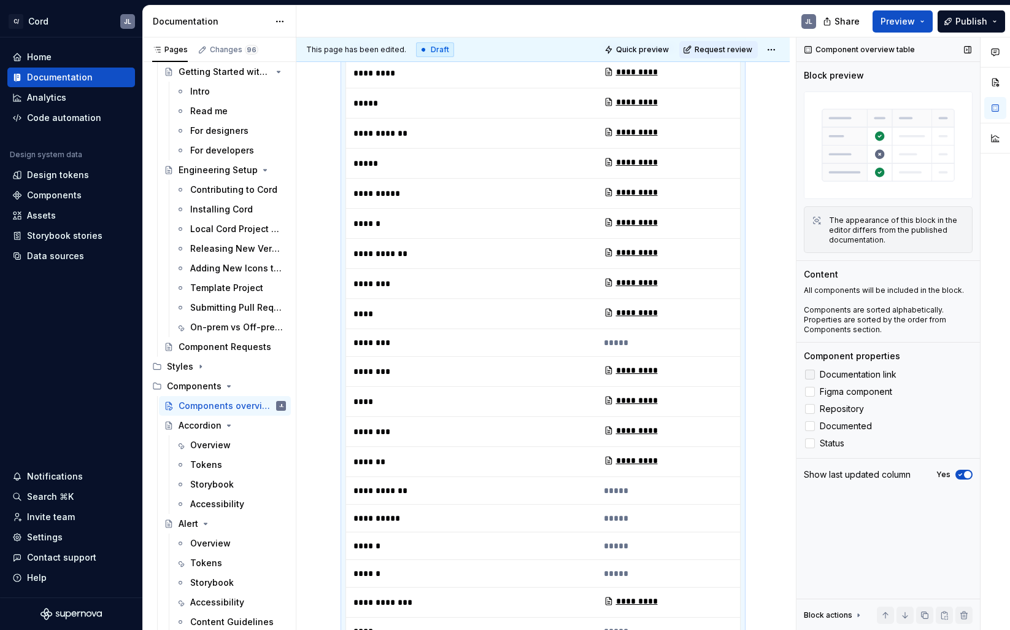
click at [810, 374] on icon at bounding box center [810, 374] width 0 height 0
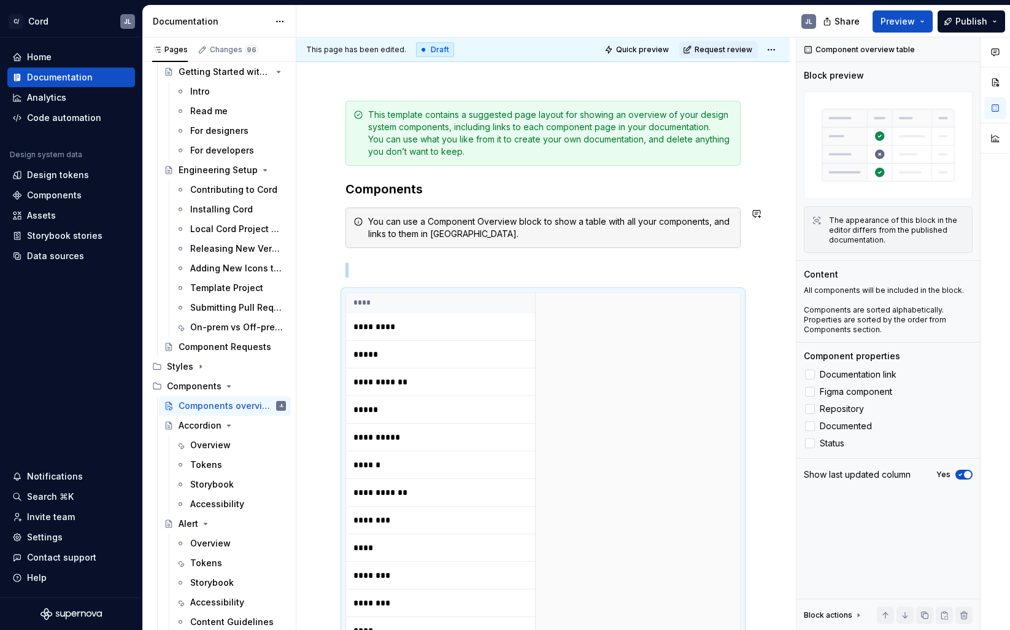
scroll to position [138, 0]
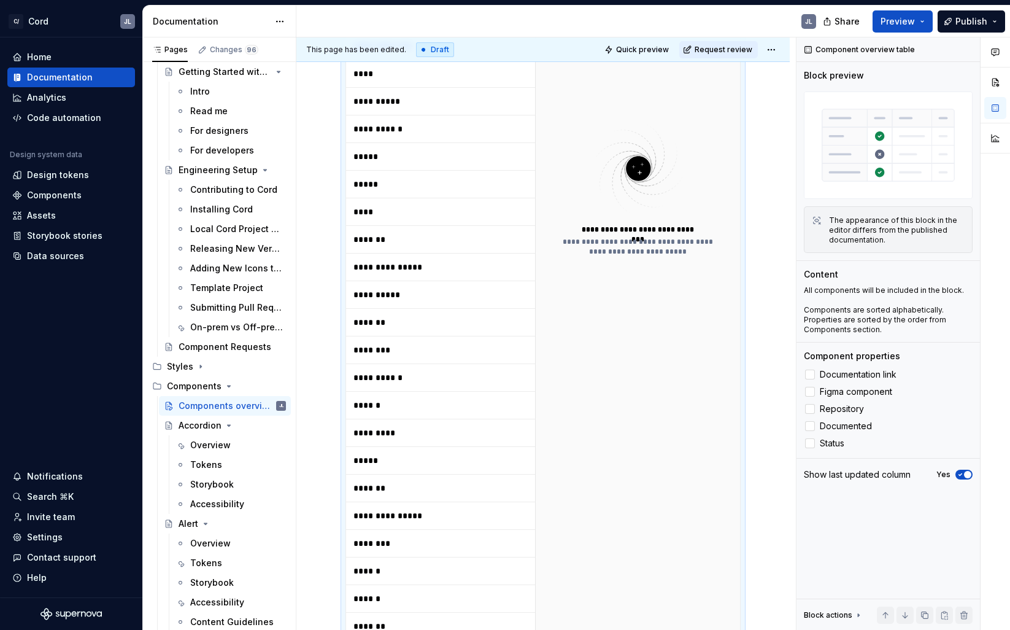
scroll to position [914, 0]
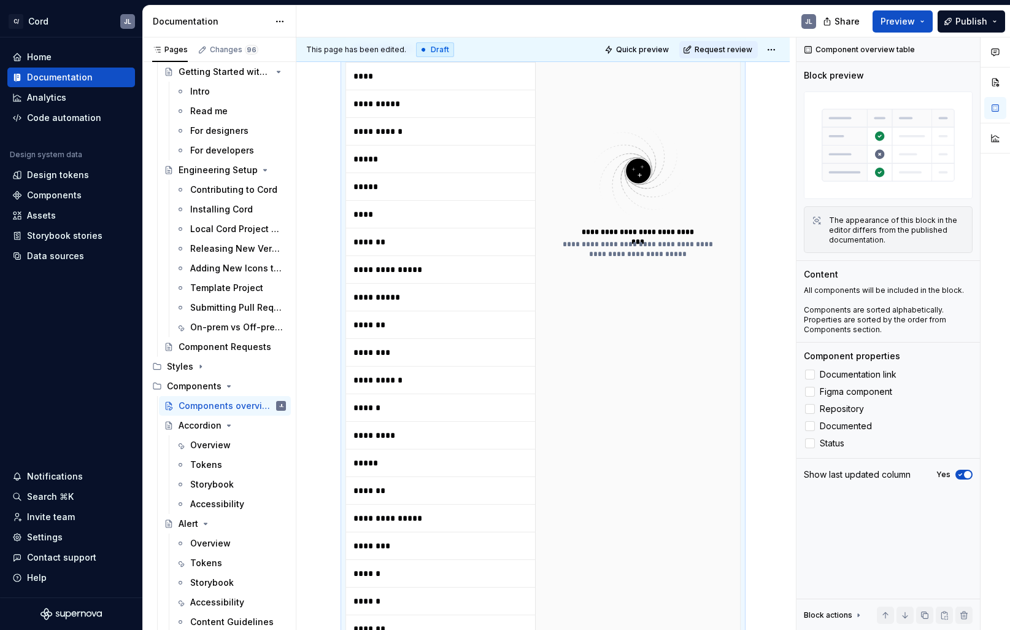
click at [365, 272] on p "**********" at bounding box center [429, 269] width 153 height 12
click at [924, 18] on button "Preview" at bounding box center [903, 21] width 60 height 22
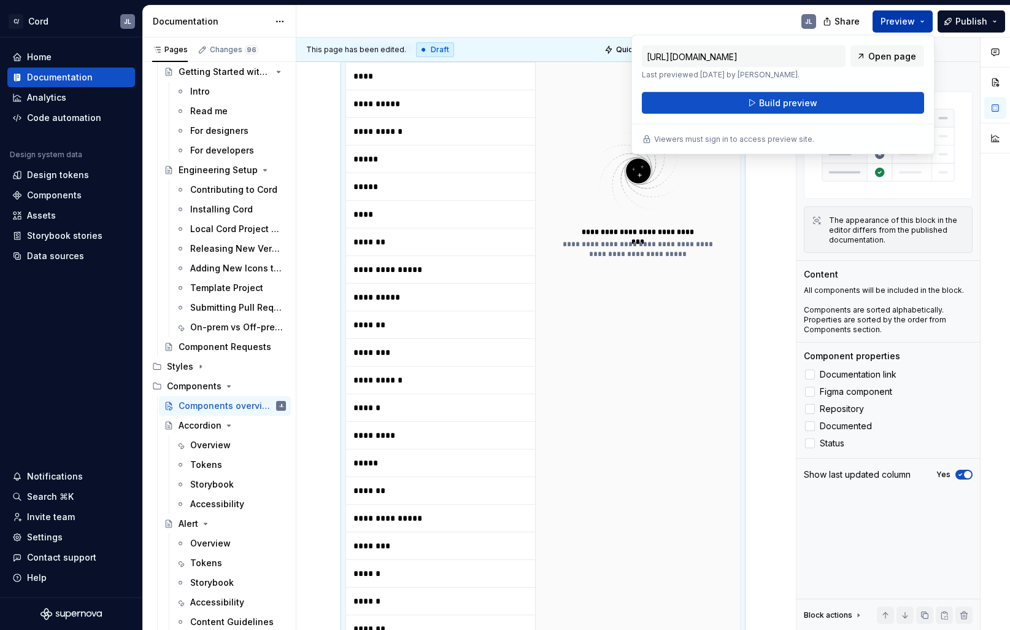
click at [925, 19] on button "Preview" at bounding box center [903, 21] width 60 height 22
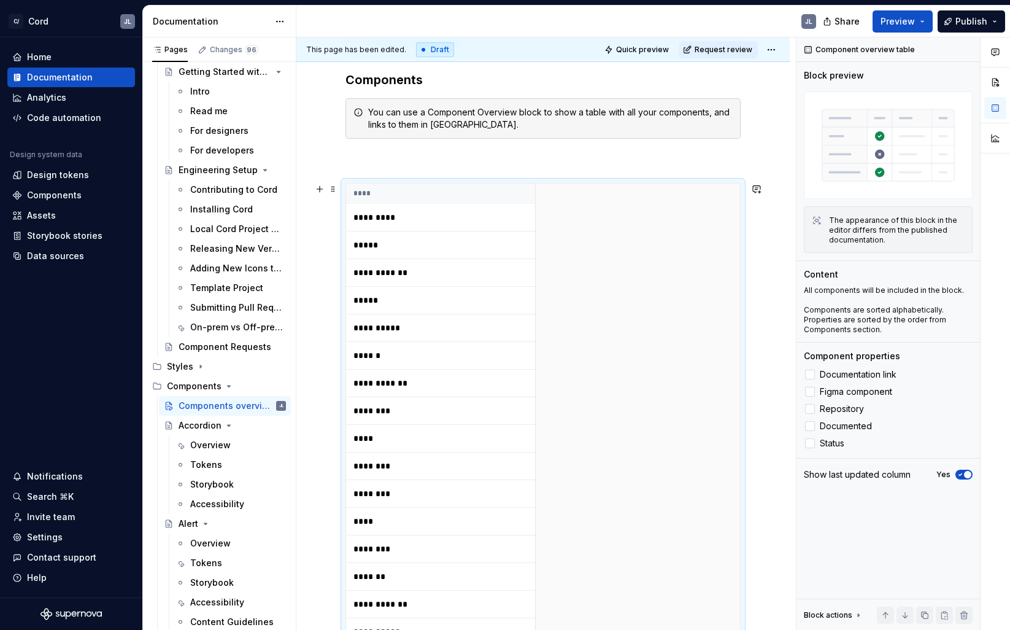
scroll to position [177, 0]
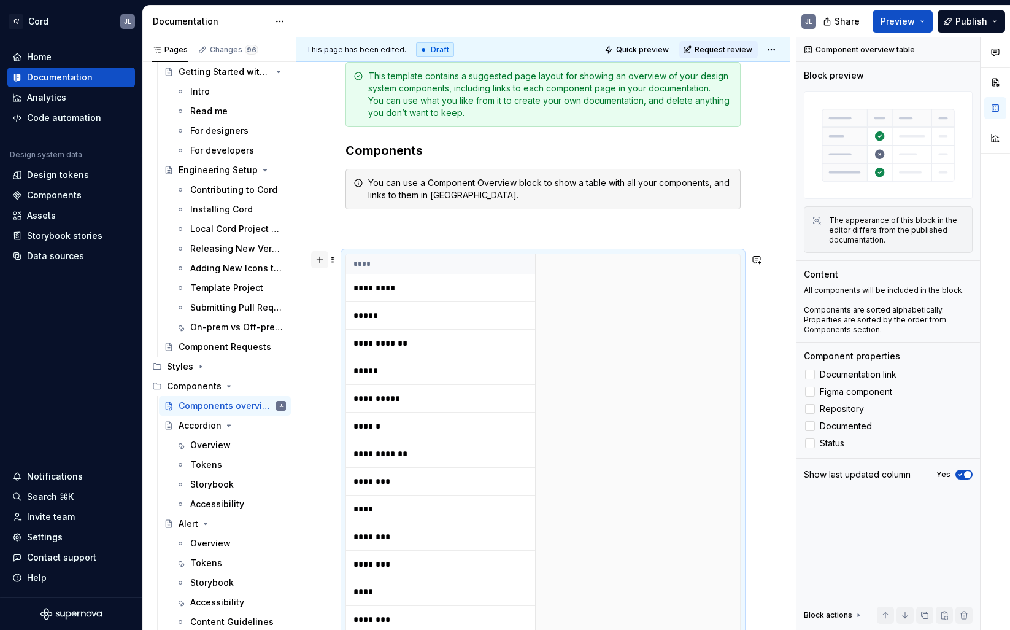
click at [319, 261] on button "button" at bounding box center [319, 259] width 17 height 17
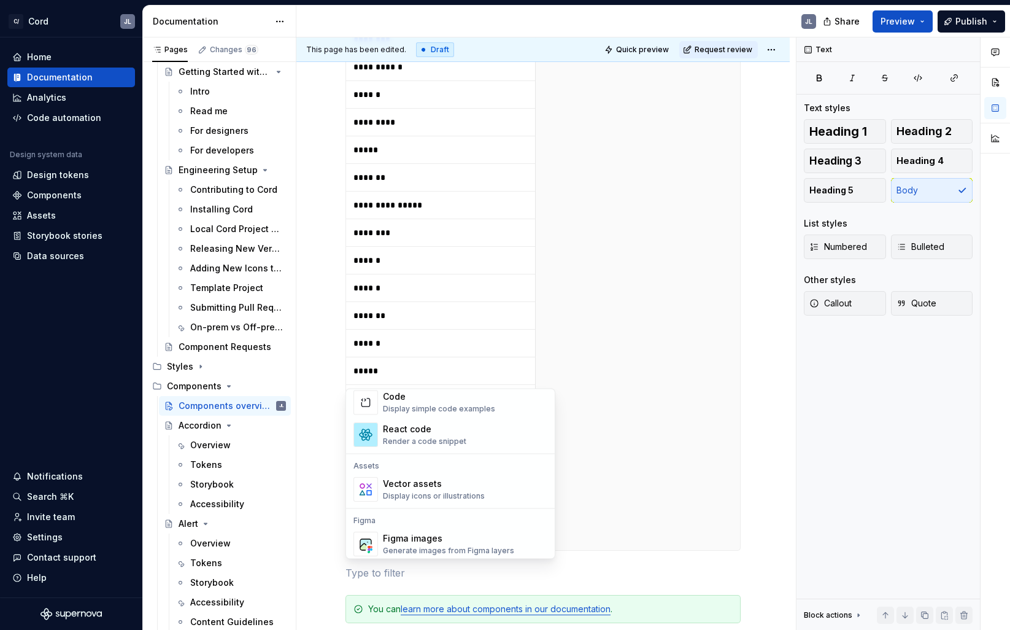
scroll to position [1222, 0]
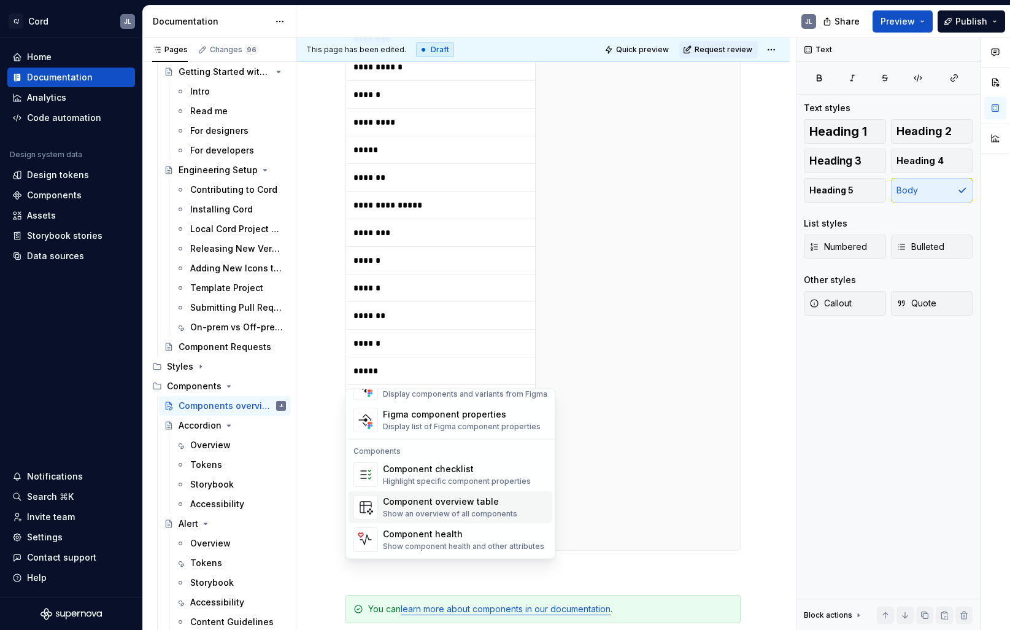
click at [479, 509] on div "Show an overview of all components" at bounding box center [450, 514] width 134 height 10
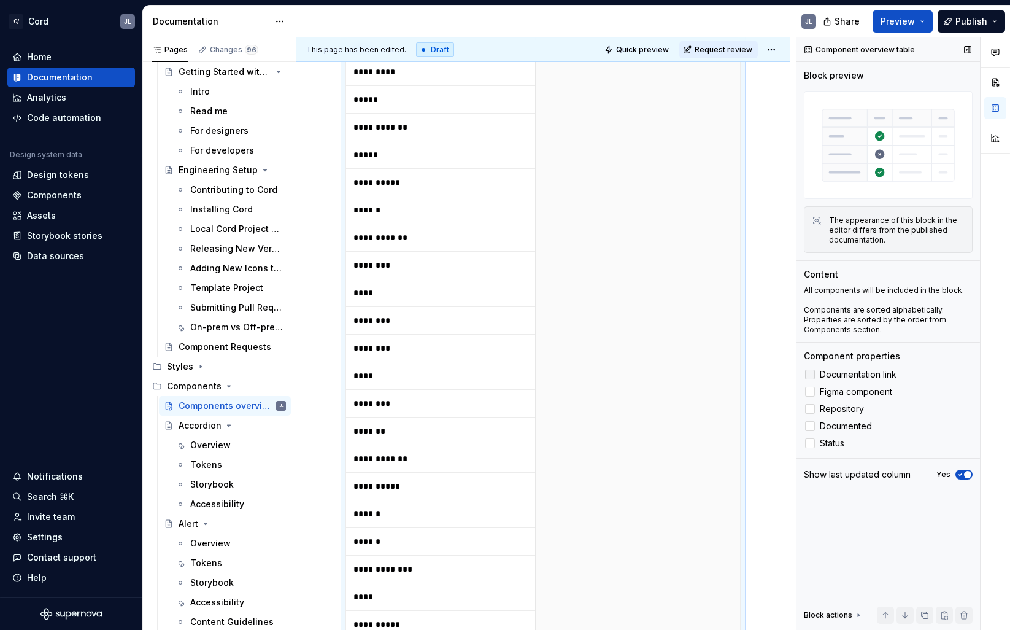
click at [811, 376] on div at bounding box center [810, 374] width 10 height 10
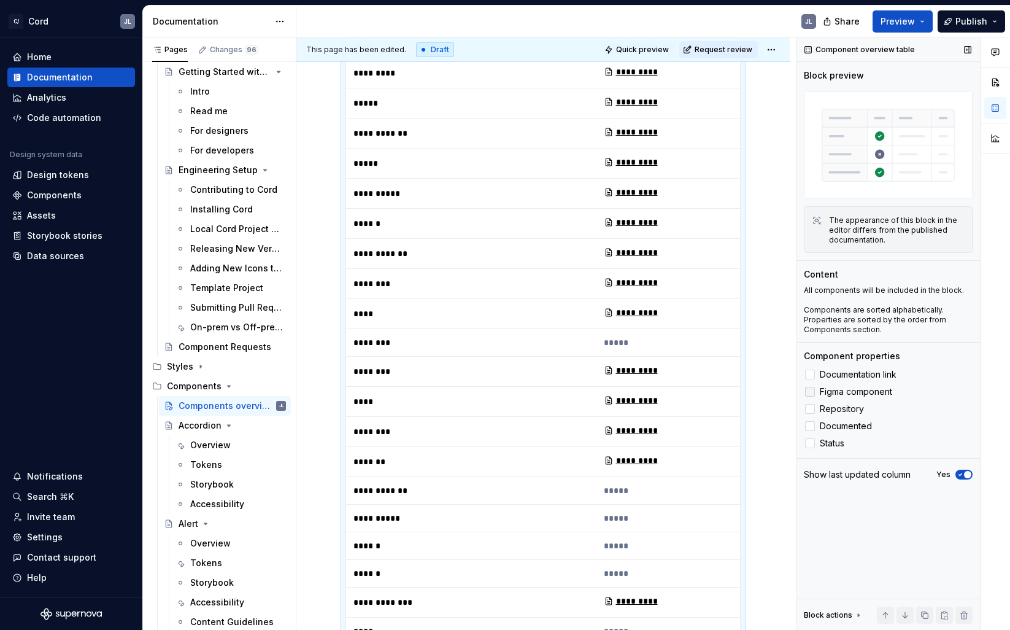
click at [810, 394] on div at bounding box center [810, 392] width 10 height 10
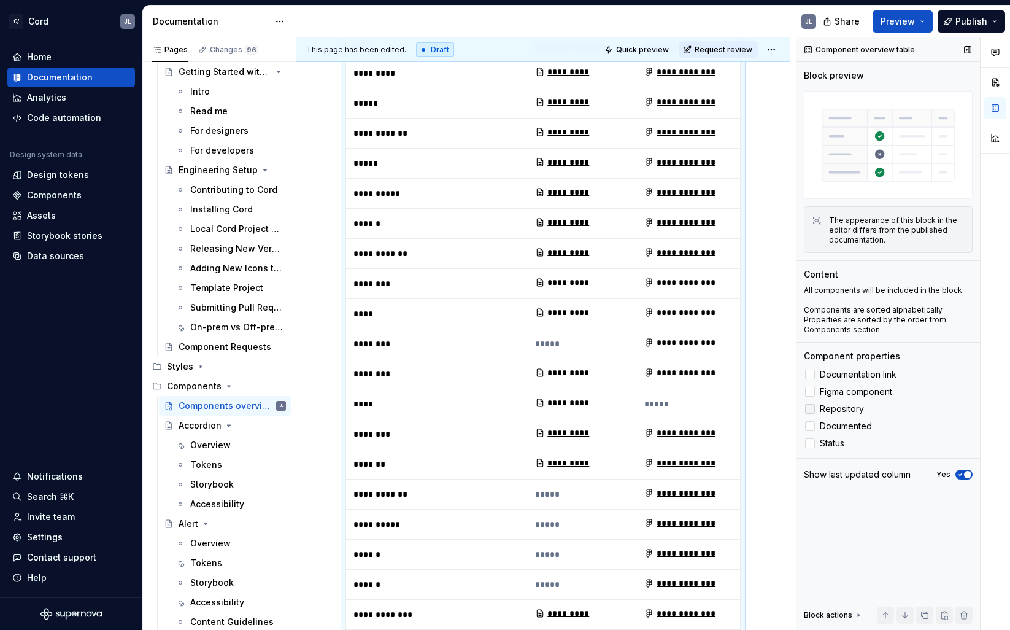
click at [812, 408] on div at bounding box center [810, 409] width 10 height 10
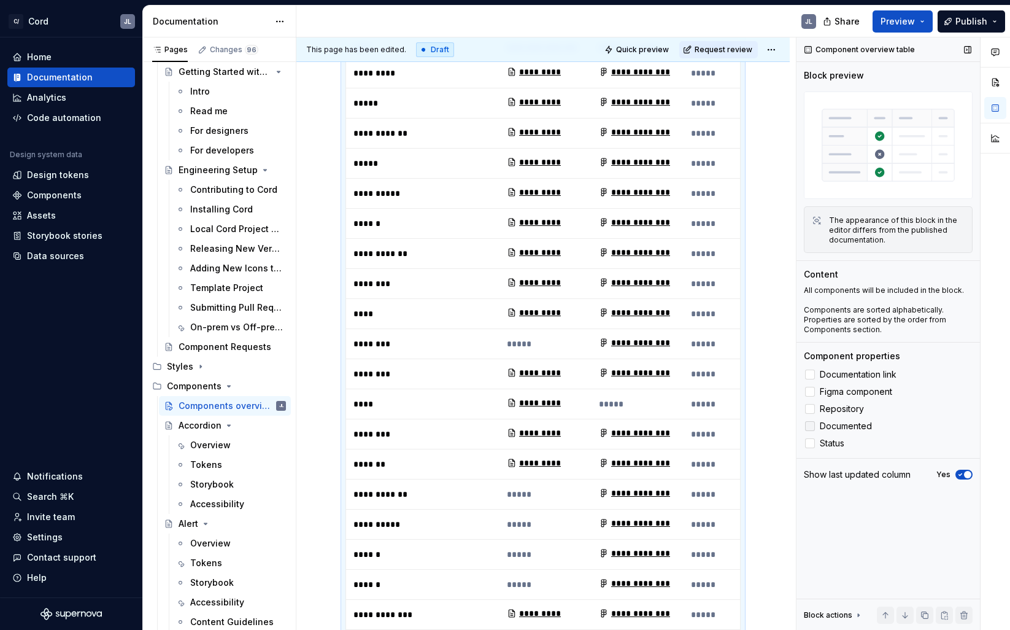
click at [812, 424] on div at bounding box center [810, 426] width 10 height 10
click at [813, 441] on div at bounding box center [810, 443] width 10 height 10
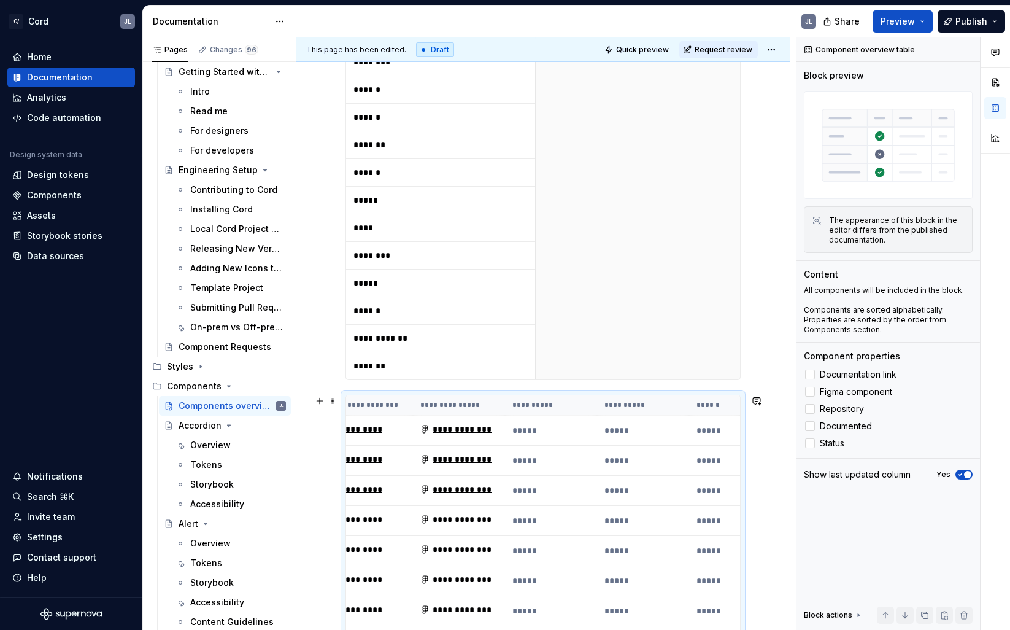
scroll to position [0, 214]
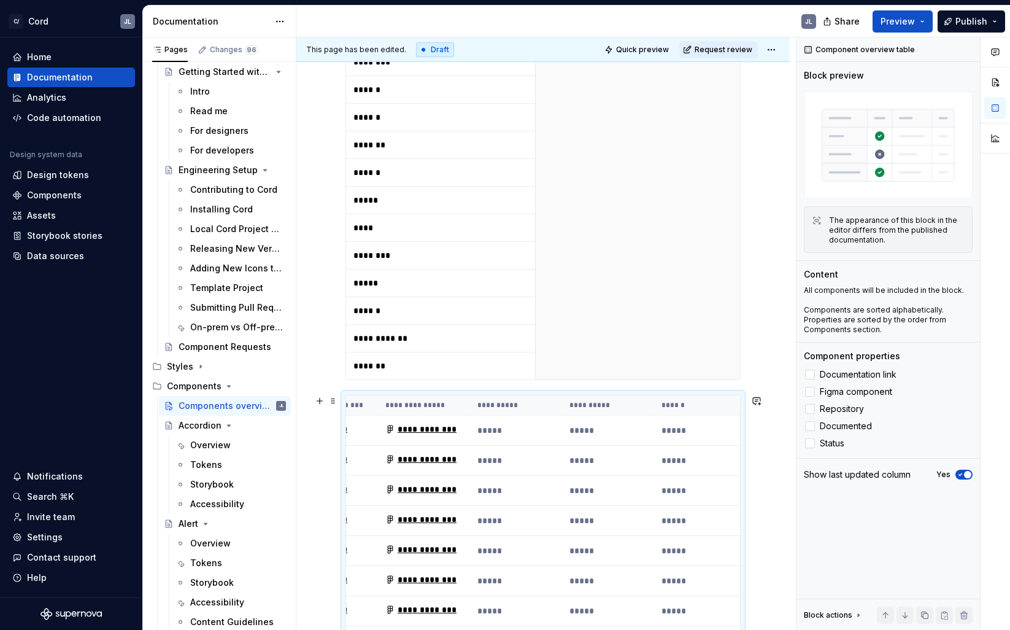
click at [737, 408] on th "******" at bounding box center [700, 405] width 92 height 20
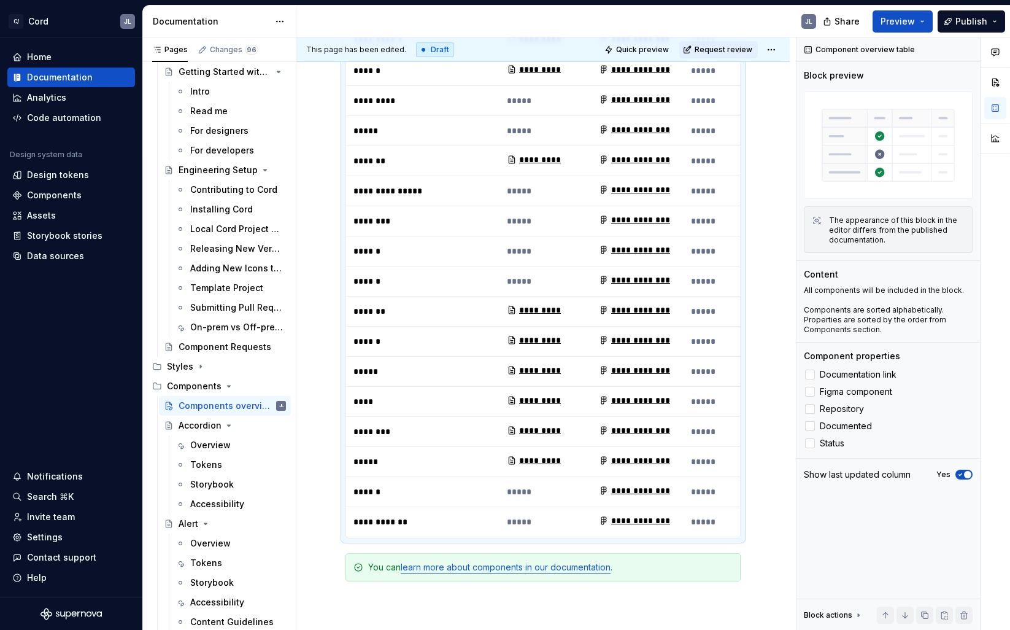
scroll to position [2871, 0]
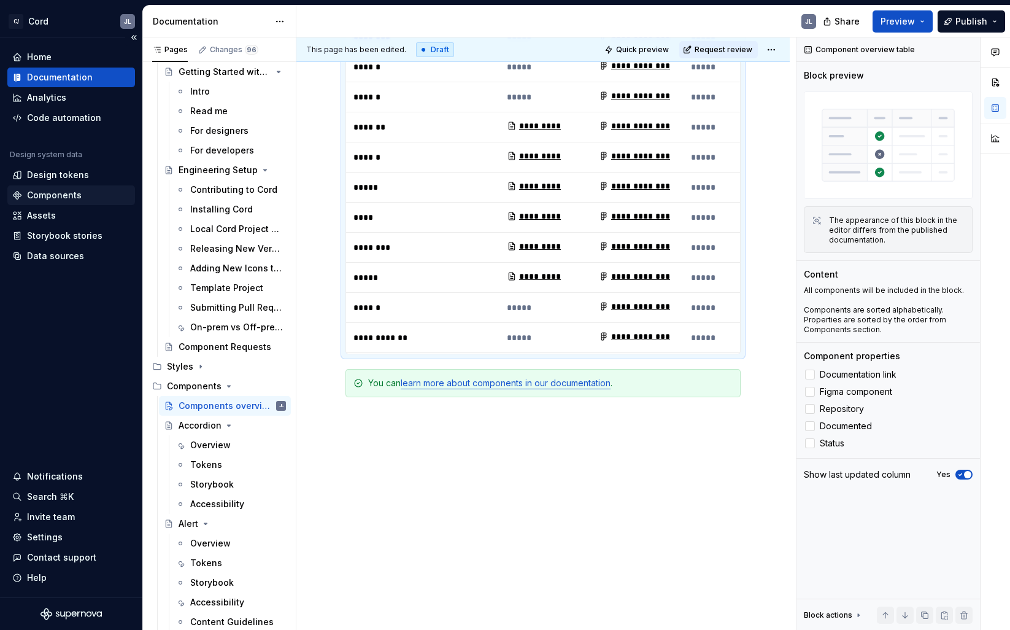
click at [49, 193] on div "Components" at bounding box center [54, 195] width 55 height 12
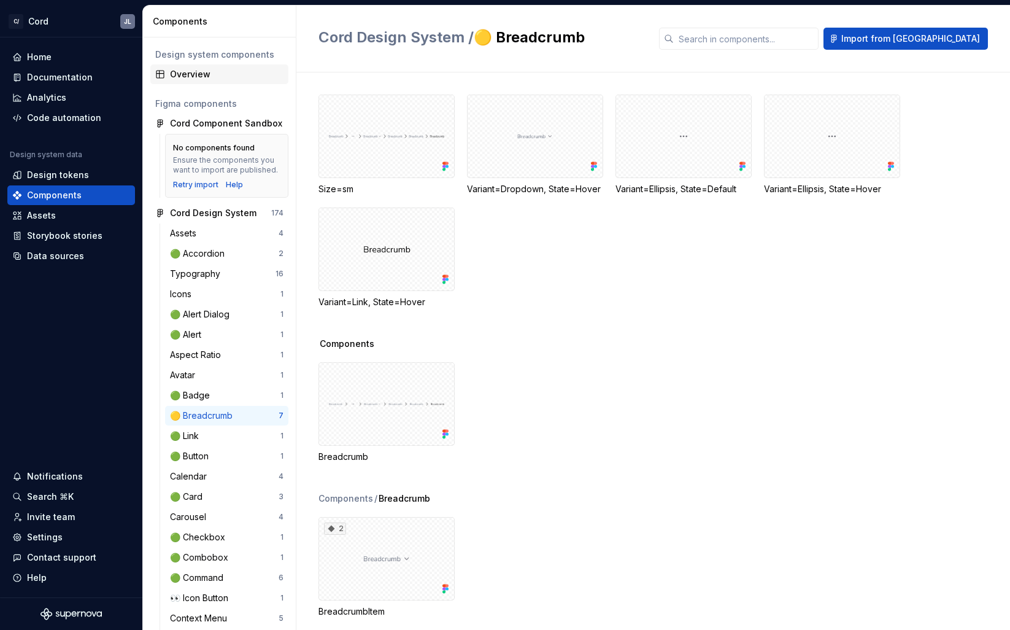
click at [193, 74] on div "Overview" at bounding box center [227, 74] width 114 height 12
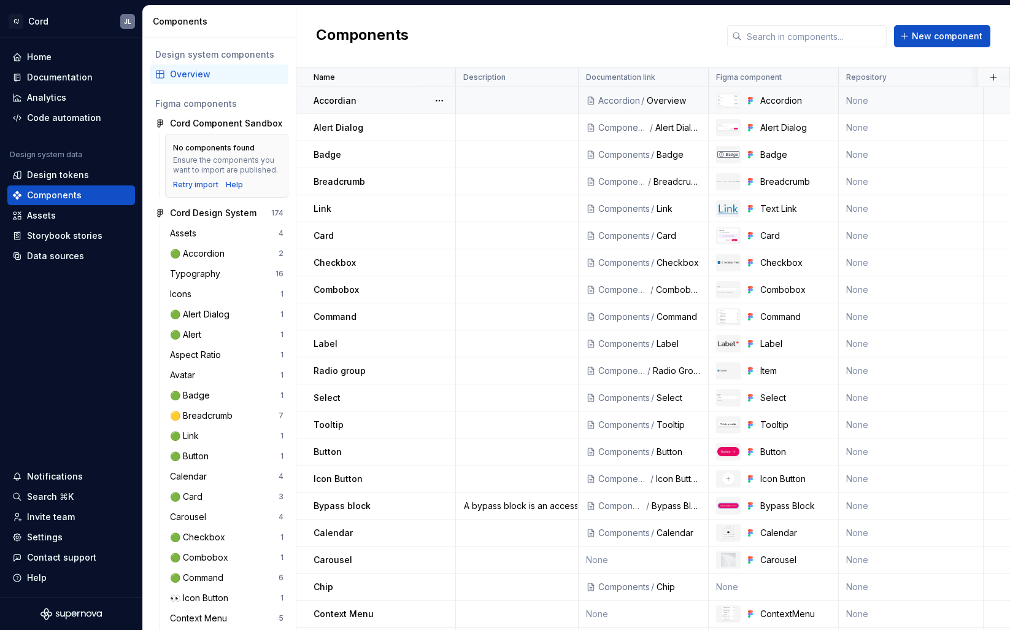
click at [345, 100] on p "Accordian" at bounding box center [335, 101] width 43 height 12
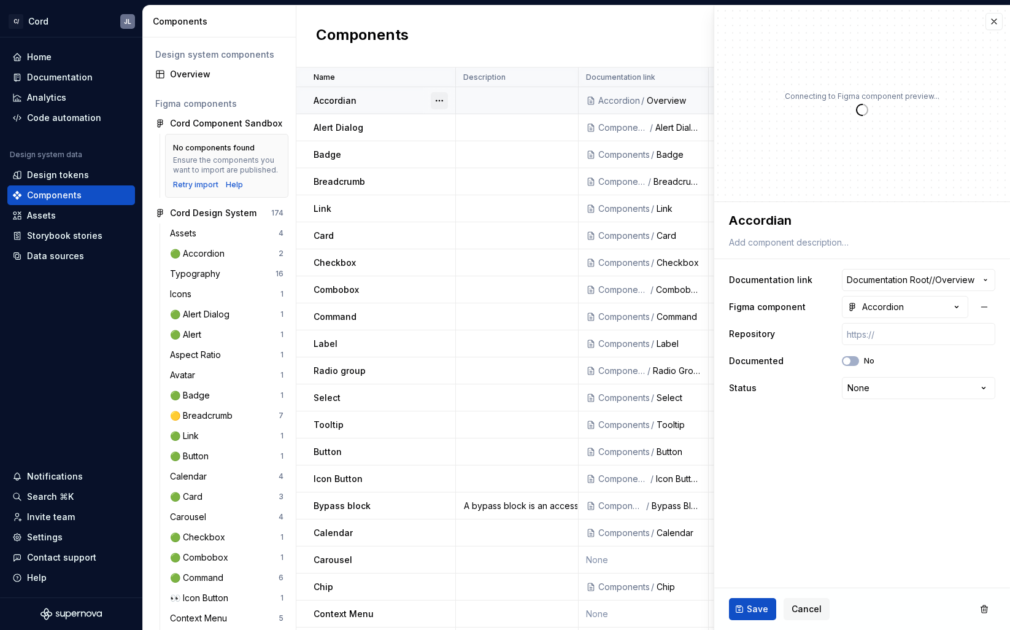
click at [441, 102] on button "button" at bounding box center [439, 100] width 17 height 17
click at [771, 216] on html "C/ Cord JL Home Documentation Analytics Code automation Design system data Desi…" at bounding box center [505, 315] width 1010 height 630
click at [780, 221] on textarea "Accordian" at bounding box center [860, 220] width 266 height 22
click at [785, 223] on textarea "Accordian" at bounding box center [860, 220] width 266 height 22
type textarea "*"
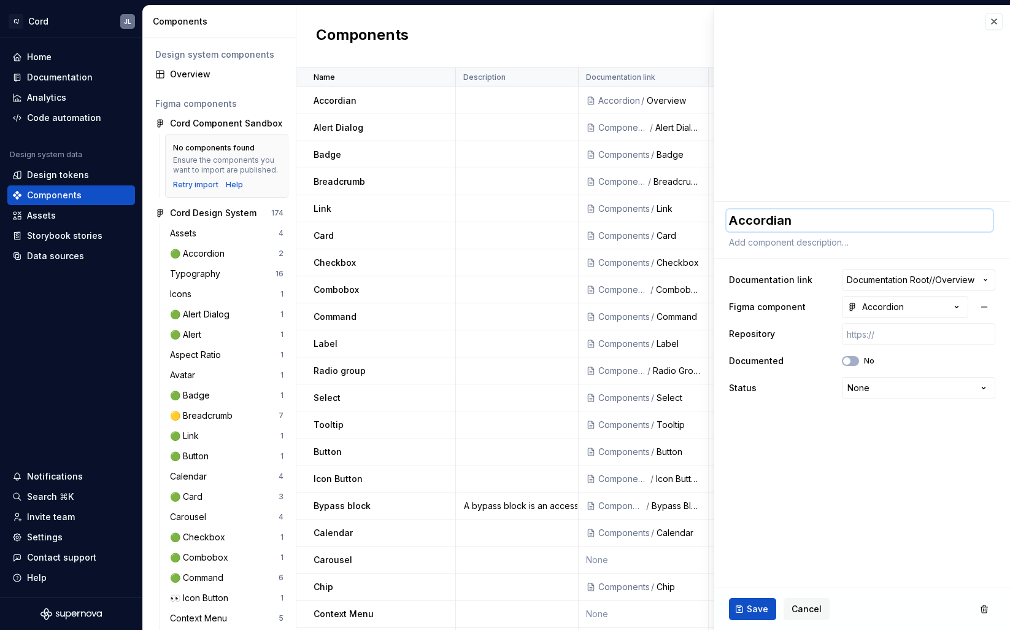
type textarea "Accordin"
type textarea "*"
type textarea "Accordion"
click at [771, 501] on fieldset "**********" at bounding box center [862, 416] width 296 height 428
click at [871, 385] on html "C/ Cord JL Home Documentation Analytics Code automation Design system data Desi…" at bounding box center [505, 315] width 1010 height 630
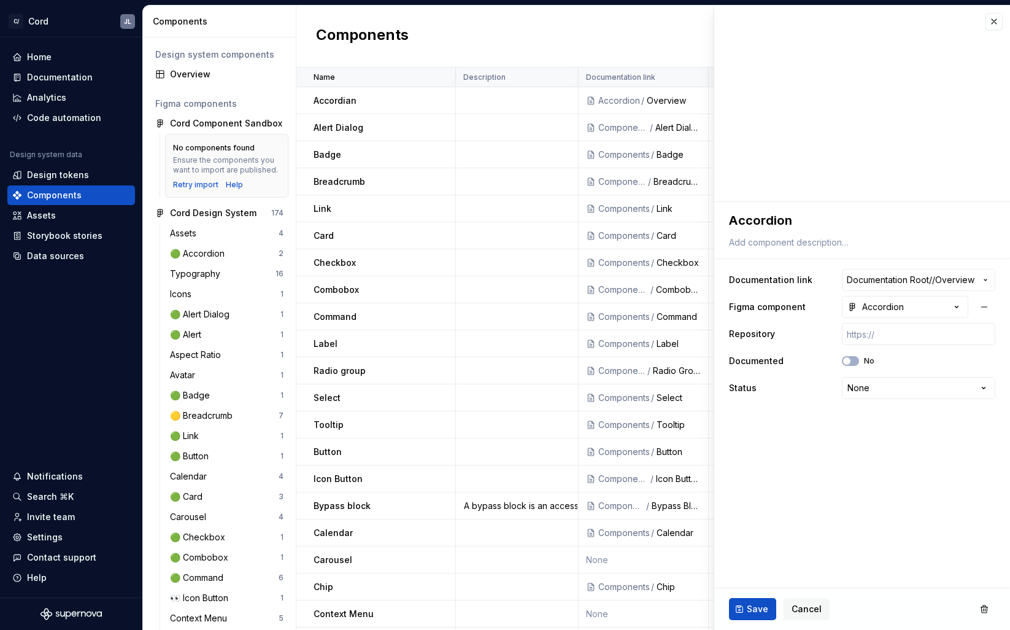
click at [776, 436] on html "C/ Cord JL Home Documentation Analytics Code automation Design system data Desi…" at bounding box center [505, 315] width 1010 height 630
click at [1000, 25] on button "button" at bounding box center [994, 21] width 17 height 17
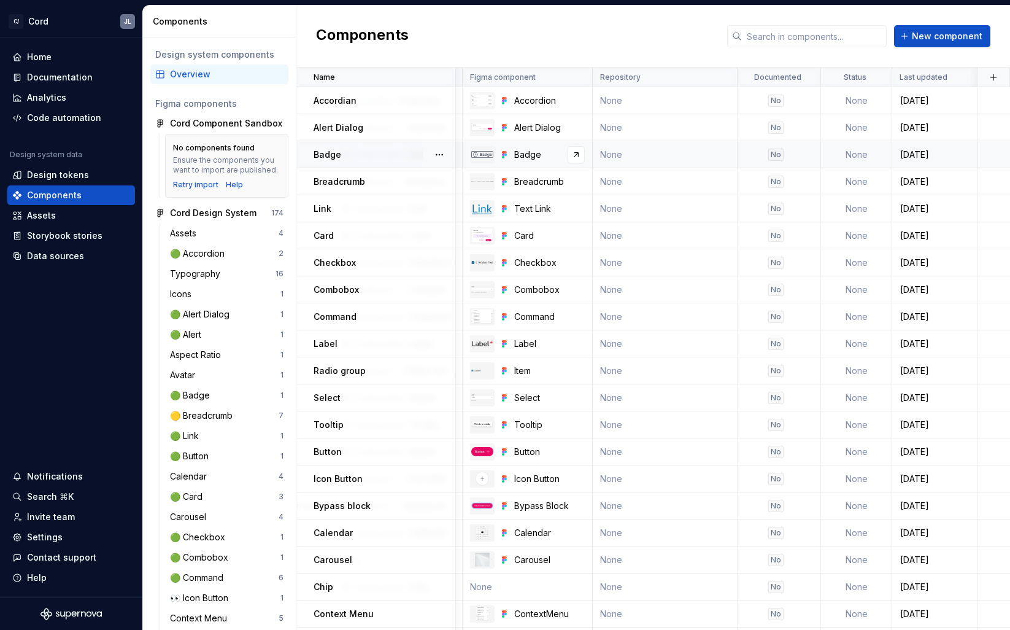
scroll to position [0, 247]
click at [854, 98] on td "None" at bounding box center [856, 100] width 71 height 27
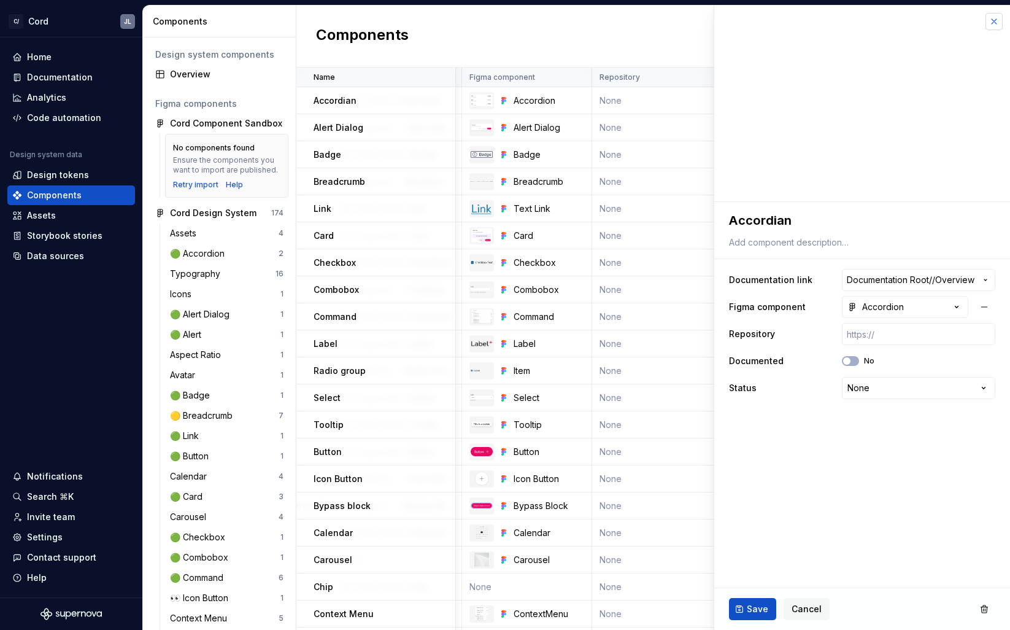
click at [997, 20] on button "button" at bounding box center [994, 21] width 17 height 17
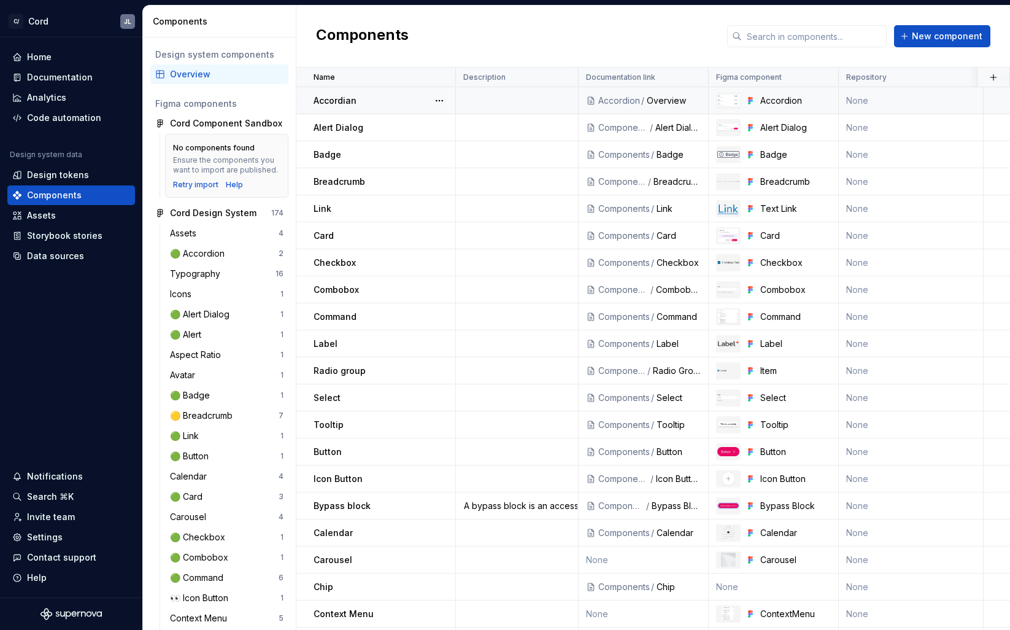
click at [486, 99] on td at bounding box center [517, 100] width 123 height 27
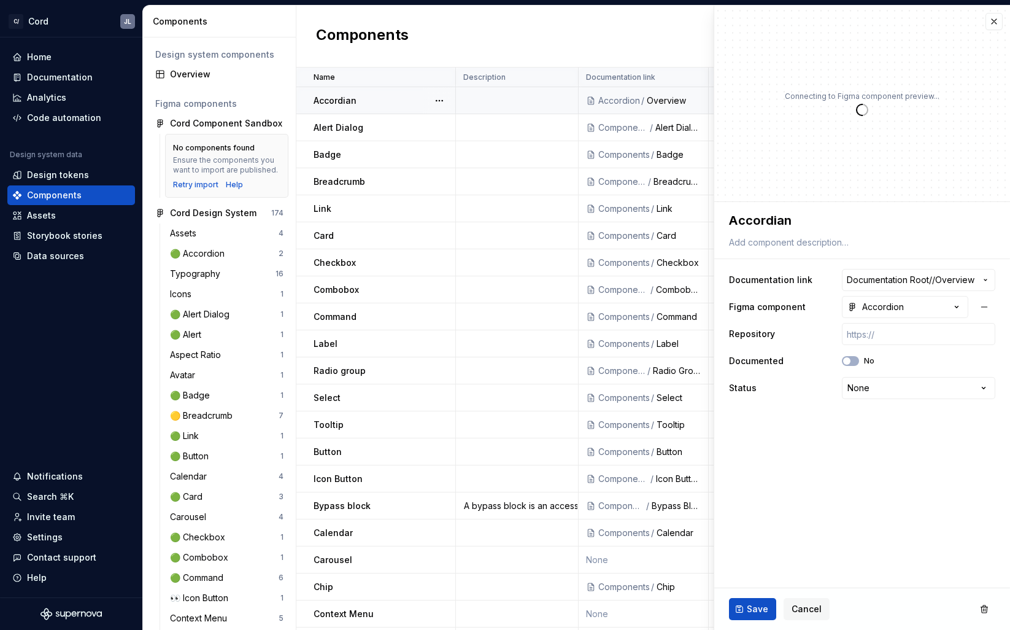
type textarea "*"
click at [997, 23] on button "button" at bounding box center [994, 21] width 17 height 17
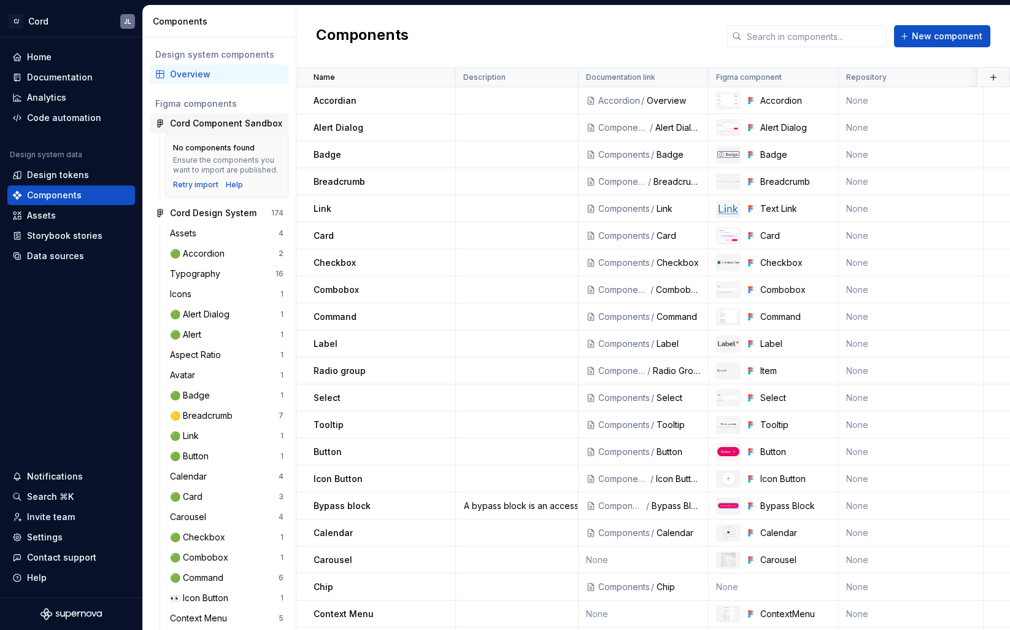
click at [213, 123] on div "Cord Component Sandbox" at bounding box center [226, 123] width 112 height 12
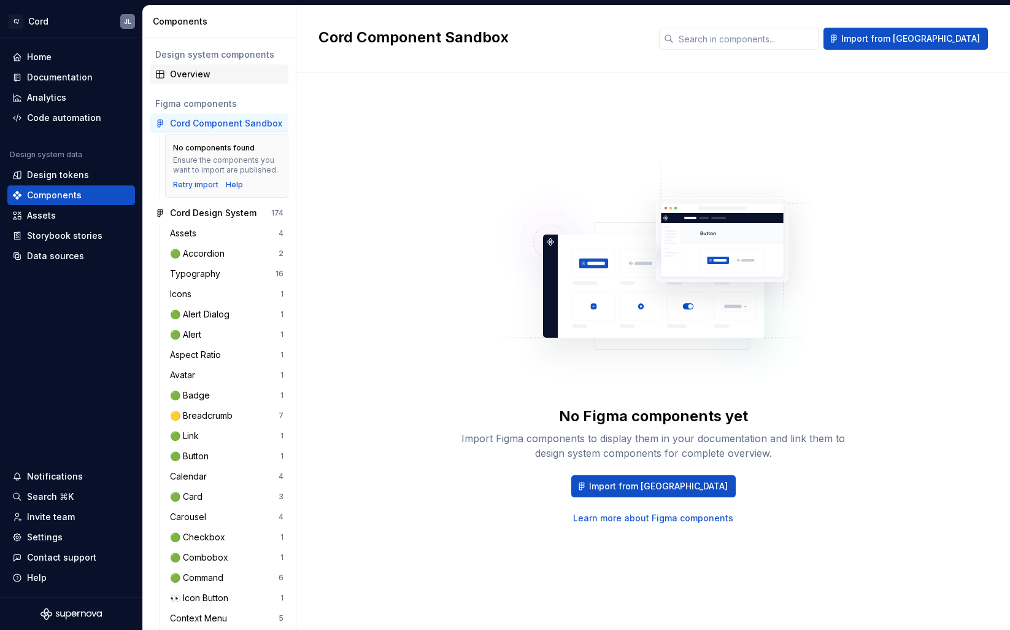
click at [192, 71] on div "Overview" at bounding box center [227, 74] width 114 height 12
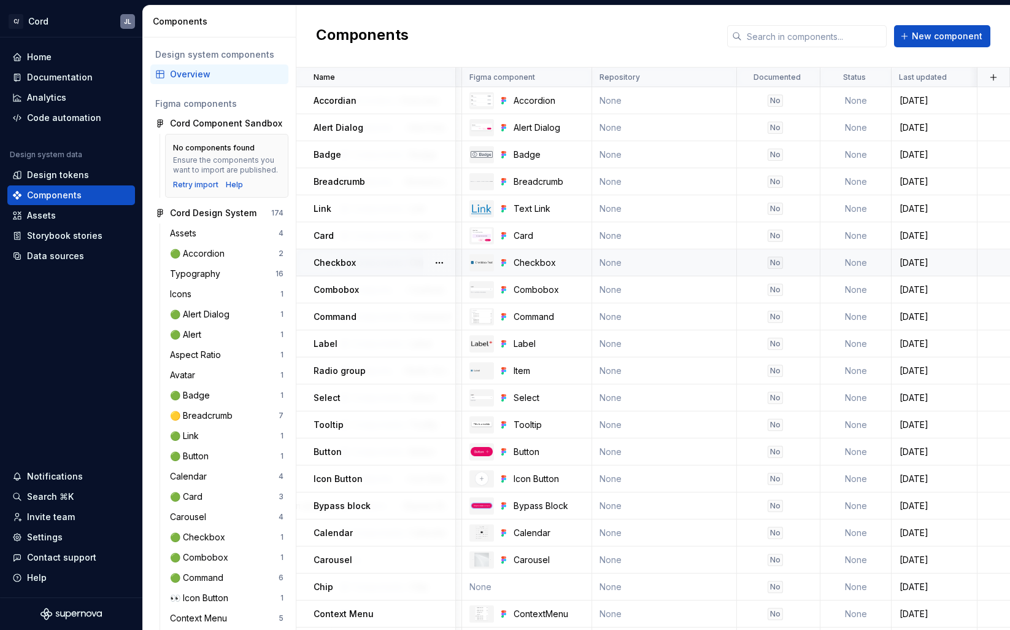
scroll to position [0, 247]
